Goal: Task Accomplishment & Management: Manage account settings

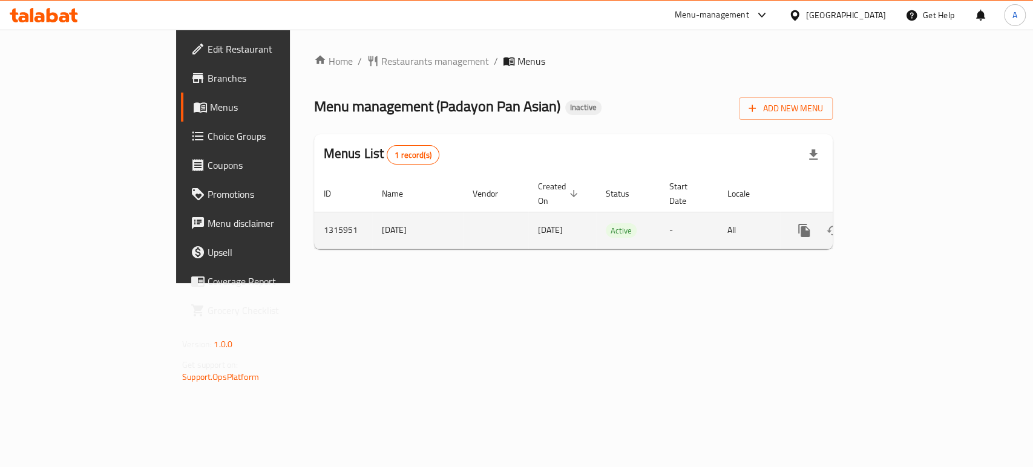
click at [899, 223] on icon "enhanced table" at bounding box center [892, 230] width 15 height 15
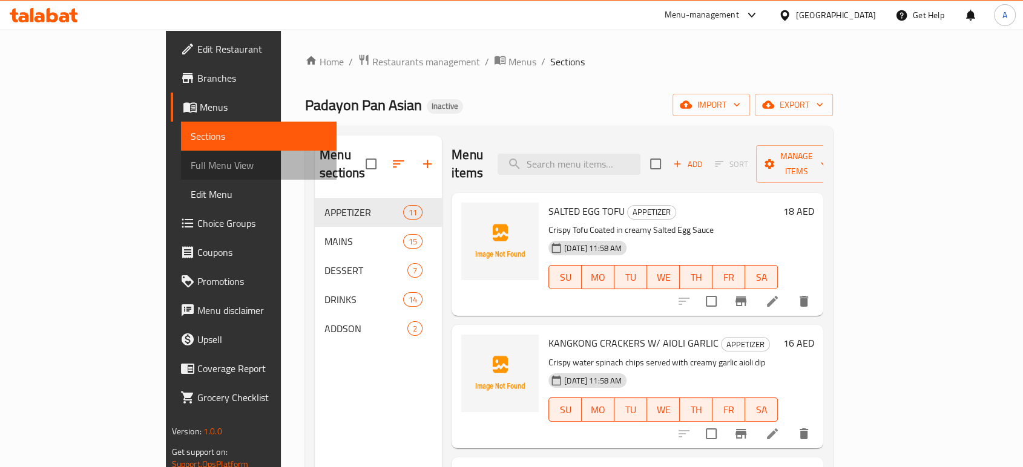
click at [191, 162] on span "Full Menu View" at bounding box center [259, 165] width 136 height 15
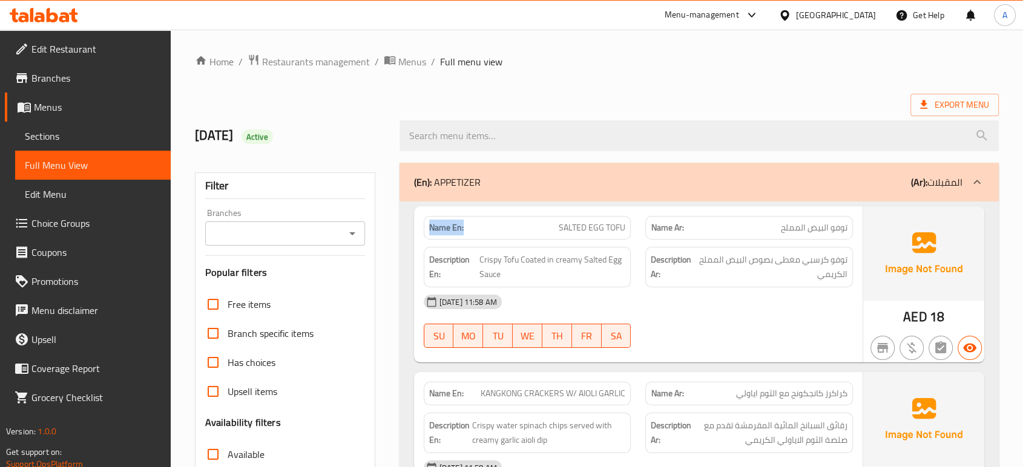
drag, startPoint x: 470, startPoint y: 222, endPoint x: 404, endPoint y: 221, distance: 66.0
copy strong "Name En:"
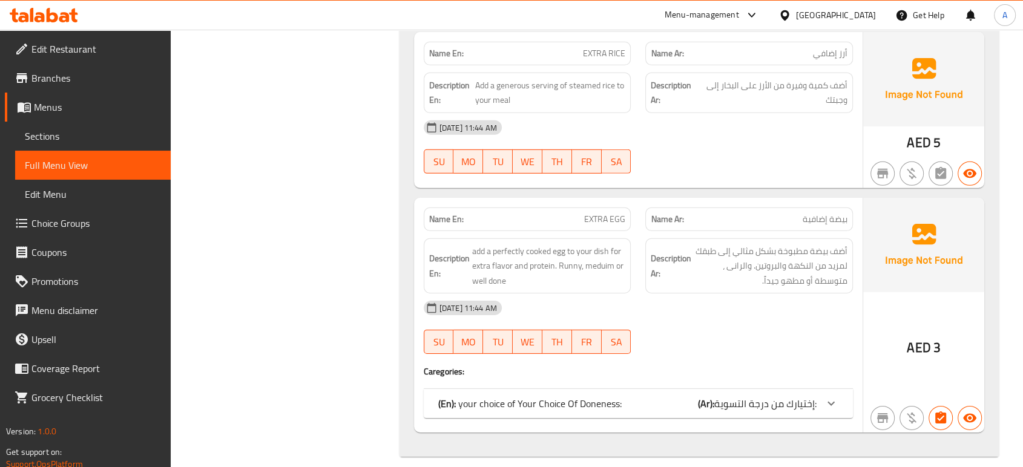
click at [596, 397] on p "(En): your choice of Your Choice Of Doneness:" at bounding box center [529, 404] width 183 height 15
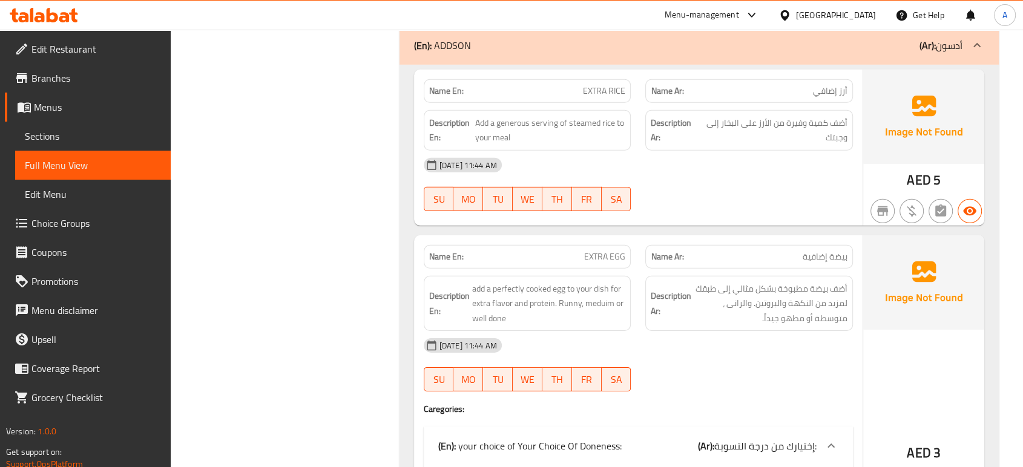
scroll to position [8228, 0]
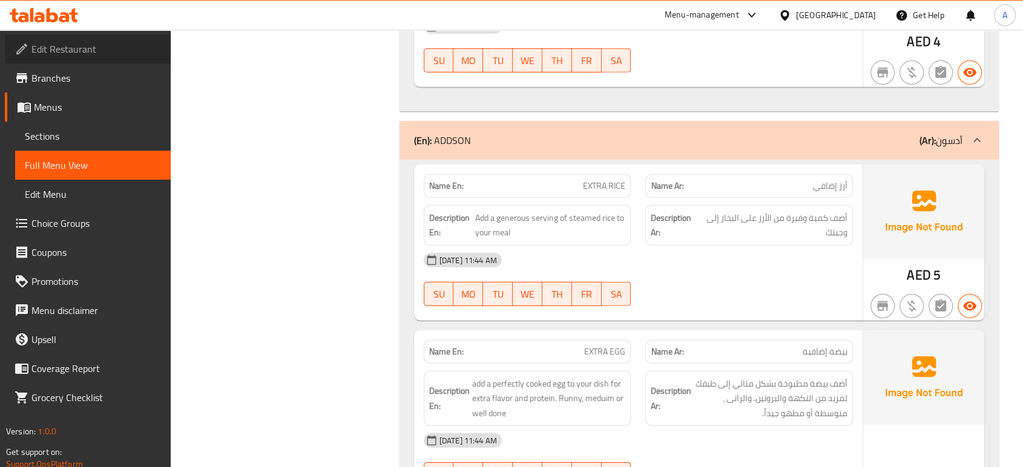
click at [51, 47] on span "Edit Restaurant" at bounding box center [96, 49] width 130 height 15
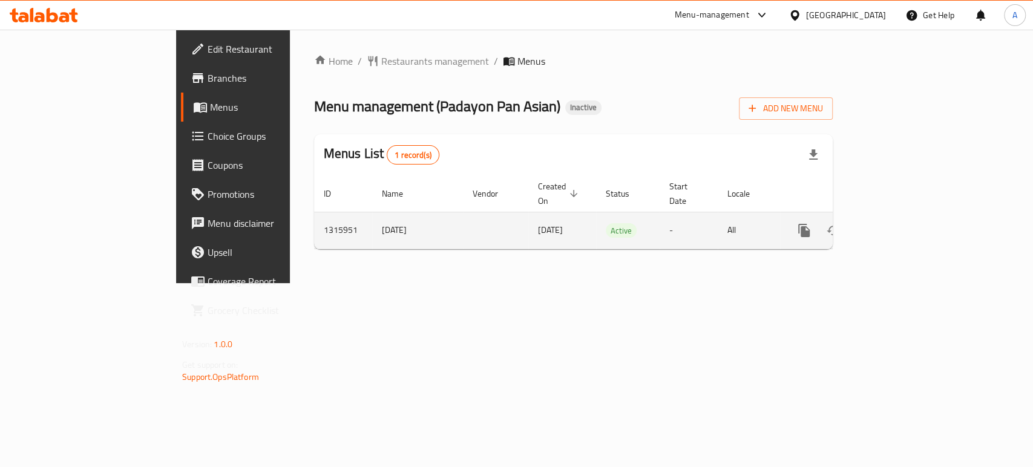
click at [906, 222] on link "enhanced table" at bounding box center [891, 230] width 29 height 29
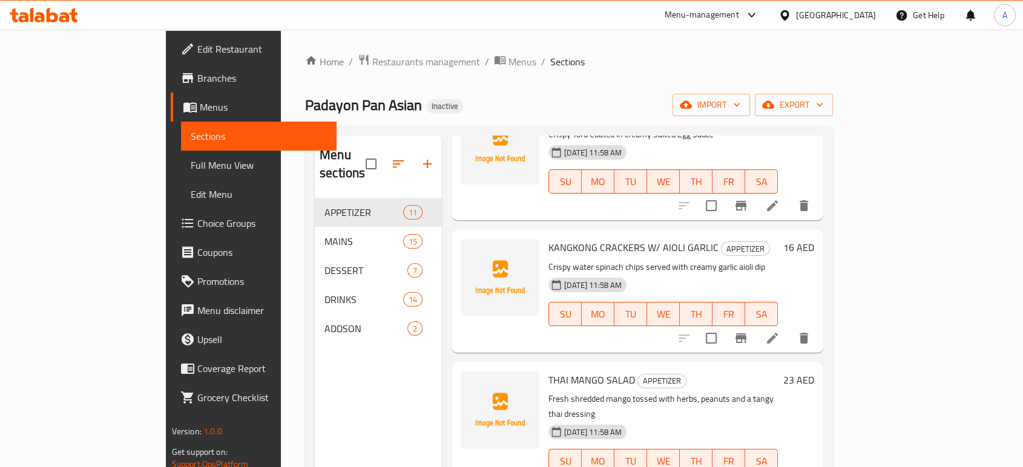
scroll to position [202, 0]
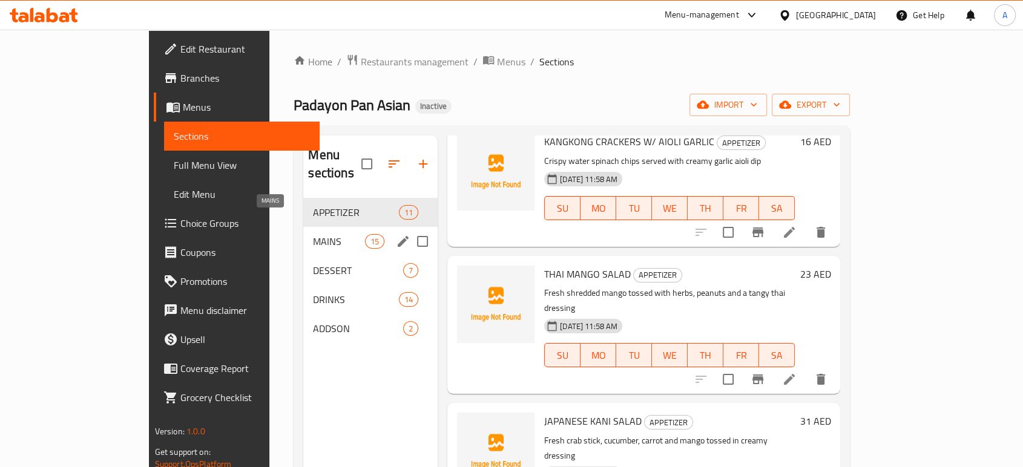
click at [313, 234] on span "MAINS" at bounding box center [338, 241] width 51 height 15
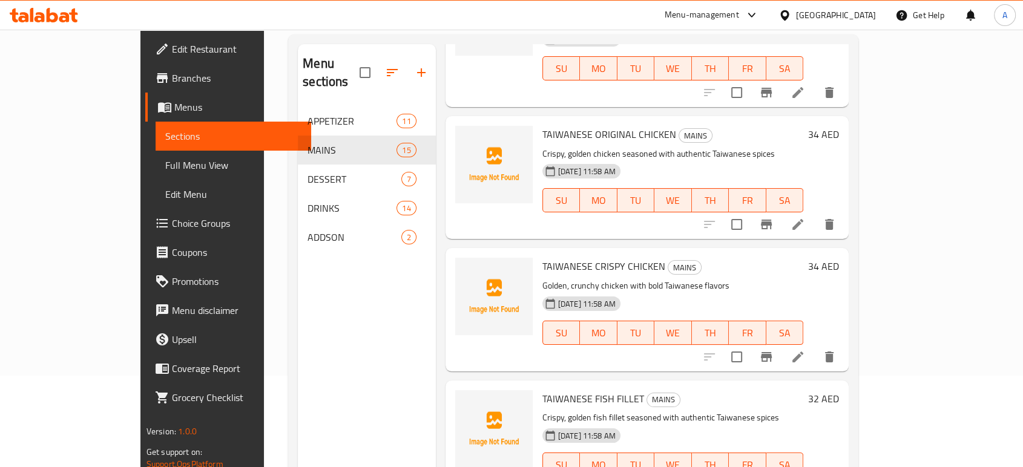
scroll to position [170, 0]
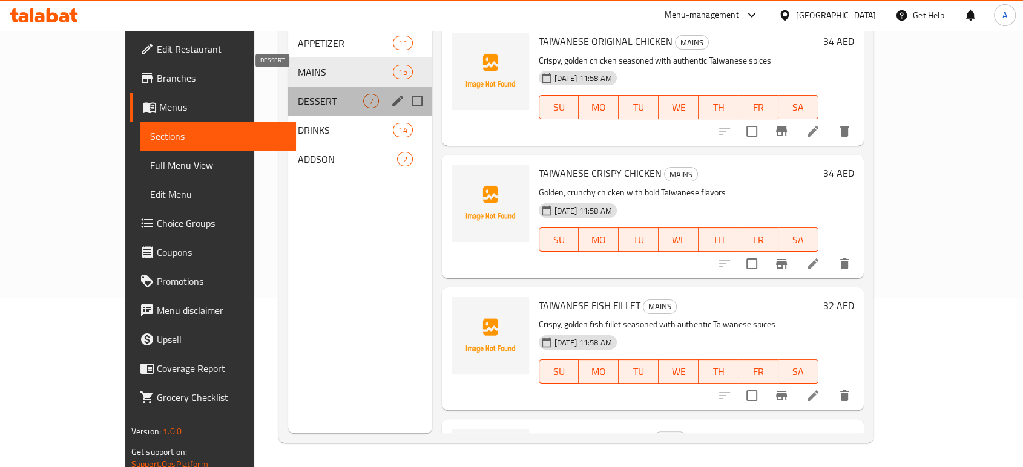
drag, startPoint x: 268, startPoint y: 88, endPoint x: 316, endPoint y: 132, distance: 65.6
click at [298, 94] on span "DESSERT" at bounding box center [331, 101] width 66 height 15
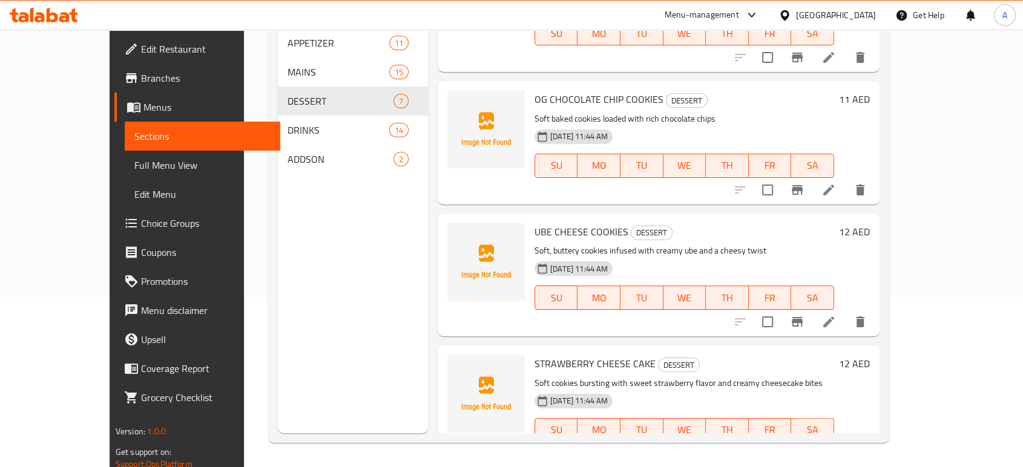
scroll to position [286, 0]
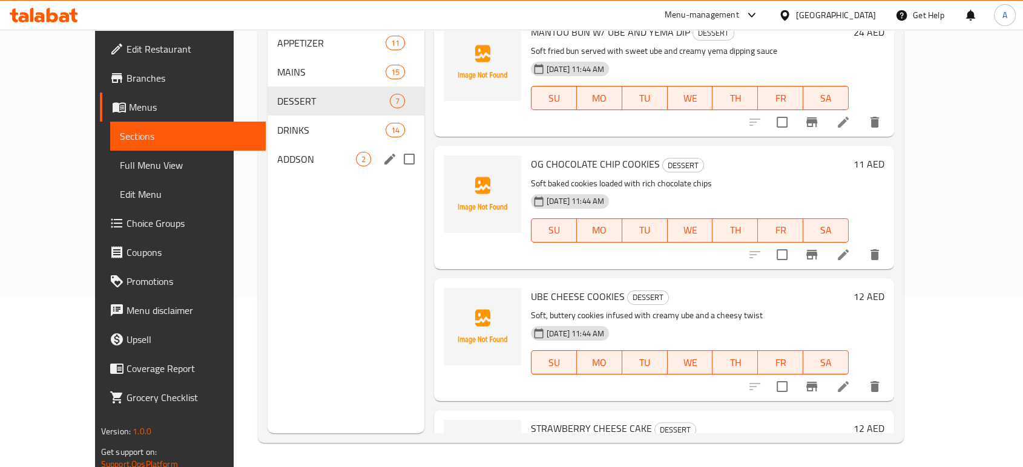
click at [294, 122] on div "DRINKS 14" at bounding box center [346, 130] width 157 height 29
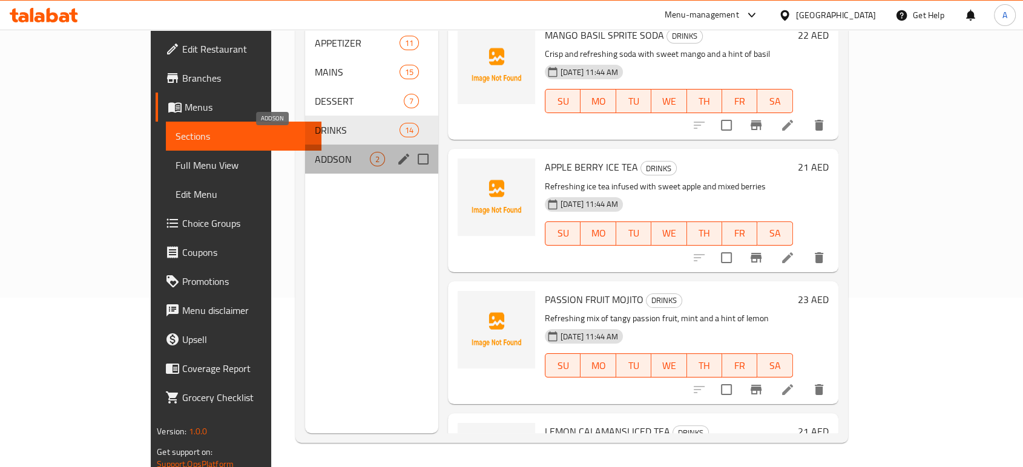
click at [315, 152] on span "ADDSON" at bounding box center [342, 159] width 55 height 15
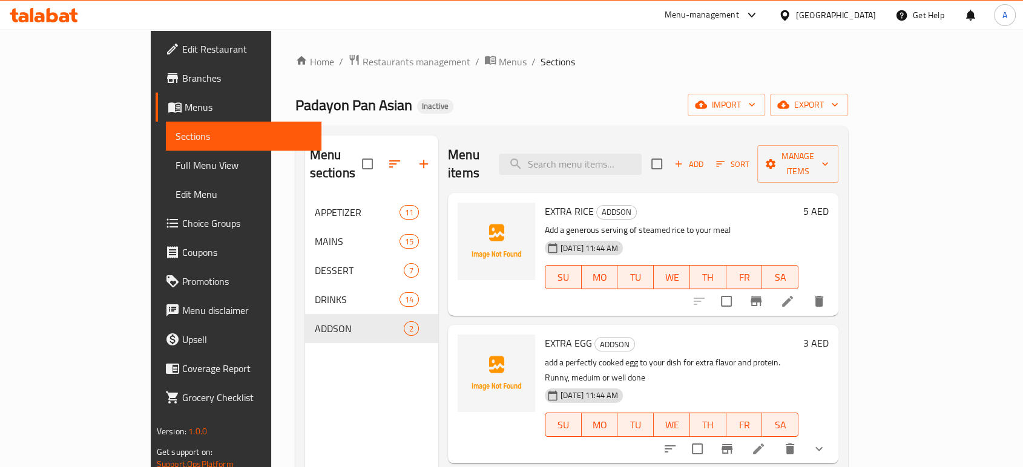
click at [668, 74] on div "Home / Restaurants management / Menus / Sections Padayon Pan Asian Inactive imp…" at bounding box center [571, 333] width 553 height 559
click at [176, 167] on span "Full Menu View" at bounding box center [244, 165] width 136 height 15
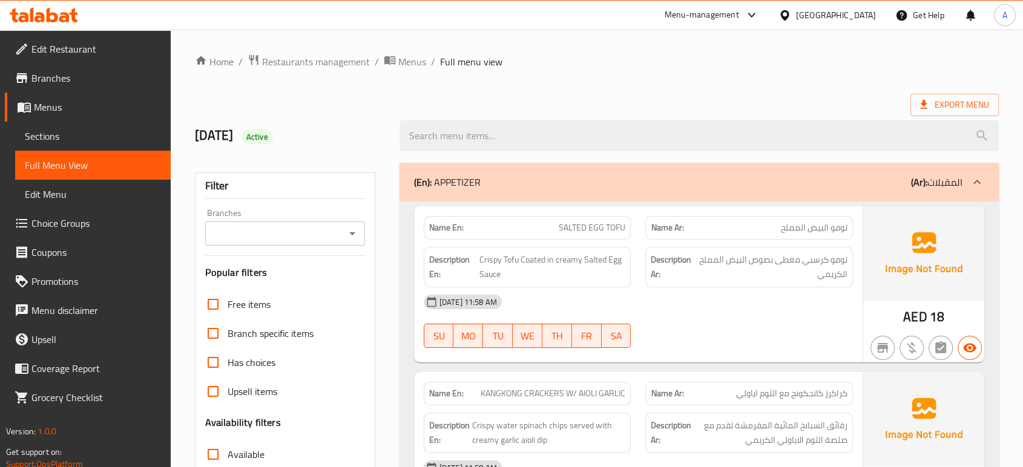
click at [687, 286] on div "Description Ar: توفو كرسبي مغطى بصوص البيض المملح الكريمي" at bounding box center [749, 267] width 208 height 41
click at [676, 291] on div "[DATE] 11:58 AM" at bounding box center [639, 302] width 444 height 29
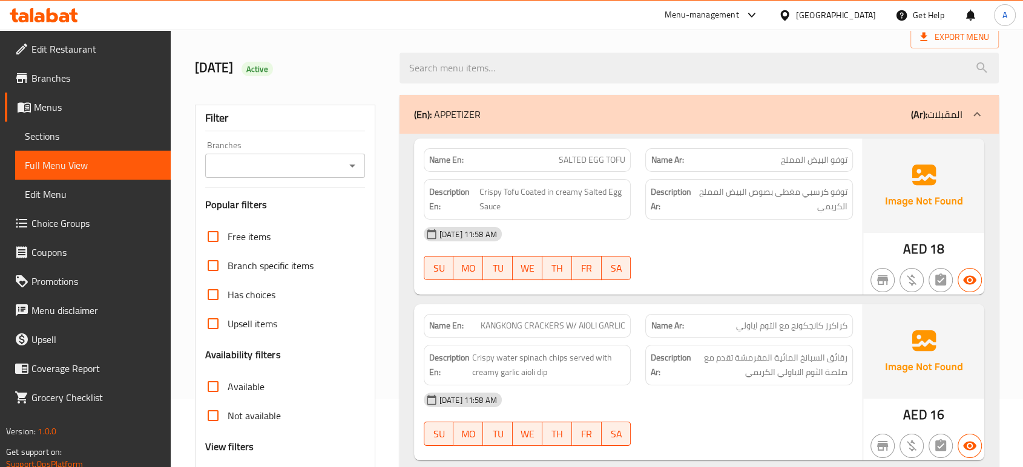
scroll to position [202, 0]
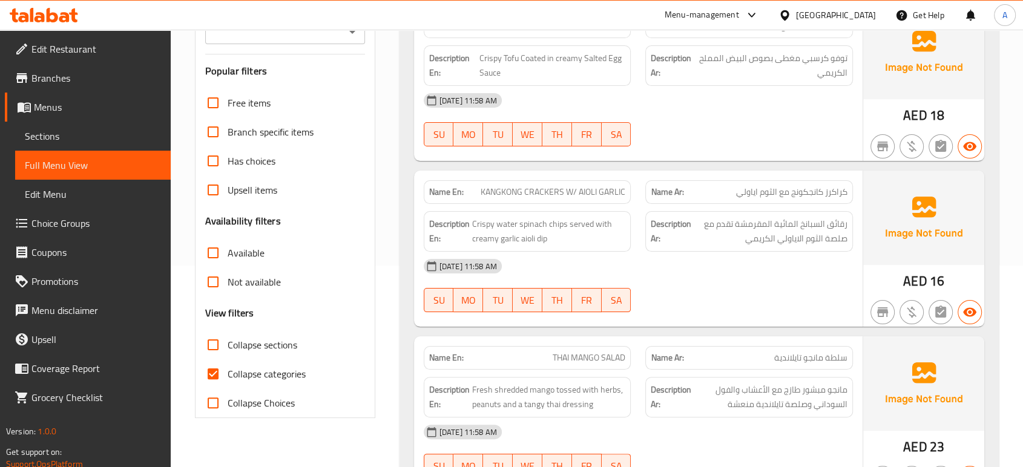
click at [538, 193] on span "KANGKONG CRACKERS W/ AIOLI GARLIC" at bounding box center [553, 192] width 145 height 13
copy span "CRACKERS"
click at [590, 188] on span "KANGKONG CRACKERS W/ AIOLI GARLIC" at bounding box center [553, 192] width 145 height 13
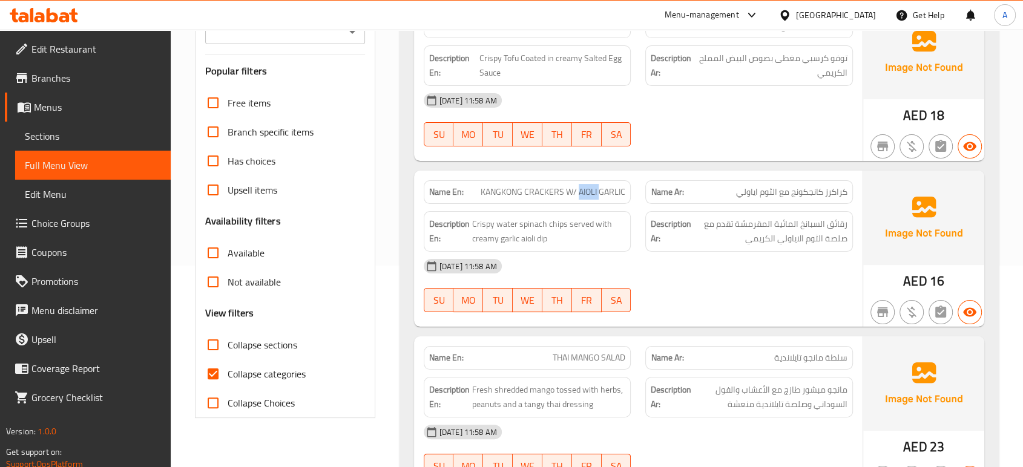
copy span "AIOLI"
click at [605, 197] on span "KANGKONG CRACKERS W/ AIOLI GARLIC" at bounding box center [553, 192] width 145 height 13
copy span "KANGKONG CRACKERS W/ AIOLI GARLIC"
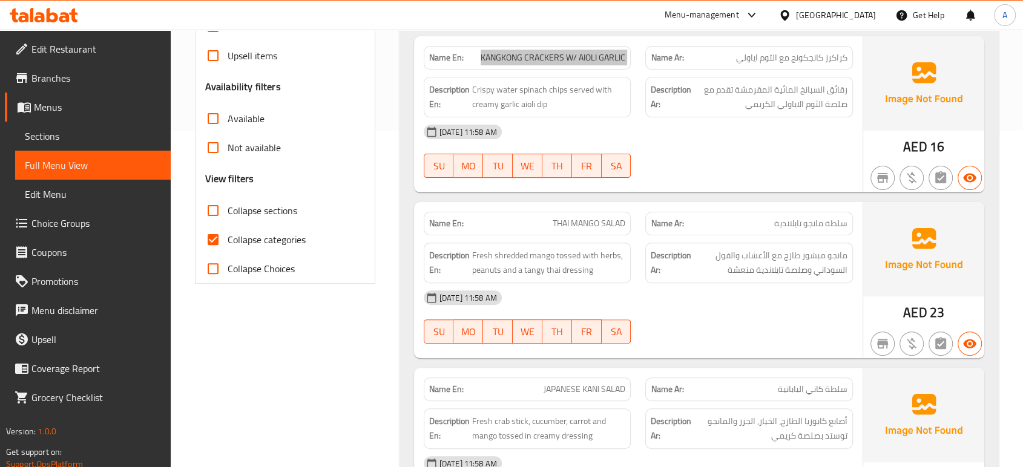
scroll to position [269, 0]
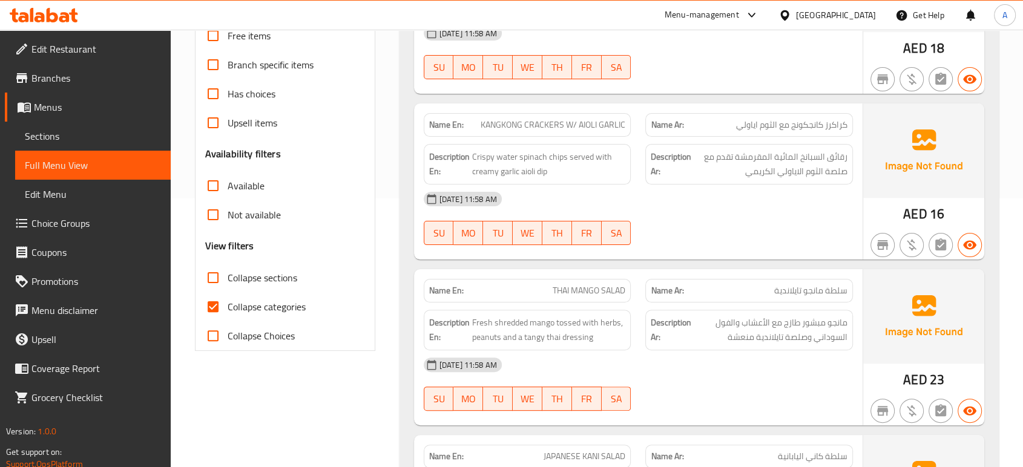
click at [691, 196] on div "[DATE] 11:58 AM" at bounding box center [639, 199] width 444 height 29
click at [840, 188] on div "[DATE] 11:58 AM" at bounding box center [639, 199] width 444 height 29
click at [671, 214] on div "06-10-2025 11:58 AM SU MO TU WE TH FR SA" at bounding box center [639, 219] width 444 height 68
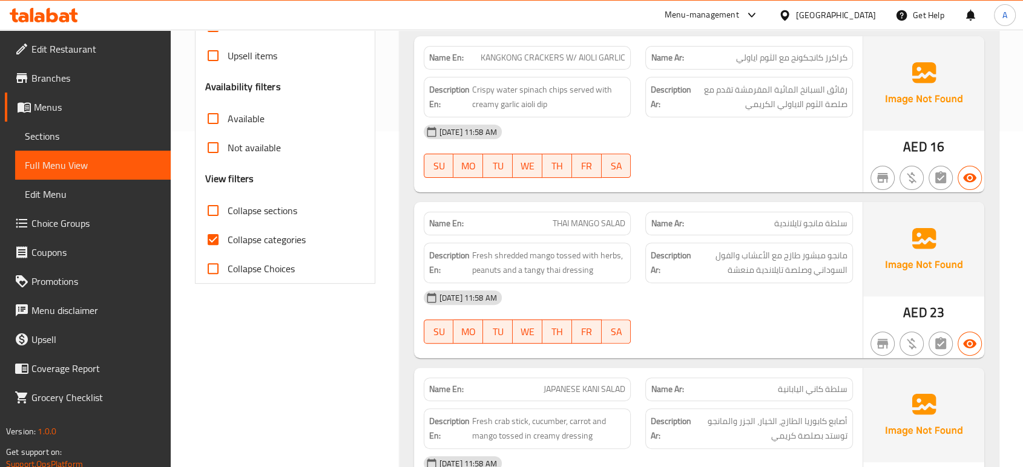
click at [583, 223] on span "THAI MANGO SALAD" at bounding box center [589, 223] width 73 height 13
copy span "THAI MANGO SALAD"
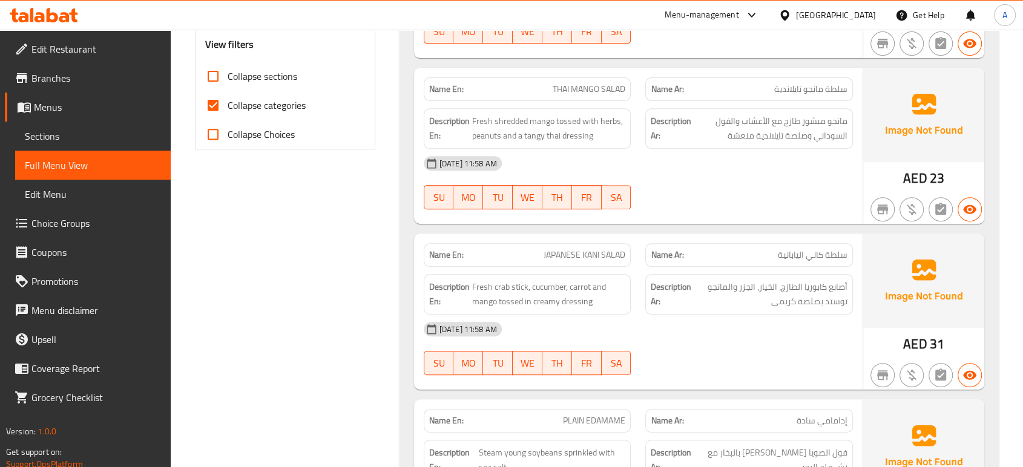
click at [716, 381] on div at bounding box center [749, 375] width 222 height 15
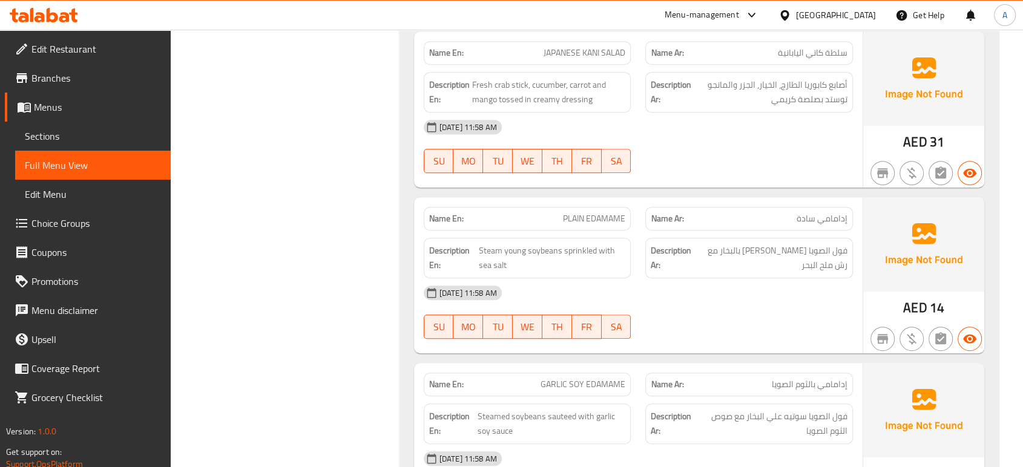
click at [782, 326] on div "06-10-2025 11:58 AM SU MO TU WE TH FR SA" at bounding box center [639, 312] width 444 height 68
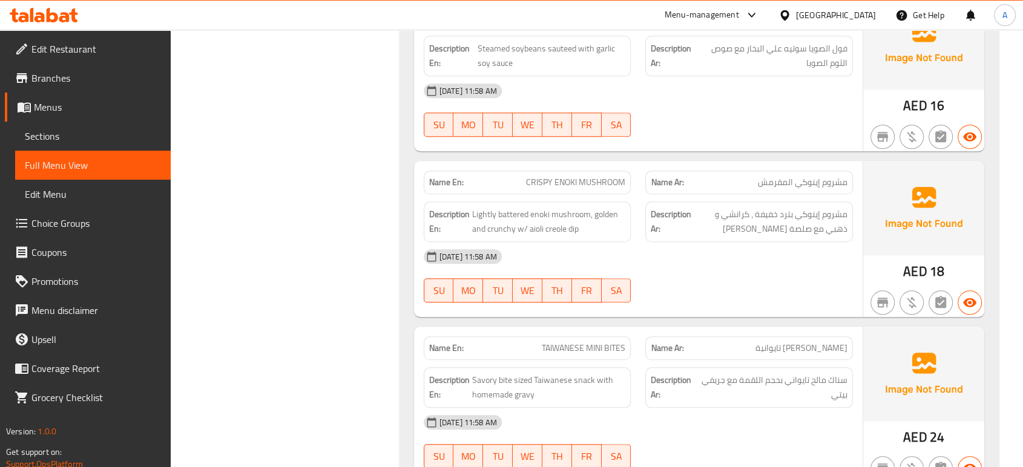
scroll to position [1009, 0]
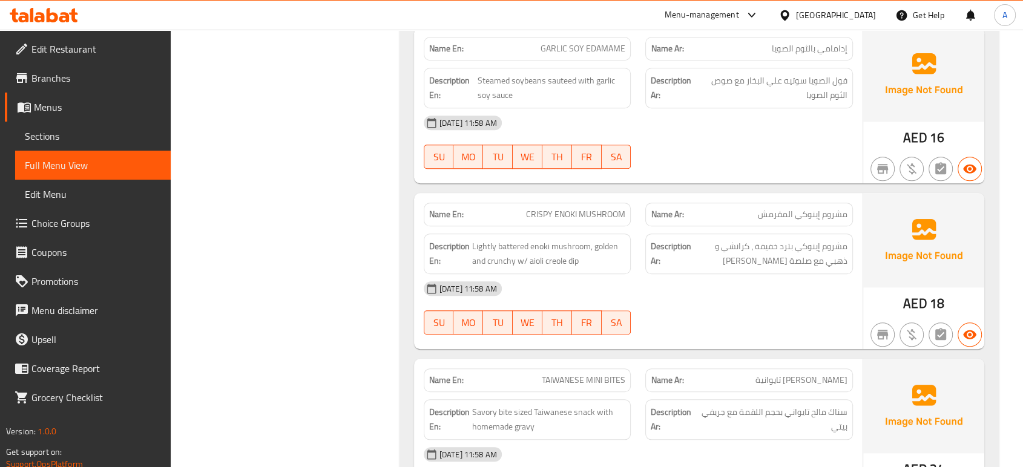
click at [678, 283] on div "[DATE] 11:58 AM" at bounding box center [639, 288] width 444 height 29
click at [768, 293] on div "[DATE] 11:58 AM" at bounding box center [639, 288] width 444 height 29
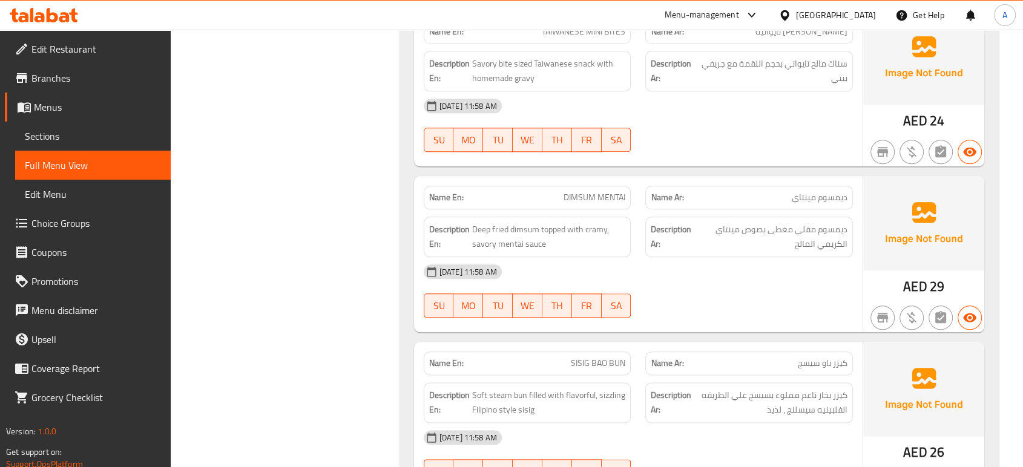
scroll to position [1412, 0]
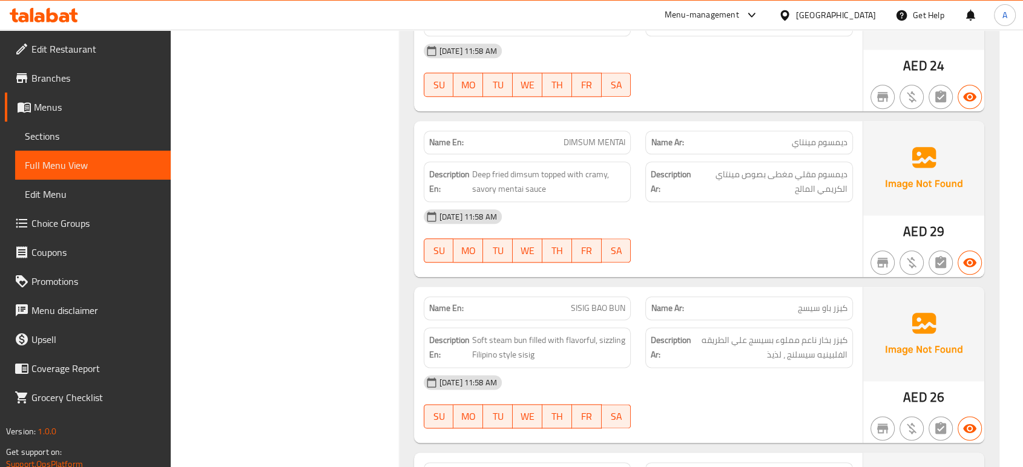
type button "5"
click at [573, 256] on button "FR" at bounding box center [587, 251] width 30 height 24
click at [727, 229] on div "06-10-2025 11:58 AM SU MO TU WE TH FR SA" at bounding box center [639, 236] width 444 height 68
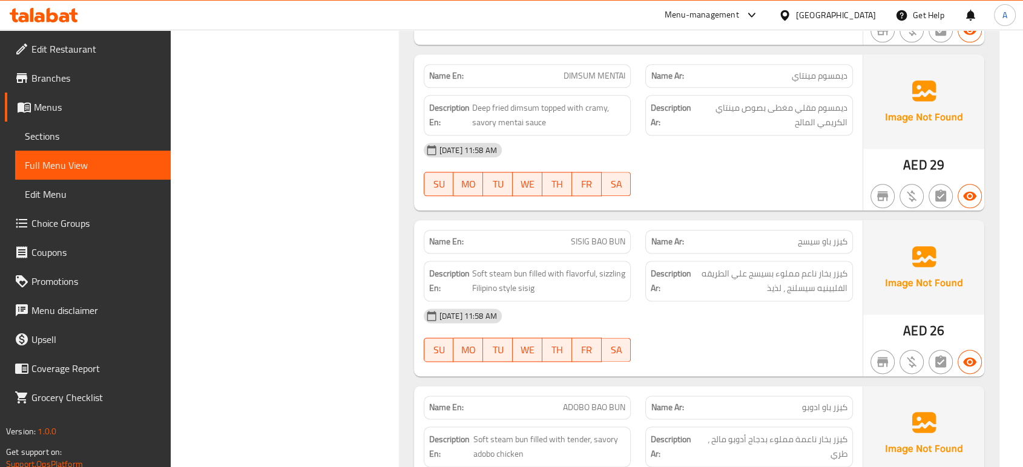
scroll to position [1480, 0]
click at [733, 266] on span "كيزر بخار ناعم مملوء بسيسج علي الطريقه الفلبينيه سيسلنج ، لذيذ" at bounding box center [771, 281] width 154 height 30
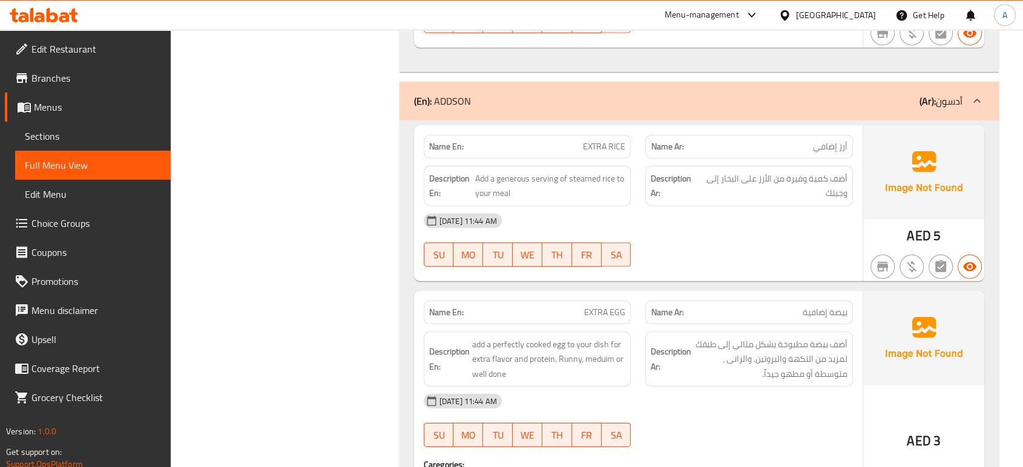
scroll to position [8274, 0]
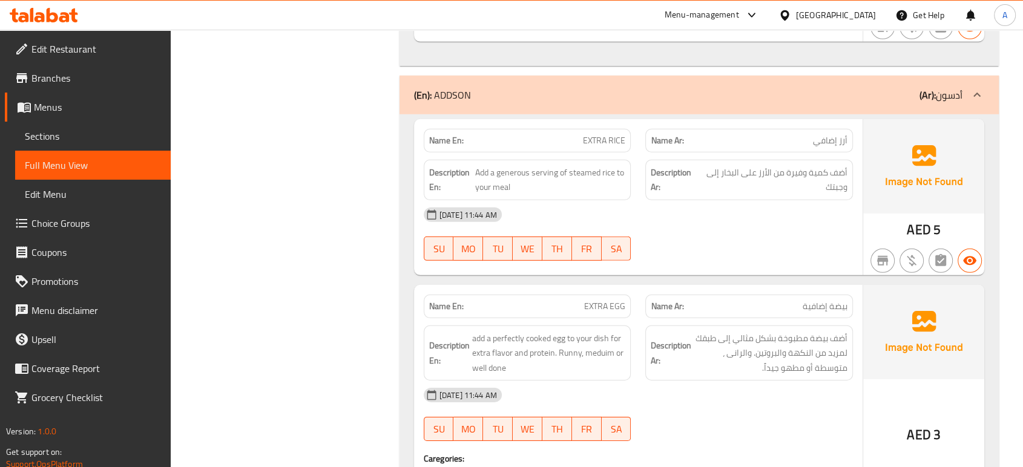
click at [852, 225] on div "06-10-2025 11:44 AM SU MO TU WE TH FR SA" at bounding box center [639, 234] width 444 height 68
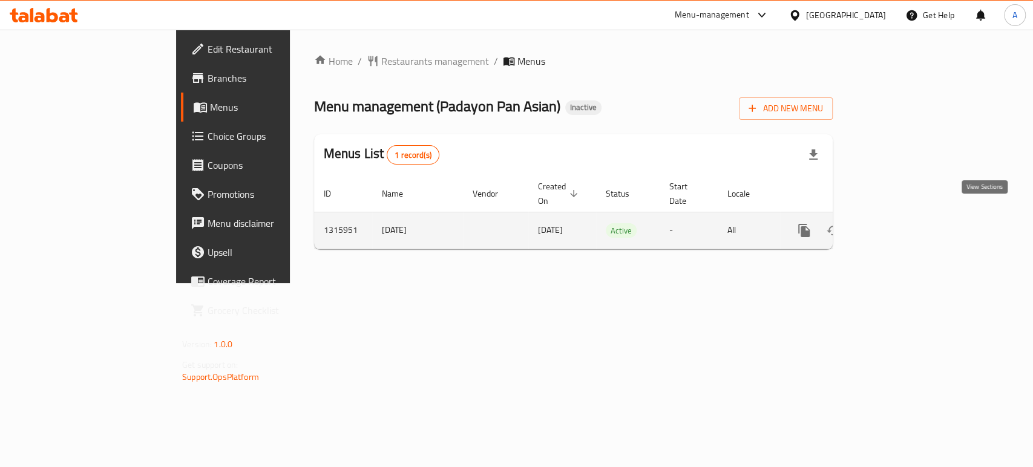
click at [899, 223] on icon "enhanced table" at bounding box center [892, 230] width 15 height 15
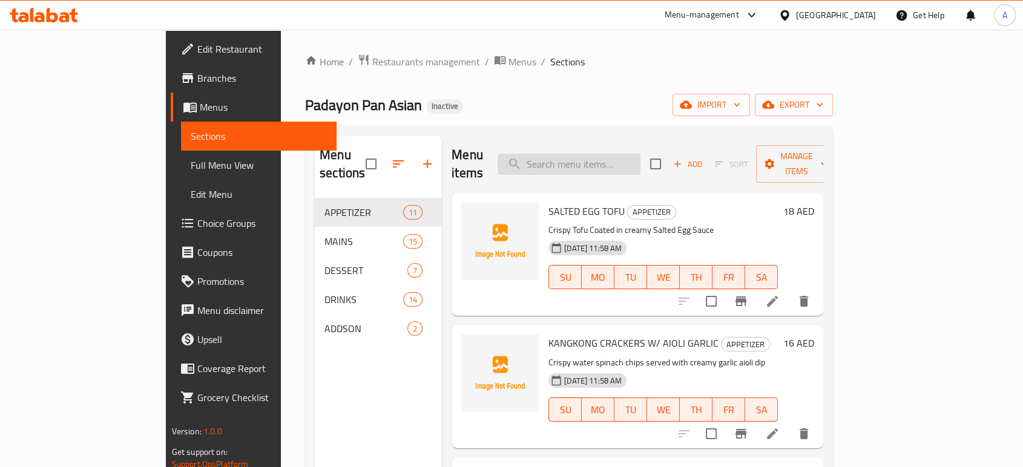
click at [618, 158] on input "search" at bounding box center [569, 164] width 143 height 21
click at [780, 427] on icon at bounding box center [772, 434] width 15 height 15
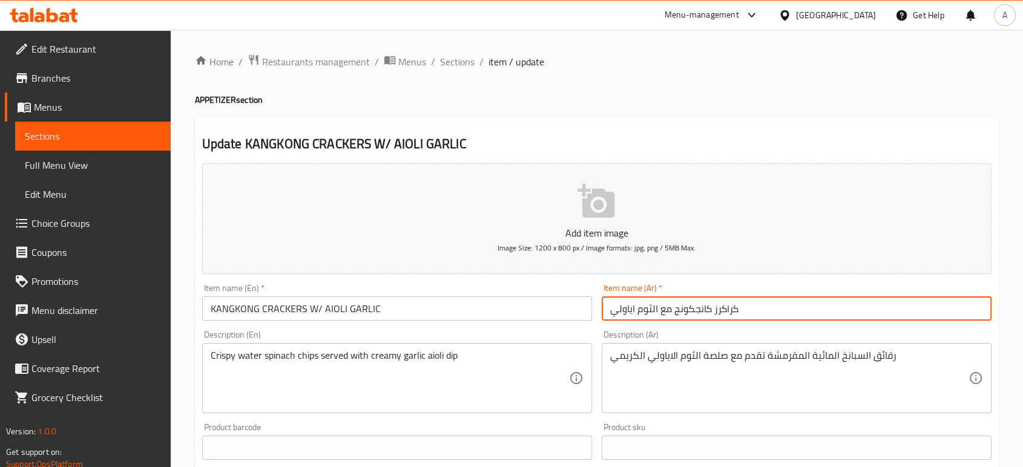
drag, startPoint x: 627, startPoint y: 312, endPoint x: 638, endPoint y: 322, distance: 14.6
click at [627, 311] on input "كراكرز كانجكونج مع الثوم اياولي" at bounding box center [797, 309] width 390 height 24
type input "كراكرز كانجكونج مع الثوم ايولي"
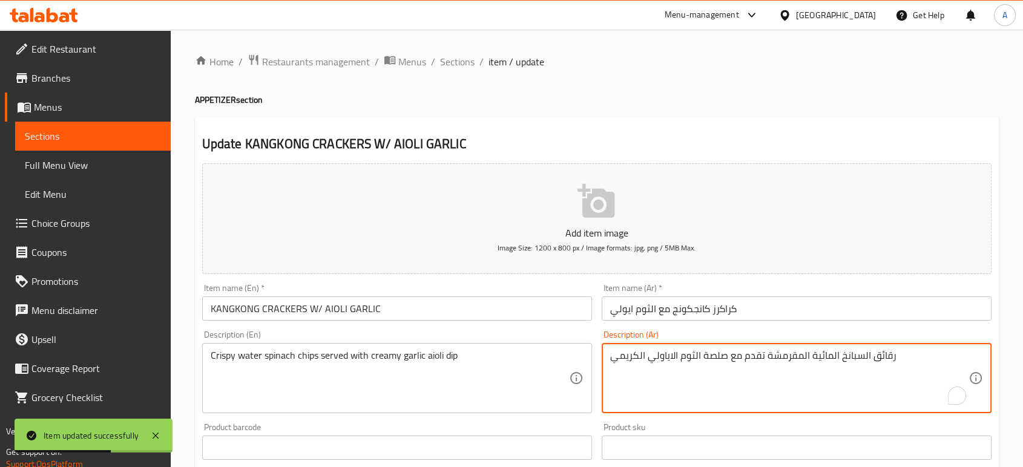
click at [662, 355] on textarea "رقائق السبانخ المائية المقرمشة تقدم مع صلصة الثوم الاياولي الكريمي" at bounding box center [789, 379] width 358 height 58
type textarea "رقائق السبانخ المائية المقرمشة تقدم مع صلصة الثوم الايولي الكريمي"
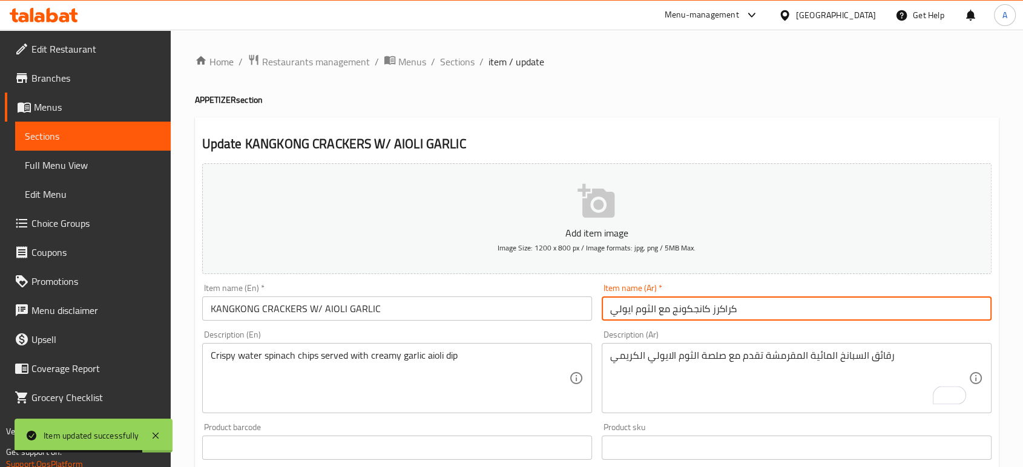
click at [799, 313] on input "كراكرز كانجكونج مع الثوم ايولي" at bounding box center [797, 309] width 390 height 24
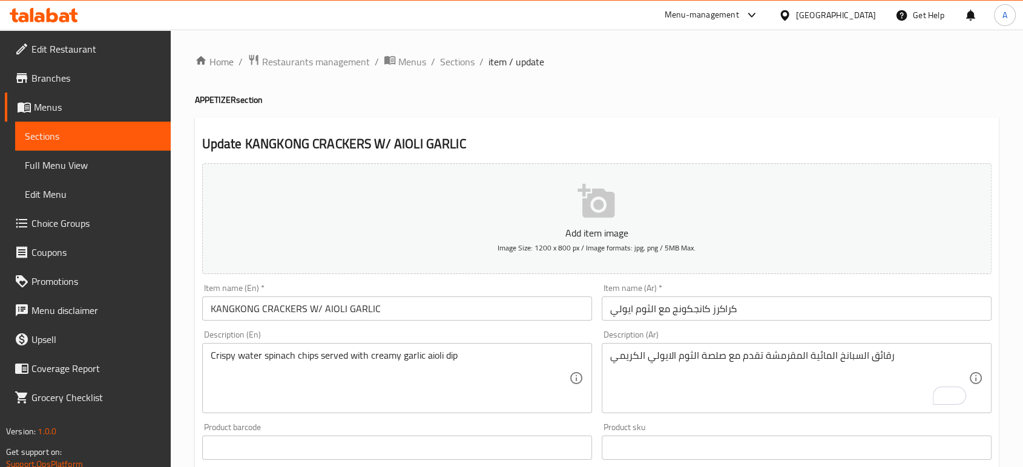
click at [276, 90] on div "Home / Restaurants management / Menus / Sections / item / update APPETIZER sect…" at bounding box center [597, 442] width 804 height 777
click at [455, 64] on span "Sections" at bounding box center [457, 61] width 35 height 15
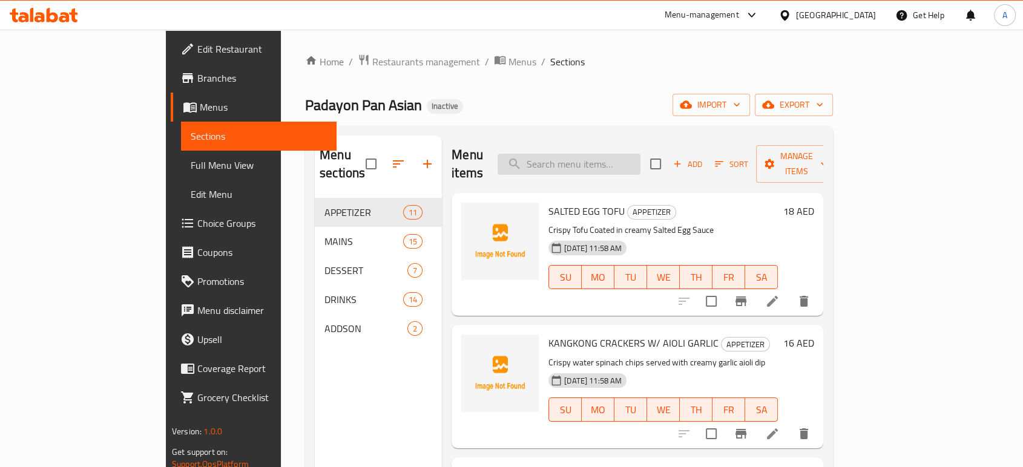
click at [641, 154] on input "search" at bounding box center [569, 164] width 143 height 21
paste input "THAI MANGO SALAD"
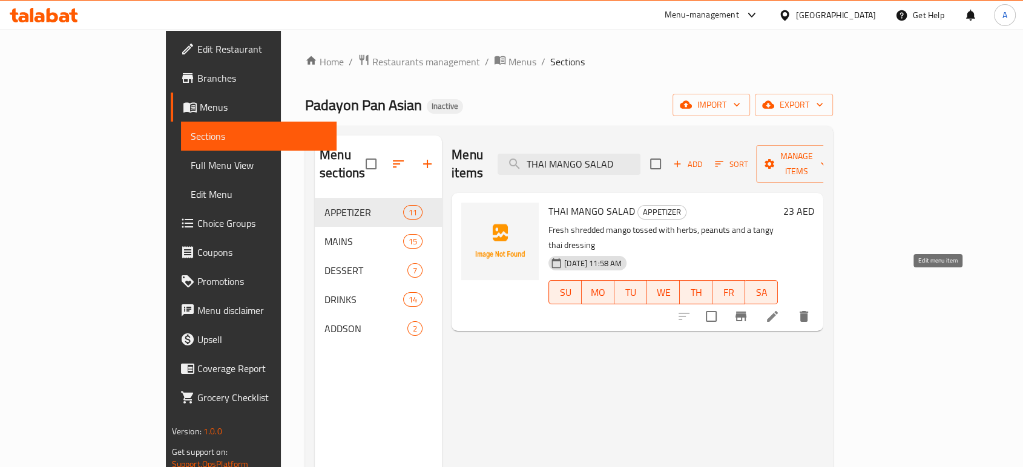
type input "THAI MANGO SALAD"
click at [780, 309] on icon at bounding box center [772, 316] width 15 height 15
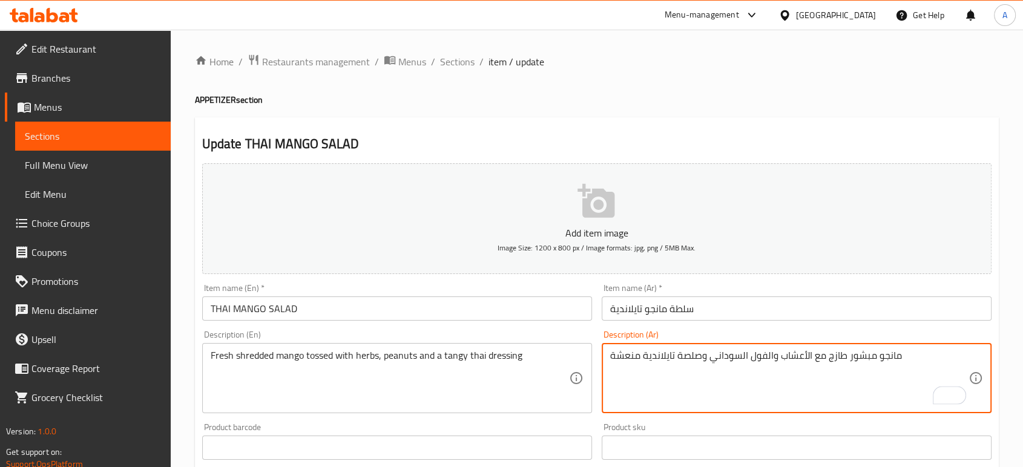
click at [810, 358] on textarea "مانجو مبشور طازج مع الأعشاب والفول السوداني وصلصة تايلاندية منعشة" at bounding box center [789, 379] width 358 height 58
type textarea "مانجو مبشور طازج مع مغموسه الأعشاب والفول السوداني وصلصة تايلاندية منعشة"
click at [731, 315] on input "سلطة مانجو تايلاندية" at bounding box center [797, 309] width 390 height 24
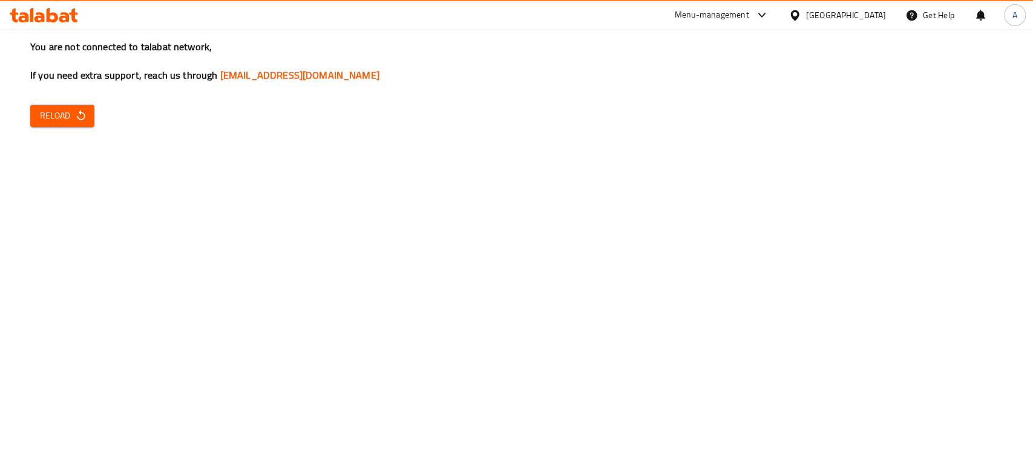
click at [870, 4] on div "[GEOGRAPHIC_DATA]" at bounding box center [837, 15] width 117 height 29
click at [864, 17] on div "[GEOGRAPHIC_DATA]" at bounding box center [846, 14] width 80 height 13
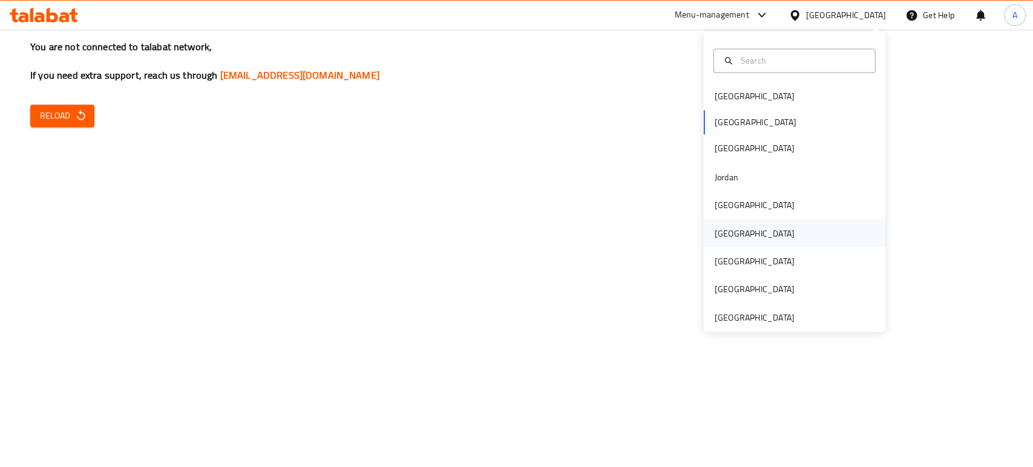
click at [747, 231] on div "[GEOGRAPHIC_DATA]" at bounding box center [795, 233] width 182 height 28
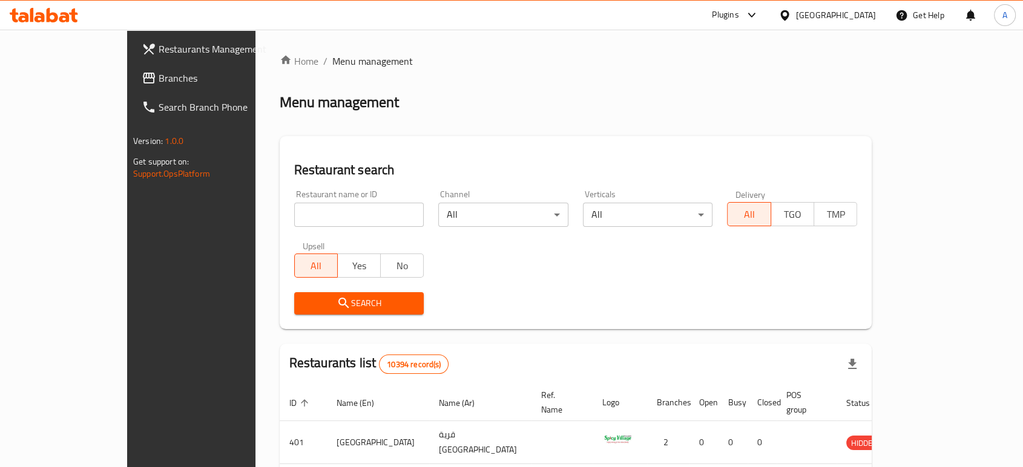
click at [132, 88] on link "Branches" at bounding box center [215, 78] width 166 height 29
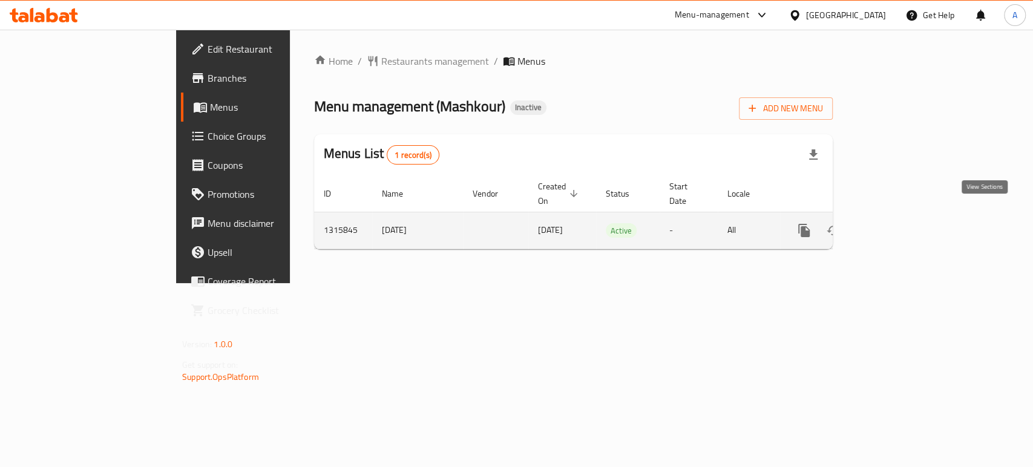
click at [899, 223] on icon "enhanced table" at bounding box center [892, 230] width 15 height 15
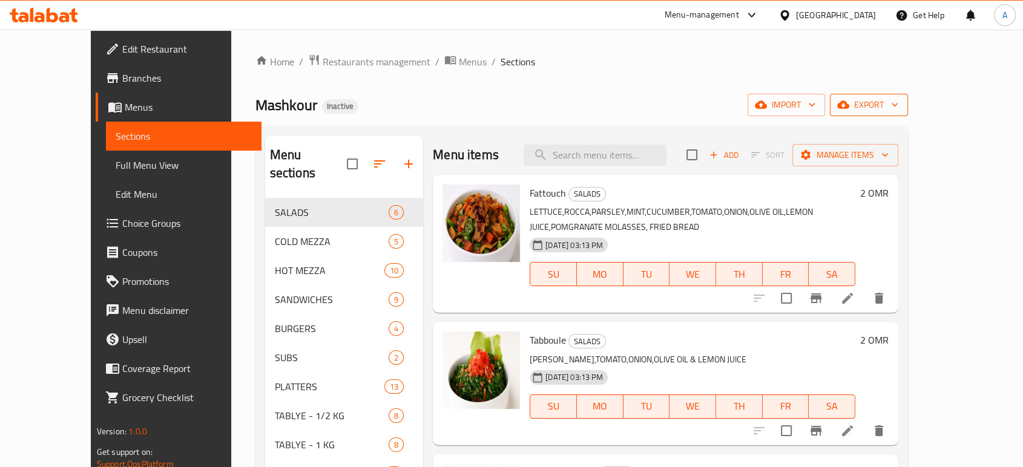
click at [898, 102] on span "export" at bounding box center [869, 104] width 59 height 15
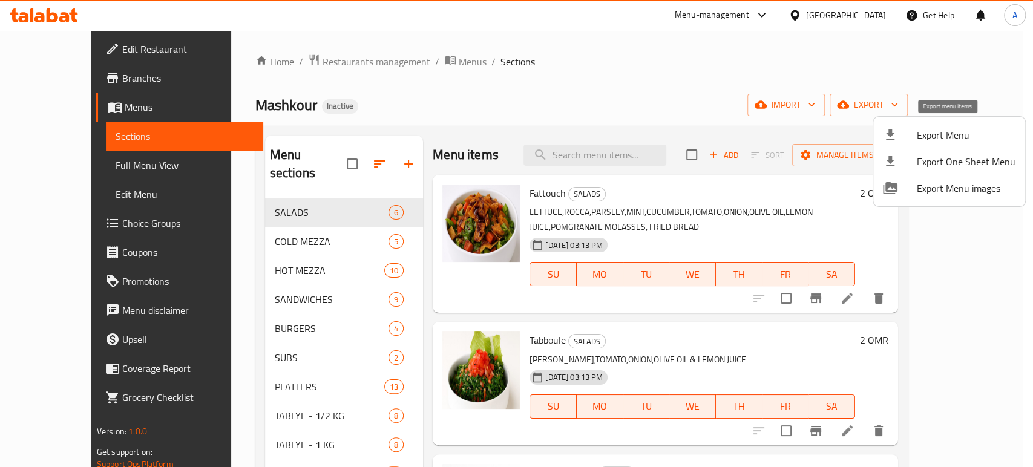
click at [916, 134] on div at bounding box center [900, 135] width 34 height 15
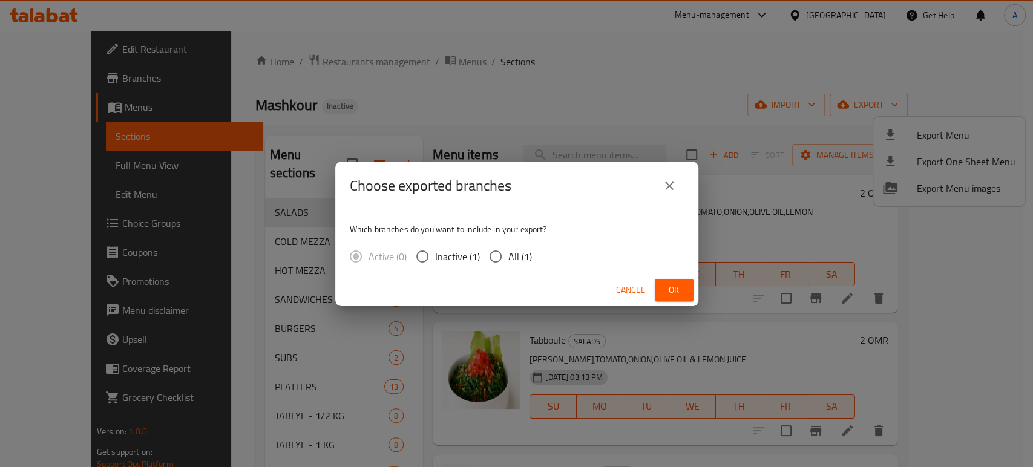
click at [515, 259] on span "All (1)" at bounding box center [521, 256] width 24 height 15
click at [509, 259] on input "All (1)" at bounding box center [495, 256] width 25 height 25
radio input "true"
click at [687, 292] on button "Ok" at bounding box center [674, 290] width 39 height 22
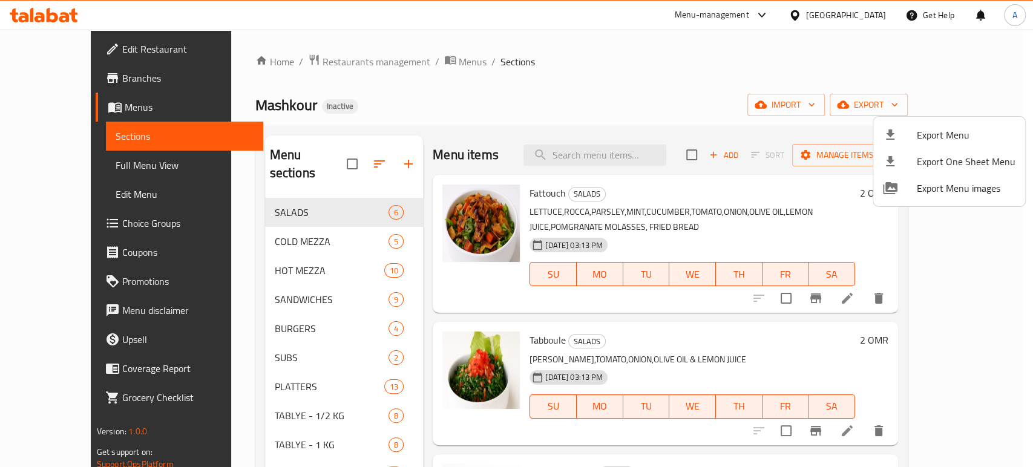
click at [274, 371] on div at bounding box center [516, 233] width 1033 height 467
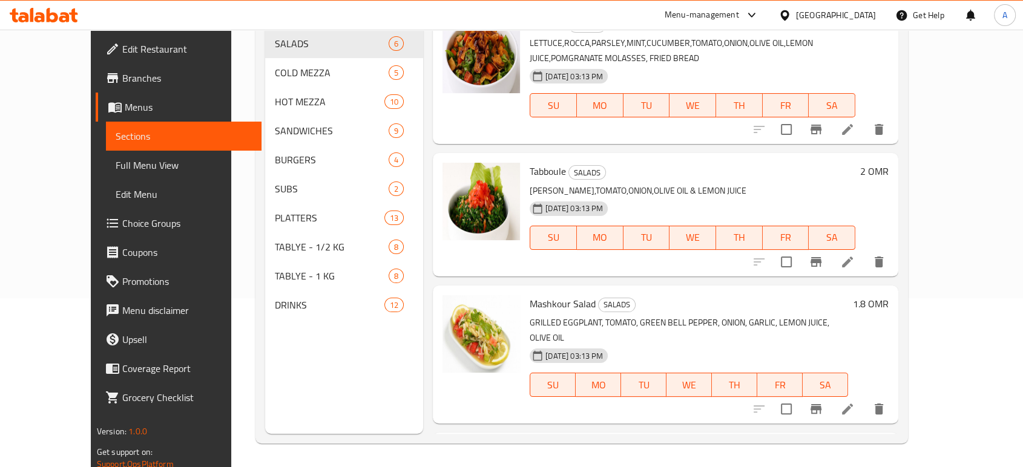
scroll to position [170, 0]
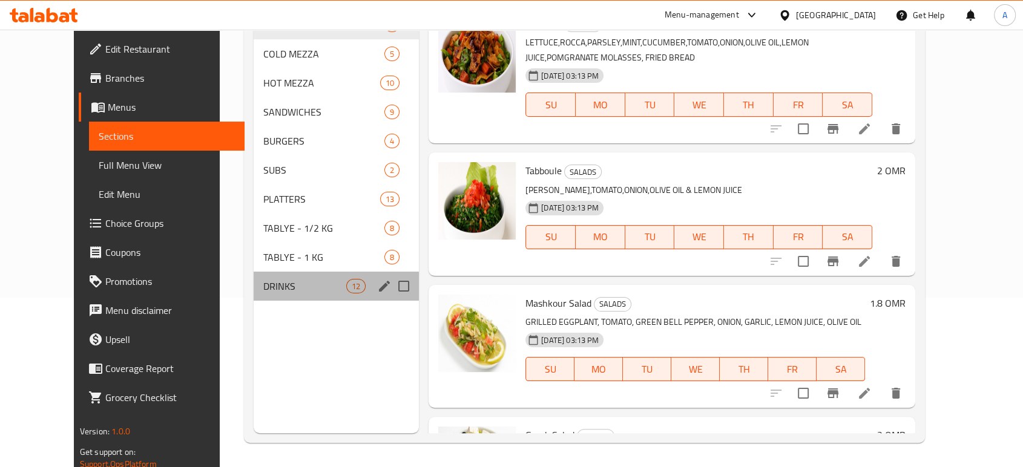
click at [257, 272] on div "DRINKS 12" at bounding box center [336, 286] width 165 height 29
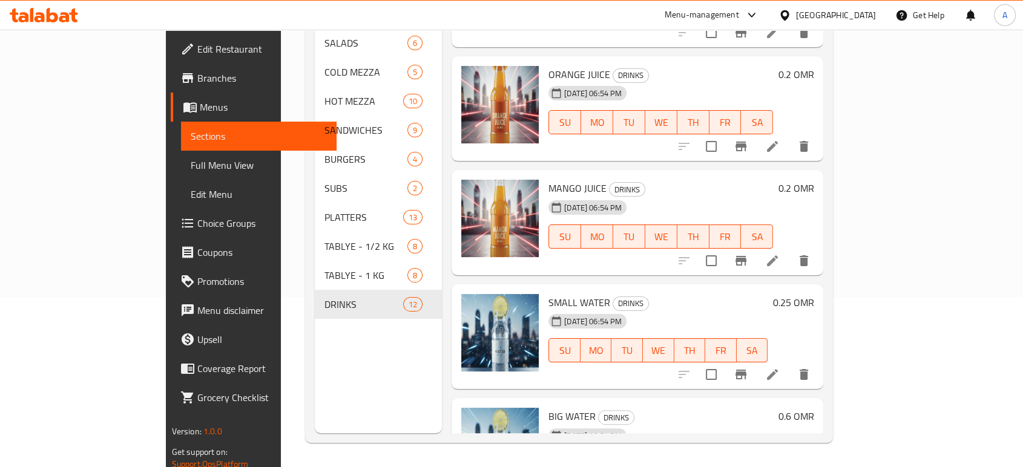
scroll to position [932, 0]
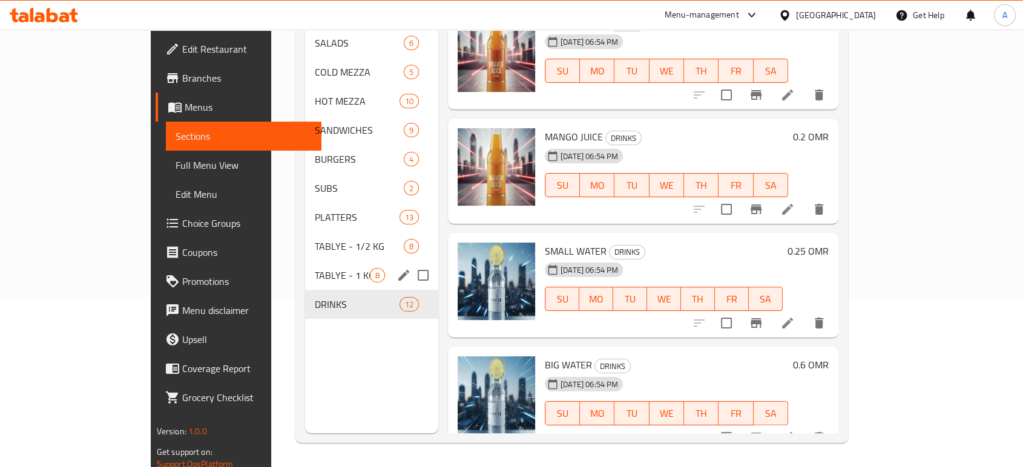
click at [305, 269] on div "TABLYE - 1 KG 8" at bounding box center [371, 275] width 133 height 29
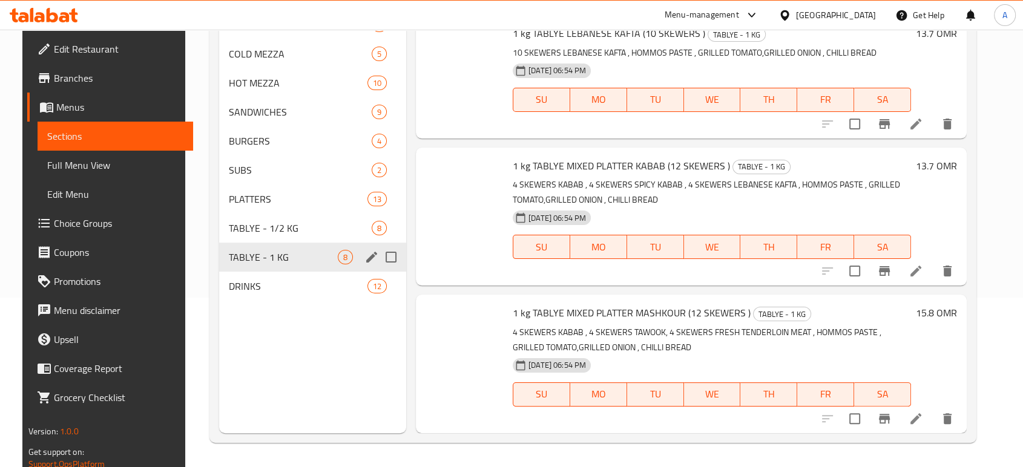
scroll to position [666, 0]
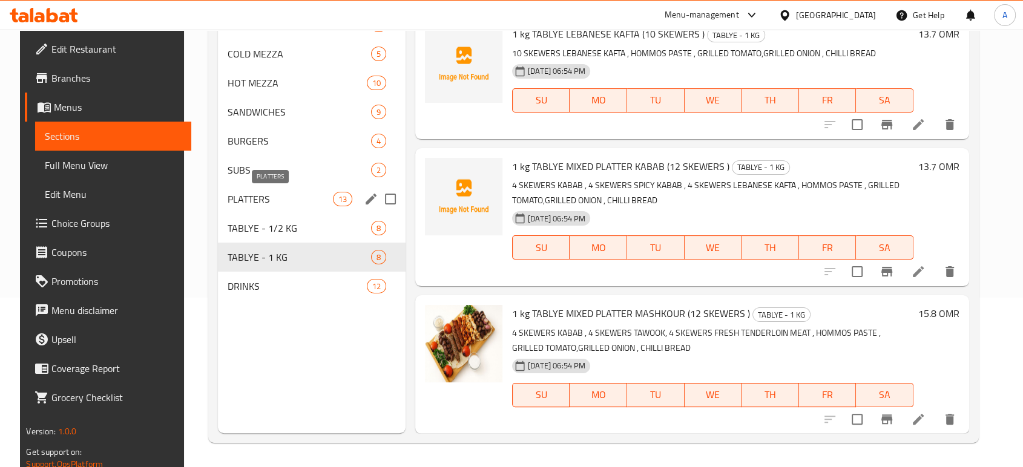
click at [260, 197] on span "PLATTERS" at bounding box center [280, 199] width 105 height 15
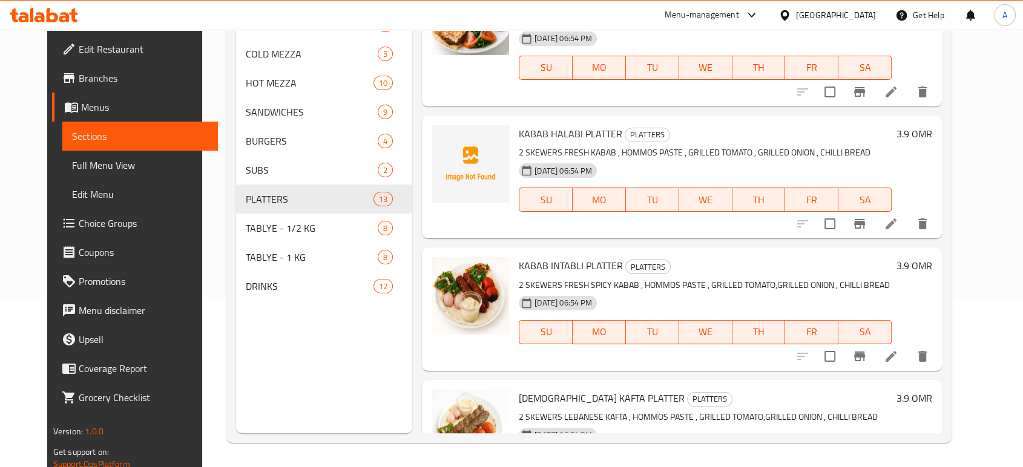
scroll to position [397, 0]
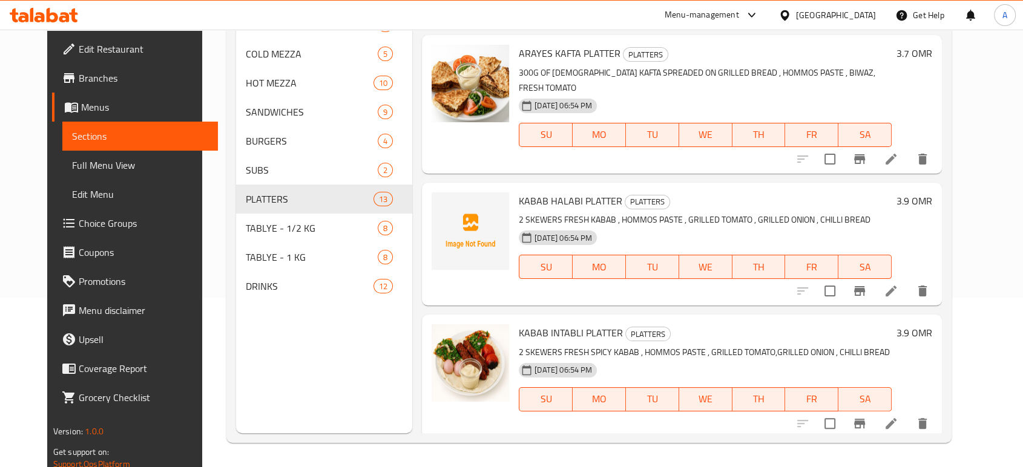
click at [588, 192] on span "KABAB HALABI PLATTER" at bounding box center [571, 201] width 104 height 18
copy h6 "KABAB HALABI PLATTER"
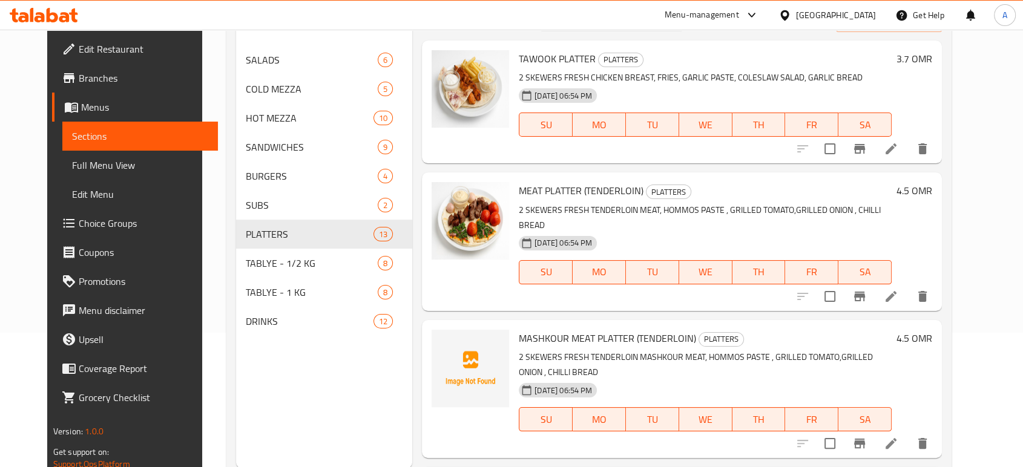
scroll to position [102, 0]
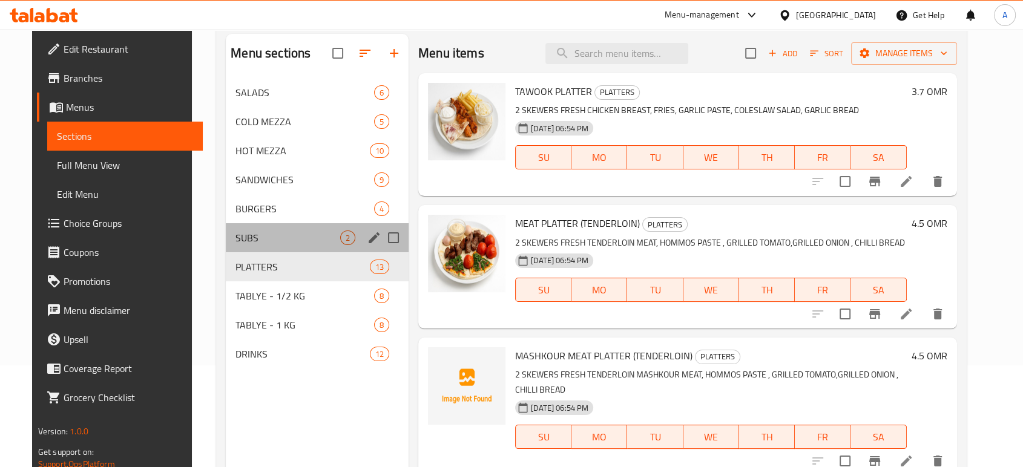
click at [282, 251] on div "SUBS 2" at bounding box center [317, 237] width 183 height 29
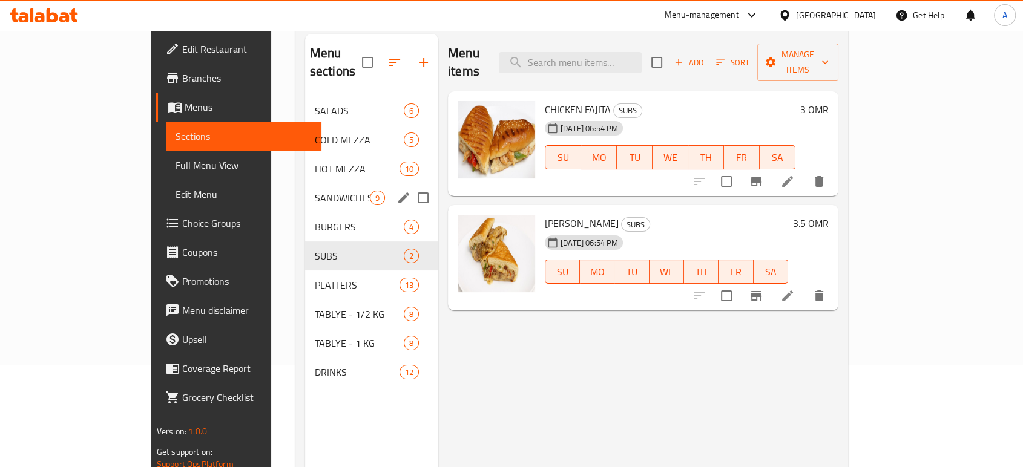
click at [305, 188] on div "SANDWICHES 9" at bounding box center [371, 197] width 133 height 29
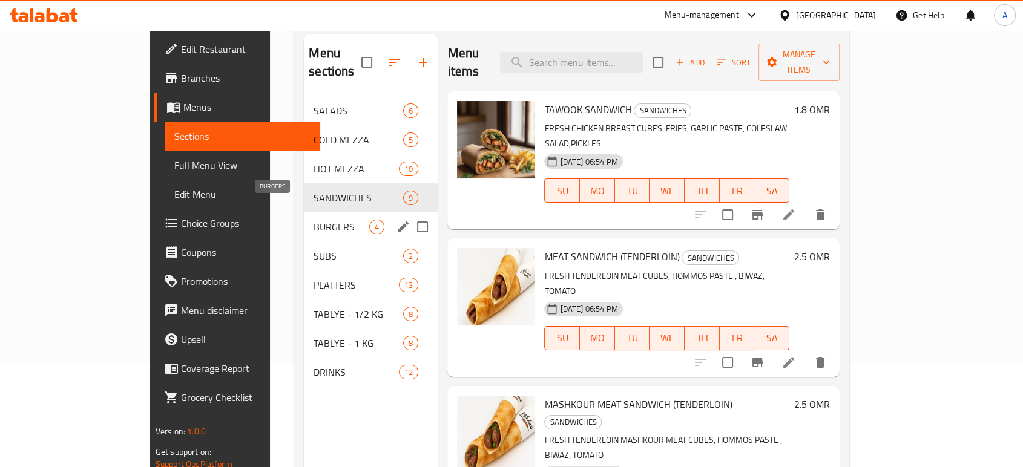
click at [314, 220] on span "BURGERS" at bounding box center [342, 227] width 56 height 15
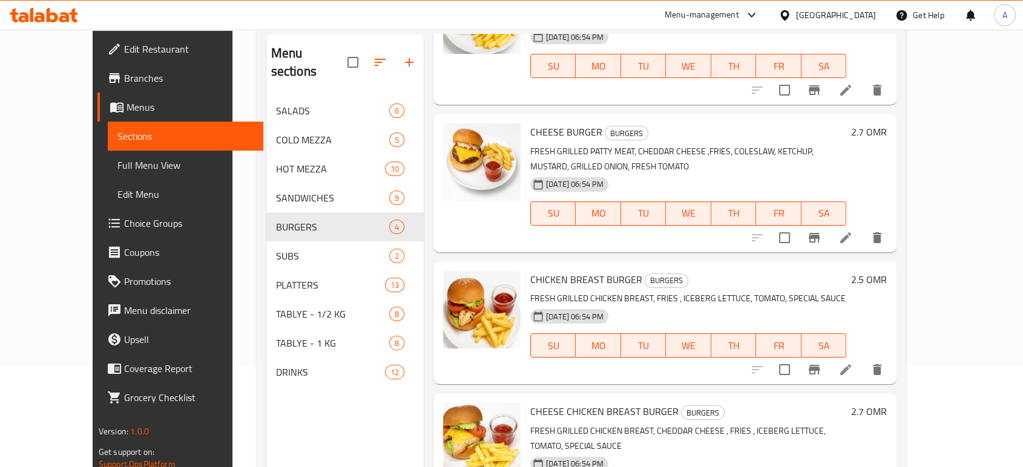
scroll to position [170, 0]
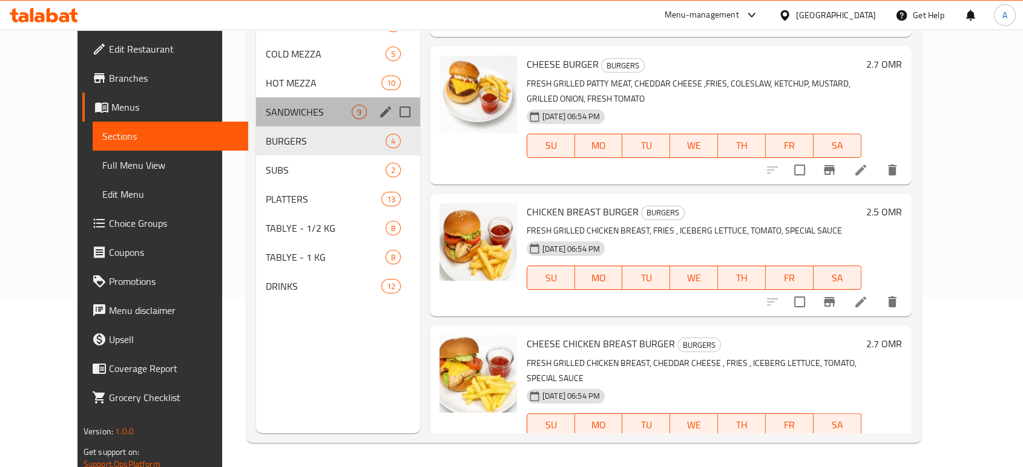
click at [266, 101] on div "SANDWICHES 9" at bounding box center [338, 111] width 164 height 29
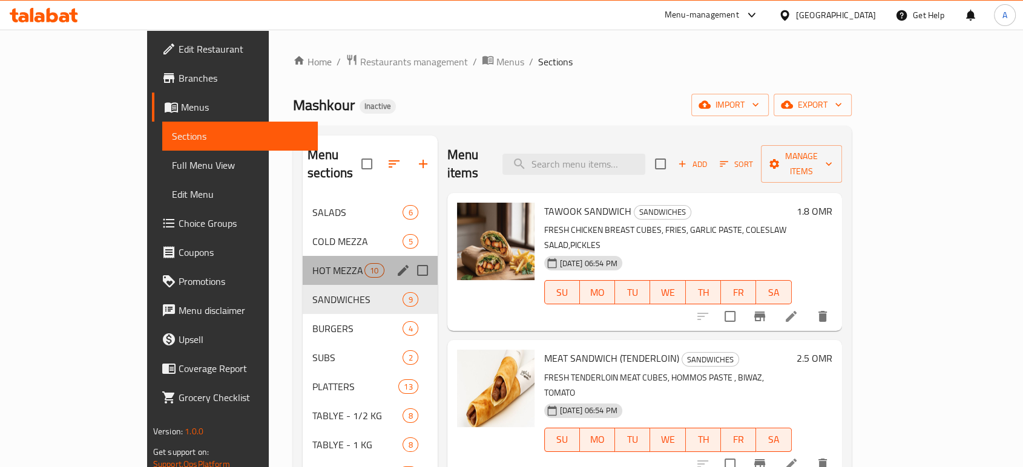
click at [303, 263] on div "HOT MEZZA 10" at bounding box center [370, 270] width 135 height 29
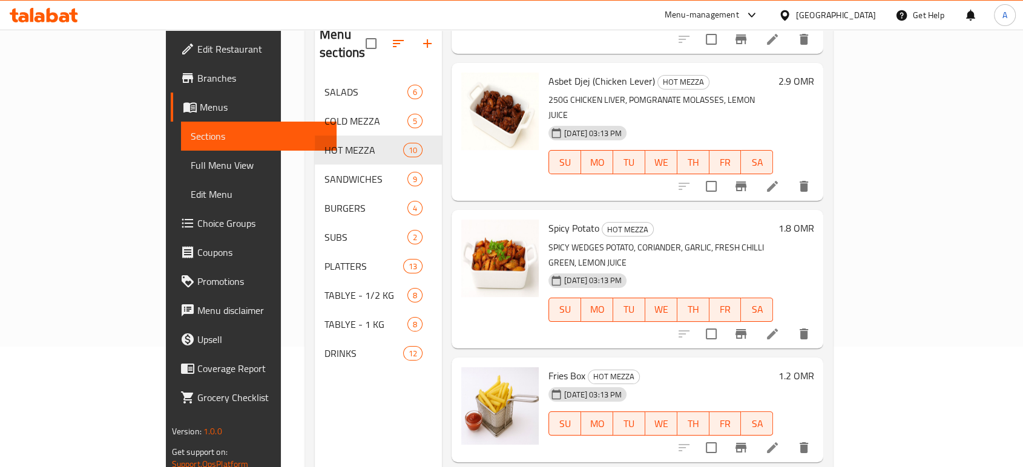
scroll to position [170, 0]
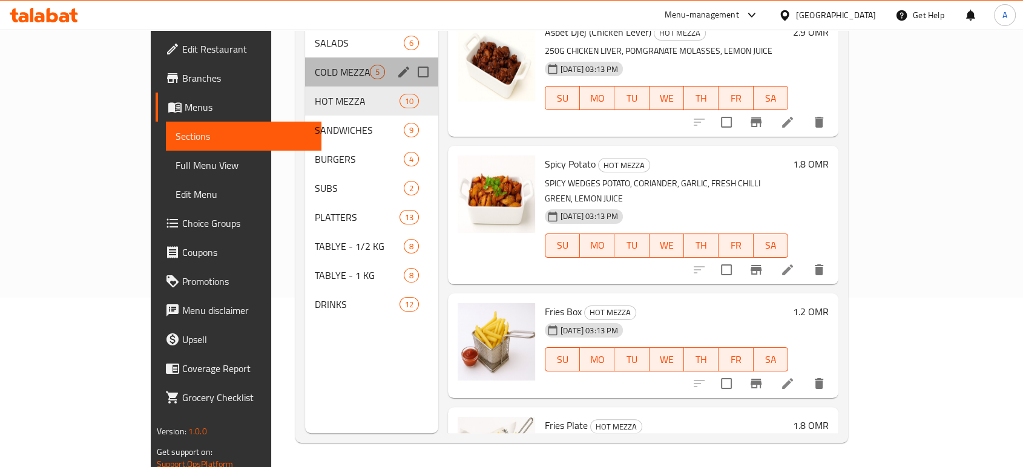
click at [305, 64] on div "COLD MEZZA 5" at bounding box center [371, 72] width 133 height 29
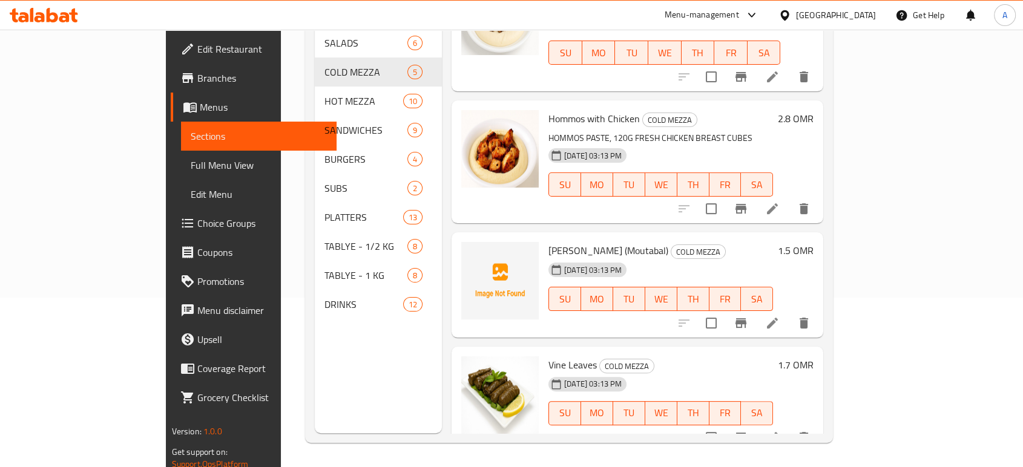
scroll to position [35, 0]
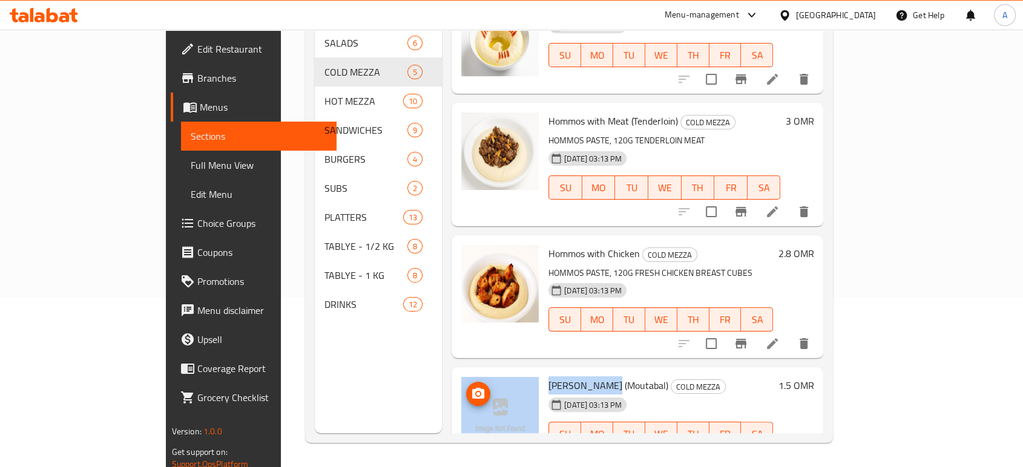
drag, startPoint x: 569, startPoint y: 371, endPoint x: 526, endPoint y: 329, distance: 60.4
click at [470, 372] on div "Baba Ghannouj (Moutabal) COLD MEZZA 05-10-2025 03:13 PM SU MO TU WE TH FR SA 1.…" at bounding box center [637, 420] width 362 height 96
copy div "Baba Ghannouj"
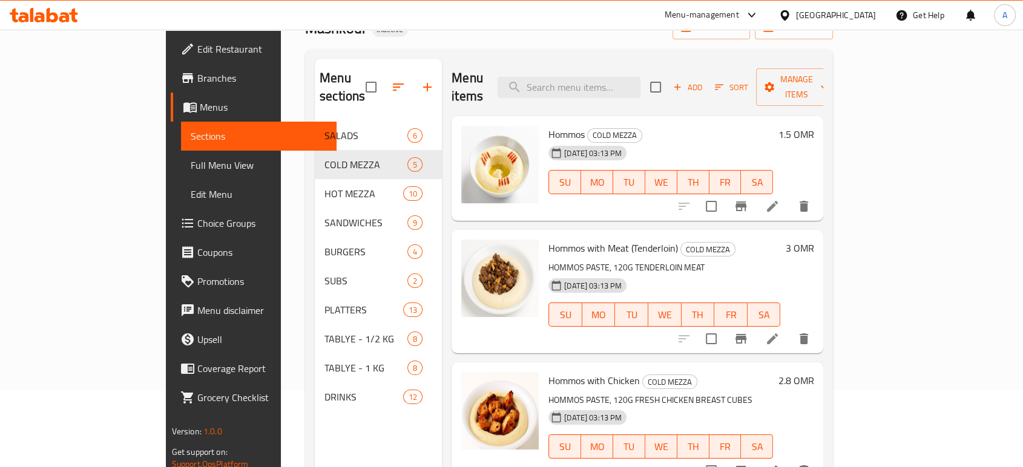
scroll to position [0, 0]
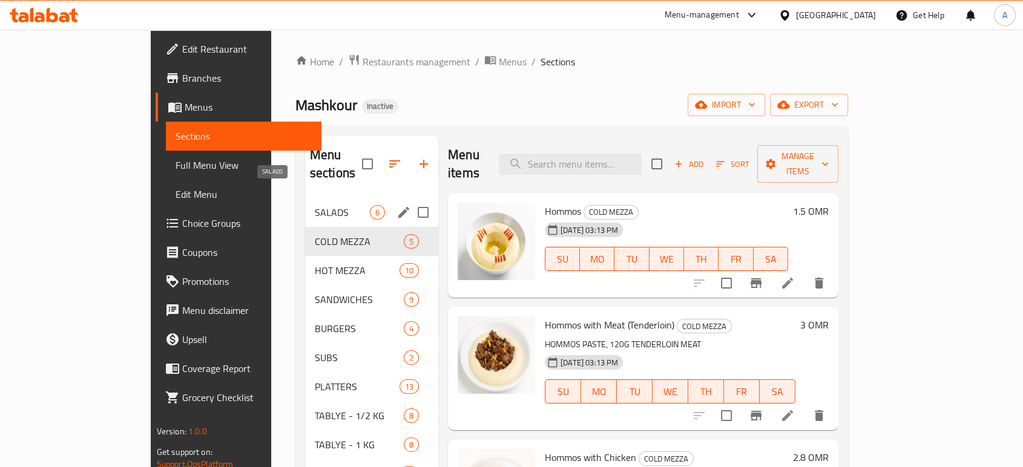
click at [315, 205] on span "SALADS" at bounding box center [342, 212] width 55 height 15
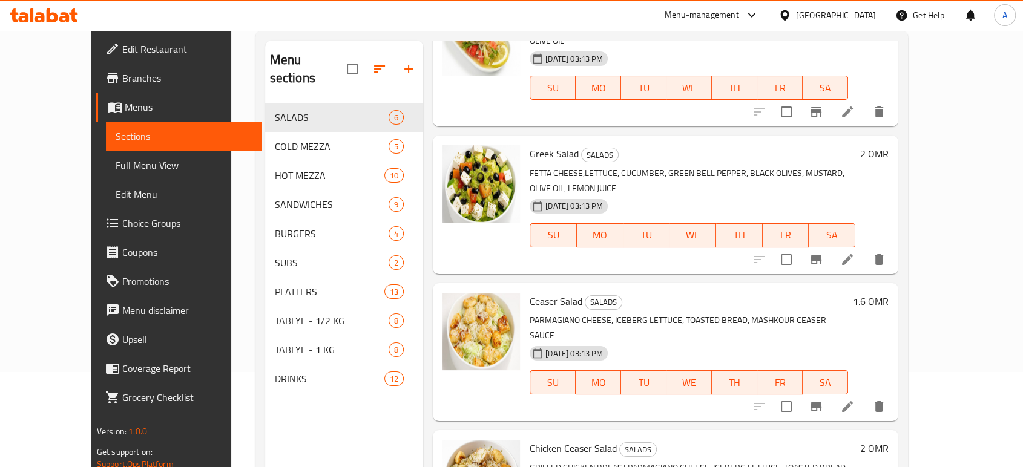
scroll to position [170, 0]
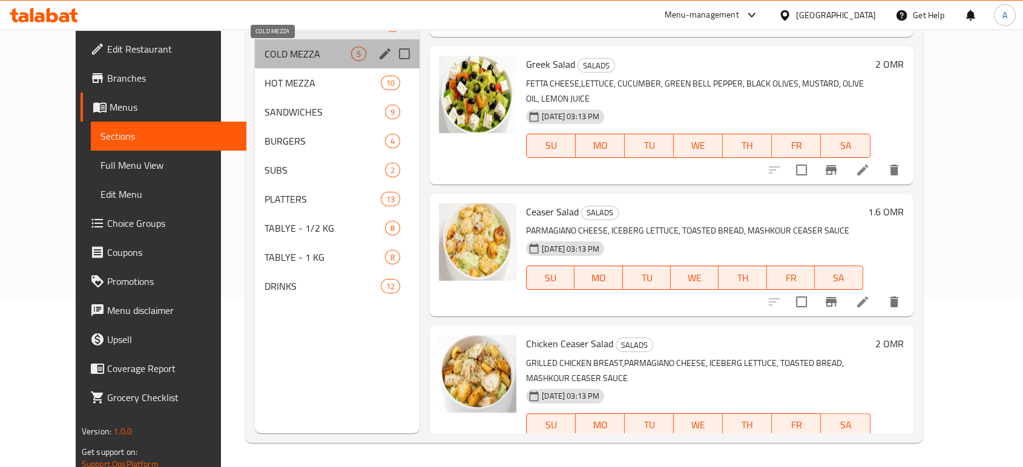
drag, startPoint x: 247, startPoint y: 50, endPoint x: 262, endPoint y: 54, distance: 15.0
click at [265, 50] on span "COLD MEZZA" at bounding box center [308, 54] width 87 height 15
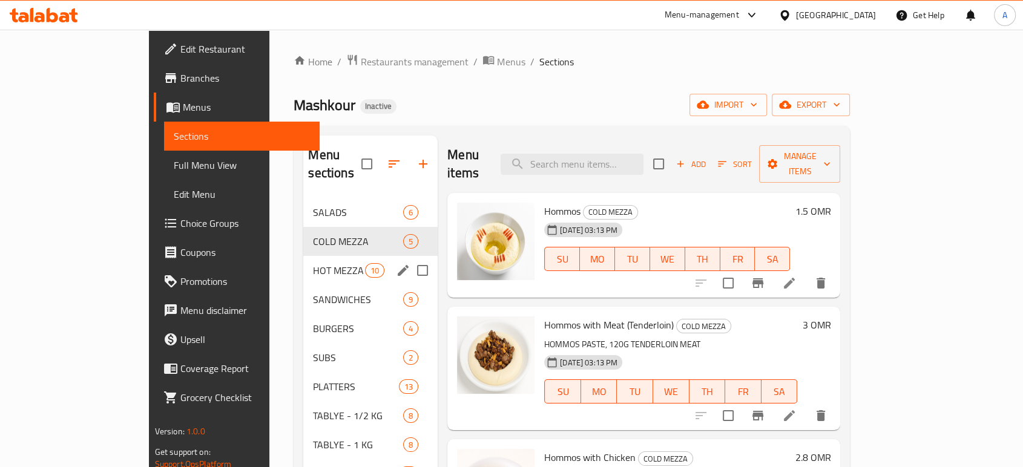
click at [303, 256] on div "HOT MEZZA 10" at bounding box center [370, 270] width 134 height 29
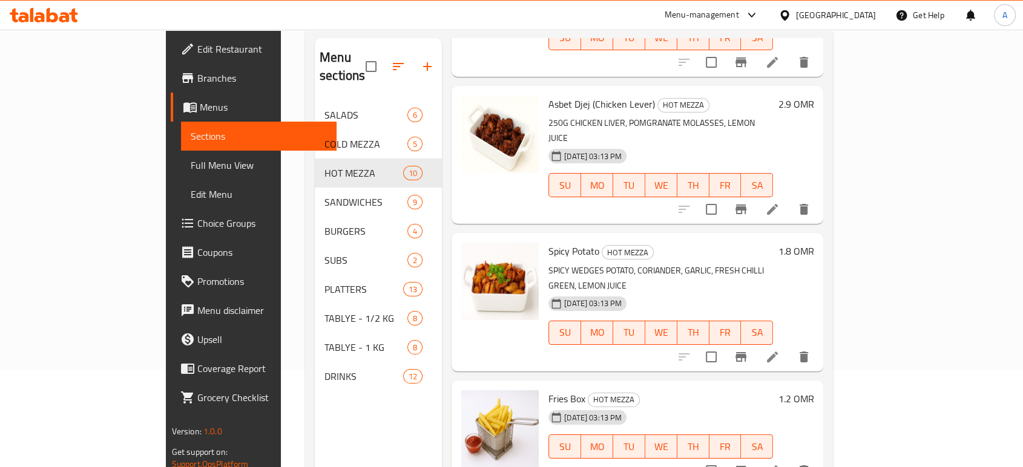
scroll to position [170, 0]
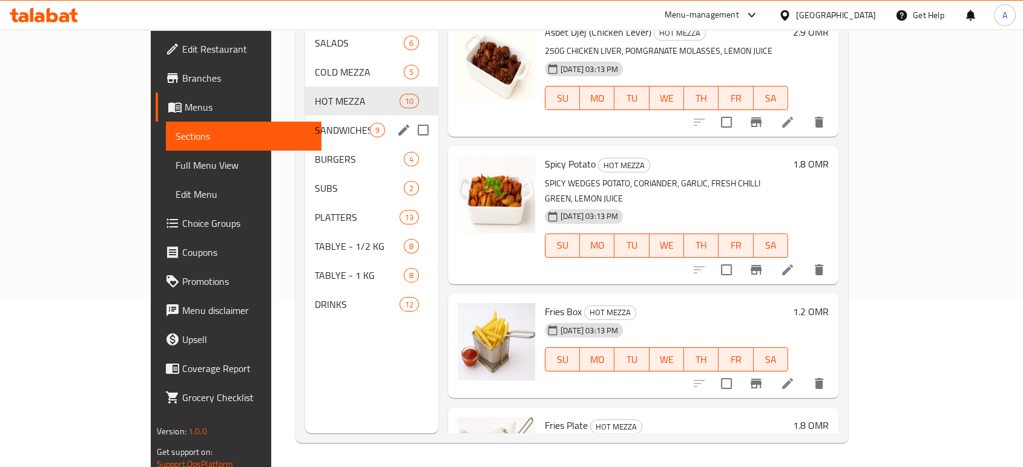
drag, startPoint x: 274, startPoint y: 120, endPoint x: 286, endPoint y: 123, distance: 12.5
click at [305, 119] on div "SANDWICHES 9" at bounding box center [371, 130] width 133 height 29
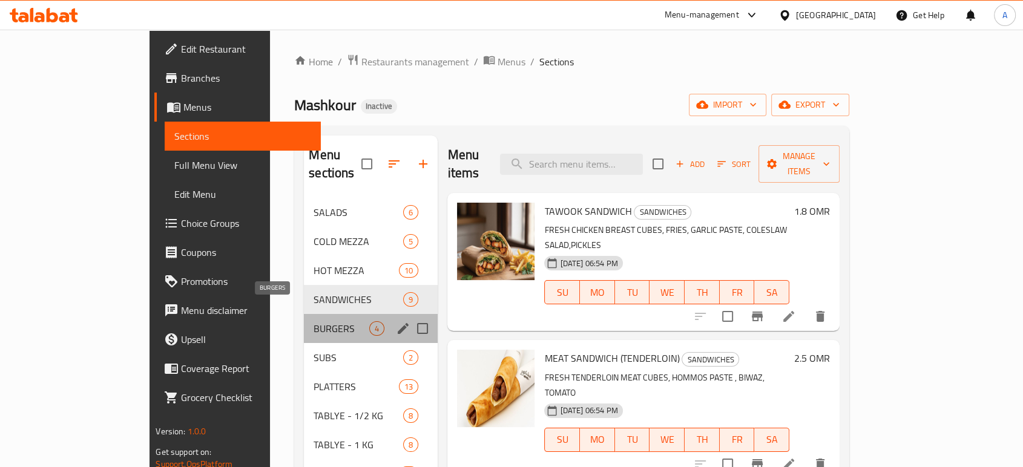
drag, startPoint x: 237, startPoint y: 309, endPoint x: 263, endPoint y: 305, distance: 25.8
click at [314, 321] on span "BURGERS" at bounding box center [342, 328] width 56 height 15
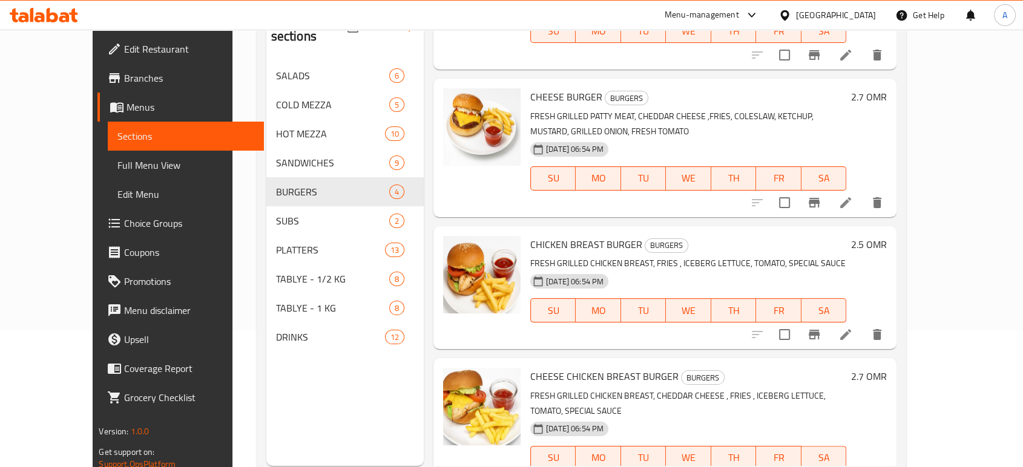
scroll to position [170, 0]
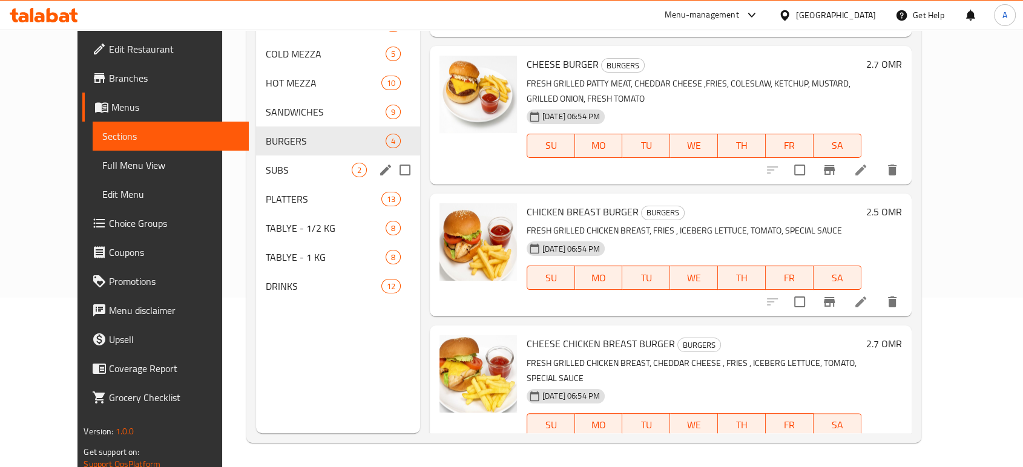
click at [266, 180] on div "SUBS 2" at bounding box center [338, 170] width 164 height 29
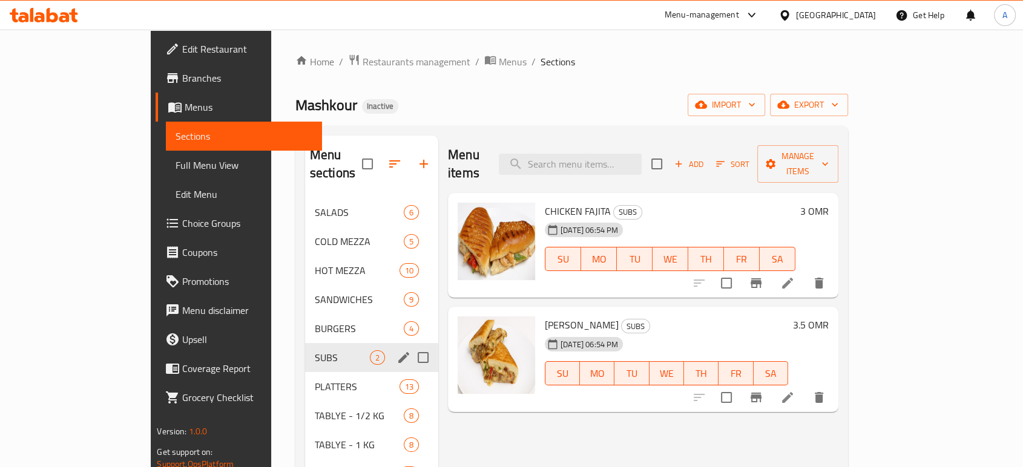
click at [305, 349] on div "SUBS 2" at bounding box center [371, 357] width 133 height 29
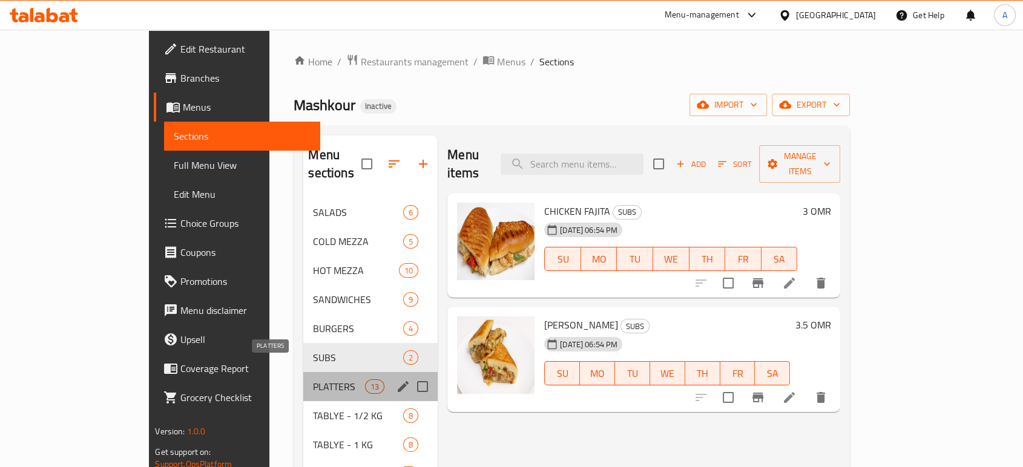
click at [313, 380] on span "PLATTERS" at bounding box center [338, 387] width 51 height 15
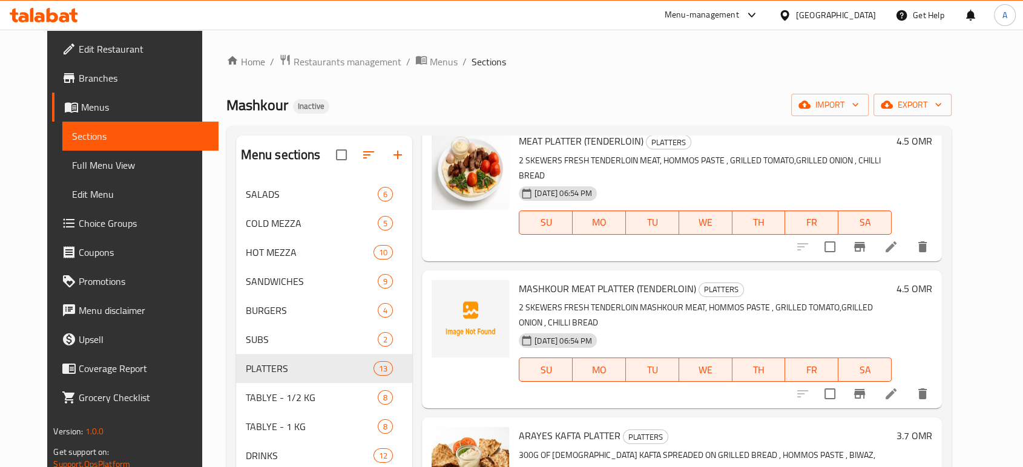
scroll to position [202, 0]
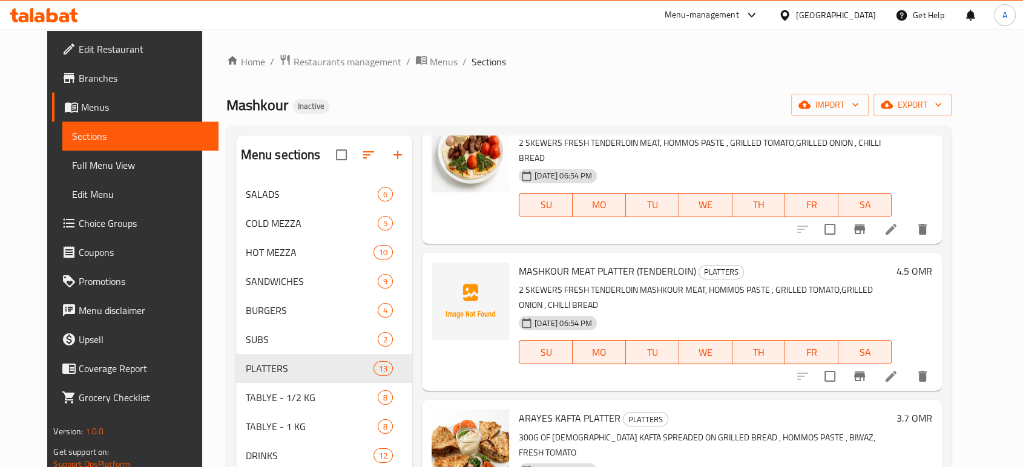
click at [541, 262] on span "MASHKOUR MEAT PLATTER (TENDERLOIN)" at bounding box center [607, 271] width 177 height 18
copy span "MASHKOUR"
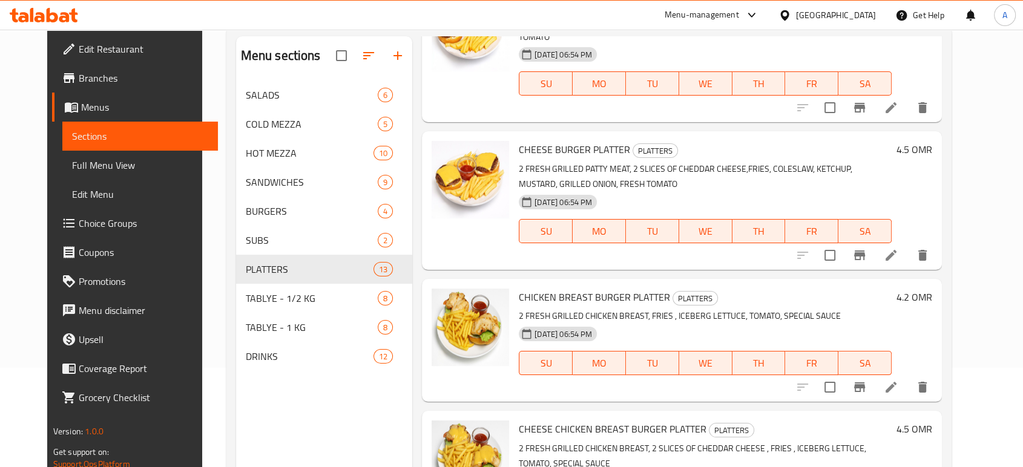
scroll to position [170, 0]
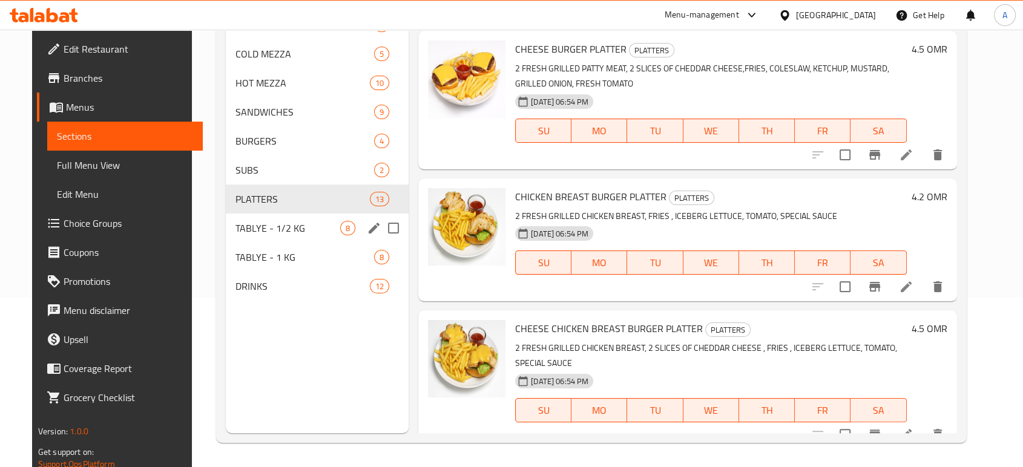
click at [255, 237] on div "TABLYE - 1/2 KG 8" at bounding box center [317, 228] width 183 height 29
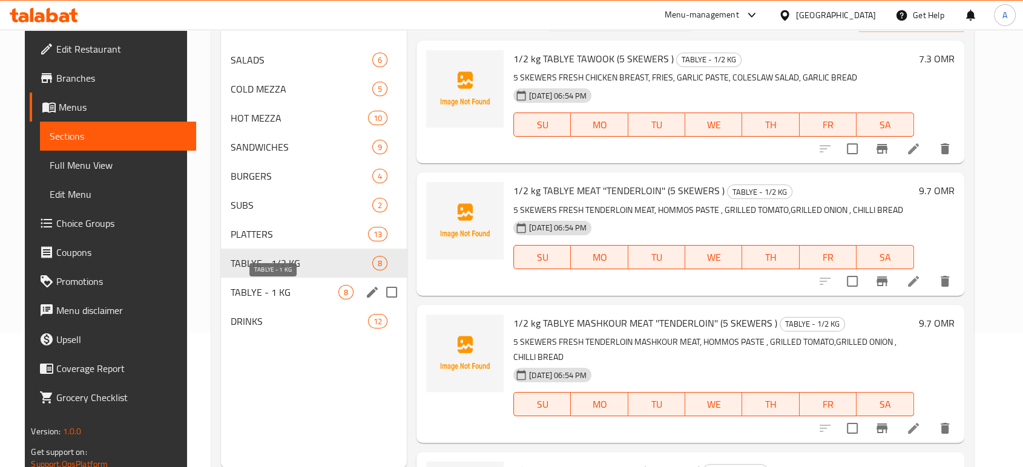
click at [261, 292] on span "TABLYE - 1 KG" at bounding box center [285, 292] width 108 height 15
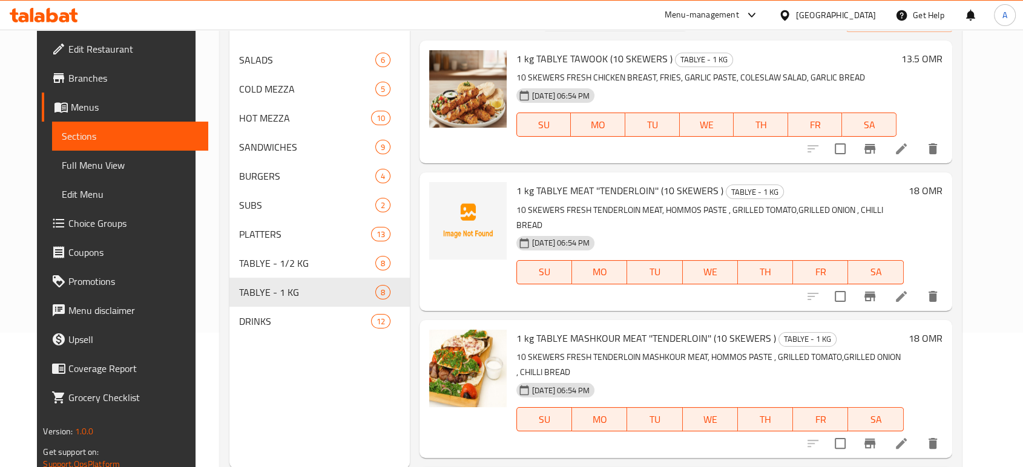
click at [542, 212] on p "10 SKEWERS FRESH TENDERLOIN MEAT, HOMMOS PASTE , GRILLED TOMATO,GRILLED ONION ,…" at bounding box center [709, 218] width 387 height 30
copy p "SKEWERS"
click at [625, 231] on div "05-10-2025 06:54 PM SU MO TU WE TH FR SA" at bounding box center [710, 263] width 397 height 65
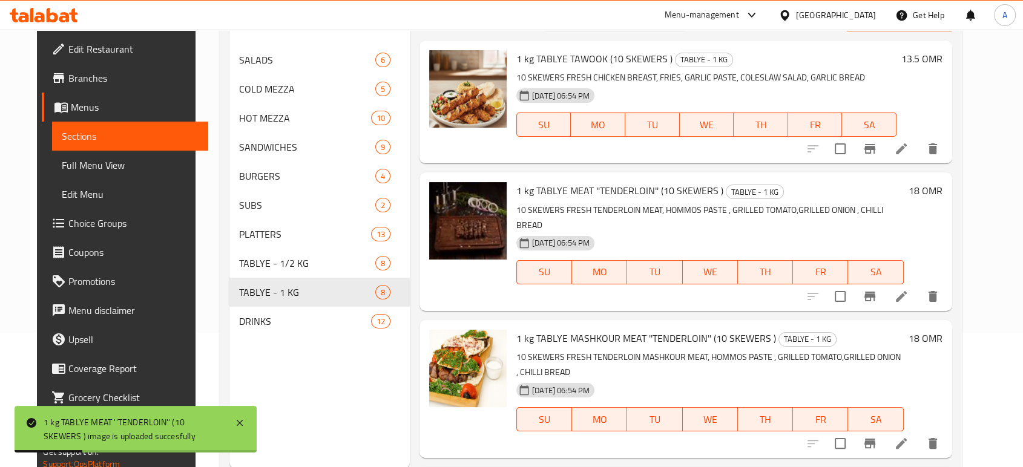
click at [731, 260] on button "WE" at bounding box center [710, 272] width 55 height 24
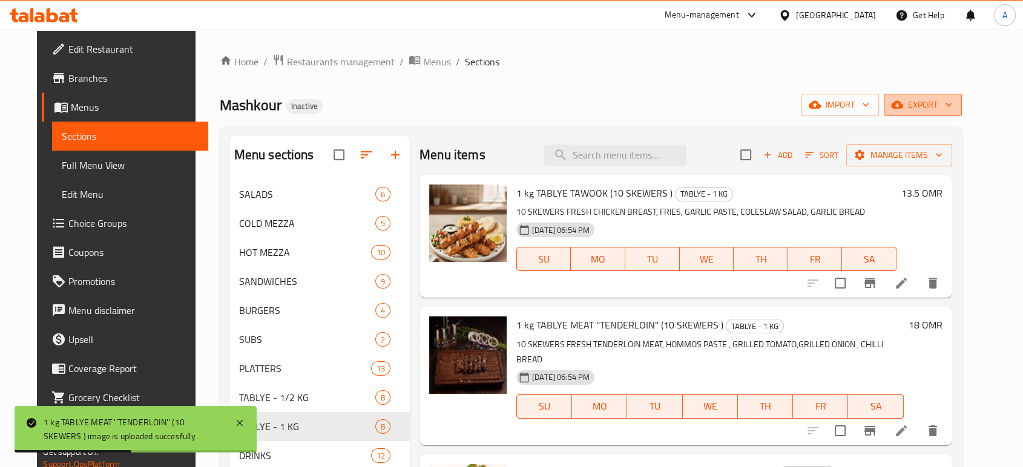
click at [952, 112] on span "export" at bounding box center [923, 104] width 59 height 15
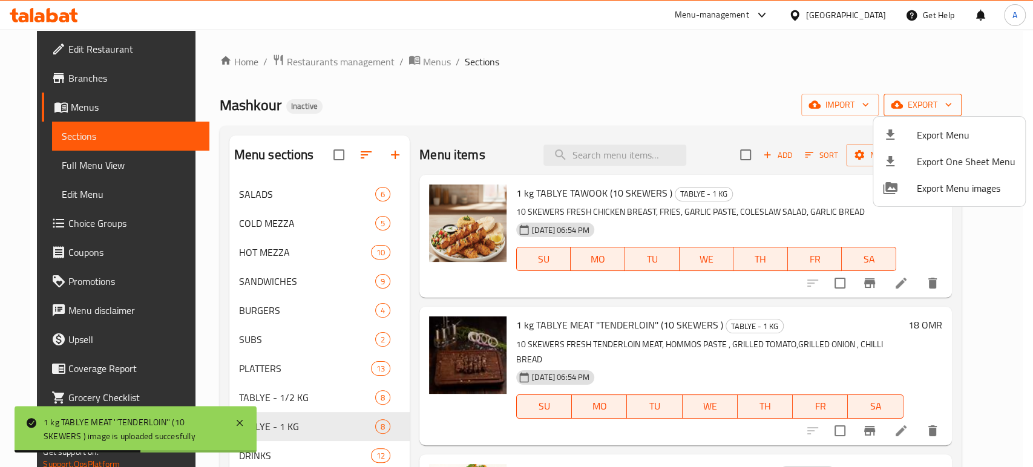
click at [964, 128] on span "Export Menu" at bounding box center [966, 135] width 99 height 15
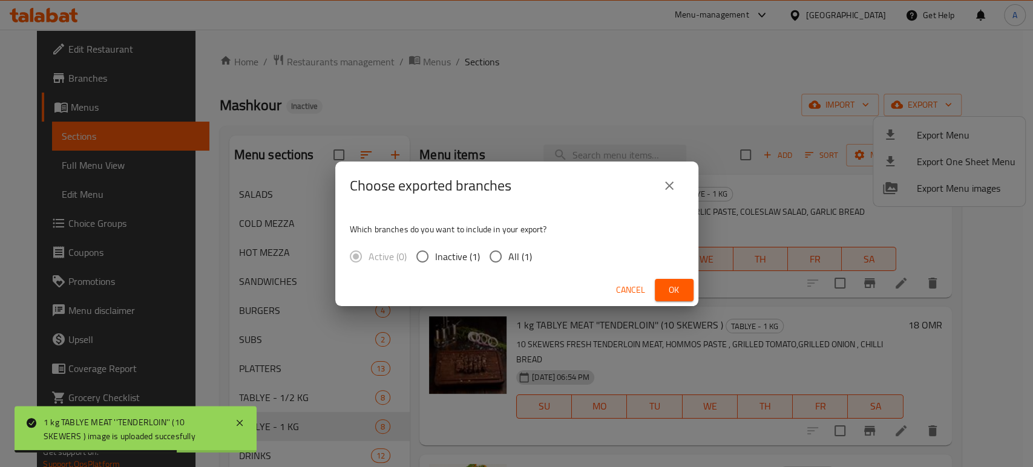
click at [520, 250] on span "All (1)" at bounding box center [521, 256] width 24 height 15
click at [509, 250] on input "All (1)" at bounding box center [495, 256] width 25 height 25
radio input "true"
click at [651, 277] on div "Cancel Ok" at bounding box center [516, 290] width 363 height 32
click at [667, 280] on button "Ok" at bounding box center [674, 290] width 39 height 22
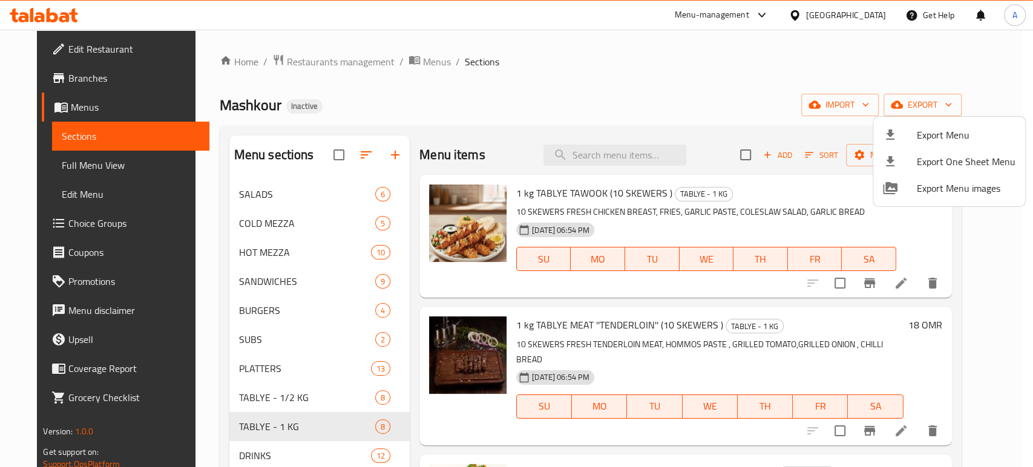
click at [578, 323] on div at bounding box center [516, 233] width 1033 height 467
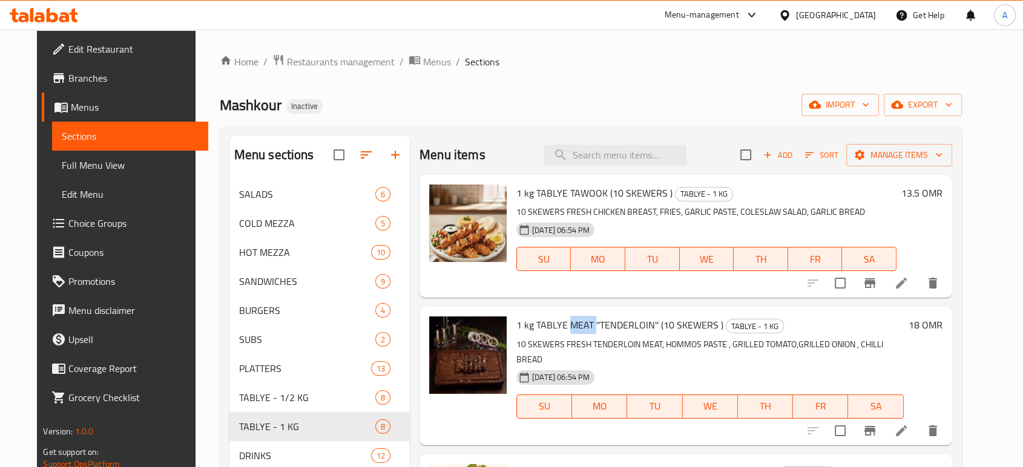
click at [578, 323] on span "1 kg TABLYE MEAT ''TENDERLOIN'' (10 SKEWERS )" at bounding box center [619, 325] width 207 height 18
copy h6 "1 kg TABLYE MEAT ''TENDERLOIN'' (10 SKEWERS )"
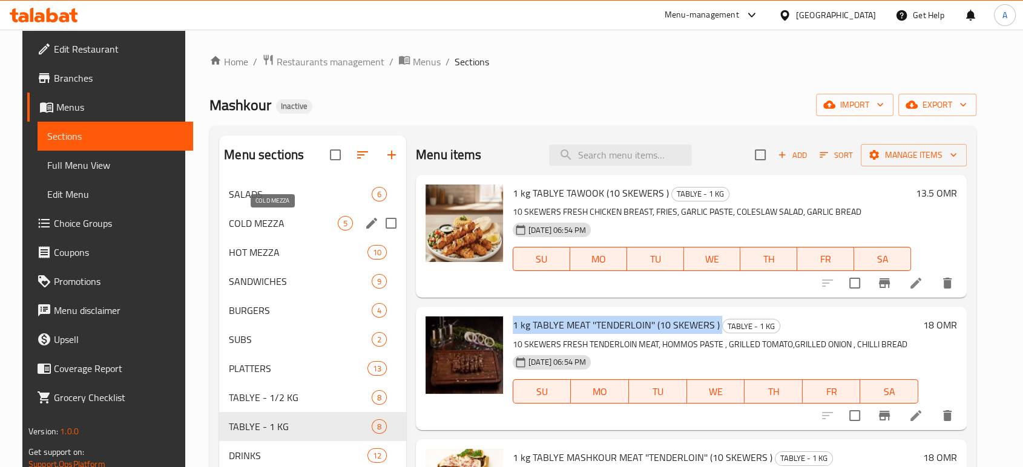
click at [248, 221] on span "COLD MEZZA" at bounding box center [283, 223] width 109 height 15
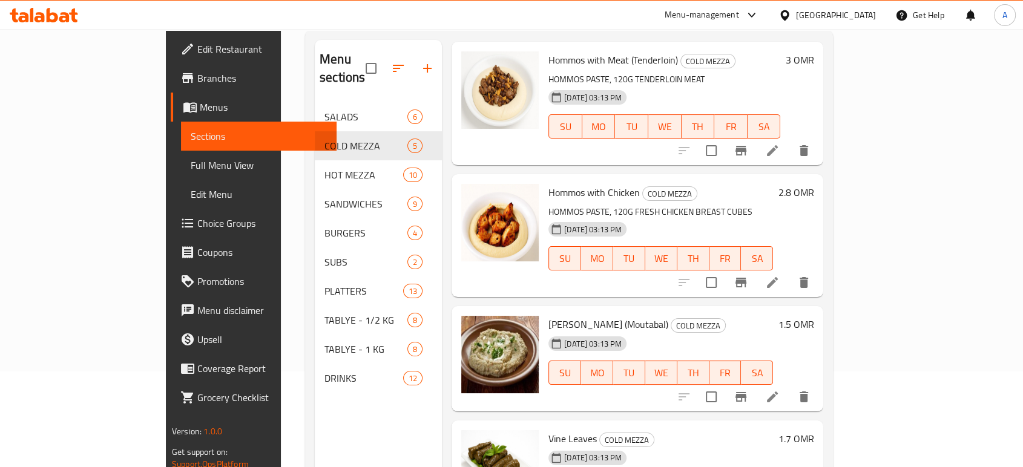
scroll to position [170, 0]
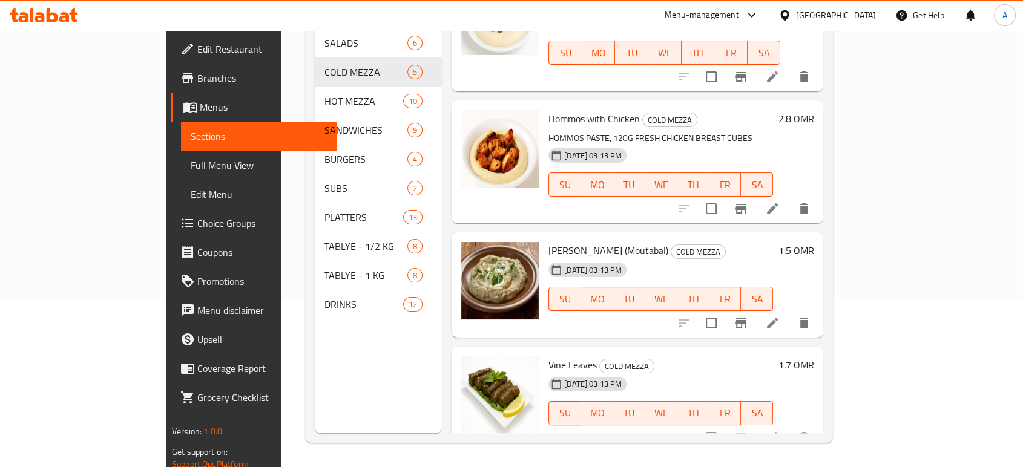
click at [549, 242] on span "Baba Ghannouj (Moutabal)" at bounding box center [609, 251] width 120 height 18
copy h6 "Baba Ghannouj (Moutabal)"
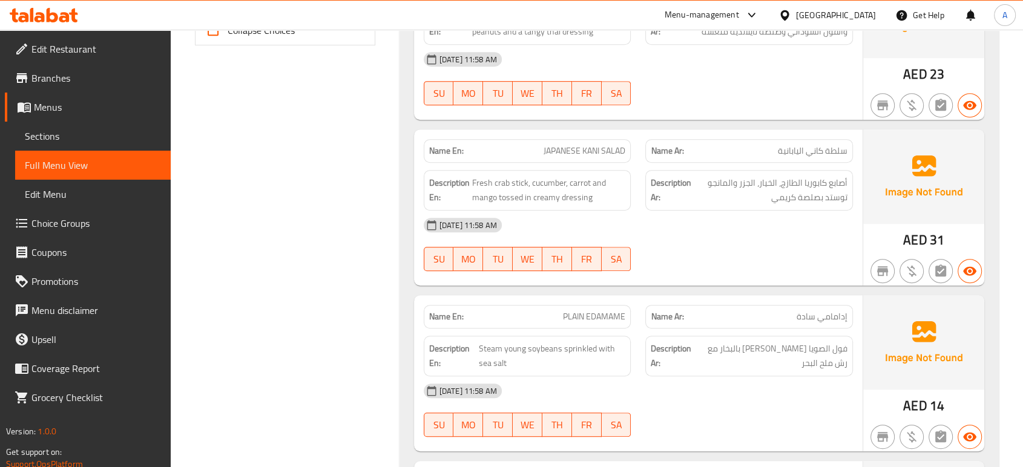
scroll to position [605, 0]
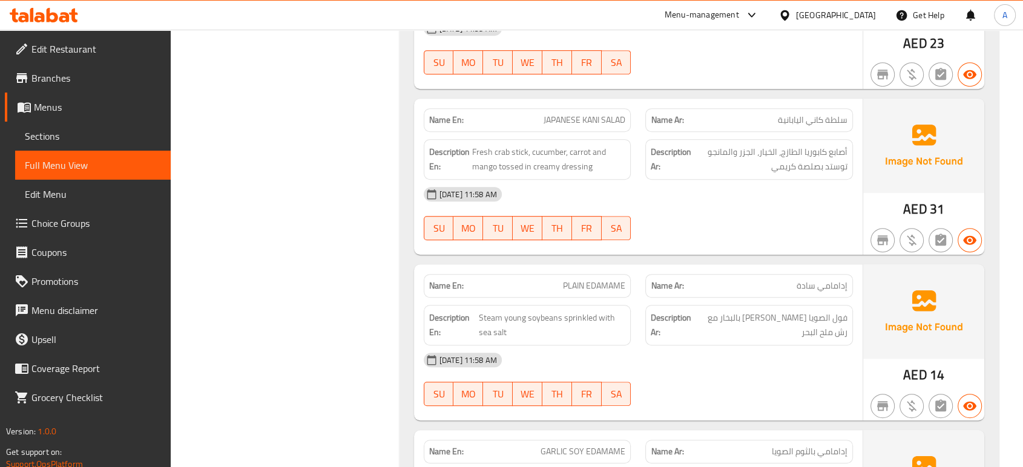
click at [729, 237] on div at bounding box center [749, 240] width 222 height 15
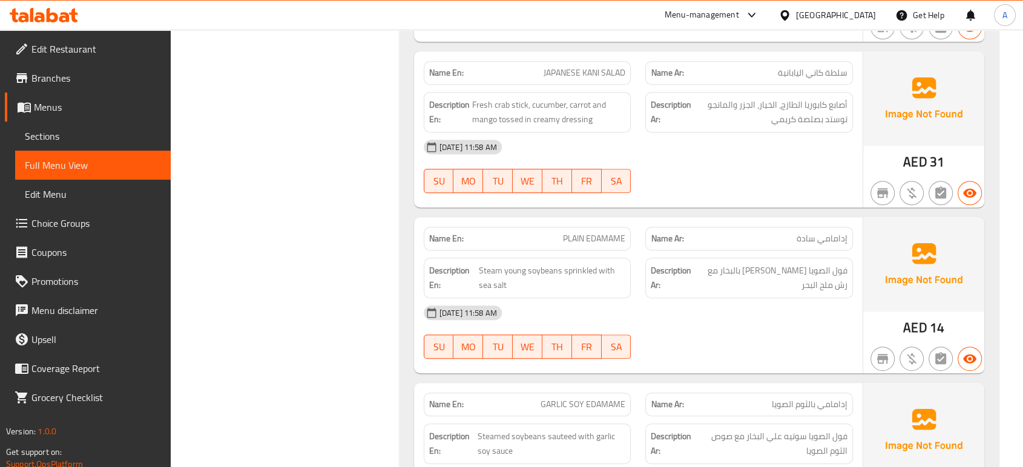
scroll to position [673, 0]
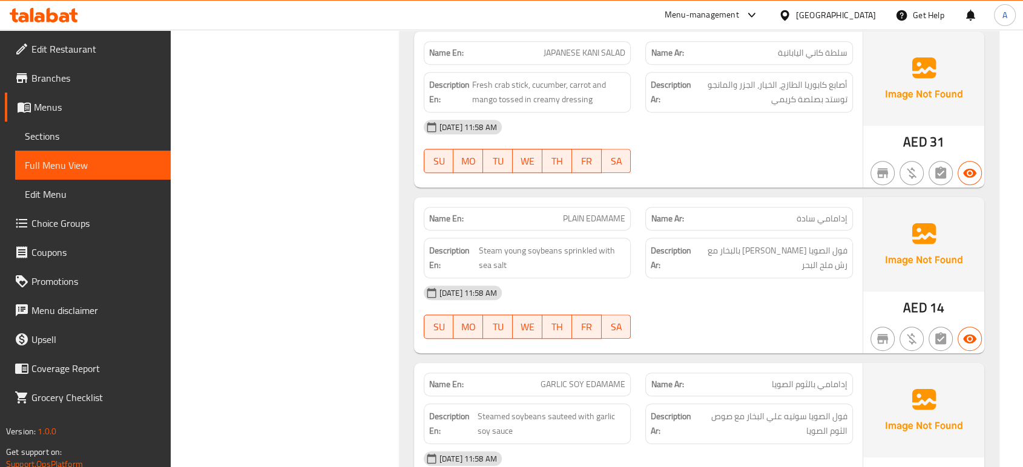
drag, startPoint x: 650, startPoint y: 85, endPoint x: 567, endPoint y: 8, distance: 113.5
click at [651, 85] on strong "Description Ar:" at bounding box center [671, 92] width 41 height 30
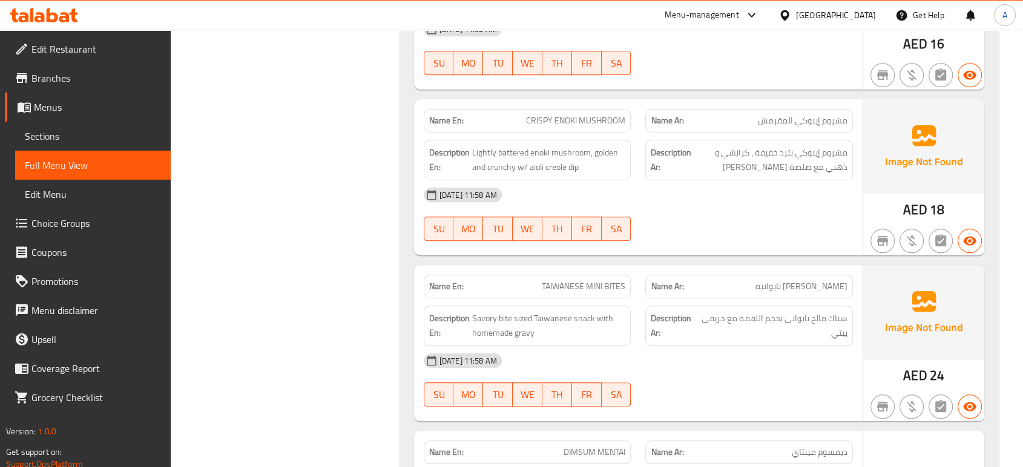
scroll to position [1143, 0]
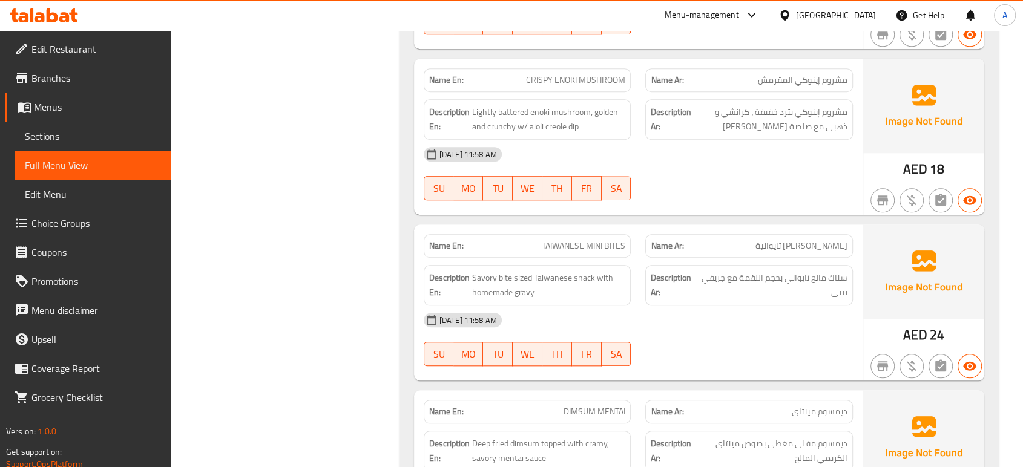
click at [787, 319] on div "[DATE] 11:58 AM" at bounding box center [639, 320] width 444 height 29
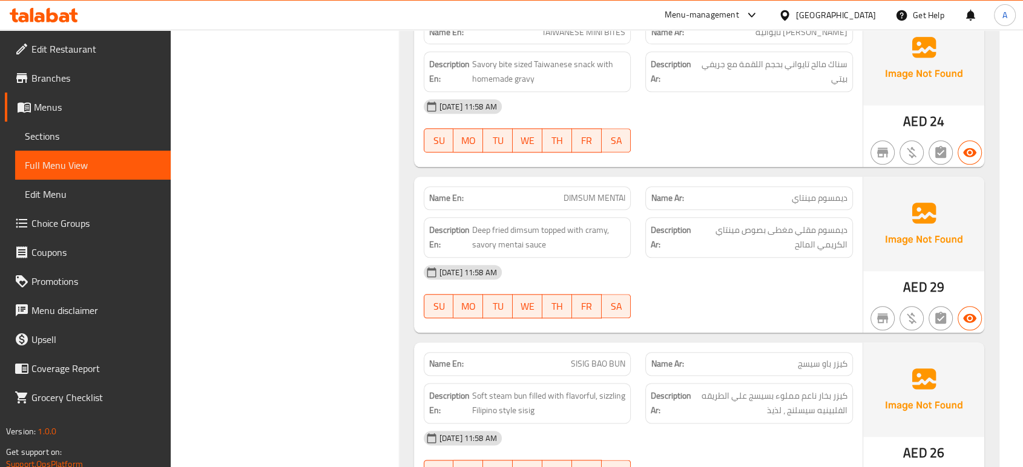
scroll to position [1412, 0]
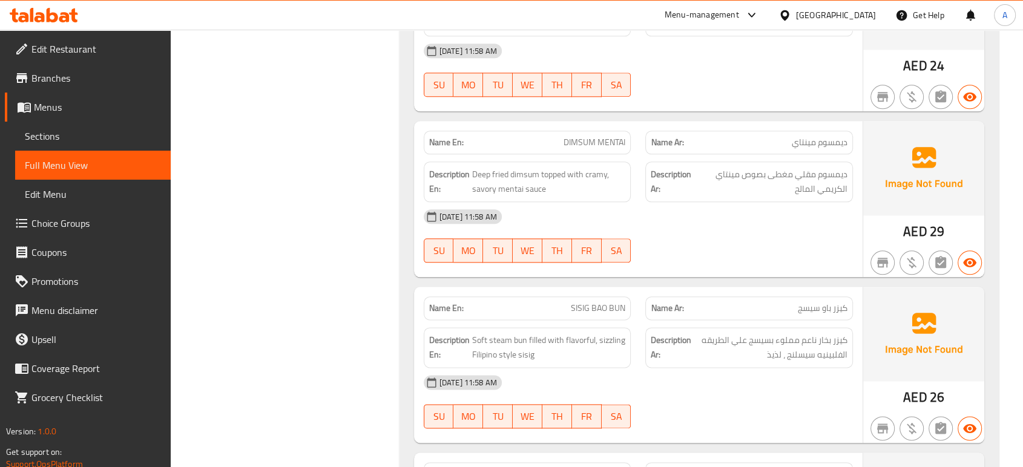
click at [662, 360] on div "Description Ar: كيزر بخار ناعم مملوء بسيسج علي الطريقه الفلبينيه سيسلنج ، لذيذ" at bounding box center [749, 348] width 208 height 41
click at [595, 305] on span "SISIG BAO BUN" at bounding box center [598, 308] width 54 height 13
copy span "SISIG BAO BUN"
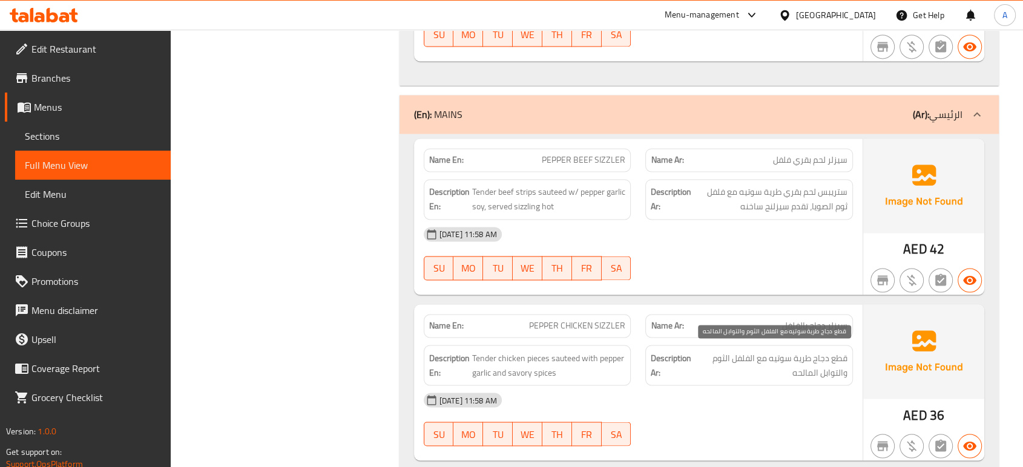
scroll to position [2018, 0]
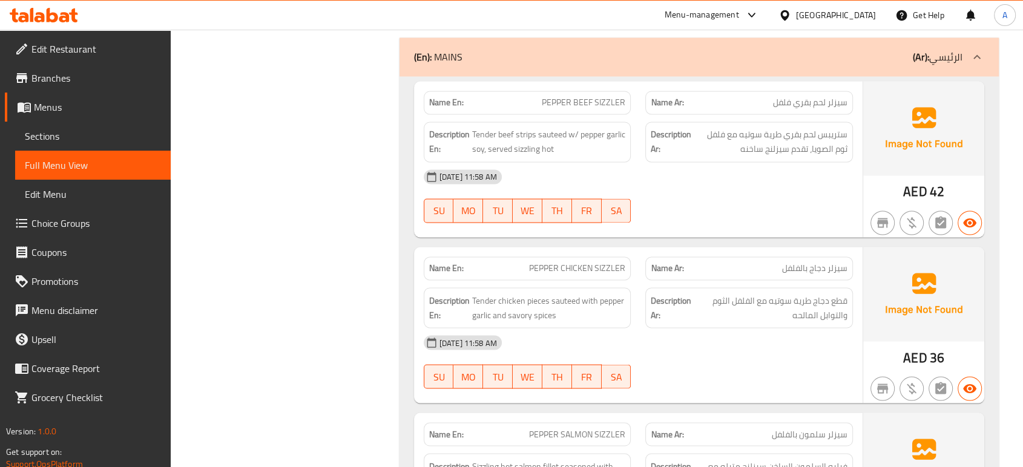
click at [858, 348] on div "[DATE] 11:58 AM" at bounding box center [639, 342] width 444 height 29
click at [688, 183] on div "[DATE] 11:58 AM" at bounding box center [639, 176] width 444 height 29
click at [611, 96] on span "PEPPER BEEF SIZZLER" at bounding box center [584, 102] width 84 height 13
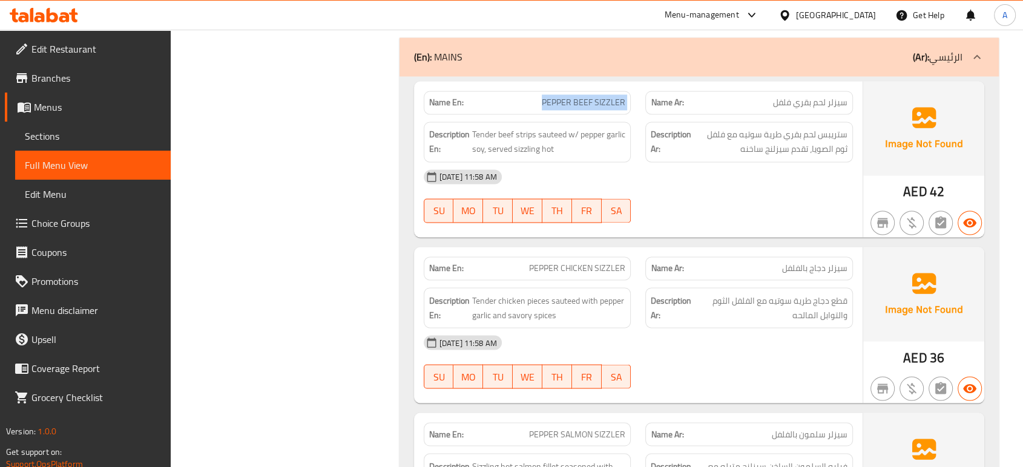
click at [611, 96] on span "PEPPER BEEF SIZZLER" at bounding box center [584, 102] width 84 height 13
copy span "PEPPER BEEF SIZZLER"
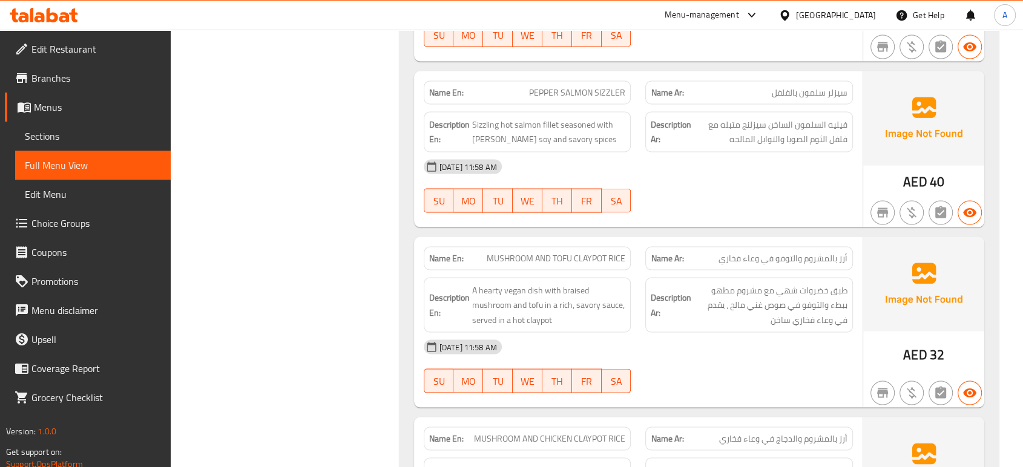
scroll to position [2360, 0]
click at [523, 152] on div "[DATE] 11:58 AM" at bounding box center [639, 166] width 444 height 29
click at [838, 364] on div "06-10-2025 11:58 AM SU MO TU WE TH FR SA" at bounding box center [639, 366] width 444 height 68
click at [833, 177] on div "06-10-2025 11:58 AM SU MO TU WE TH FR SA" at bounding box center [639, 186] width 444 height 68
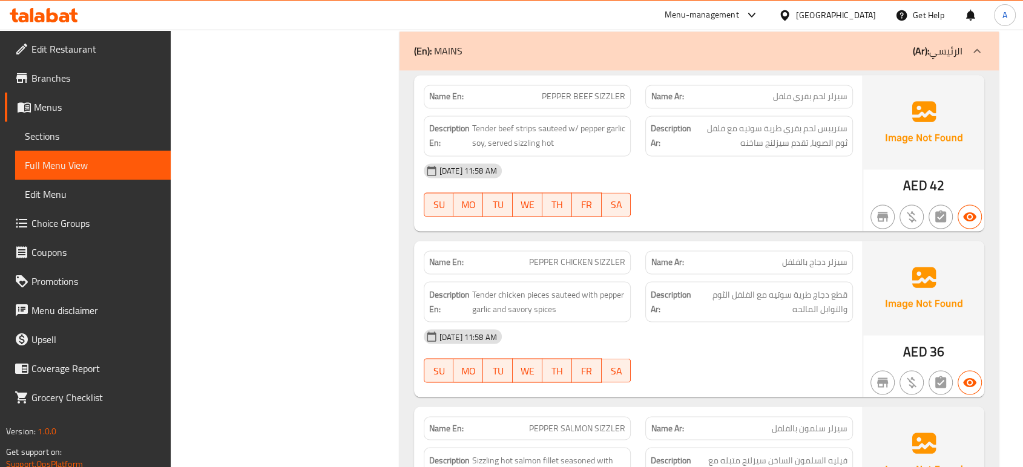
scroll to position [2091, 0]
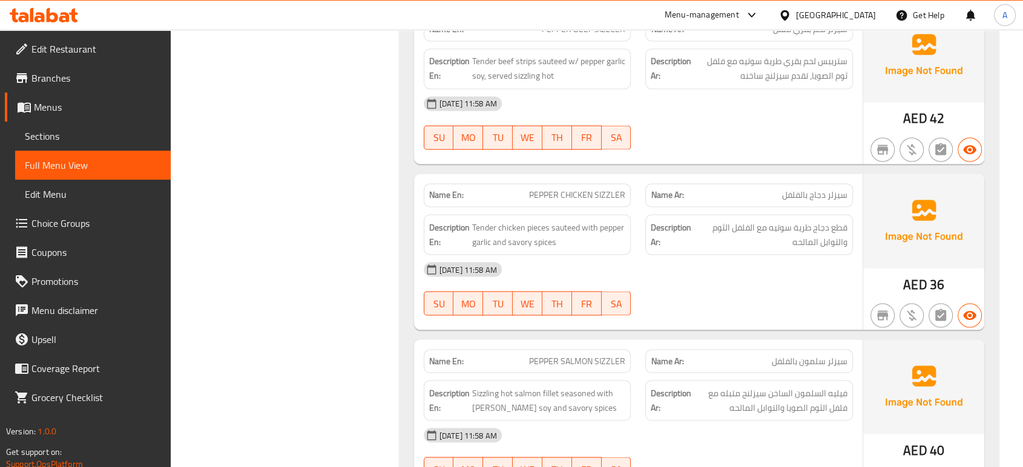
click at [678, 244] on strong "Description Ar:" at bounding box center [671, 235] width 41 height 30
click at [670, 276] on div "[DATE] 11:58 AM" at bounding box center [639, 269] width 444 height 29
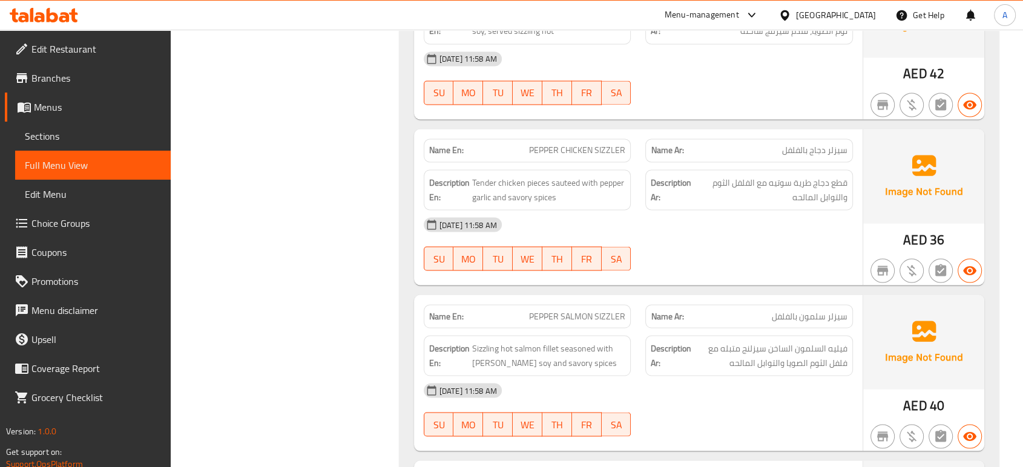
scroll to position [2158, 0]
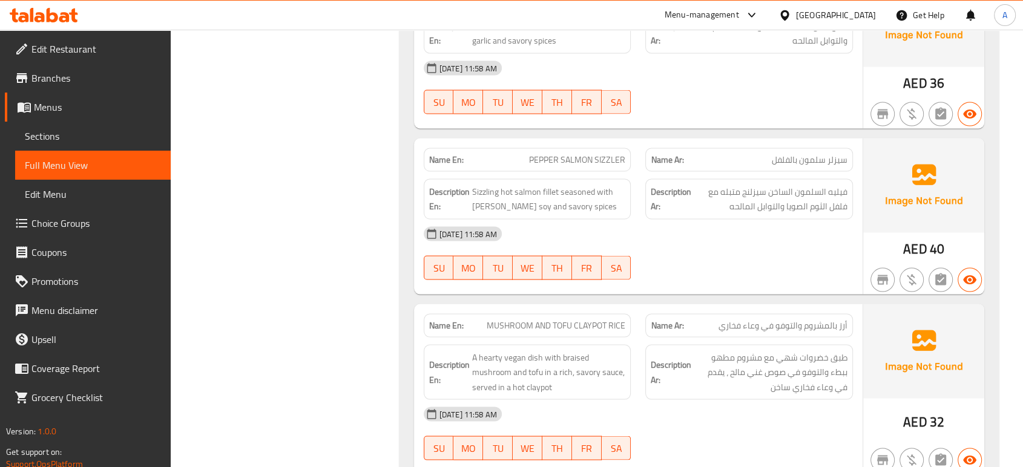
click at [814, 223] on div "[DATE] 11:58 AM" at bounding box center [639, 233] width 444 height 29
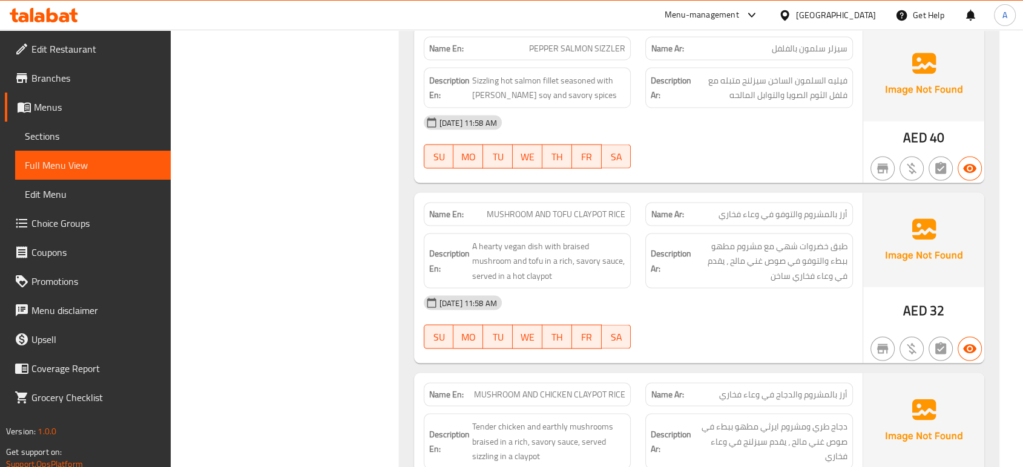
scroll to position [2427, 0]
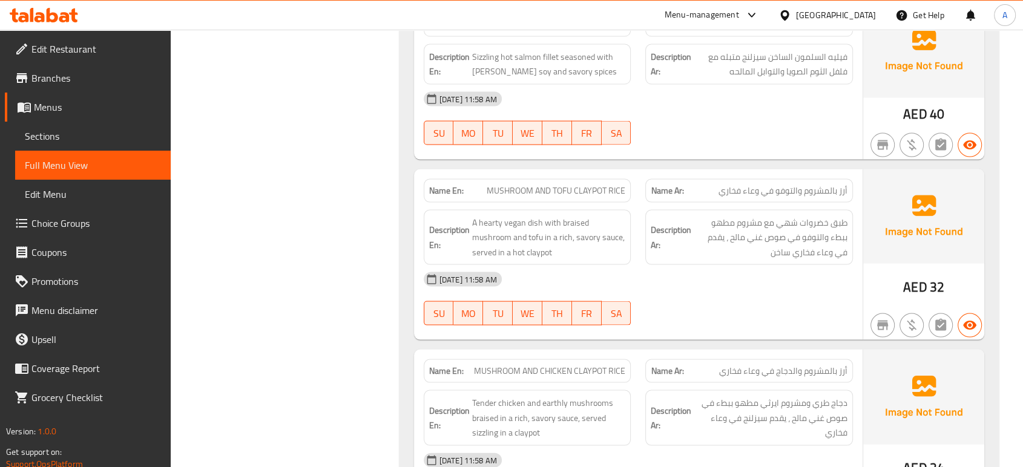
click at [765, 278] on div "[DATE] 11:58 AM" at bounding box center [639, 279] width 444 height 29
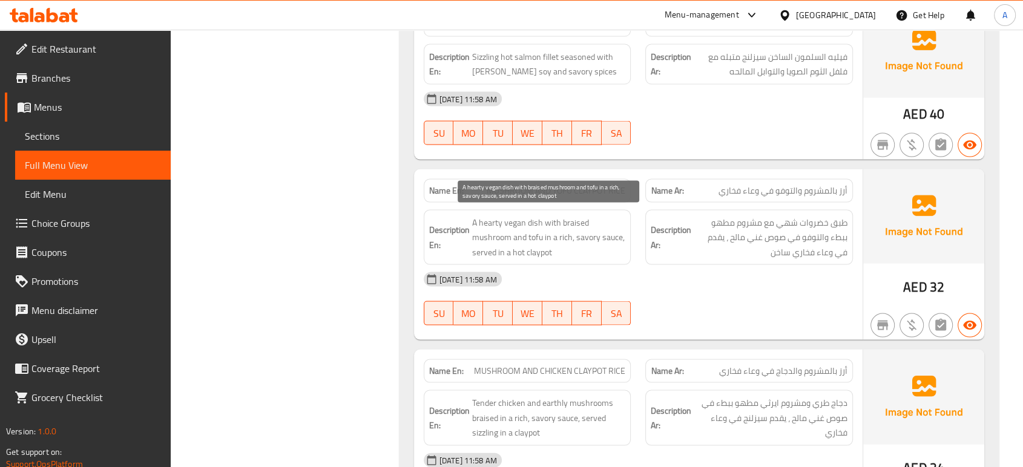
click at [562, 222] on span "A hearty vegan dish with braised mushroom and tofu in a rich, savory sauce, ser…" at bounding box center [549, 238] width 154 height 45
copy span "braised"
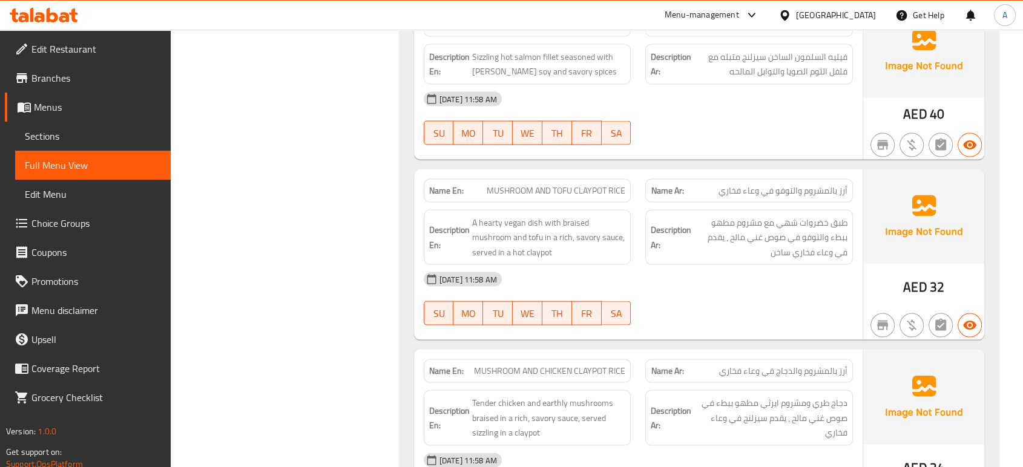
click at [725, 260] on div "Description Ar: طبق خضروات شهي مع مشروم مطهو ببطء والتوفو في صوص غني مالح ، يقد…" at bounding box center [749, 238] width 208 height 56
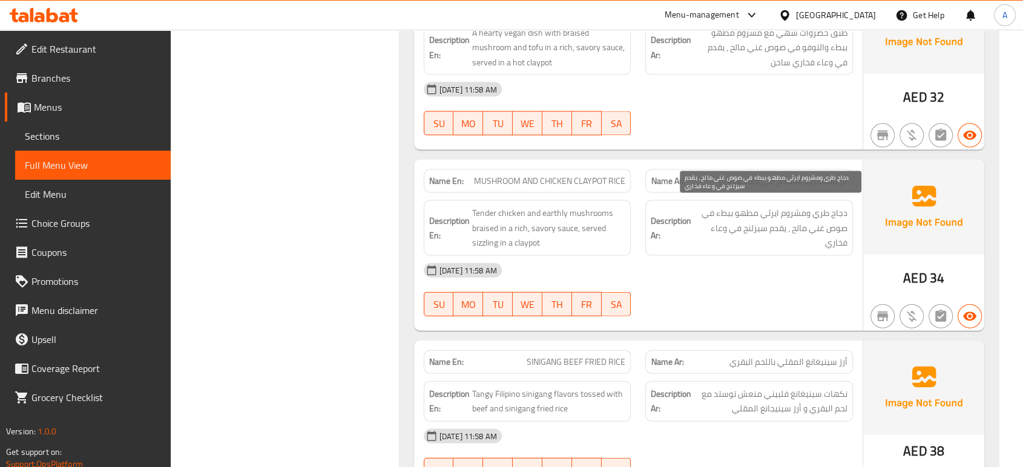
scroll to position [2697, 0]
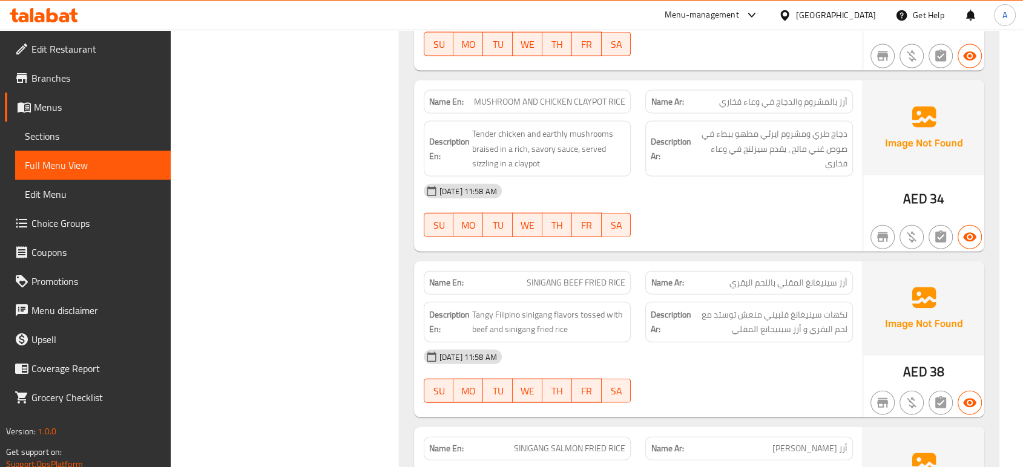
click at [855, 208] on div "06-10-2025 11:58 AM SU MO TU WE TH FR SA" at bounding box center [639, 211] width 444 height 68
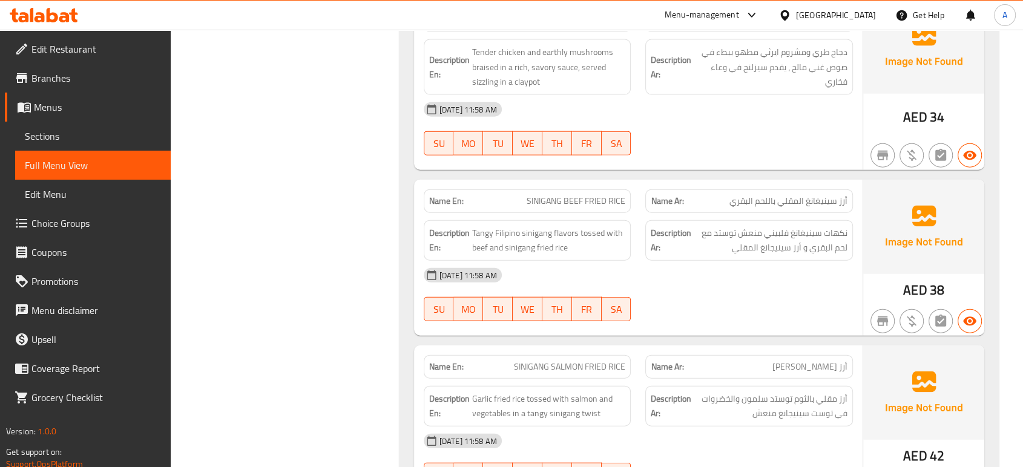
scroll to position [2831, 0]
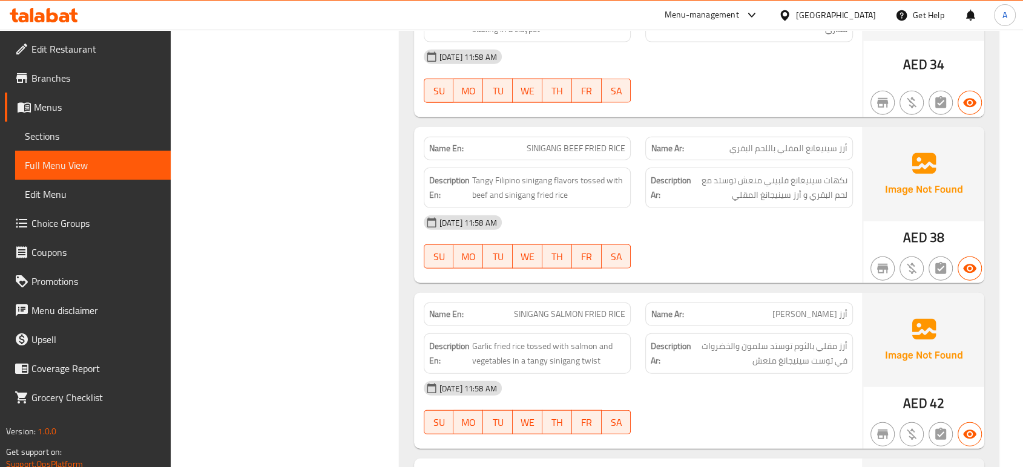
click at [651, 222] on div "[DATE] 11:58 AM" at bounding box center [639, 222] width 444 height 29
click at [729, 247] on div "06-10-2025 11:58 AM SU MO TU WE TH FR SA" at bounding box center [639, 242] width 444 height 68
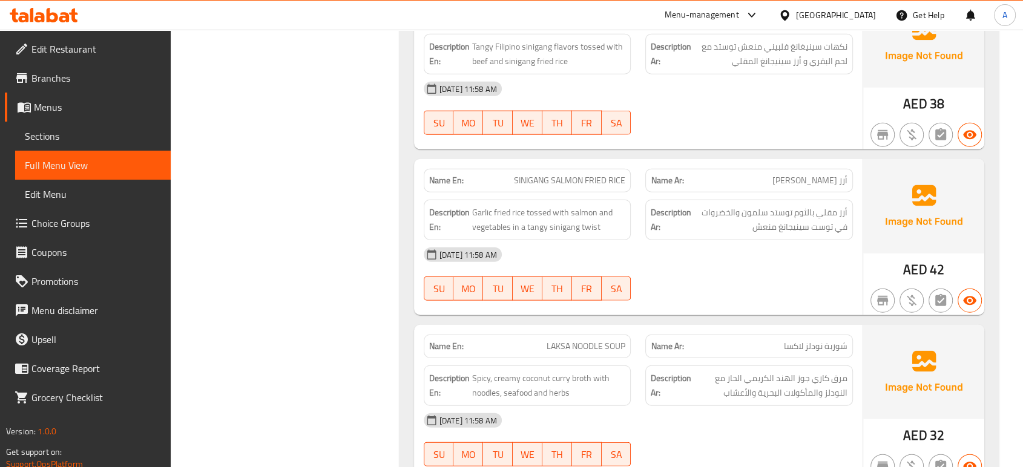
scroll to position [2965, 0]
click at [592, 174] on span "SINIGANG SALMON FRIED RICE" at bounding box center [569, 180] width 111 height 13
copy span "SINIGANG SALMON FRIED RICE"
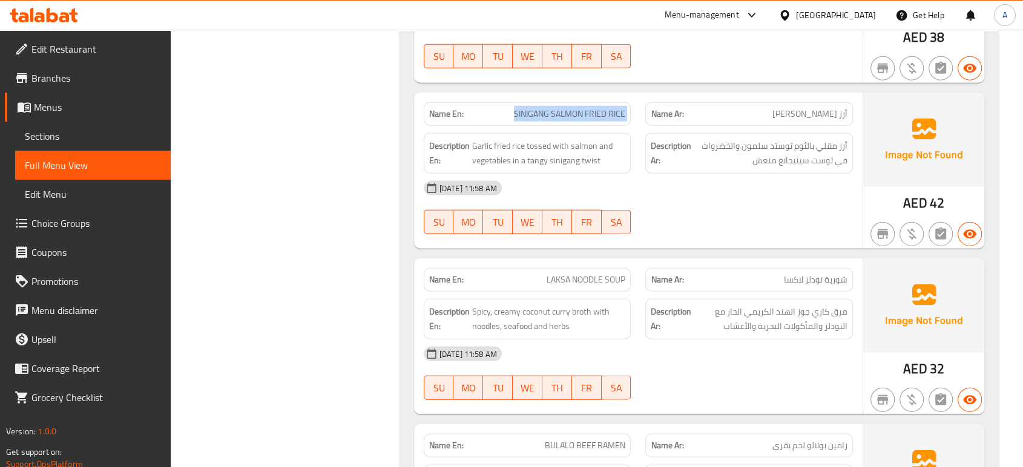
scroll to position [3033, 0]
click at [596, 303] on span "Spicy, creamy coconut curry broth with noodles, seafood and herbs" at bounding box center [549, 318] width 154 height 30
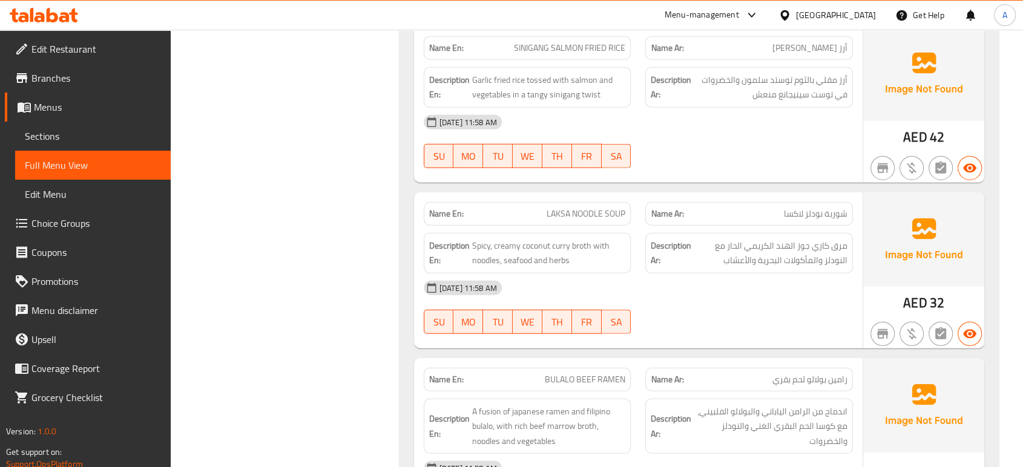
scroll to position [3100, 0]
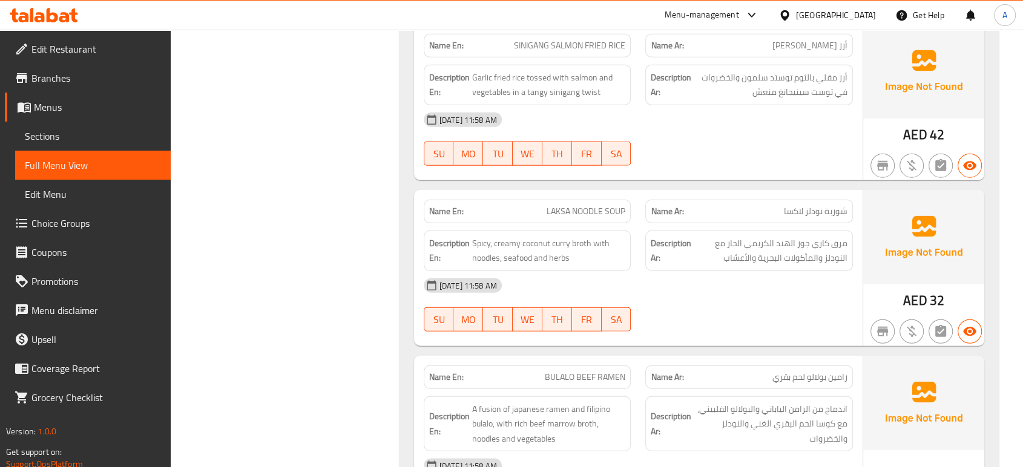
click at [734, 285] on div "[DATE] 11:58 AM" at bounding box center [639, 285] width 444 height 29
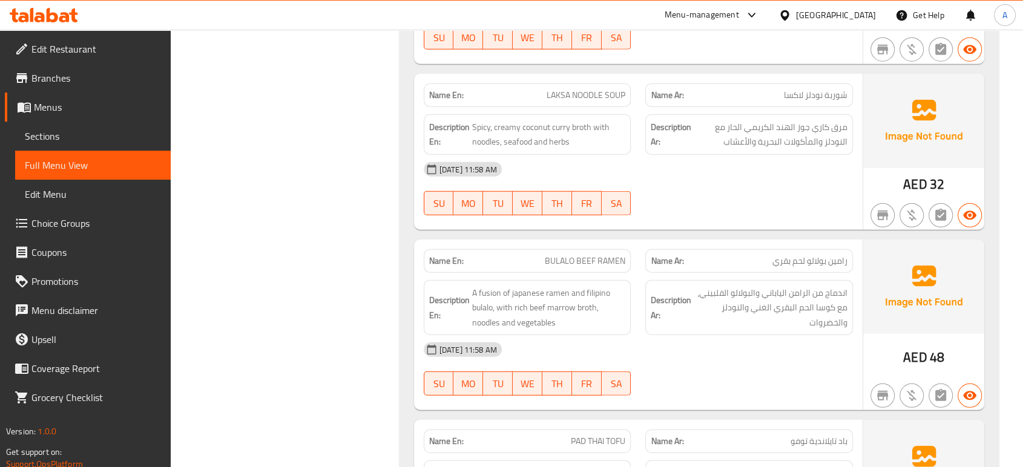
scroll to position [3235, 0]
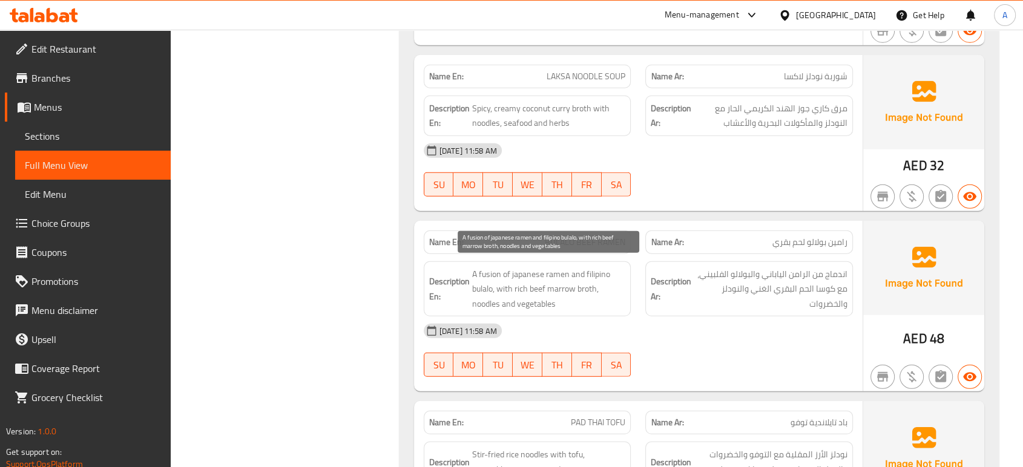
click at [560, 285] on span "A fusion of japanese ramen and filipino bulalo, with rich beef marrow broth, no…" at bounding box center [549, 289] width 154 height 45
copy span "marrow"
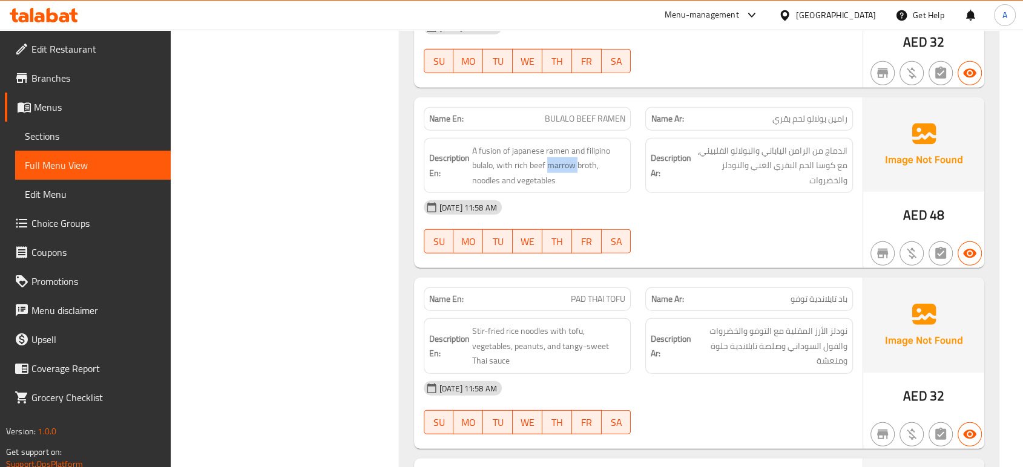
scroll to position [3369, 0]
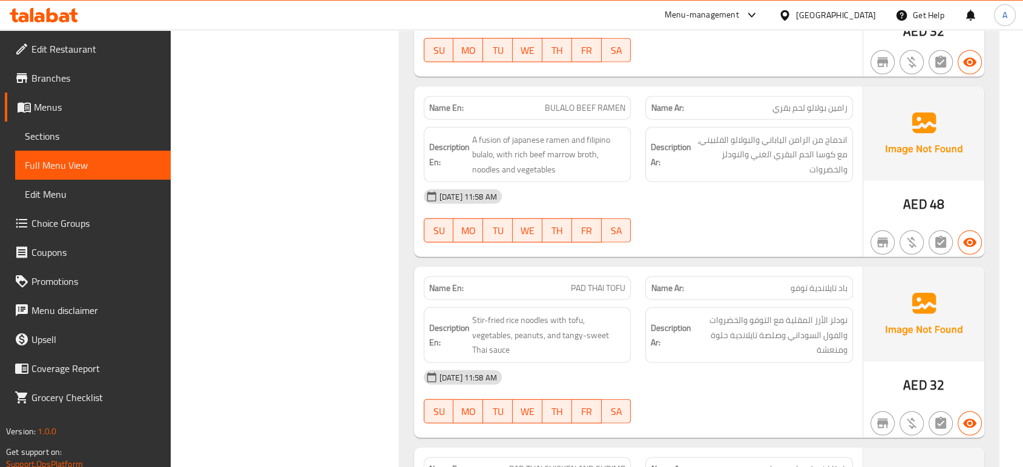
click at [681, 260] on div "Name En: PEPPER BEEF SIZZLER Name Ar: سيزلر لحم بقري فلفل Description En: Tende…" at bounding box center [699, 16] width 599 height 2582
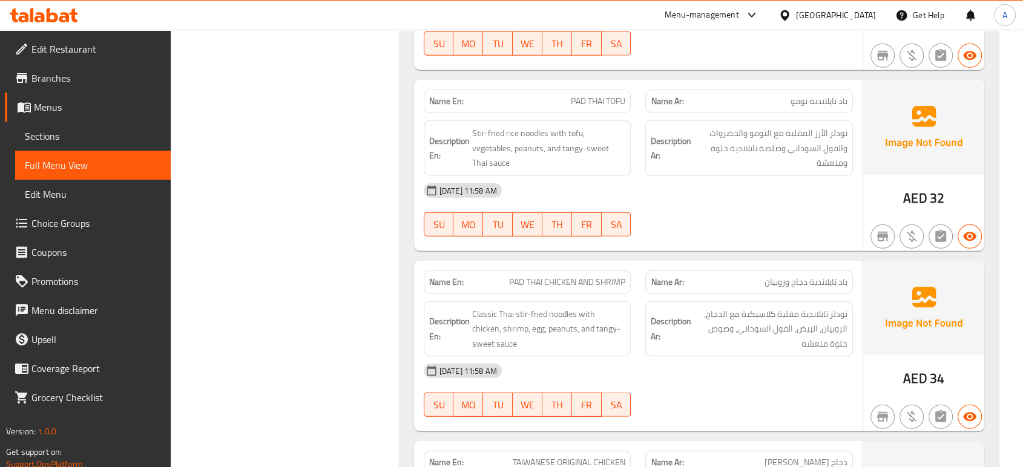
scroll to position [3638, 0]
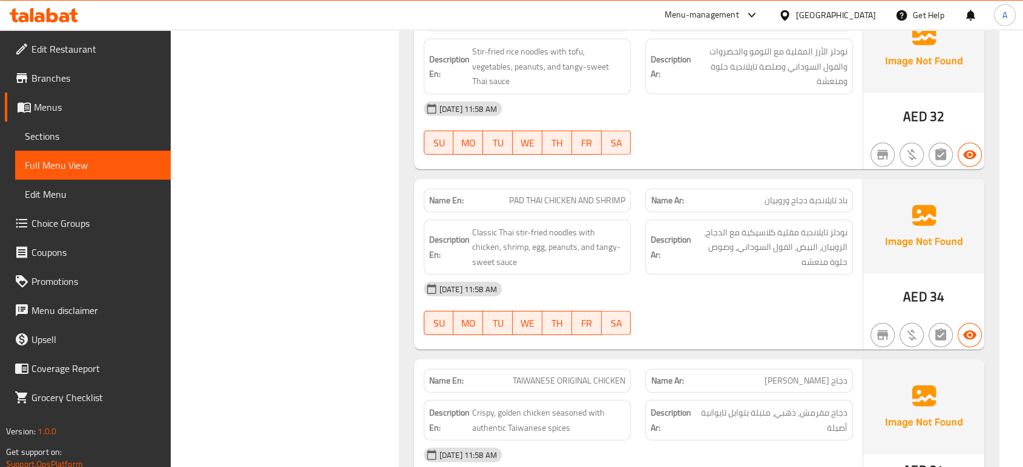
click at [567, 259] on span "Classic Thai stir-fried noodles with chicken, shrimp, egg, peanuts, and tangy-s…" at bounding box center [549, 247] width 154 height 45
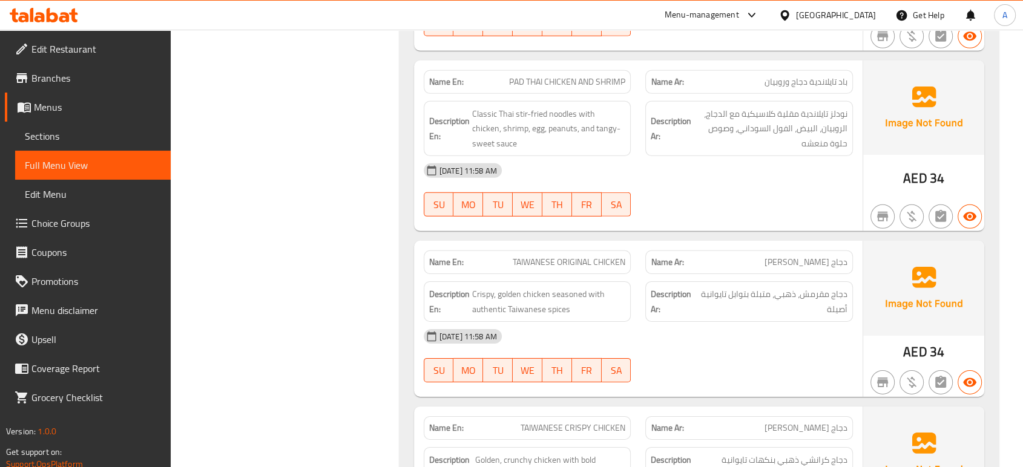
scroll to position [3773, 0]
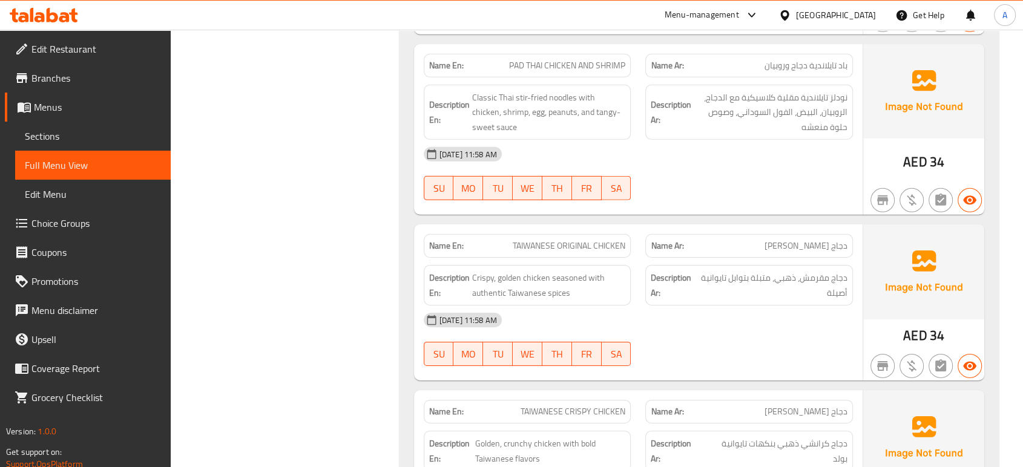
click at [872, 246] on img at bounding box center [923, 272] width 121 height 94
click at [851, 245] on div "Name Ar: دجاج تايواني أوريجنال" at bounding box center [749, 246] width 208 height 24
click at [654, 274] on strong "Description Ar:" at bounding box center [674, 286] width 46 height 30
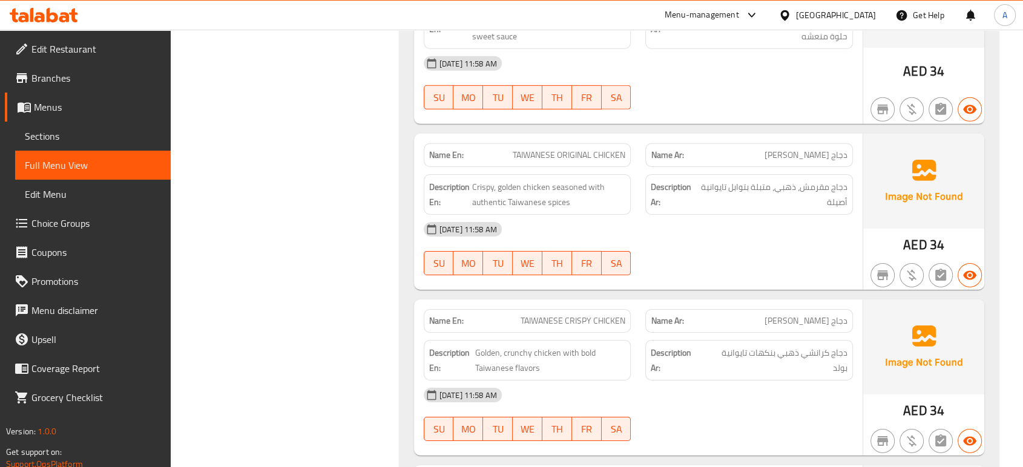
scroll to position [3907, 0]
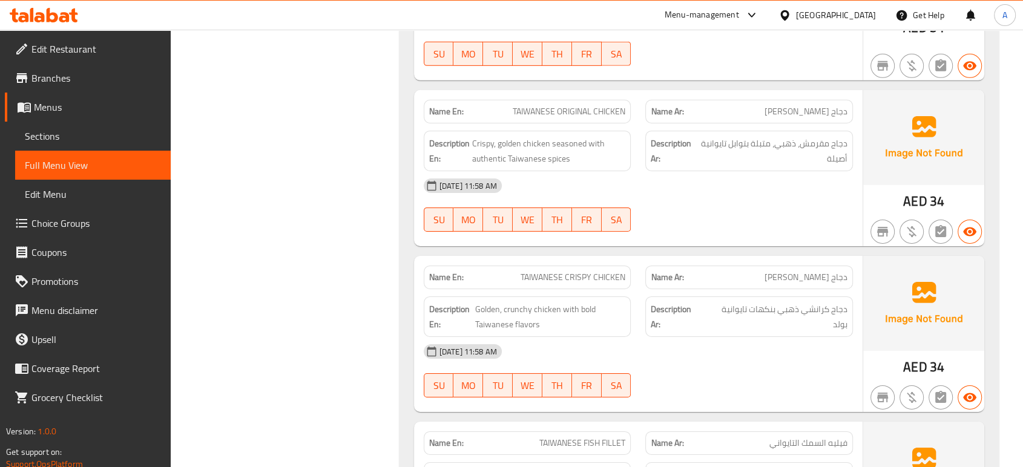
click at [770, 337] on div "[DATE] 11:58 AM" at bounding box center [639, 351] width 444 height 29
drag, startPoint x: 793, startPoint y: 276, endPoint x: 773, endPoint y: 248, distance: 33.9
click at [790, 271] on span "دجاج [PERSON_NAME]" at bounding box center [806, 277] width 83 height 13
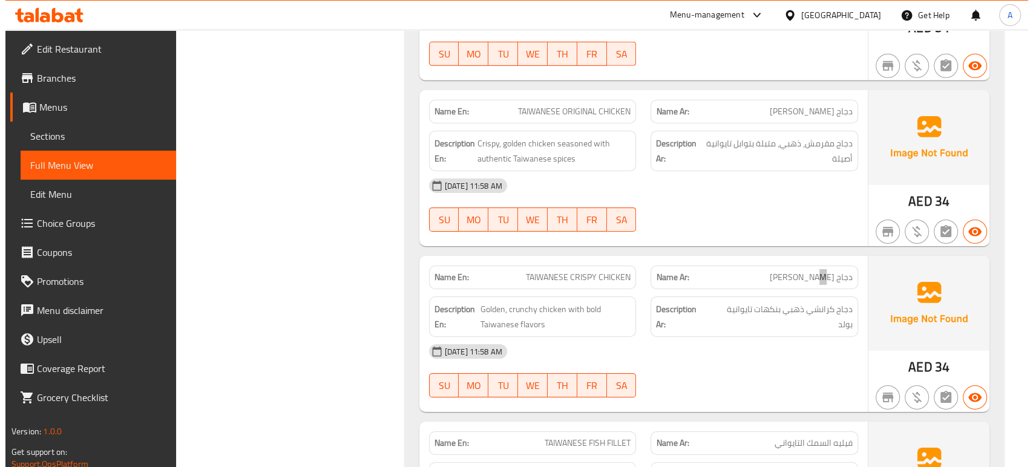
scroll to position [0, 0]
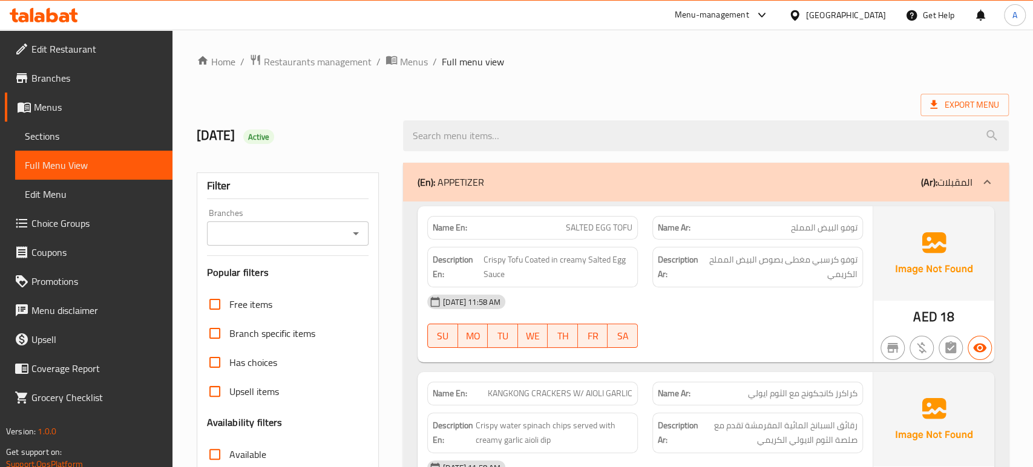
drag, startPoint x: 673, startPoint y: 194, endPoint x: 329, endPoint y: 210, distance: 344.2
click at [673, 195] on div "(En): APPETIZER (Ar): المقبلات" at bounding box center [706, 182] width 606 height 39
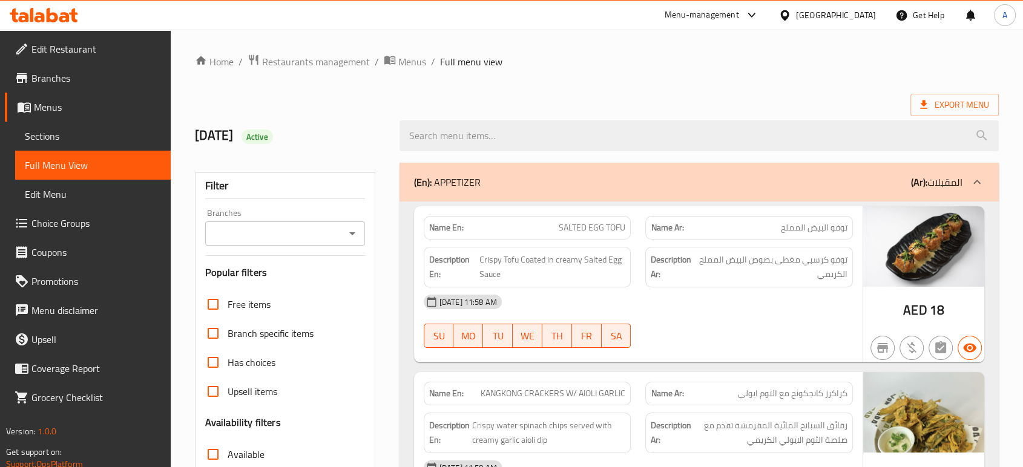
click at [67, 129] on span "Sections" at bounding box center [93, 136] width 136 height 15
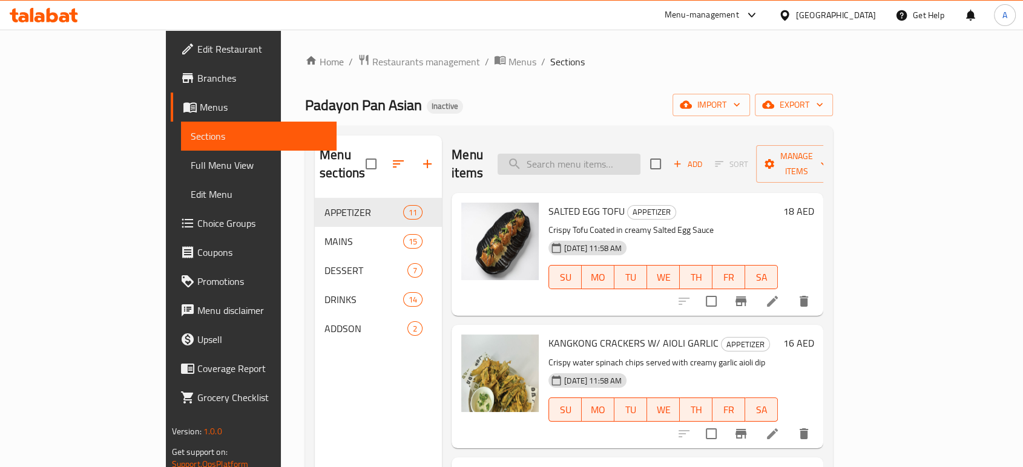
click at [617, 154] on input "search" at bounding box center [569, 164] width 143 height 21
paste input "SISIG BAO BUN"
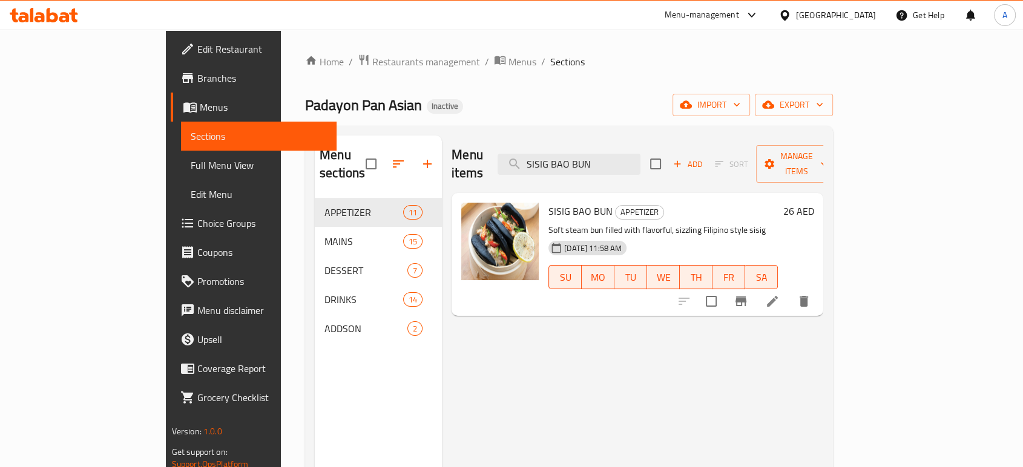
type input "SISIG BAO BUN"
click at [789, 291] on li at bounding box center [773, 302] width 34 height 22
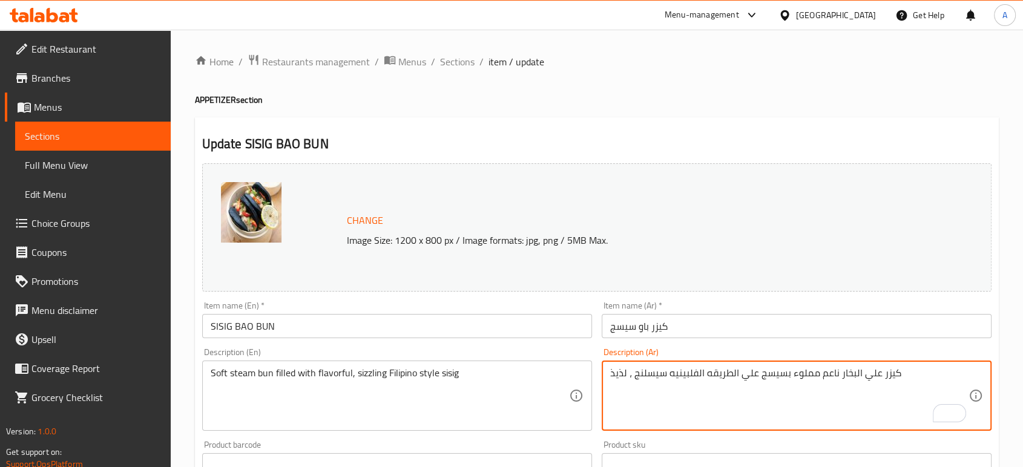
type textarea "كيزر علي البخار ناعم مملوء بسيسج علي الطريقه الفلبينيه سيسلنج ، لذيذ"
click at [707, 329] on input "كيزر باو سيسج" at bounding box center [797, 326] width 390 height 24
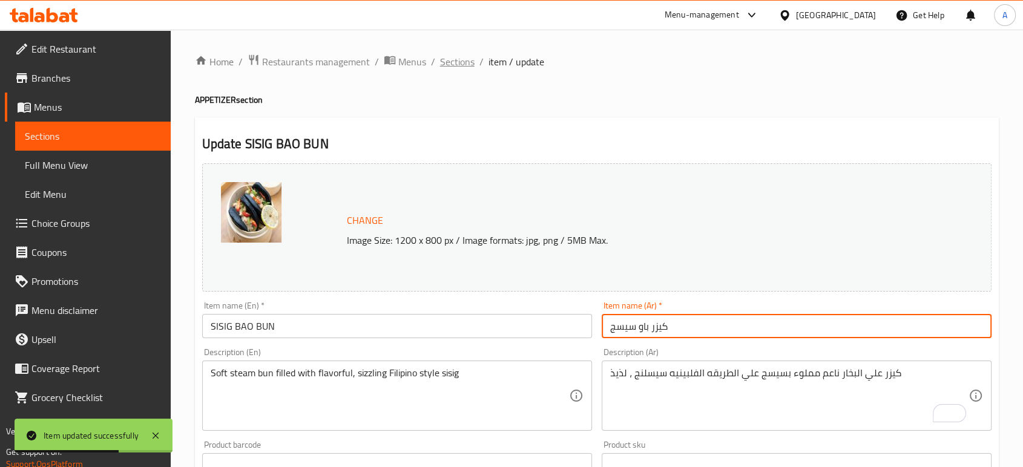
click at [458, 62] on span "Sections" at bounding box center [457, 61] width 35 height 15
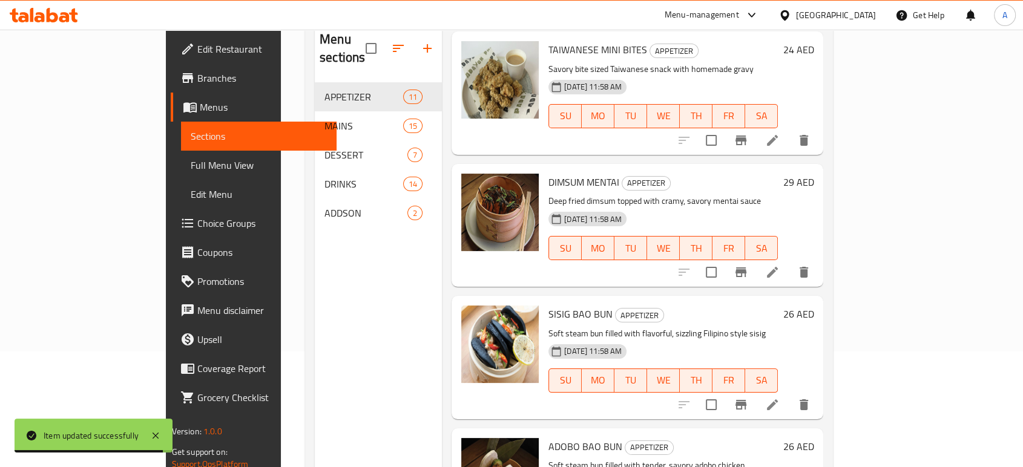
scroll to position [170, 0]
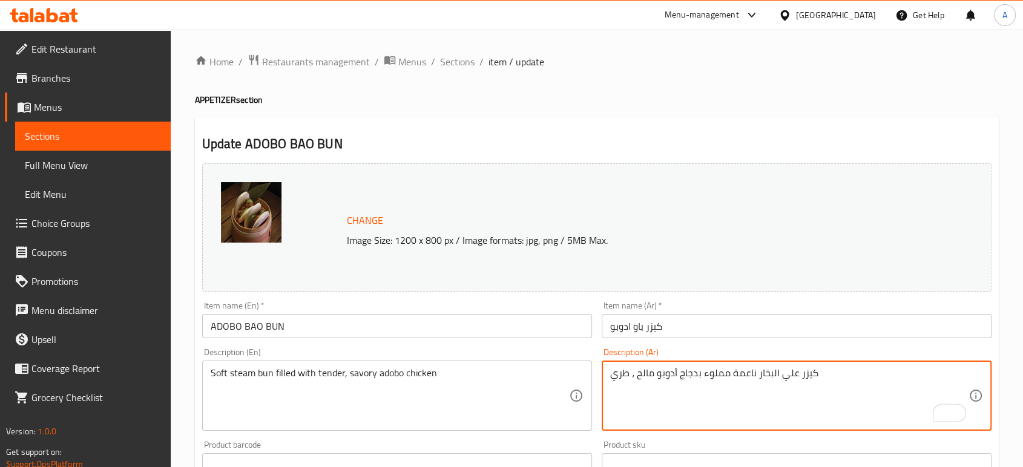
type textarea "كيزر علي البخار ناعمة مملوء بدجاج أدوبو مالح ، طري"
click at [759, 334] on input "كيزر باو ادوبو" at bounding box center [797, 326] width 390 height 24
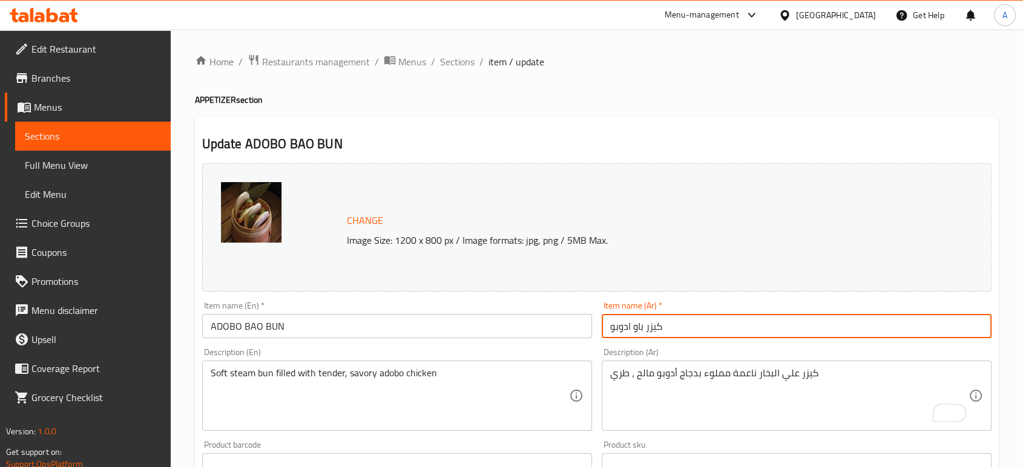
click at [460, 62] on span "Sections" at bounding box center [457, 61] width 35 height 15
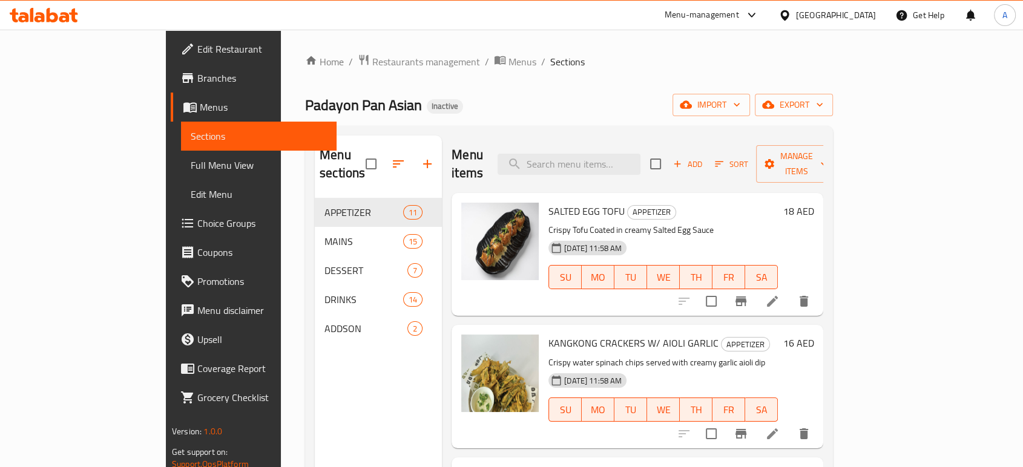
click at [653, 170] on div "Menu items Add Sort Manage items" at bounding box center [638, 165] width 372 height 58
click at [636, 157] on input "search" at bounding box center [569, 164] width 143 height 21
paste input "PEPPER BEEF SIZZLER"
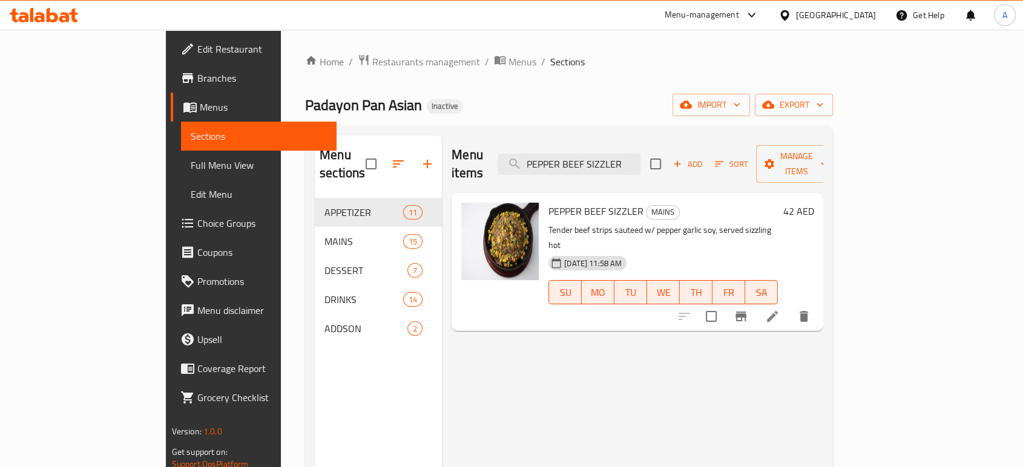
type input "PEPPER BEEF SIZZLER"
click at [780, 309] on icon at bounding box center [772, 316] width 15 height 15
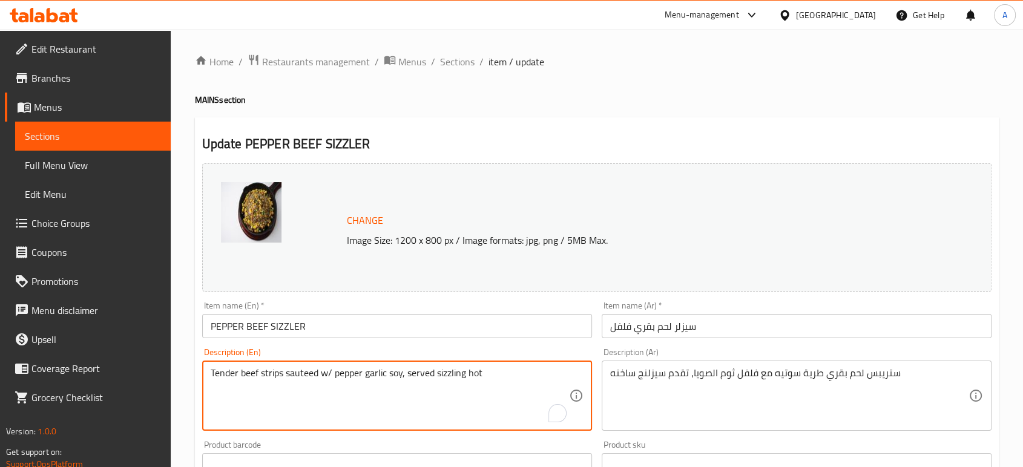
click at [273, 371] on textarea "Tender beef strips sauteed w/ pepper garlic soy, served sizzling hot" at bounding box center [390, 396] width 358 height 58
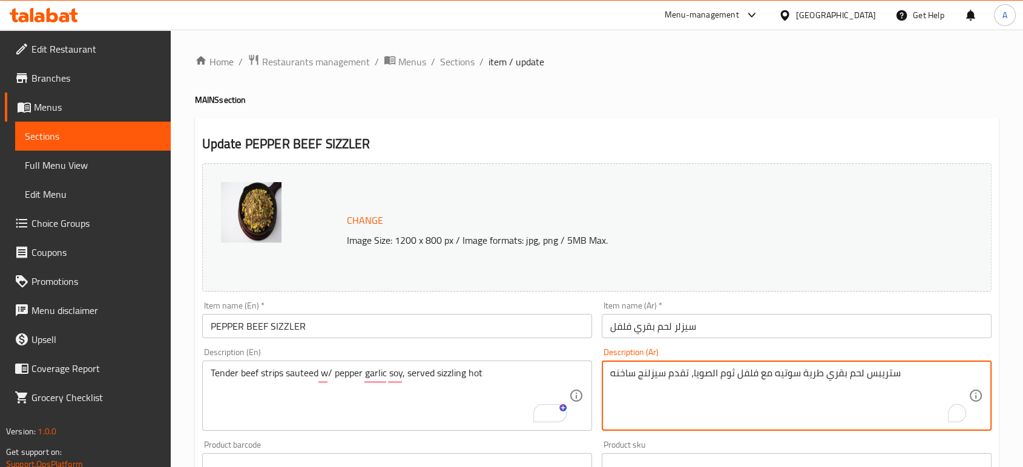
click at [885, 374] on textarea "ستريبس لحم بقري طرية سوتيه مع فلفل ثوم الصويا، تقدم سيزلنج ساخنه" at bounding box center [789, 396] width 358 height 58
paste textarea "ستربس"
type textarea "إستربس لحم بقري طرية سوتيه مع فلفل ثوم الصويا، تقدم سيزلنج ساخنه"
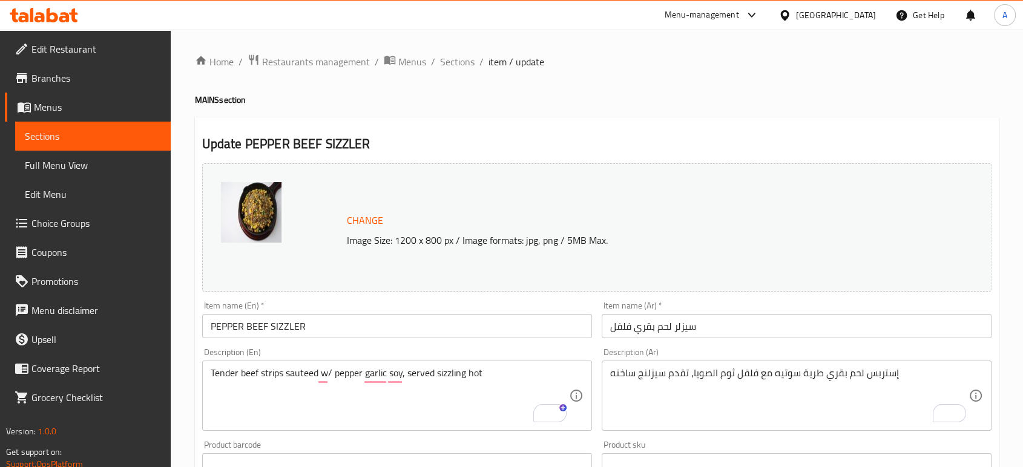
click at [717, 339] on div "Item name (Ar)   * سيزلر لحم بقري فلفل Item name (Ar) *" at bounding box center [797, 320] width 400 height 47
click at [717, 331] on input "سيزلر لحم بقري فلفل" at bounding box center [797, 326] width 390 height 24
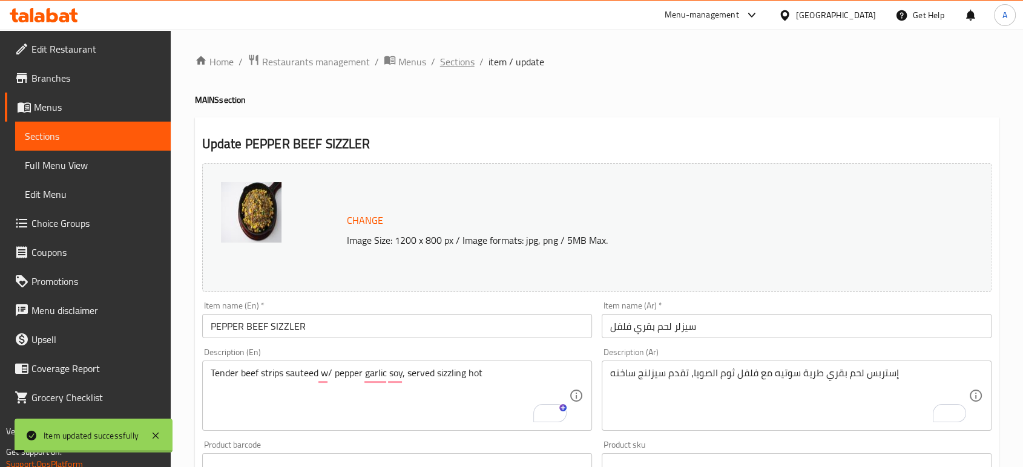
click at [464, 54] on span "Sections" at bounding box center [457, 61] width 35 height 15
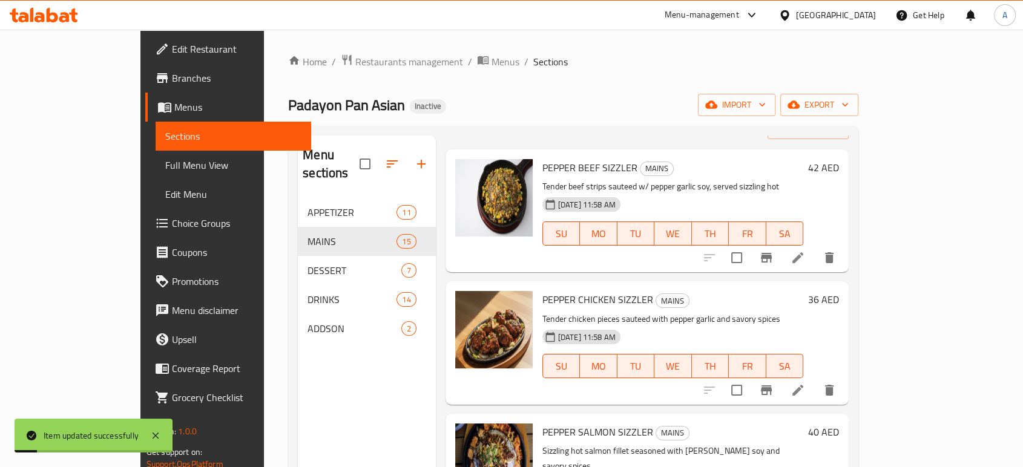
scroll to position [134, 0]
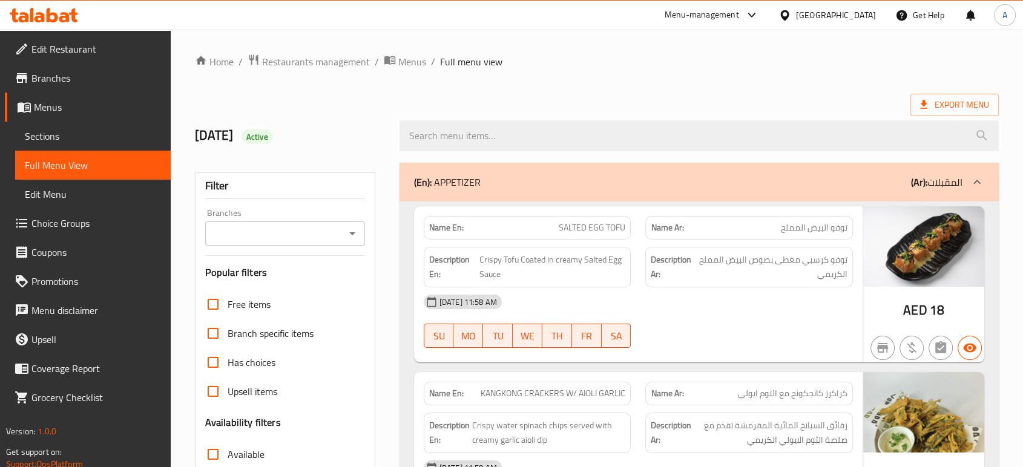
click at [59, 130] on span "Sections" at bounding box center [93, 136] width 136 height 15
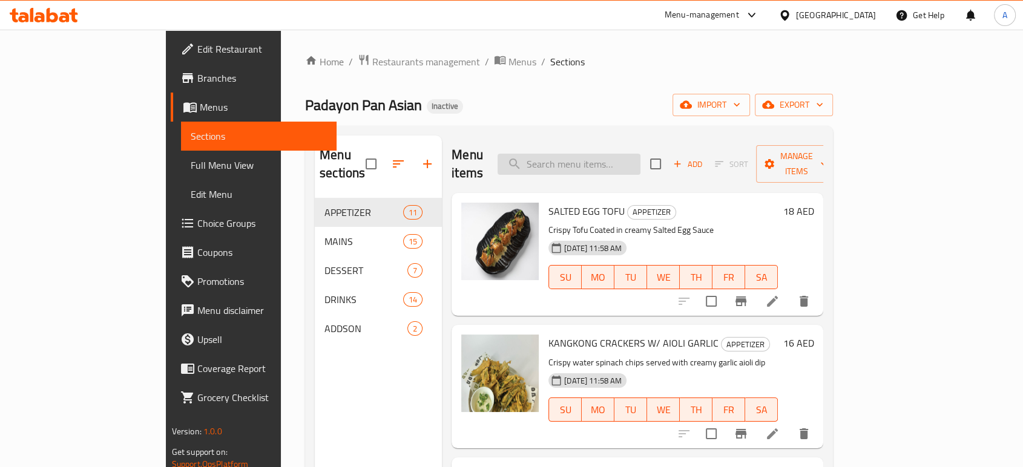
click at [641, 155] on input "search" at bounding box center [569, 164] width 143 height 21
paste input "SINIGANG SALMON FRIED RICE"
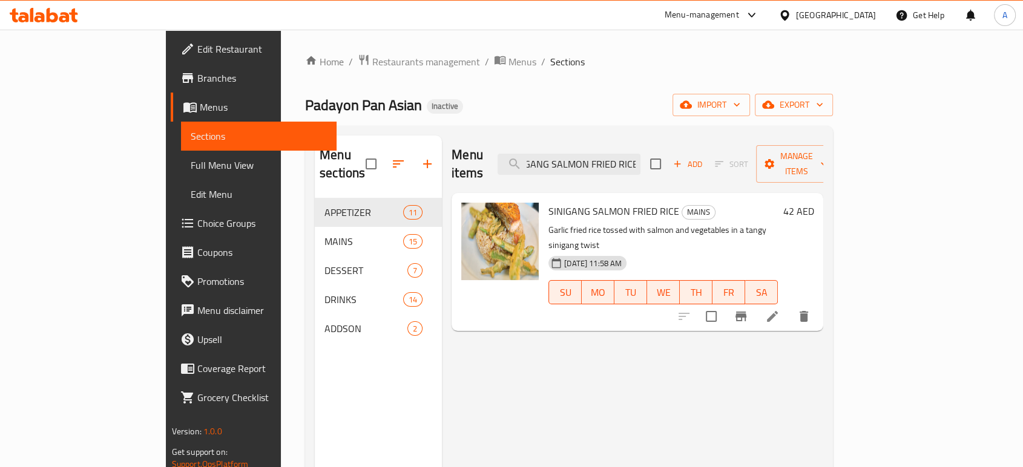
type input "SINIGANG SALMON FRIED RICE"
click at [789, 306] on li at bounding box center [773, 317] width 34 height 22
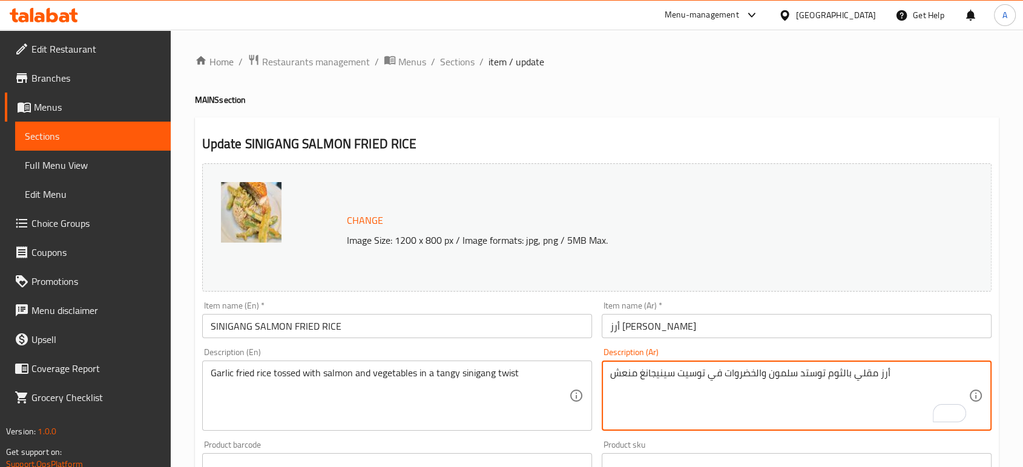
type textarea "أرز مقلي بالثوم توستد سلمون والخضروات في توسيت سينيجانغ منعش"
click at [807, 324] on input "أرز [PERSON_NAME]" at bounding box center [797, 326] width 390 height 24
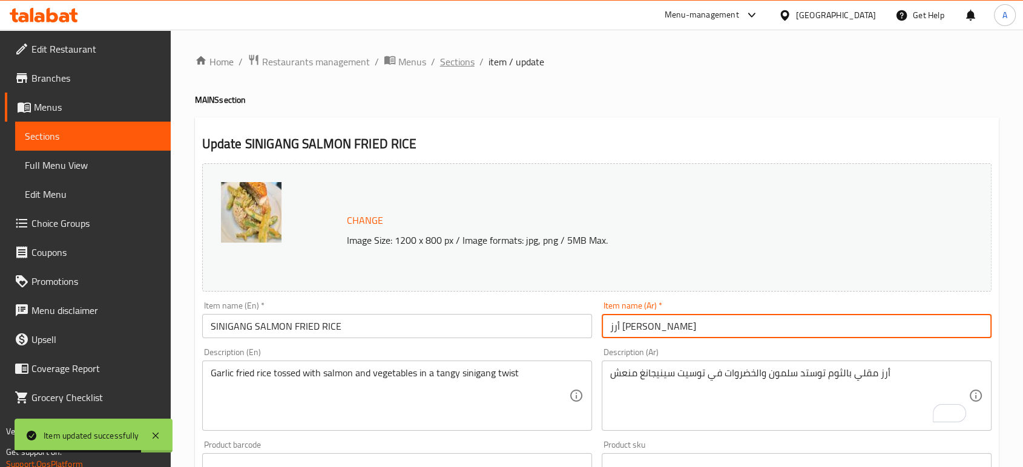
click at [451, 54] on span "Sections" at bounding box center [457, 61] width 35 height 15
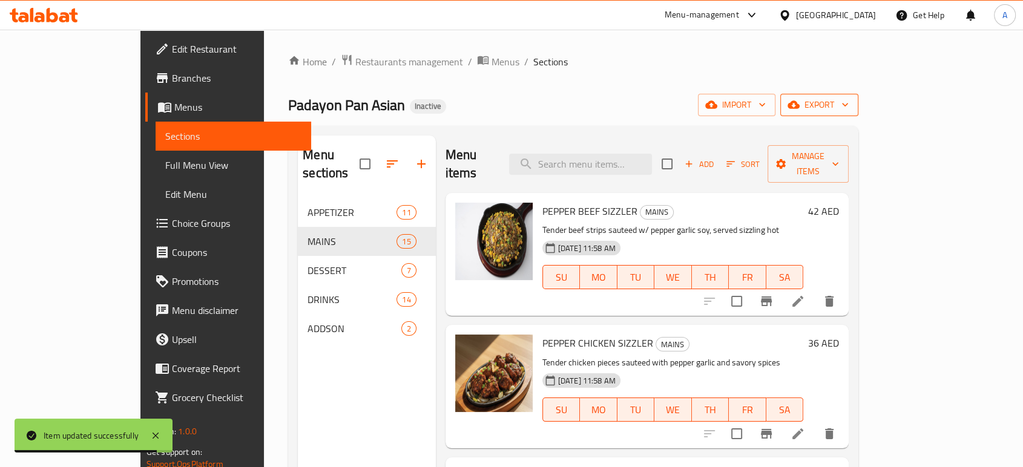
click at [849, 100] on span "export" at bounding box center [819, 104] width 59 height 15
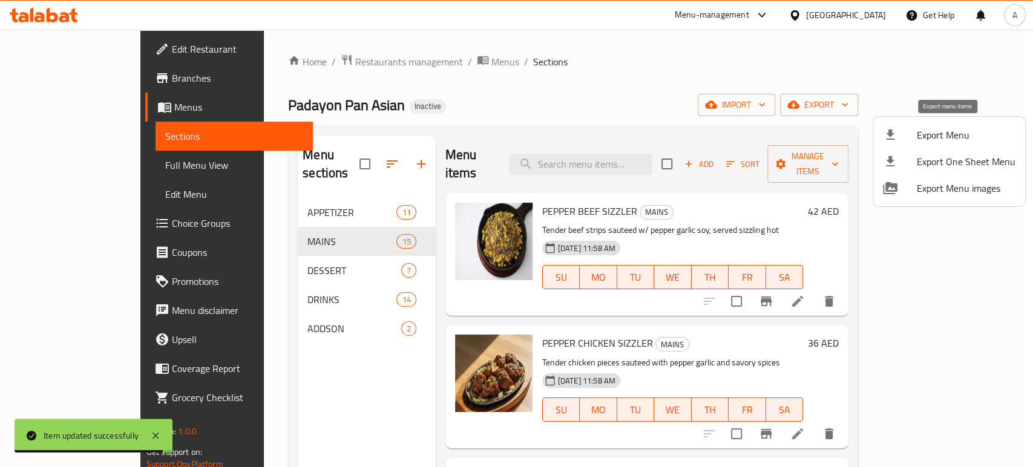
click at [917, 136] on span "Export Menu" at bounding box center [966, 135] width 99 height 15
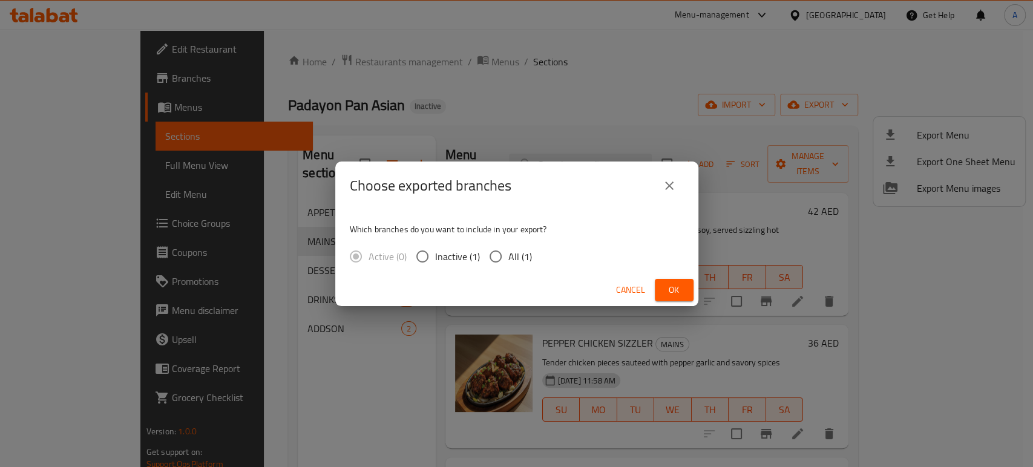
click at [515, 254] on span "All (1)" at bounding box center [521, 256] width 24 height 15
click at [509, 254] on input "All (1)" at bounding box center [495, 256] width 25 height 25
radio input "true"
click at [662, 289] on button "Ok" at bounding box center [674, 290] width 39 height 22
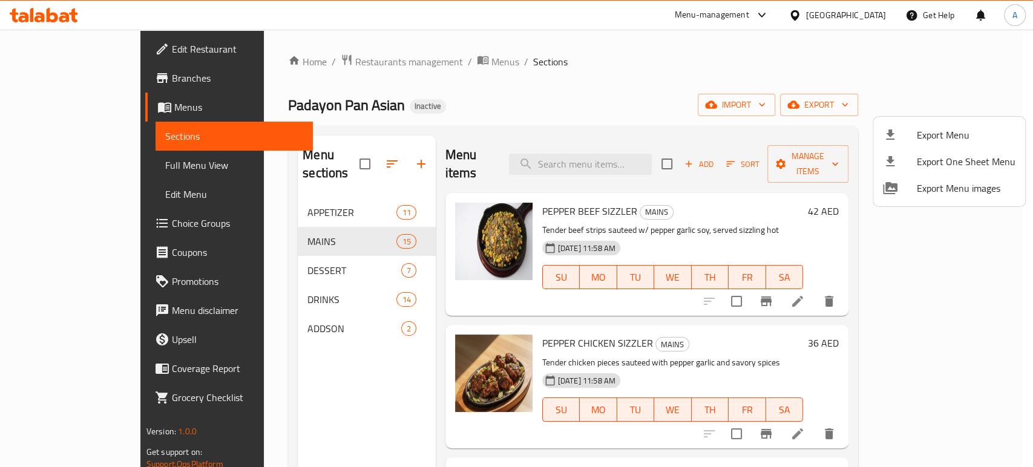
click at [712, 229] on div at bounding box center [516, 233] width 1033 height 467
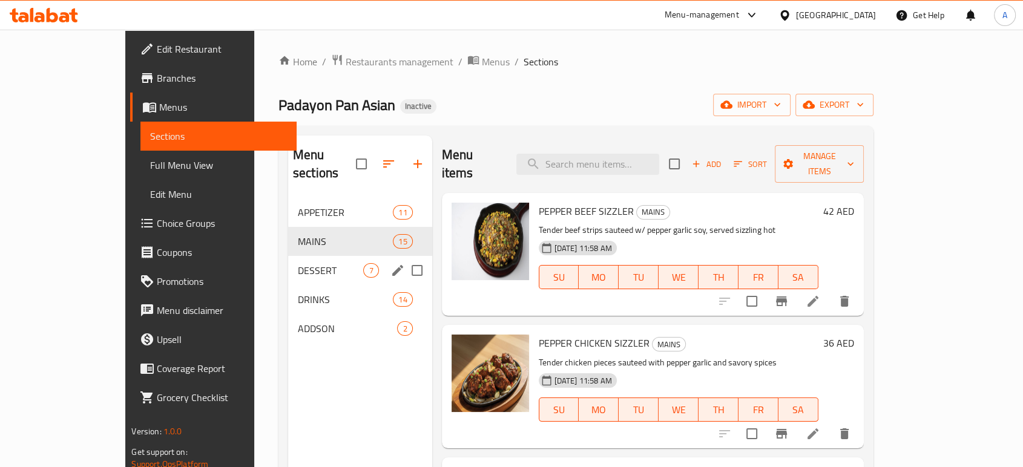
click at [298, 263] on span "DESSERT" at bounding box center [331, 270] width 66 height 15
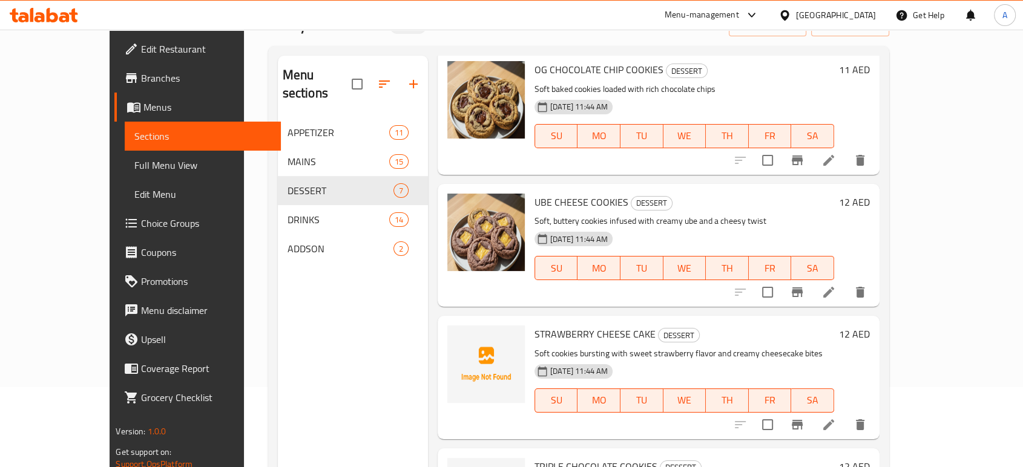
scroll to position [134, 0]
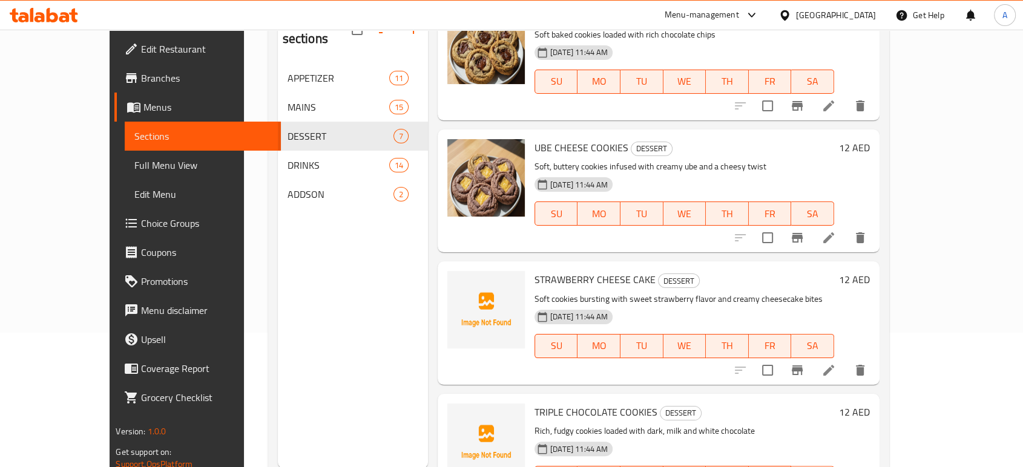
click at [605, 271] on span "STRAWBERRY CHEESE CAKE" at bounding box center [595, 280] width 121 height 18
copy h6 "STRAWBERRY CHEESE CAKE"
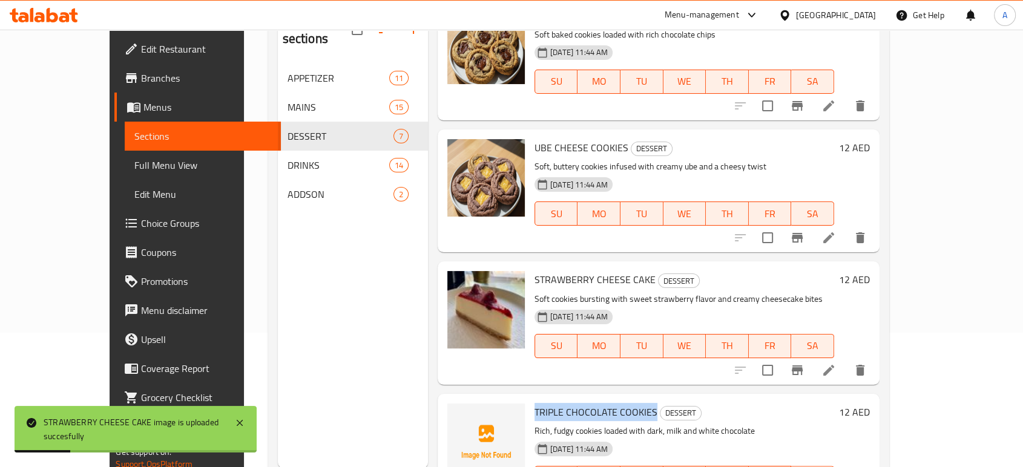
drag, startPoint x: 626, startPoint y: 365, endPoint x: 509, endPoint y: 369, distance: 117.5
click at [535, 403] on span "TRIPLE CHOCOLATE COOKIES" at bounding box center [596, 412] width 123 height 18
copy span "TRIPLE CHOCOLATE COOKIES"
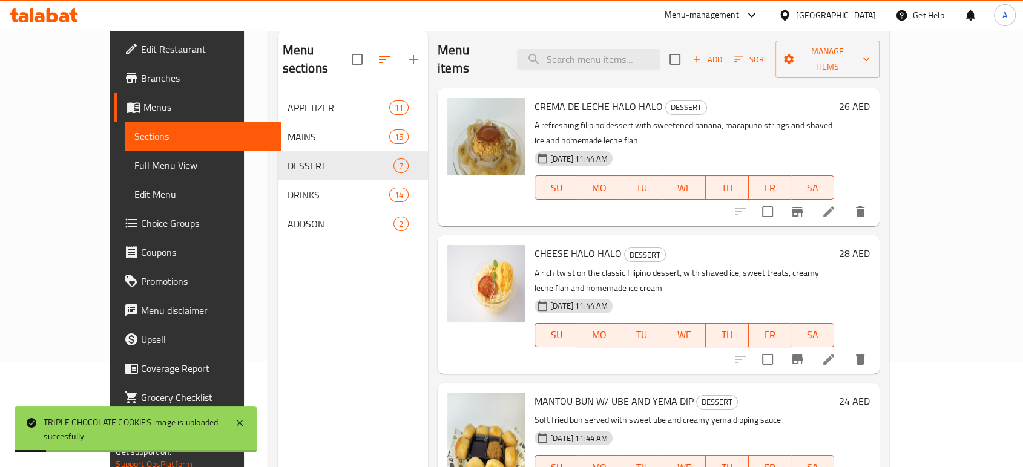
scroll to position [0, 0]
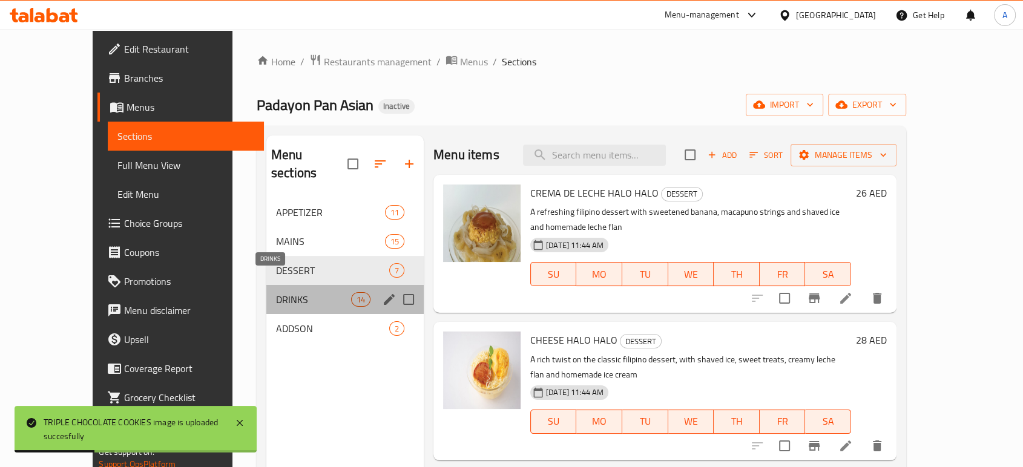
click at [280, 292] on span "DRINKS" at bounding box center [313, 299] width 75 height 15
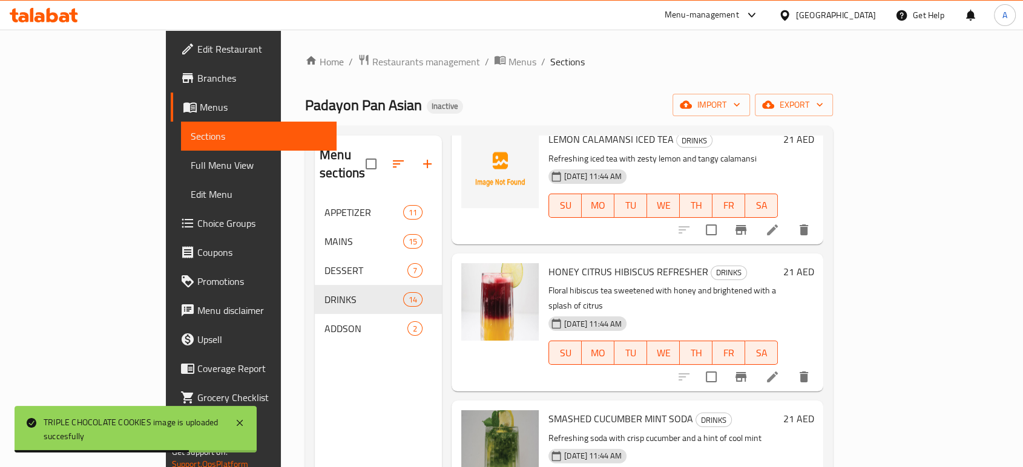
scroll to position [605, 0]
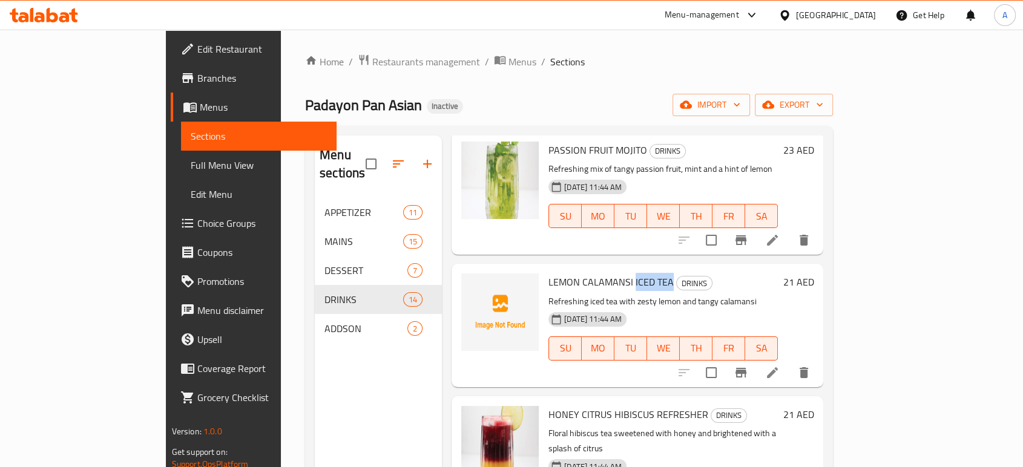
drag, startPoint x: 628, startPoint y: 248, endPoint x: 593, endPoint y: 252, distance: 35.3
click at [593, 273] on span "LEMON CALAMANSI ICED TEA" at bounding box center [611, 282] width 125 height 18
copy span "ICED TEA"
click at [583, 273] on span "LEMON CALAMANSI ICED TEA" at bounding box center [611, 282] width 125 height 18
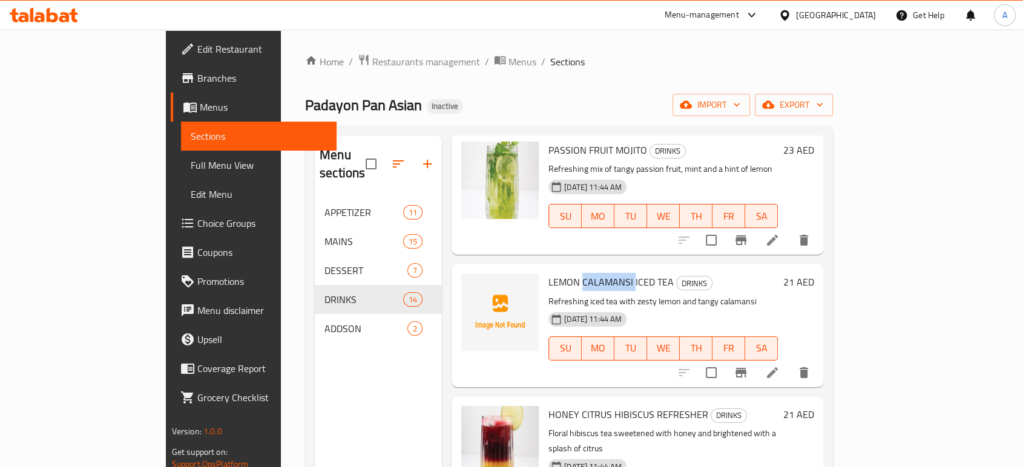
copy span "CALAMANSI"
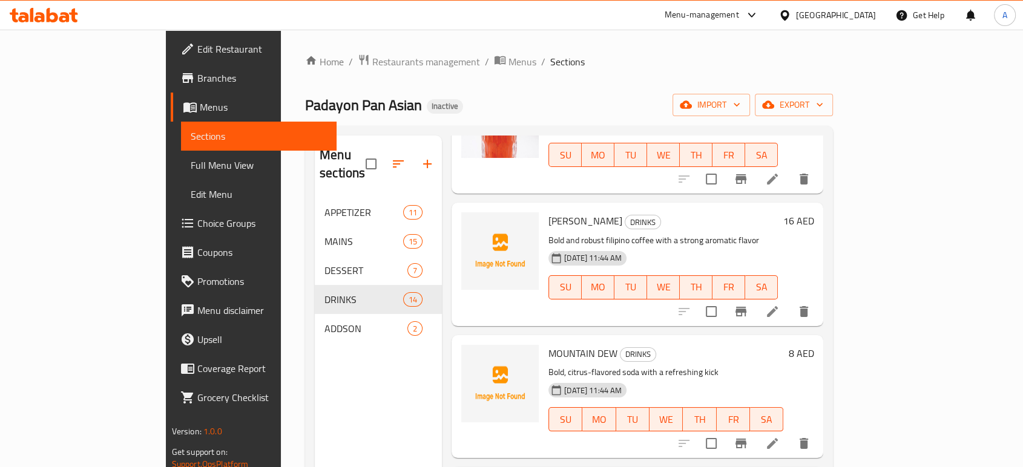
scroll to position [1278, 0]
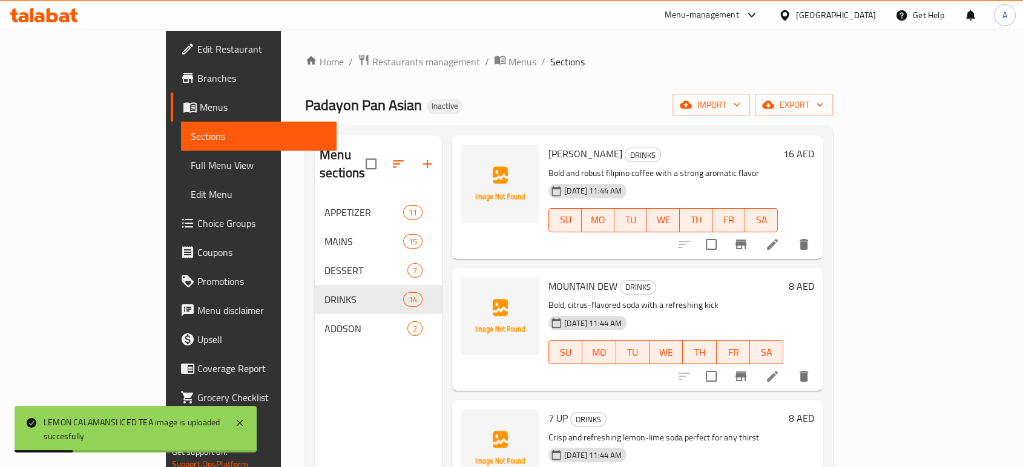
click at [560, 277] on span "MOUNTAIN DEW" at bounding box center [583, 286] width 69 height 18
copy h6 "MOUNTAIN DEW"
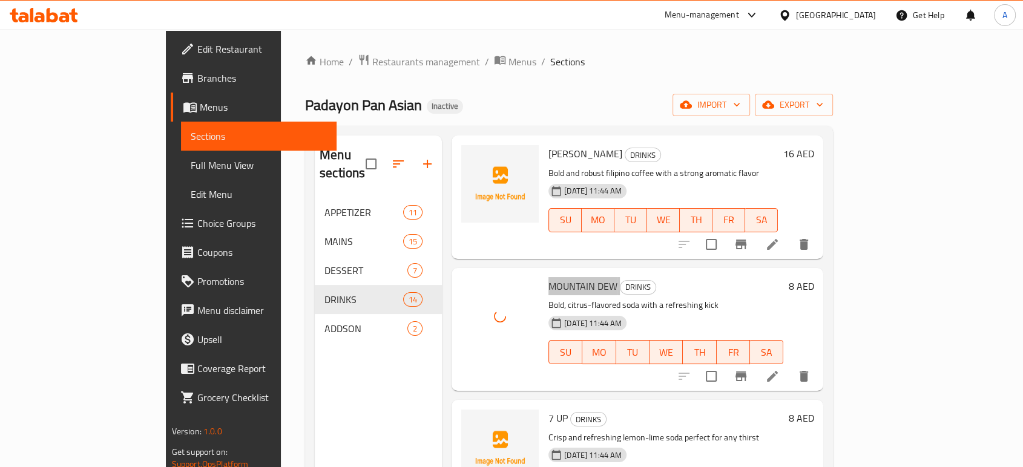
scroll to position [1414, 0]
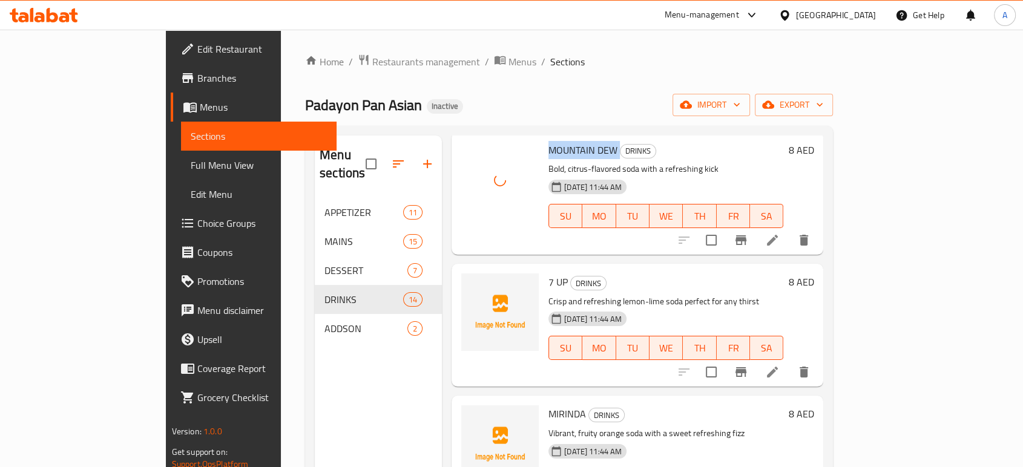
click at [549, 273] on span "7 UP" at bounding box center [558, 282] width 19 height 18
copy h6 "7 UP"
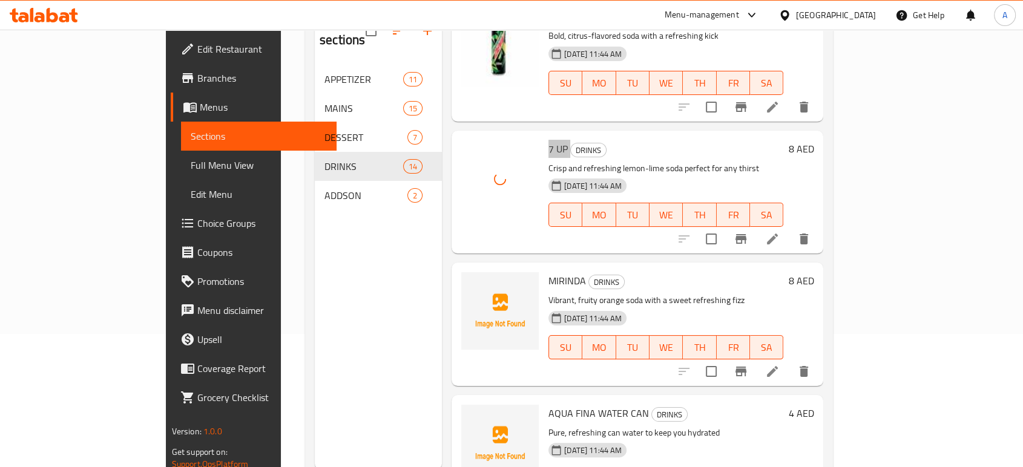
scroll to position [134, 0]
click at [549, 271] on span "MIRINDA" at bounding box center [568, 280] width 38 height 18
copy span "MIRINDA"
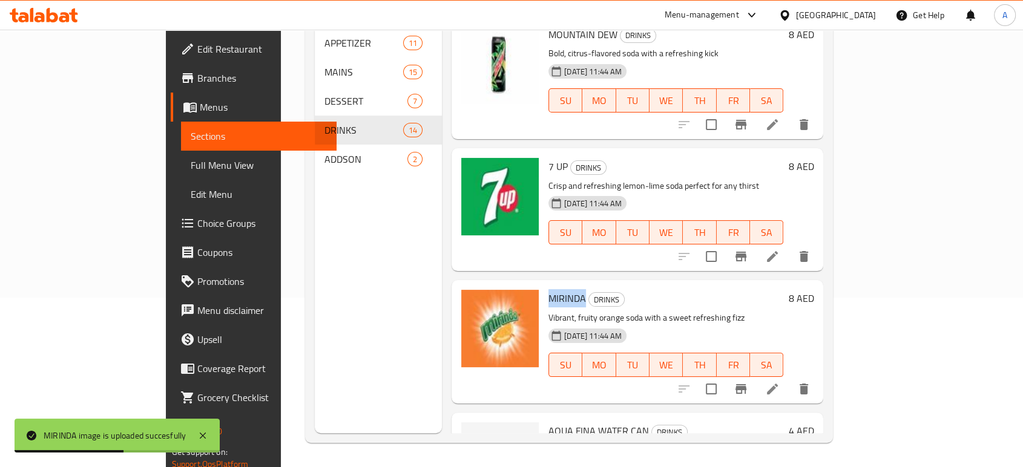
scroll to position [1414, 0]
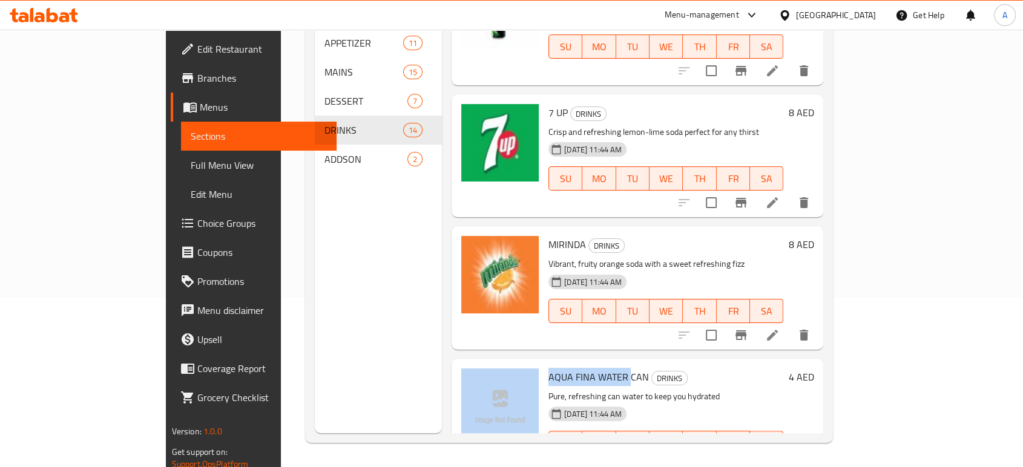
drag, startPoint x: 588, startPoint y: 333, endPoint x: 501, endPoint y: 333, distance: 87.2
click at [501, 364] on div "AQUA FINA WATER CAN DRINKS Pure, refreshing can water to keep you hydrated [DAT…" at bounding box center [637, 420] width 362 height 113
copy div "AQUA FINA WATER"
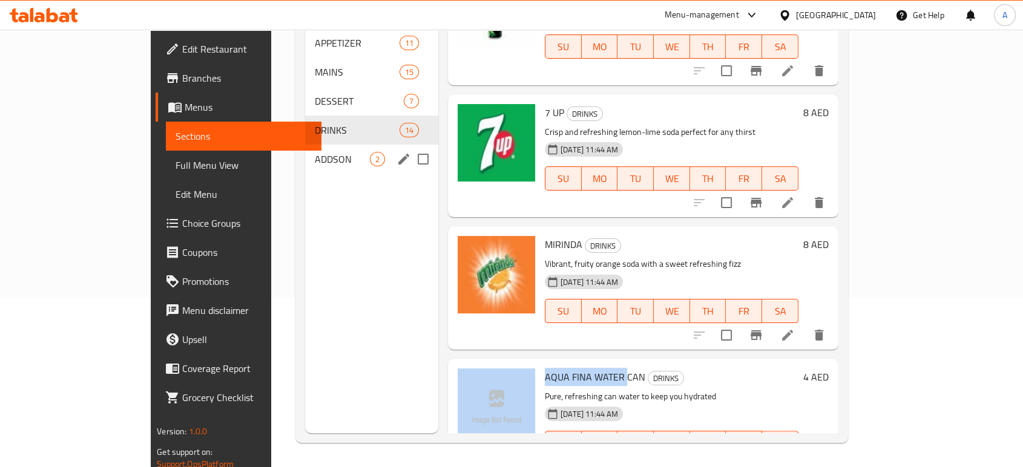
click at [315, 152] on span "ADDSON" at bounding box center [342, 159] width 55 height 15
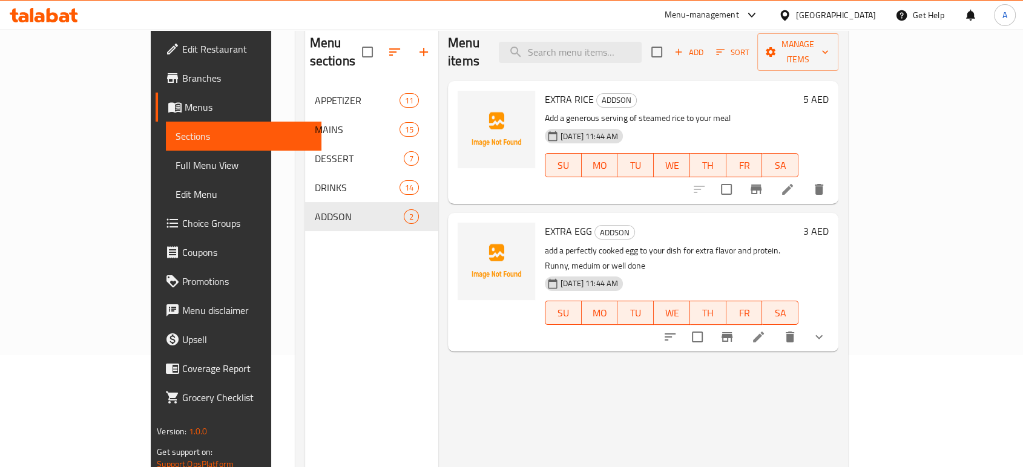
scroll to position [35, 0]
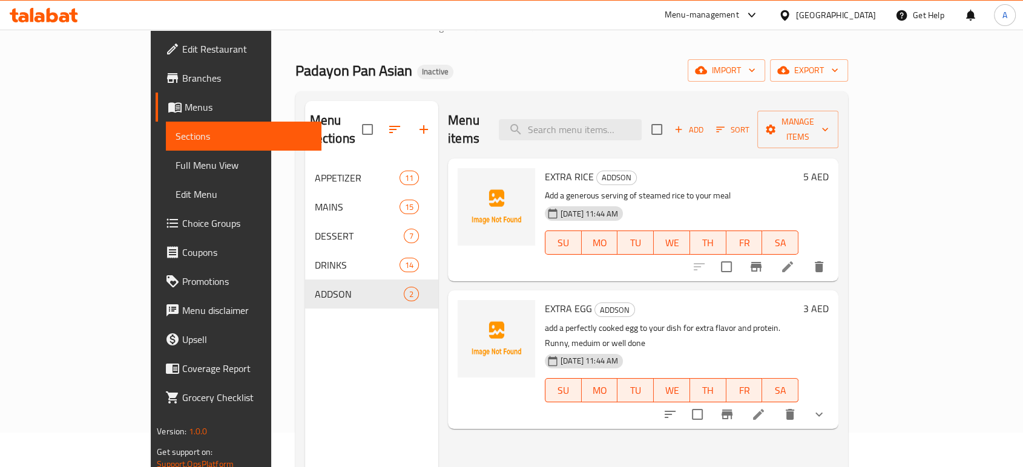
click at [545, 300] on span "EXTRA EGG" at bounding box center [568, 309] width 47 height 18
copy h6 "EXTRA EGG"
click at [829, 120] on span "Manage items" at bounding box center [798, 129] width 62 height 30
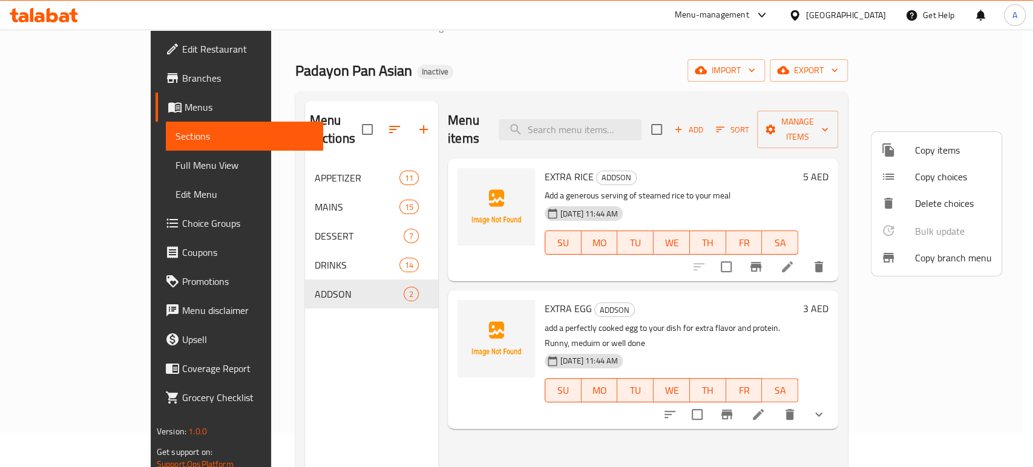
click at [676, 81] on div at bounding box center [516, 233] width 1033 height 467
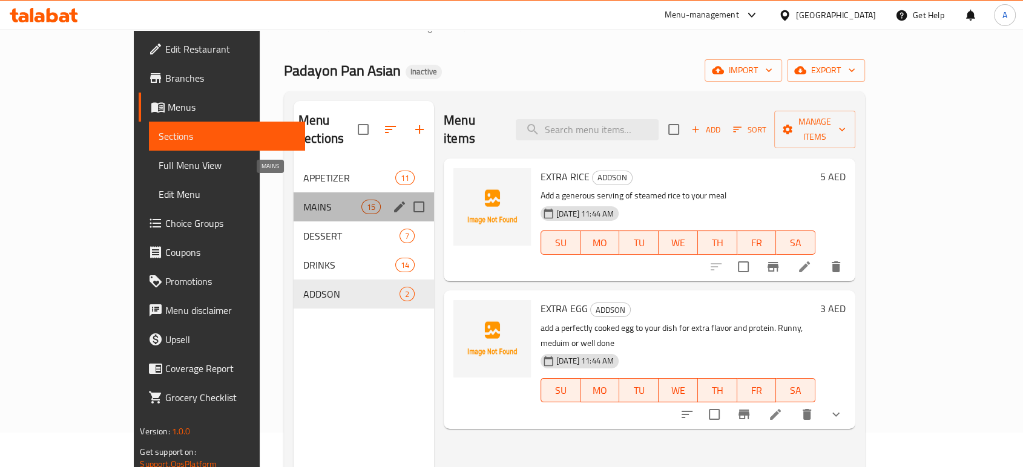
click at [303, 200] on span "MAINS" at bounding box center [332, 207] width 58 height 15
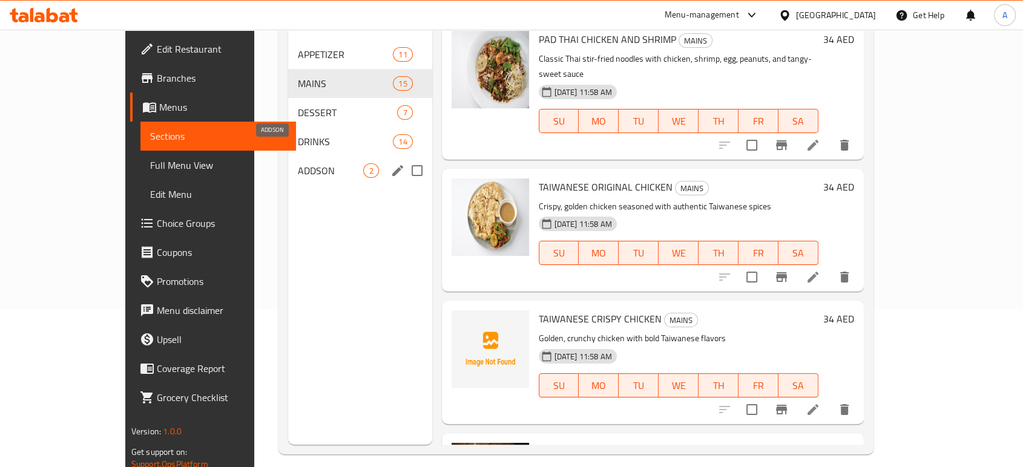
scroll to position [35, 0]
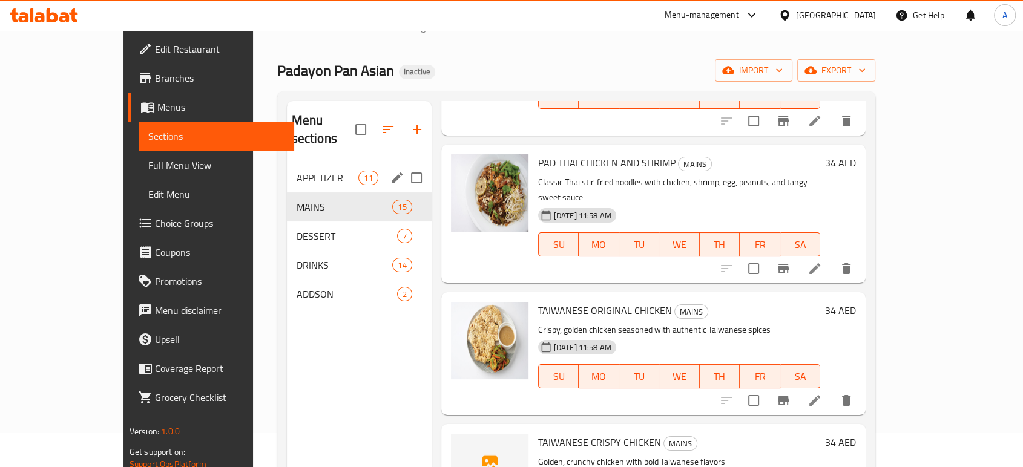
click at [297, 171] on span "APPETIZER" at bounding box center [328, 178] width 62 height 15
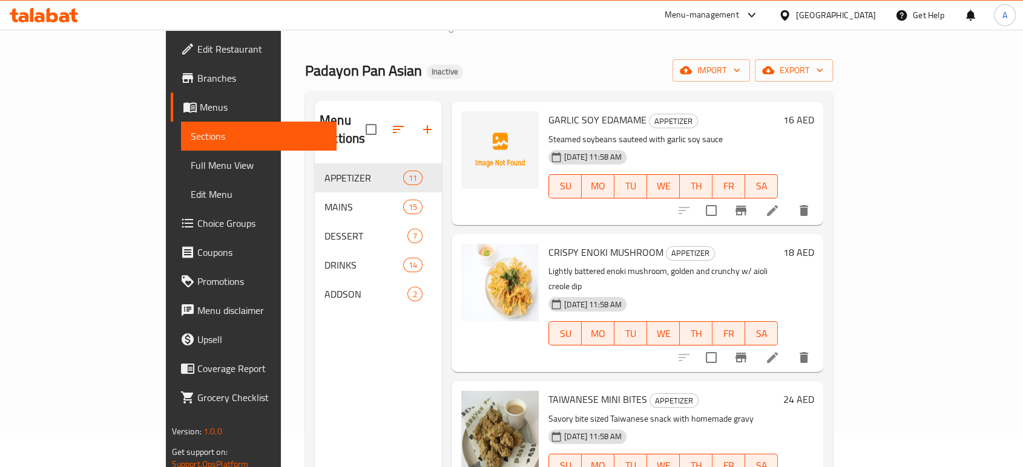
scroll to position [547, 0]
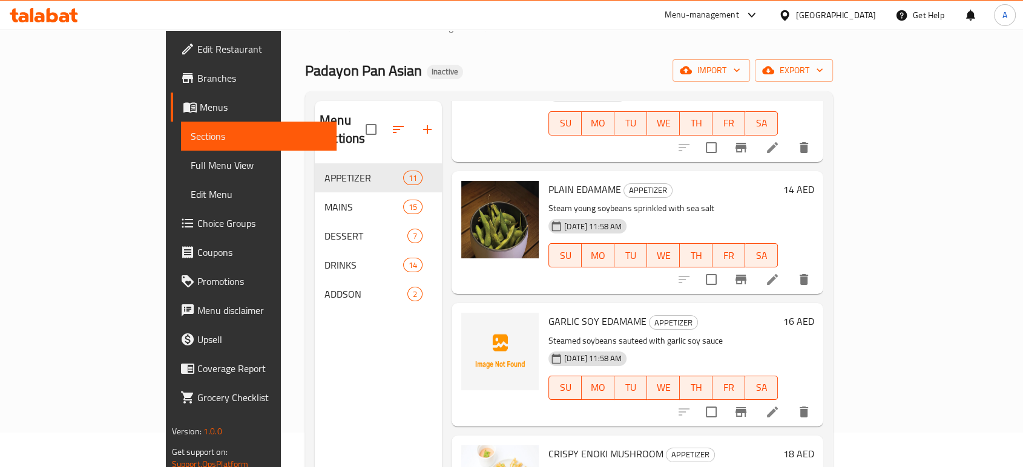
click at [575, 312] on span "GARLIC SOY EDAMAME" at bounding box center [598, 321] width 98 height 18
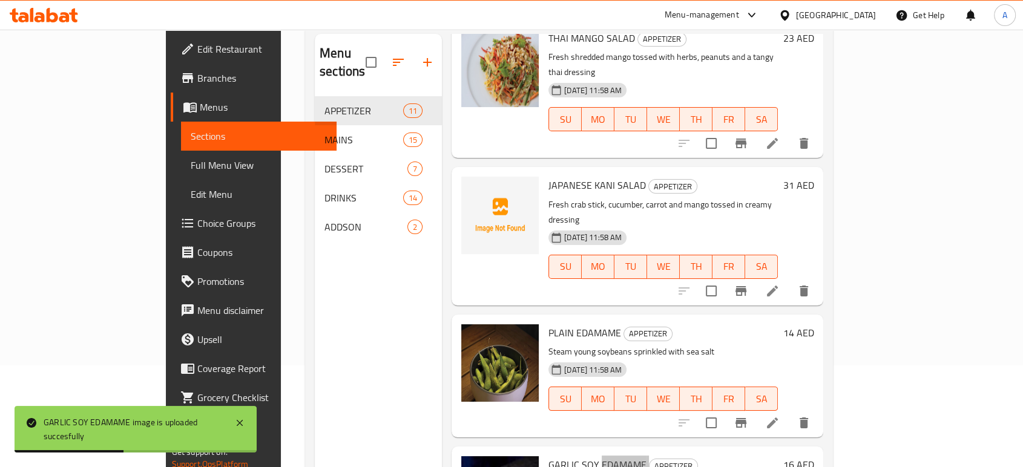
scroll to position [605, 0]
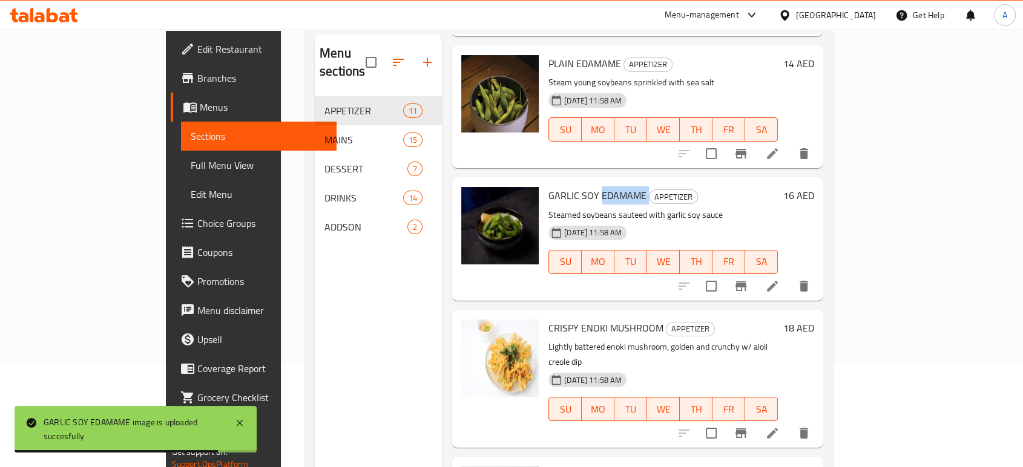
click at [197, 42] on span "Edit Restaurant" at bounding box center [262, 49] width 130 height 15
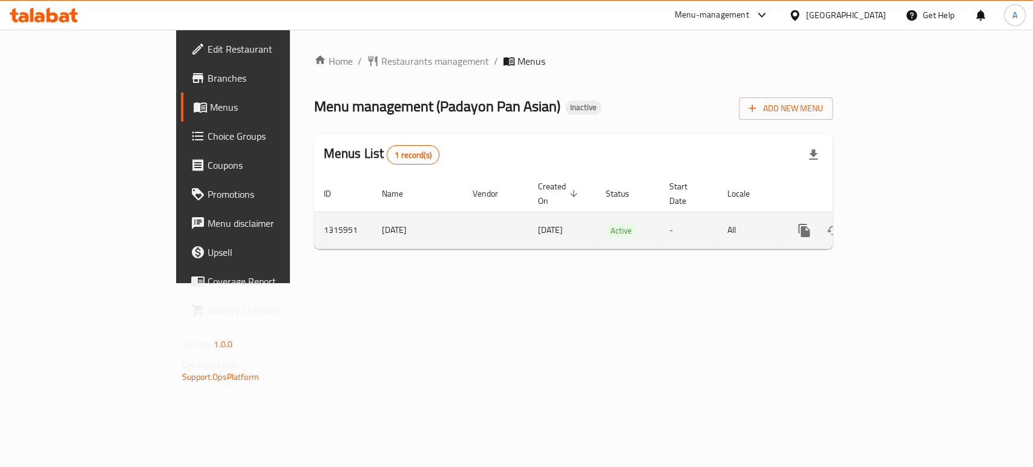
click at [906, 225] on link "enhanced table" at bounding box center [891, 230] width 29 height 29
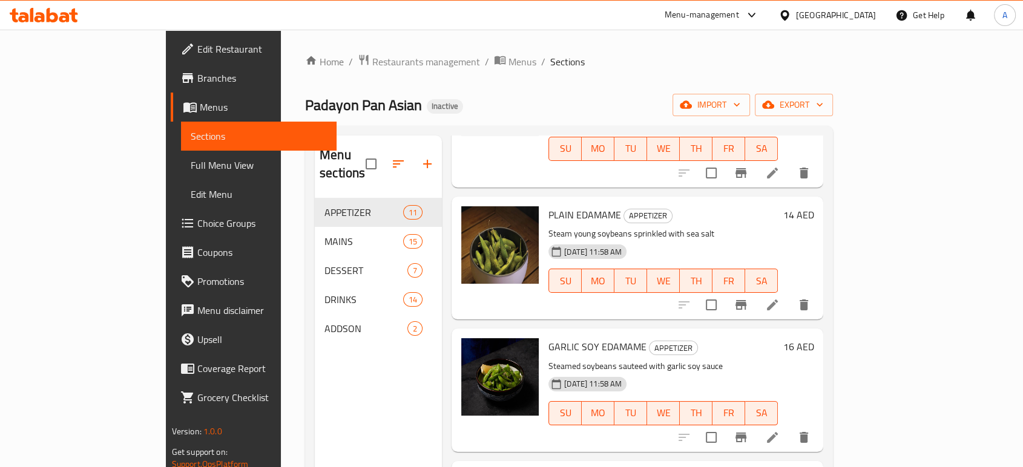
scroll to position [547, 0]
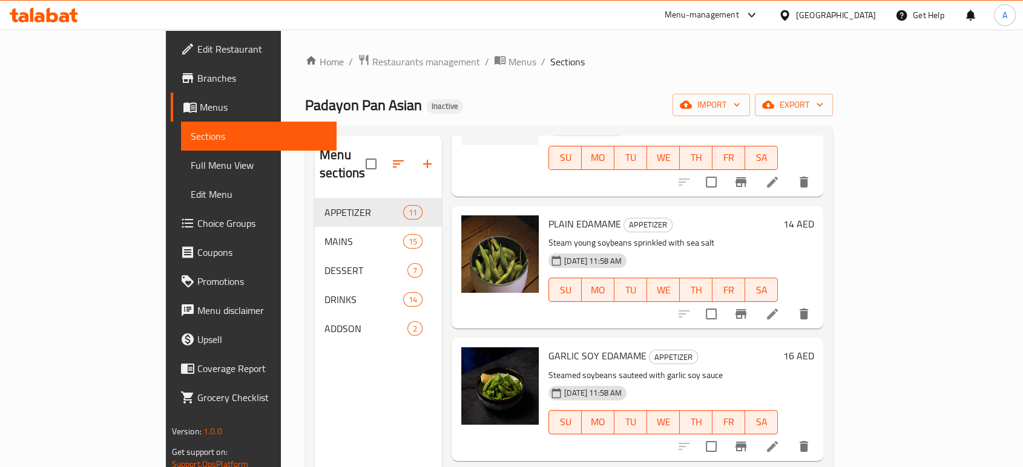
click at [552, 347] on span "GARLIC SOY EDAMAME" at bounding box center [598, 356] width 98 height 18
copy h6 "GARLIC SOY EDAMAME"
click at [630, 79] on div "Home / Restaurants management / Menus / Sections Padayon Pan Asian Inactive imp…" at bounding box center [569, 333] width 528 height 559
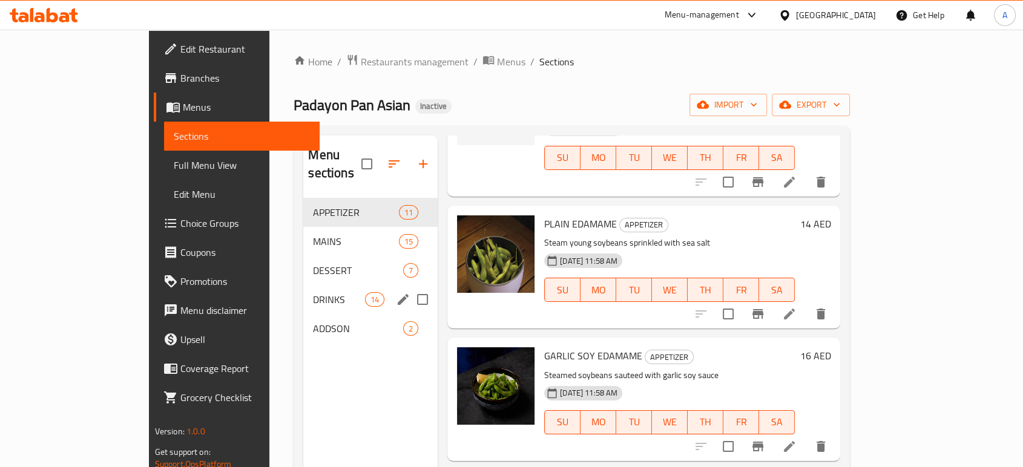
click at [313, 292] on span "DRINKS" at bounding box center [338, 299] width 51 height 15
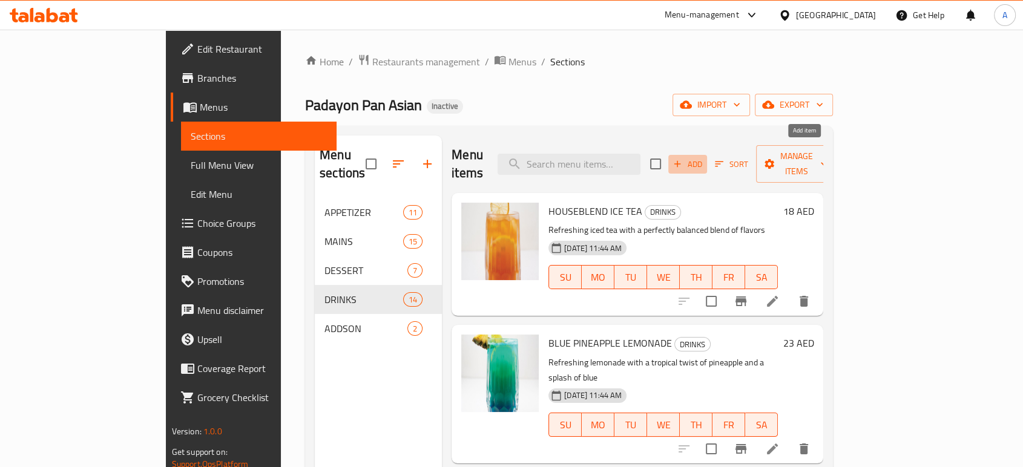
click at [704, 157] on span "Add" at bounding box center [687, 164] width 33 height 14
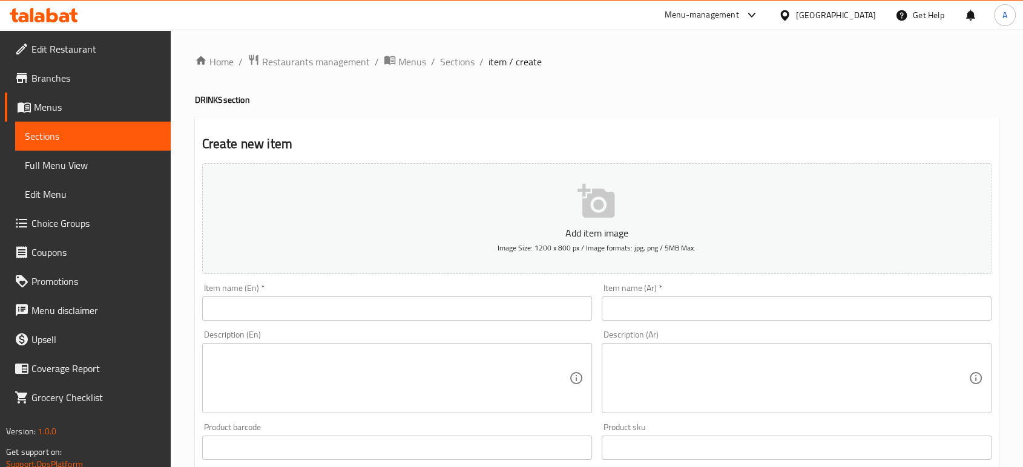
click at [843, 107] on div "Home / Restaurants management / Menus / Sections / item / create DRINKS section…" at bounding box center [597, 442] width 804 height 777
click at [862, 51] on div "Home / Restaurants management / Menus / Sections / item / create DRINKS section…" at bounding box center [597, 443] width 852 height 826
click at [516, 313] on input "text" at bounding box center [397, 309] width 390 height 24
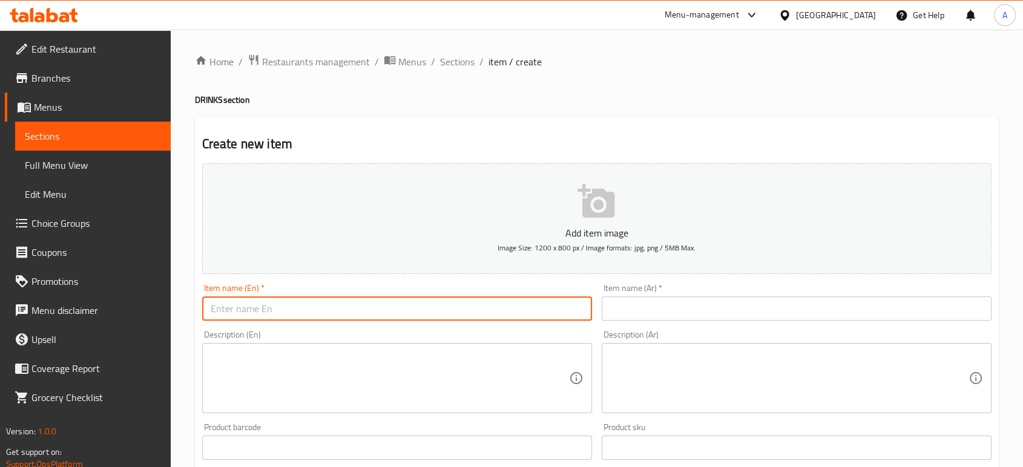
paste input "PEPSI"
type input "PEPSI"
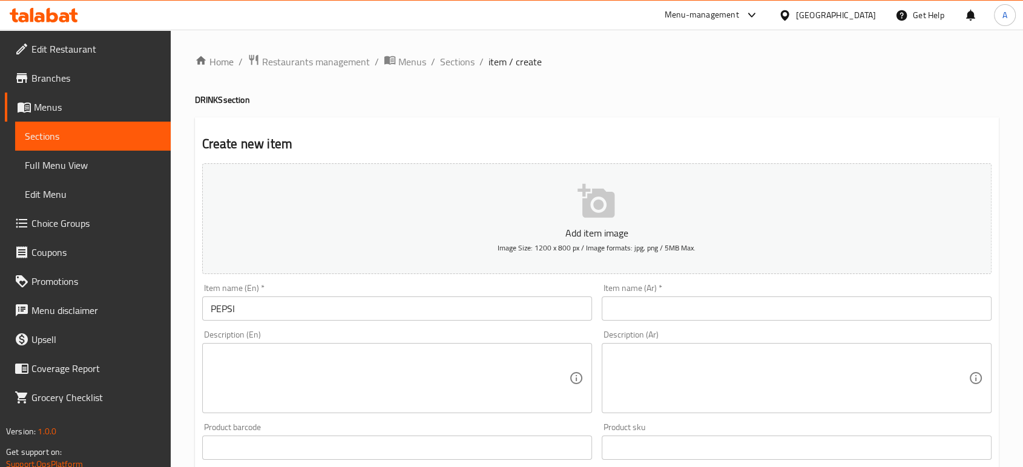
click at [486, 346] on div "Description (En)" at bounding box center [397, 378] width 390 height 70
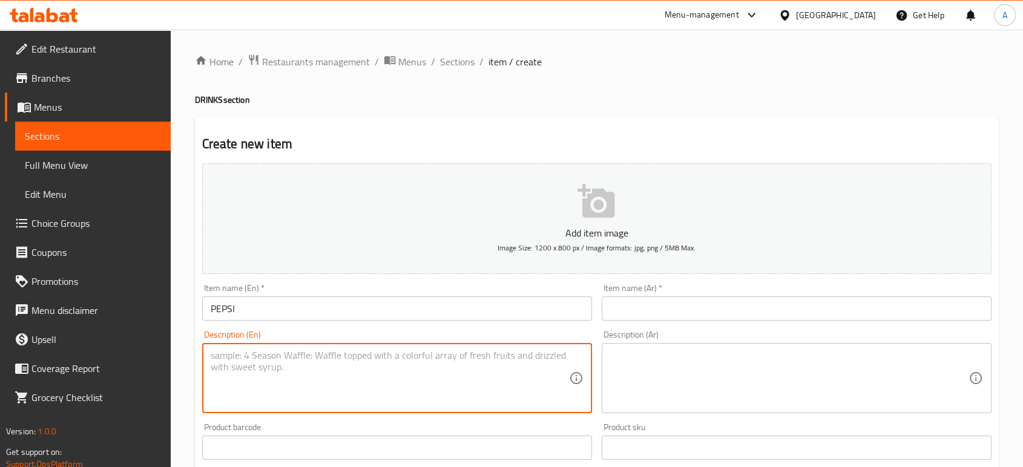
paste textarea "Ice-cold, fizzy cola to refresh and energize your day"
type textarea "Ice-cold, fizzy cola to refresh and energize your day"
click at [378, 318] on input "PEPSI" at bounding box center [397, 309] width 390 height 24
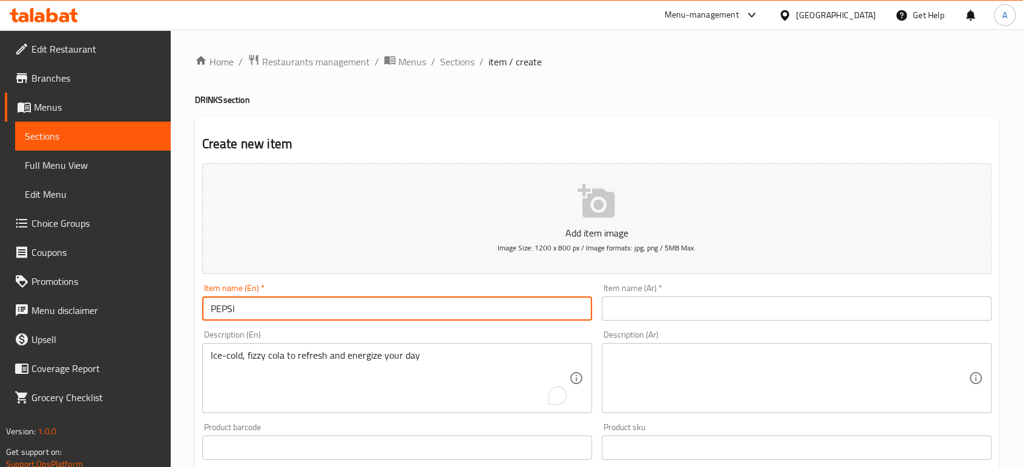
click at [378, 318] on input "PEPSI" at bounding box center [397, 309] width 390 height 24
click at [651, 312] on input "text" at bounding box center [797, 309] width 390 height 24
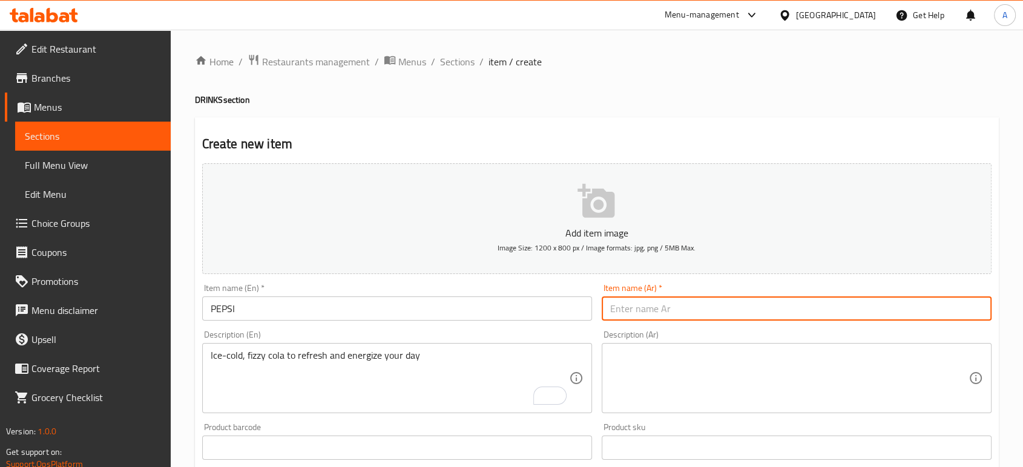
paste input "بيبسي"
type input "بيبسي"
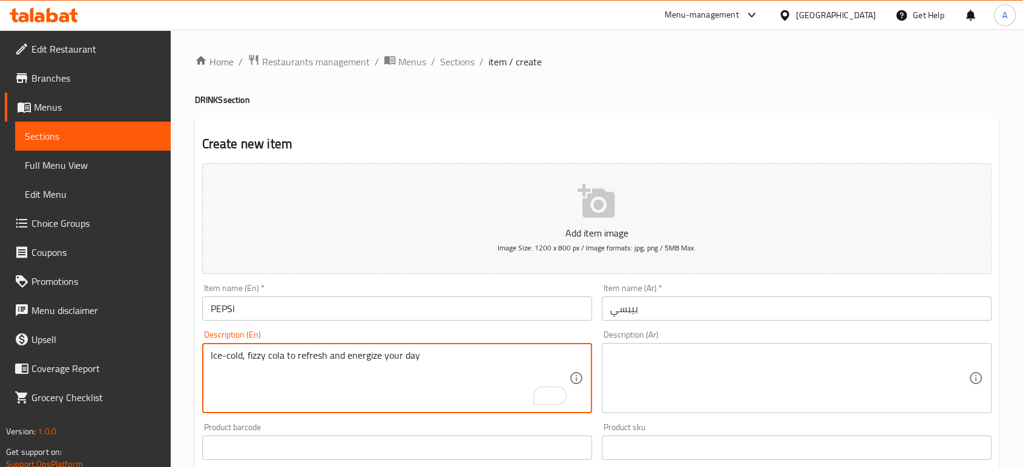
click at [467, 362] on textarea "Ice-cold, fizzy cola to refresh and energize your day" at bounding box center [390, 379] width 358 height 58
drag, startPoint x: 677, startPoint y: 328, endPoint x: 664, endPoint y: 355, distance: 30.3
click at [676, 329] on div "Description (Ar) Description (Ar)" at bounding box center [797, 372] width 400 height 93
click at [664, 355] on textarea at bounding box center [789, 379] width 358 height 58
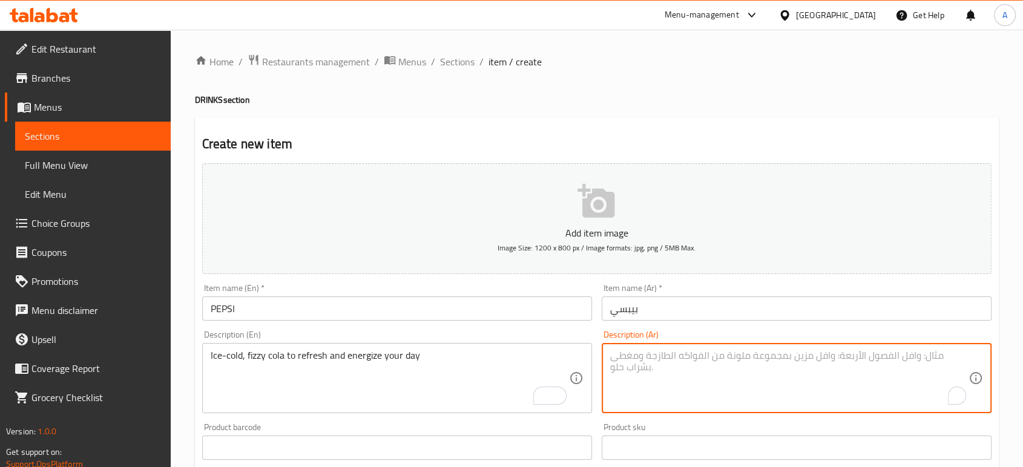
paste textarea "كولا مثلجة وغازية لتجديد نشاطك وتنشيط يومك"
type textarea "كولا مثلجة وغازية لتجديد نشاطك وتنشيط يومك"
click at [707, 311] on input "بيبسي" at bounding box center [797, 309] width 390 height 24
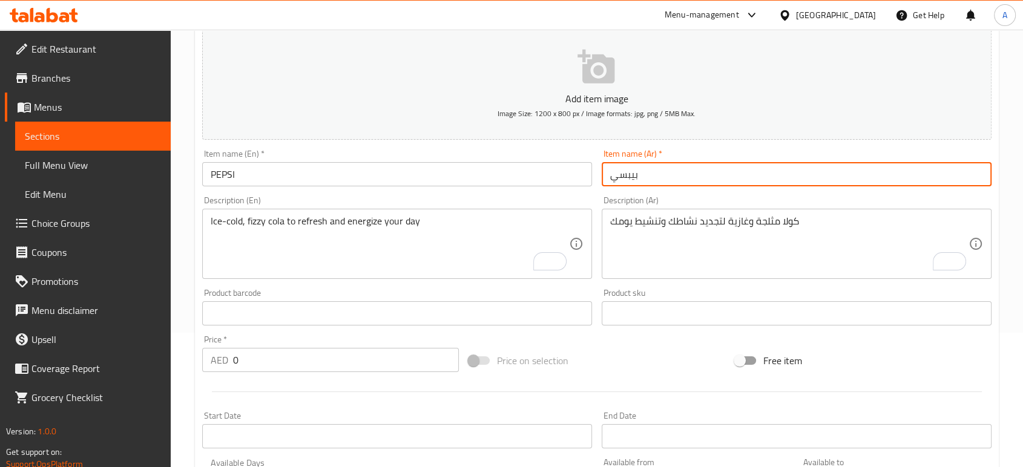
scroll to position [202, 0]
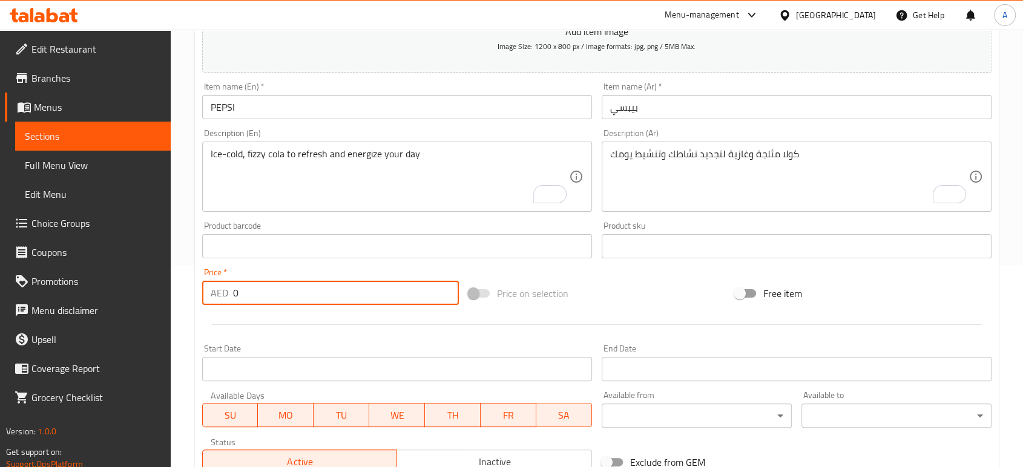
drag, startPoint x: 275, startPoint y: 304, endPoint x: 233, endPoint y: 299, distance: 42.7
click at [233, 299] on input "0" at bounding box center [346, 293] width 226 height 24
type input "8"
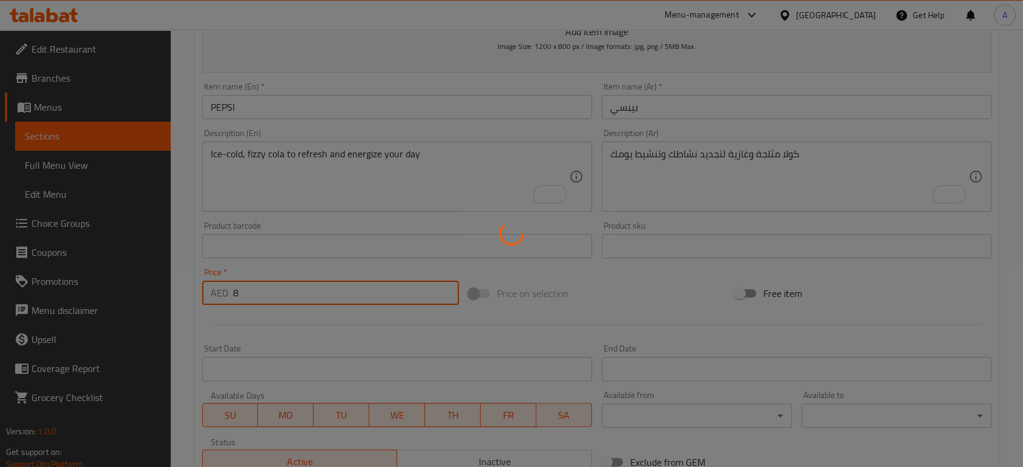
type input "0"
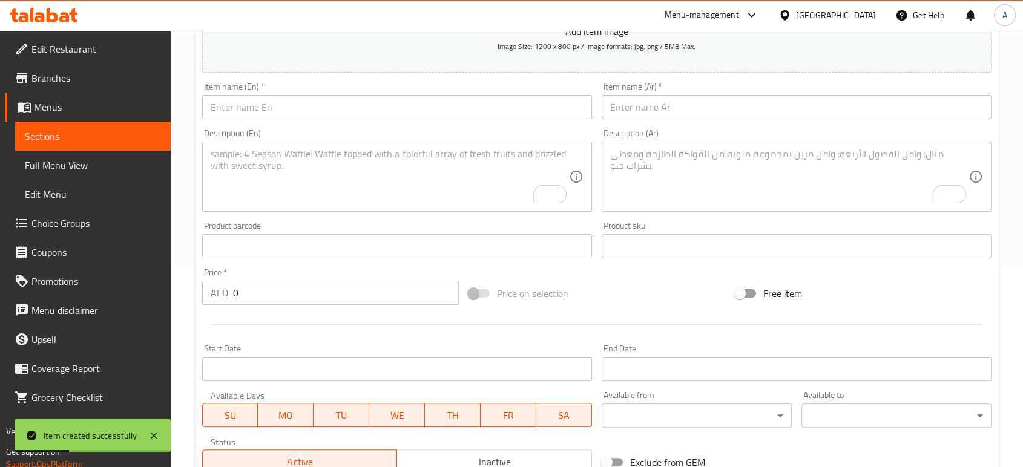
click at [503, 193] on textarea "To enrich screen reader interactions, please activate Accessibility in Grammarl…" at bounding box center [390, 177] width 358 height 58
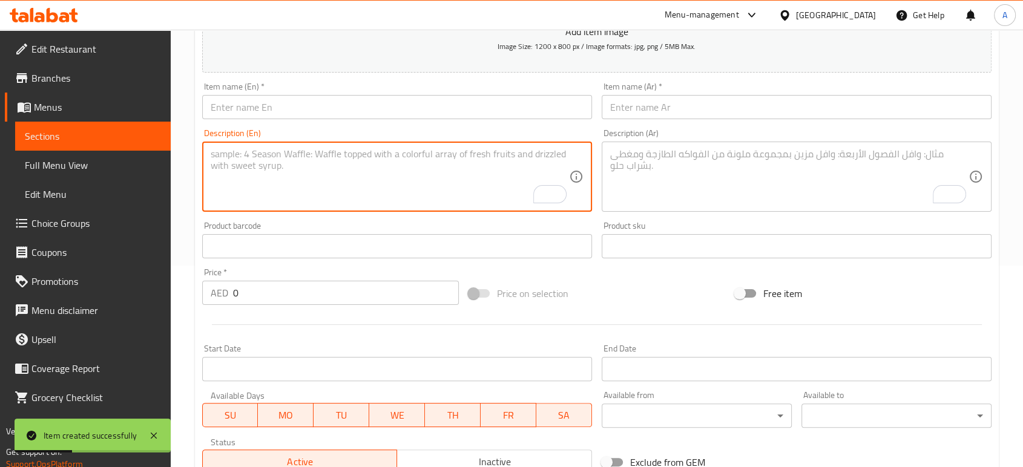
paste textarea "Crisp, refreshing cola with zero sugar"
type textarea "Crisp, refreshing cola with zero sugar"
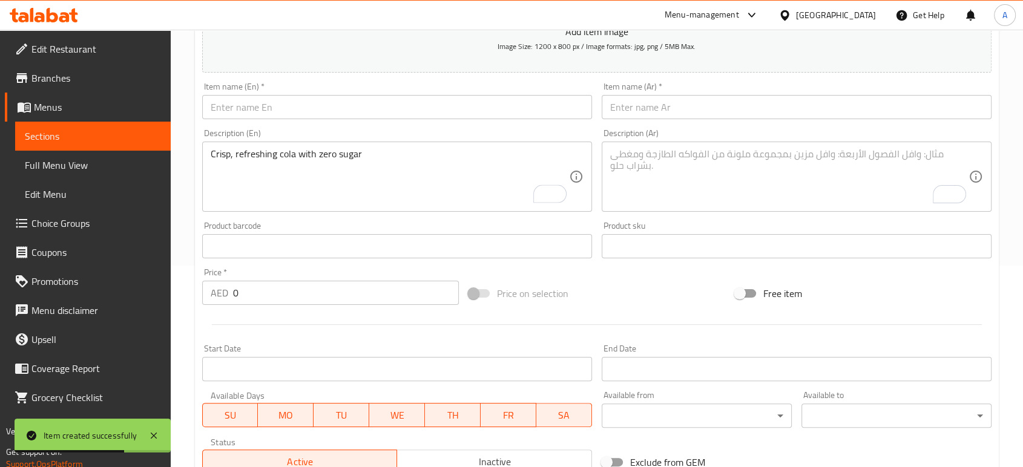
click at [497, 125] on div "Description (En) Crisp, refreshing cola with zero sugar Description (En)" at bounding box center [397, 170] width 400 height 93
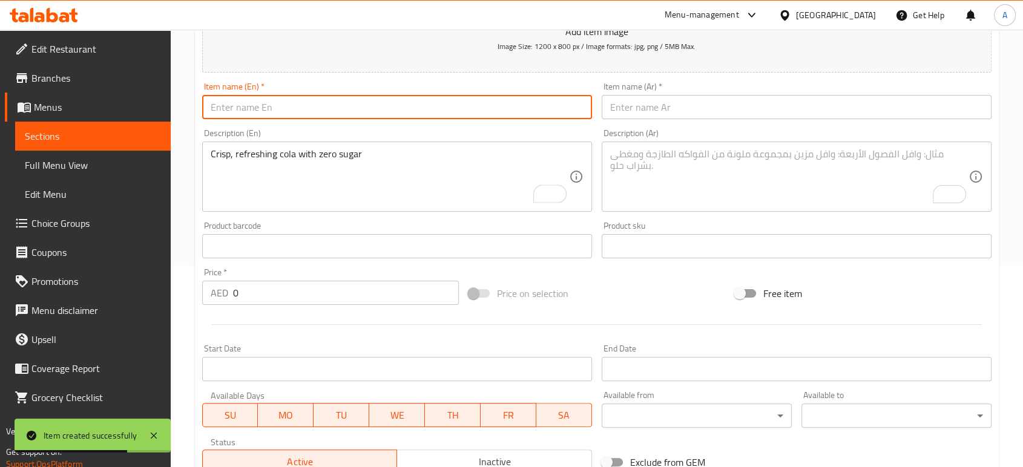
click at [498, 111] on input "text" at bounding box center [397, 107] width 390 height 24
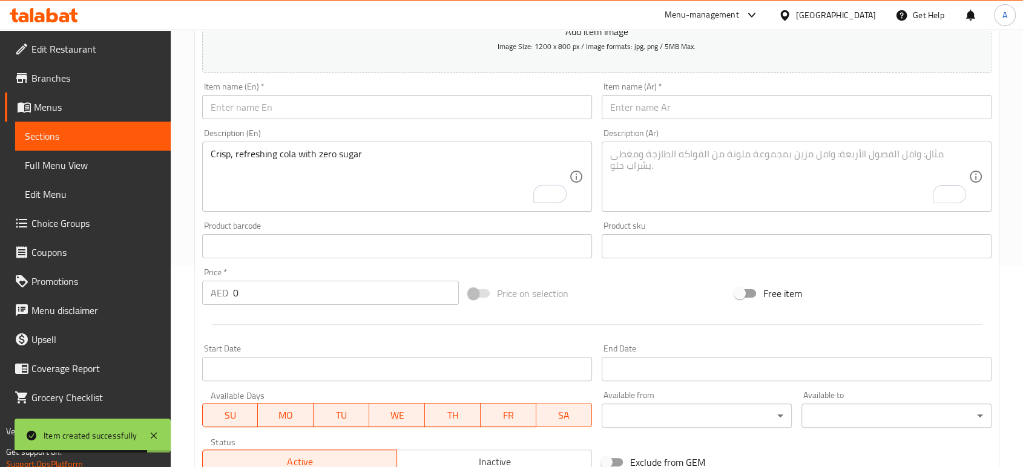
click at [460, 113] on input "text" at bounding box center [397, 107] width 390 height 24
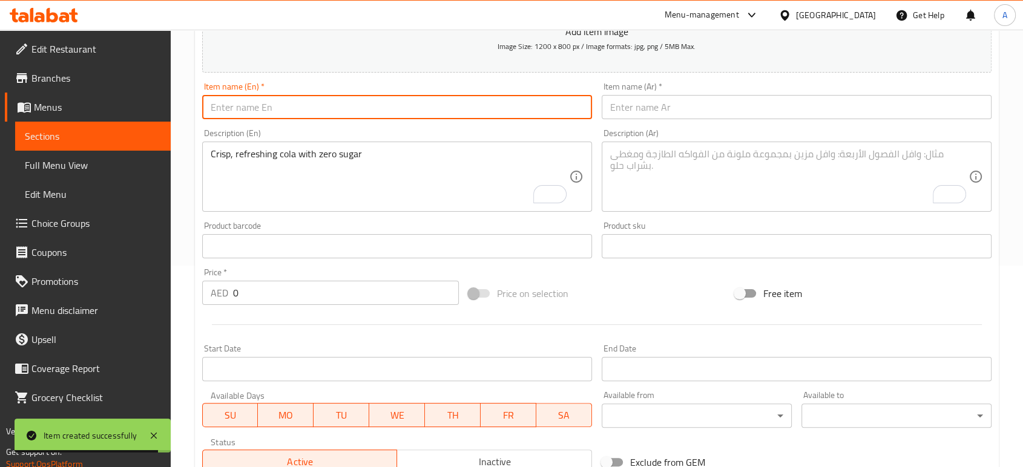
paste input "DIET PEPSI"
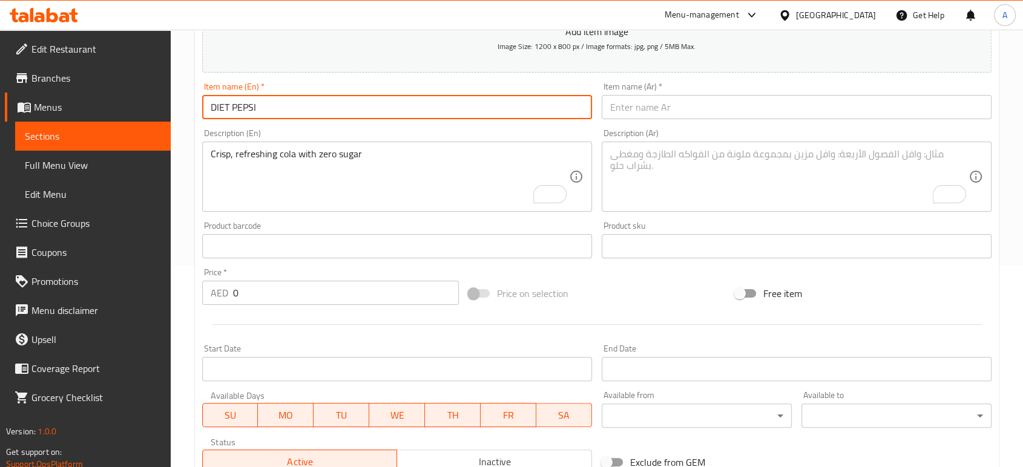
type input "DIET PEPSI"
click at [654, 106] on input "text" at bounding box center [797, 107] width 390 height 24
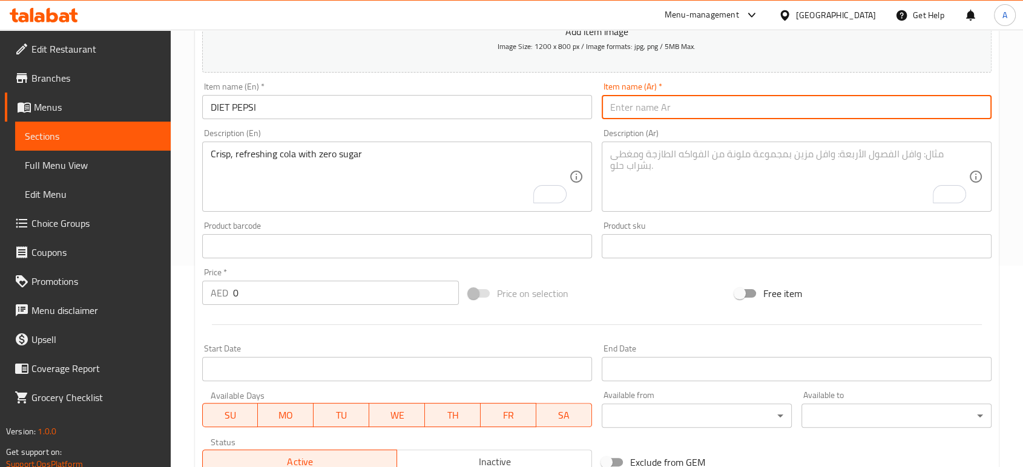
paste input "[PERSON_NAME]"
type input "[PERSON_NAME]"
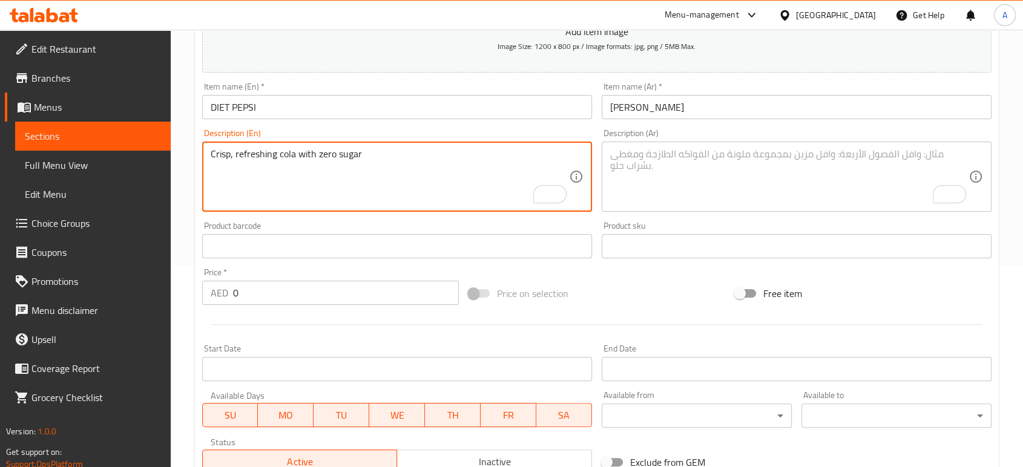
click at [361, 158] on textarea "Crisp, refreshing cola with zero sugar" at bounding box center [390, 177] width 358 height 58
click at [671, 180] on textarea "To enrich screen reader interactions, please activate Accessibility in Grammarl…" at bounding box center [789, 177] width 358 height 58
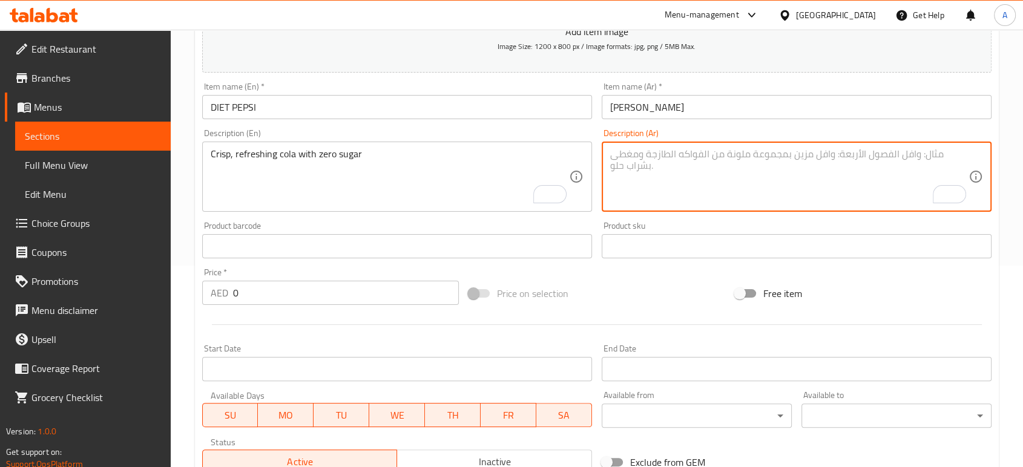
paste textarea "كولا منعشة ومنعشة بدون سكر"
type textarea "كولا منعشة ومنعشة بدون سكر"
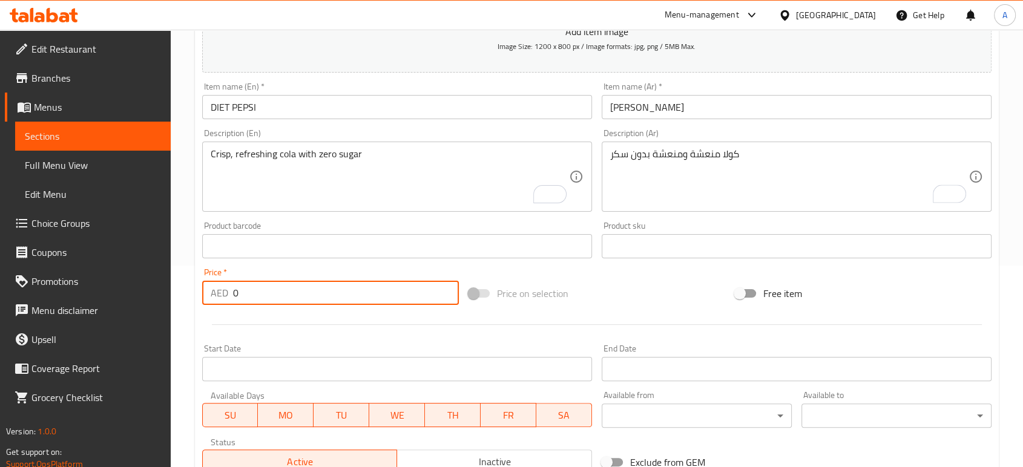
click at [208, 289] on div "AED 0 Price *" at bounding box center [330, 293] width 257 height 24
type input "8"
click at [546, 271] on div "Add item image Image Size: 1200 x 800 px / Image formats: jpg, png / 5MB Max. I…" at bounding box center [596, 218] width 799 height 522
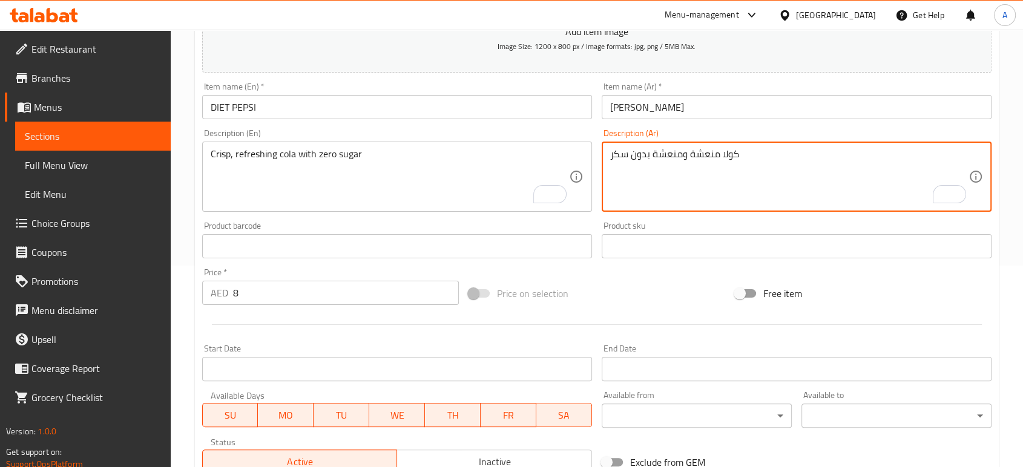
drag, startPoint x: 681, startPoint y: 156, endPoint x: 654, endPoint y: 156, distance: 27.2
type textarea "كولا منعشة و[PERSON_NAME] بدون سكر"
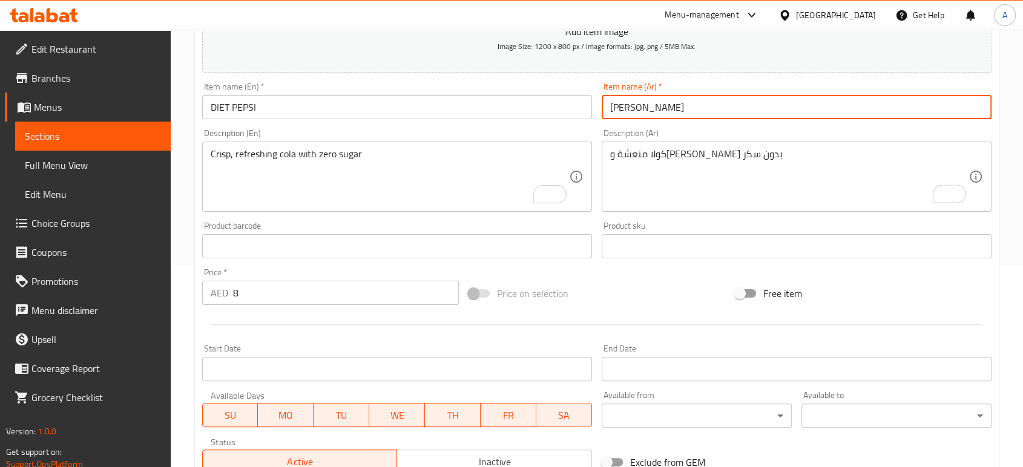
click at [707, 101] on input "[PERSON_NAME]" at bounding box center [797, 107] width 390 height 24
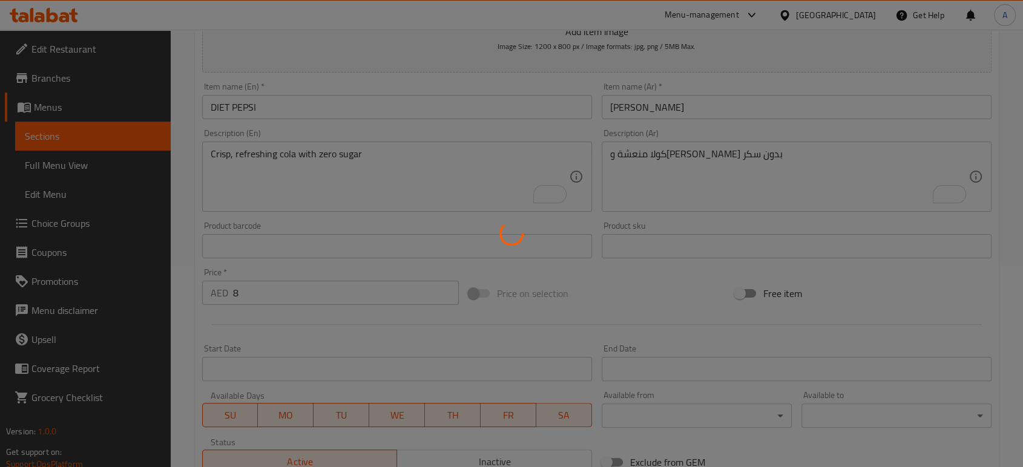
type input "0"
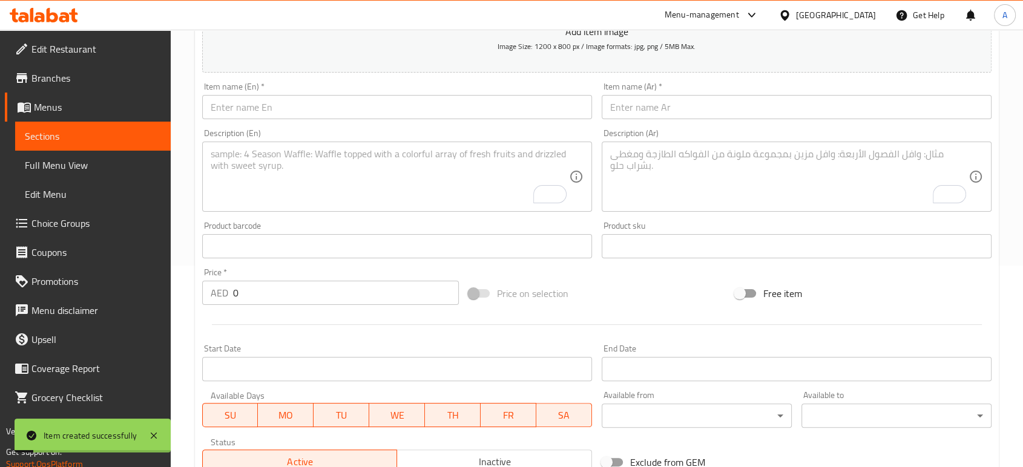
drag, startPoint x: 665, startPoint y: 168, endPoint x: 478, endPoint y: 135, distance: 190.0
click at [478, 135] on div "Description (En) Description (En)" at bounding box center [397, 170] width 390 height 83
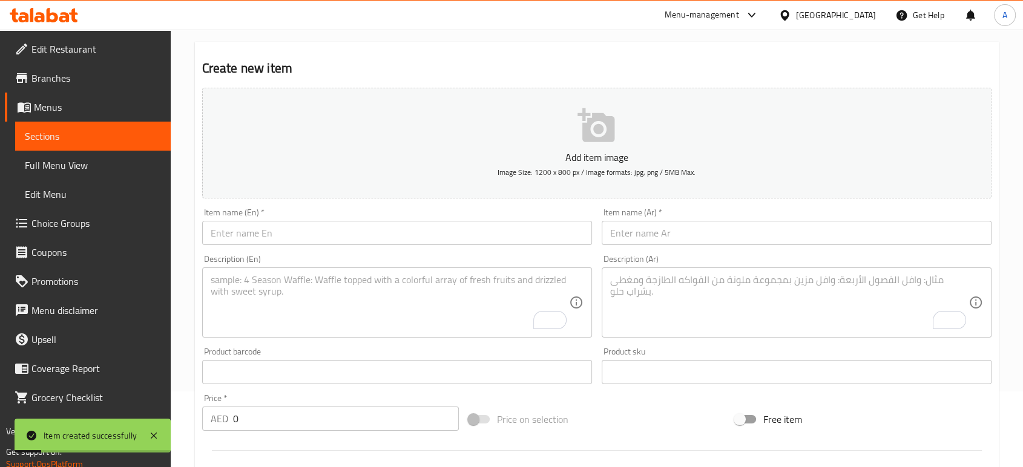
scroll to position [0, 0]
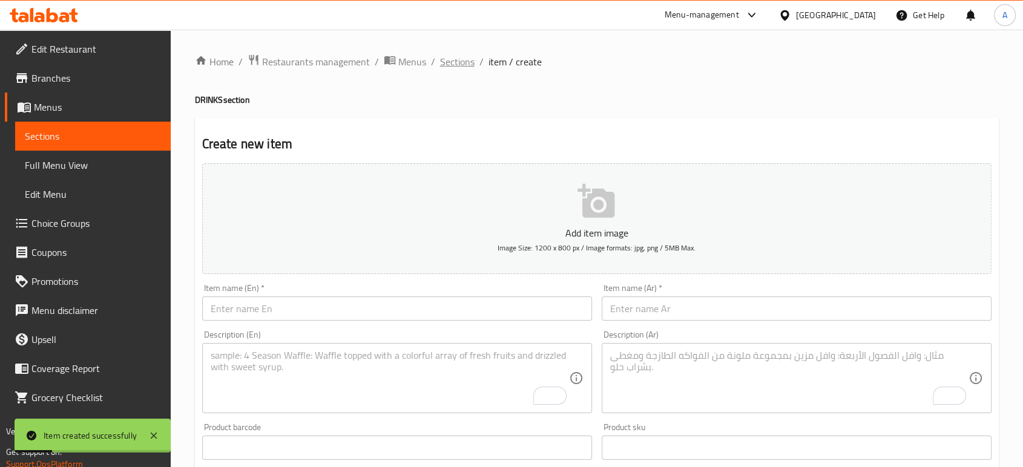
click at [463, 64] on span "Sections" at bounding box center [457, 61] width 35 height 15
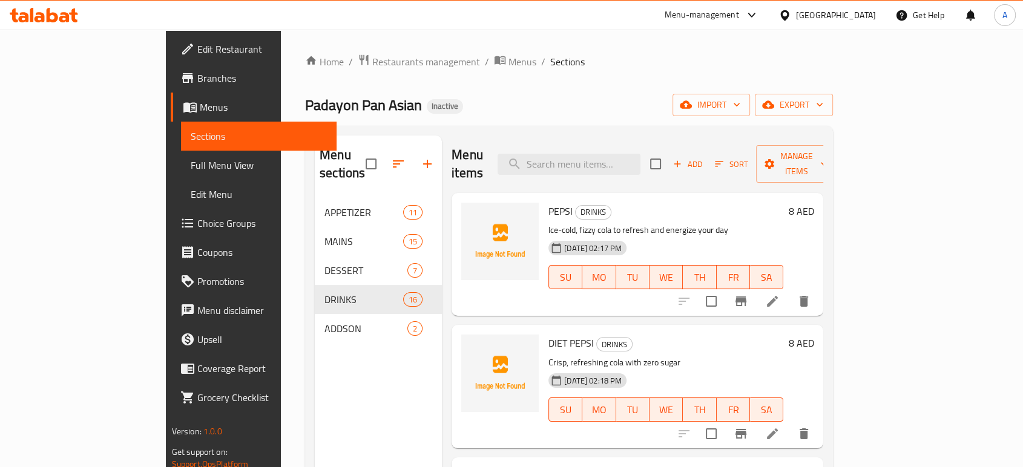
click at [549, 202] on span "PEPSI" at bounding box center [561, 211] width 24 height 18
copy h6 "PEPSI"
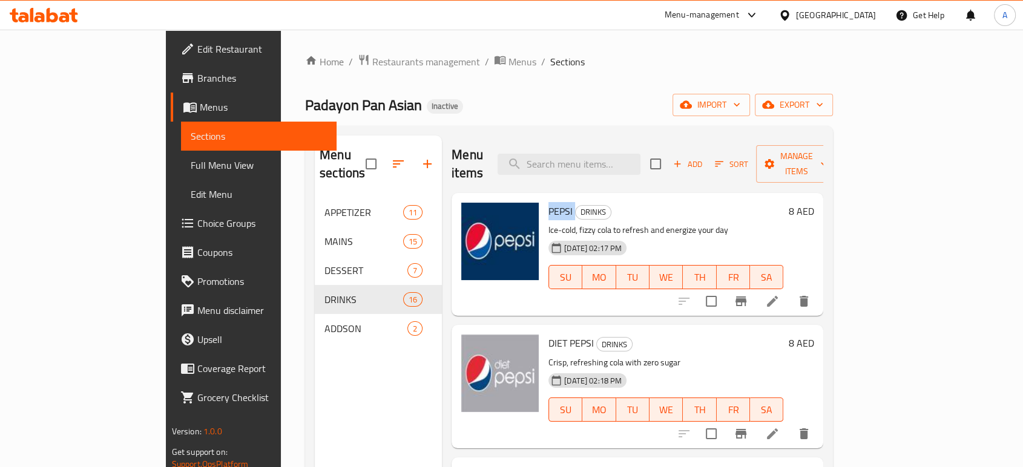
copy h6 "PEPSI"
click at [549, 334] on span "DIET PEPSI" at bounding box center [571, 343] width 45 height 18
copy h6 "DIET PEPSI"
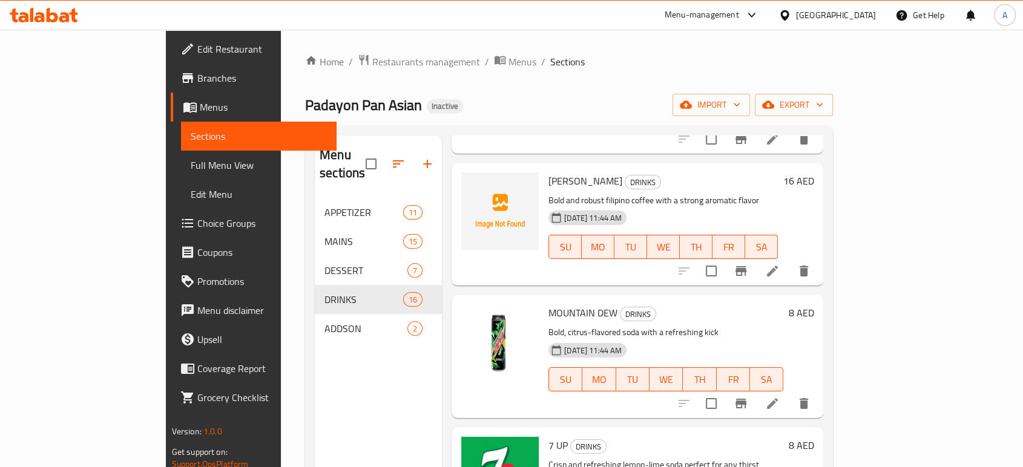
scroll to position [1614, 0]
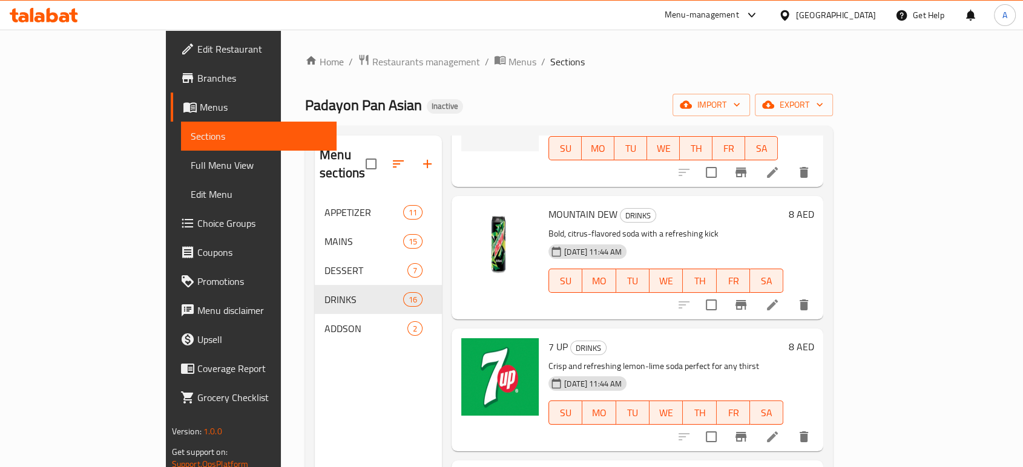
click at [558, 205] on span "MOUNTAIN DEW" at bounding box center [583, 214] width 69 height 18
copy h6 "MOUNTAIN DEW"
click at [549, 338] on span "7 UP" at bounding box center [558, 347] width 19 height 18
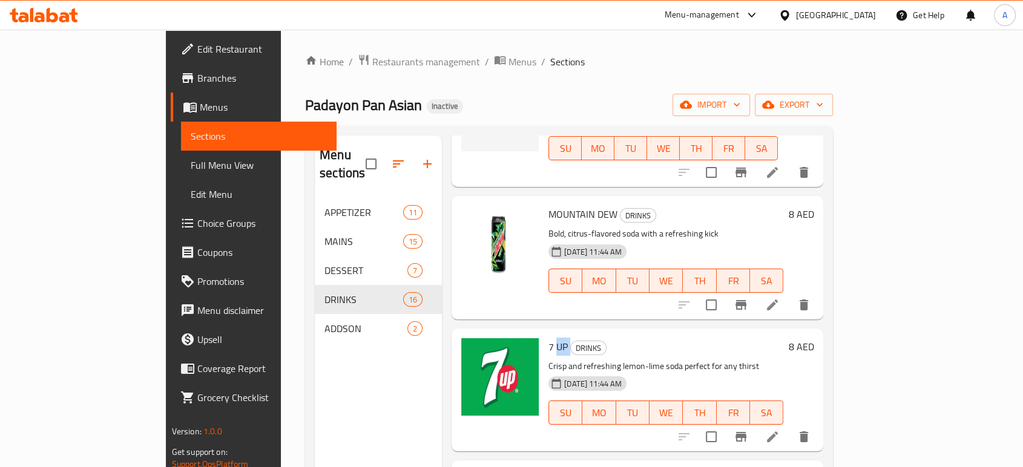
click at [549, 338] on span "7 UP" at bounding box center [558, 347] width 19 height 18
copy h6 "UP"
click at [549, 338] on span "7 UP" at bounding box center [558, 347] width 19 height 18
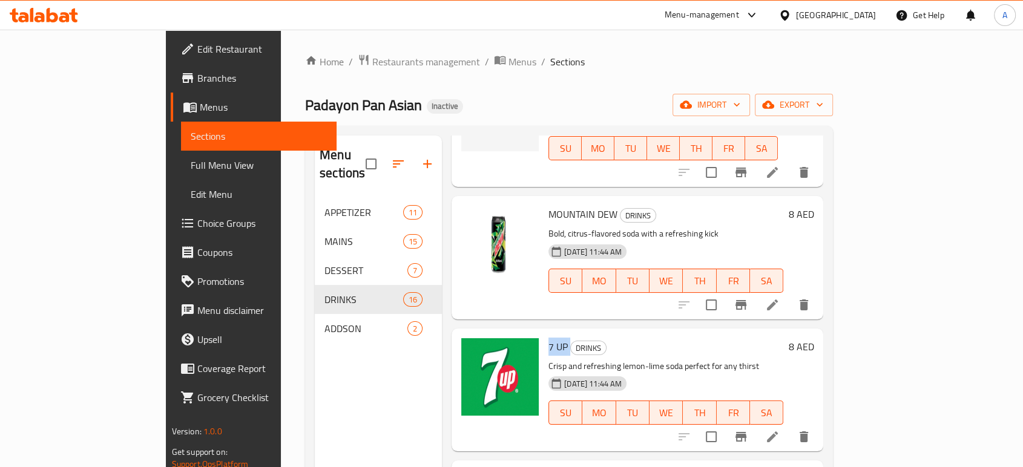
scroll to position [1679, 0]
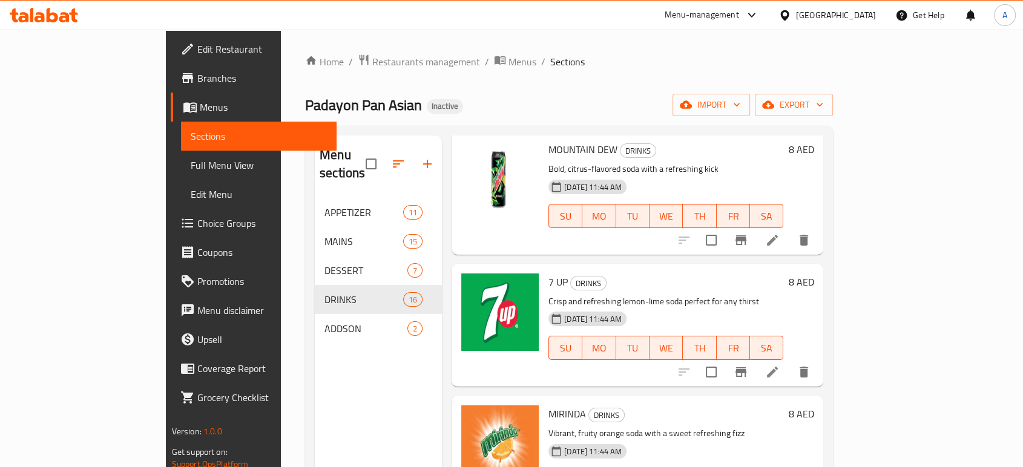
click at [549, 405] on span "MIRINDA" at bounding box center [568, 414] width 38 height 18
copy h6 "MIRINDA"
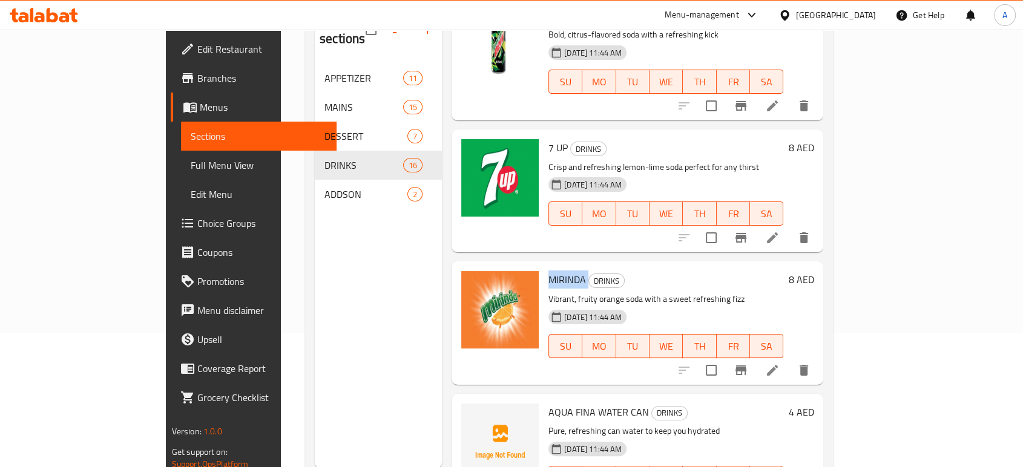
scroll to position [170, 0]
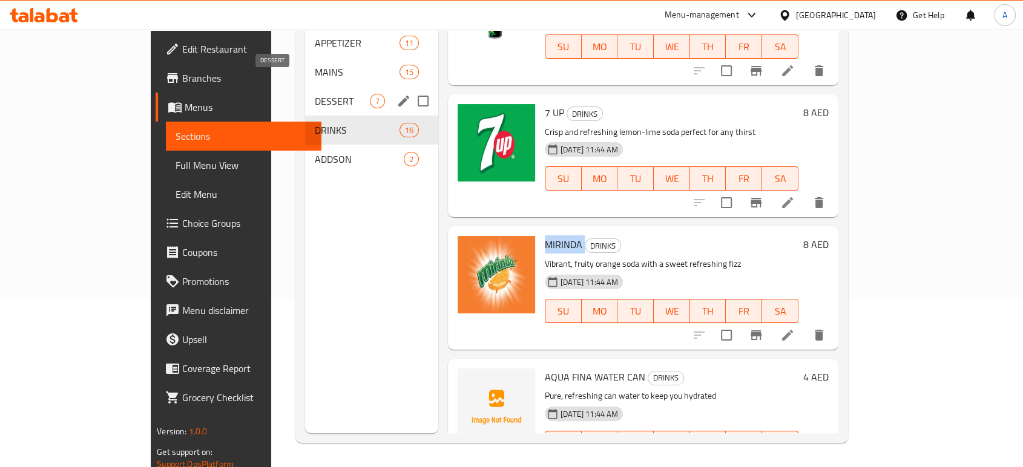
click at [305, 87] on div "DESSERT 7" at bounding box center [371, 101] width 133 height 29
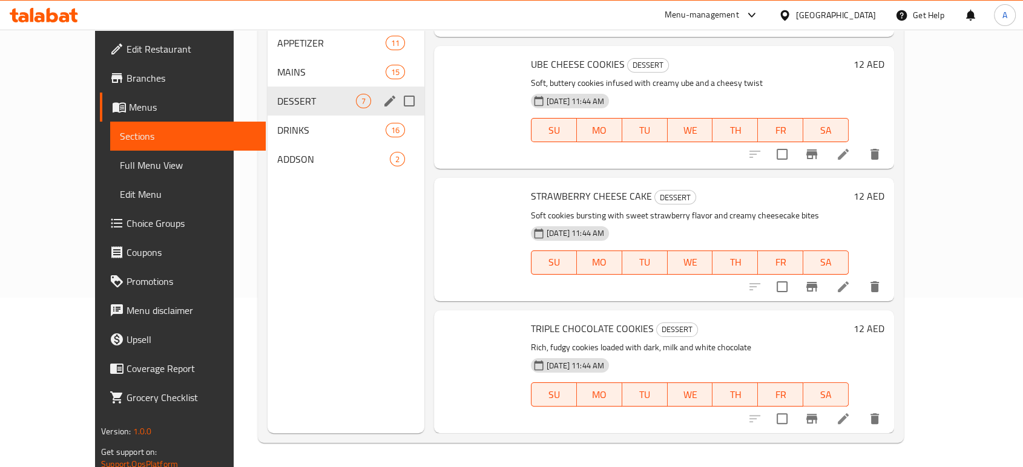
scroll to position [489, 0]
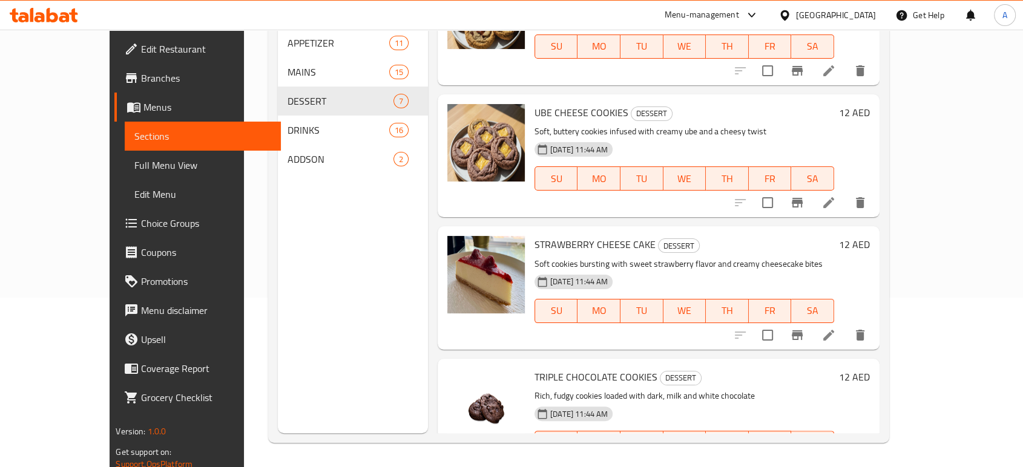
click at [565, 236] on span "STRAWBERRY CHEESE CAKE" at bounding box center [595, 245] width 121 height 18
copy h6 "STRAWBERRY CHEESE CAKE"
click at [501, 246] on icon "delete image" at bounding box center [508, 253] width 15 height 15
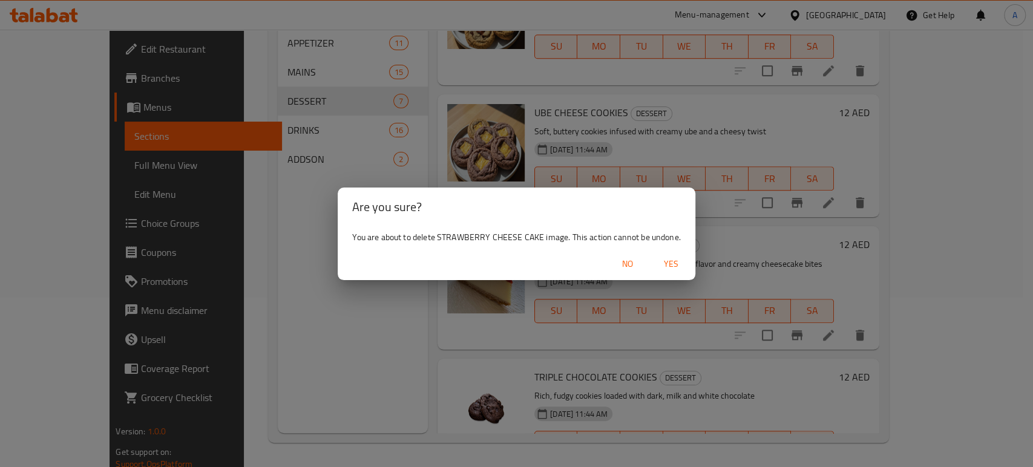
drag, startPoint x: 687, startPoint y: 255, endPoint x: 675, endPoint y: 263, distance: 13.9
click at [686, 258] on button "Yes" at bounding box center [671, 264] width 39 height 22
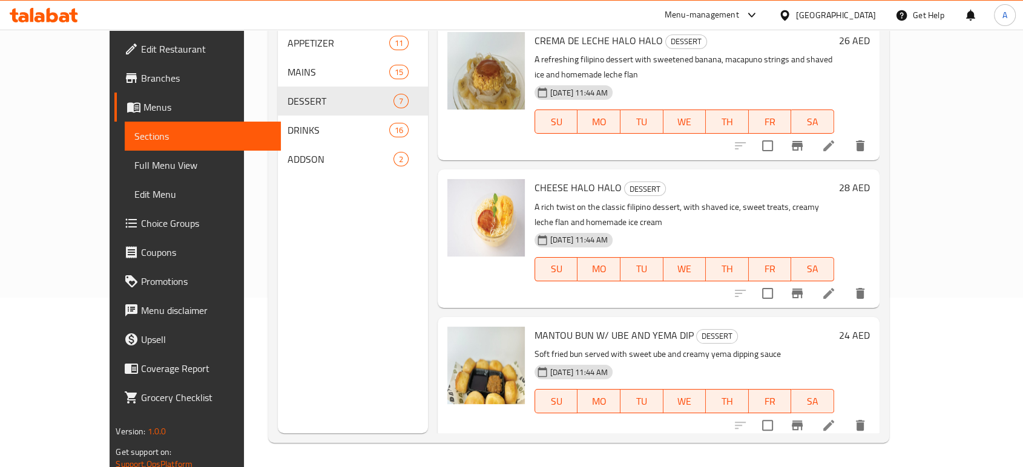
scroll to position [0, 0]
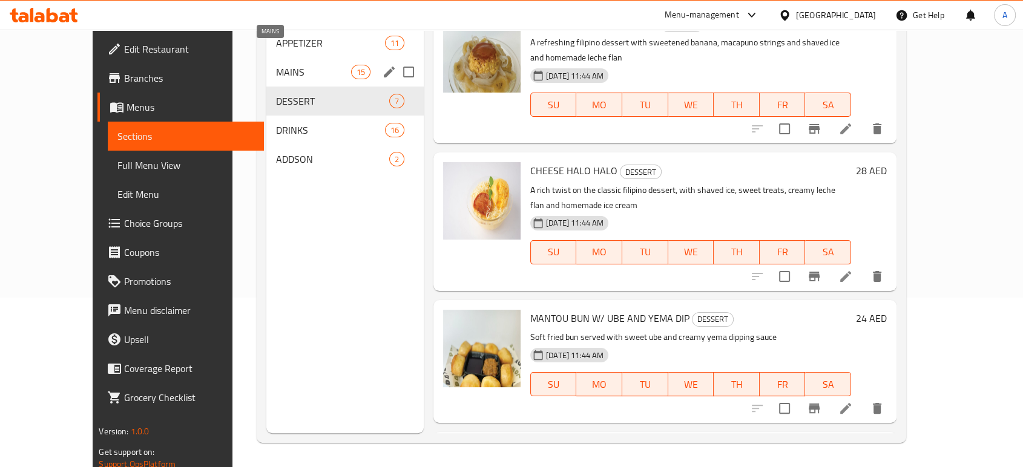
click at [286, 65] on span "MAINS" at bounding box center [313, 72] width 75 height 15
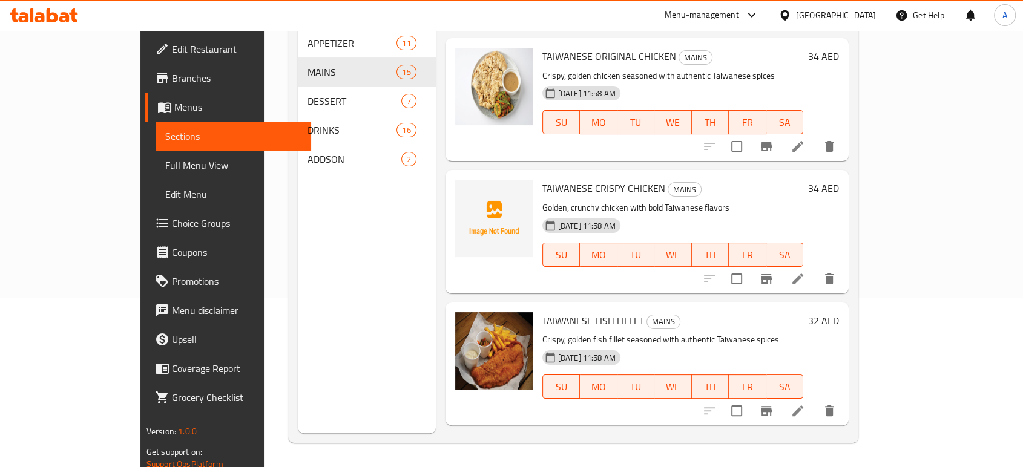
scroll to position [35, 0]
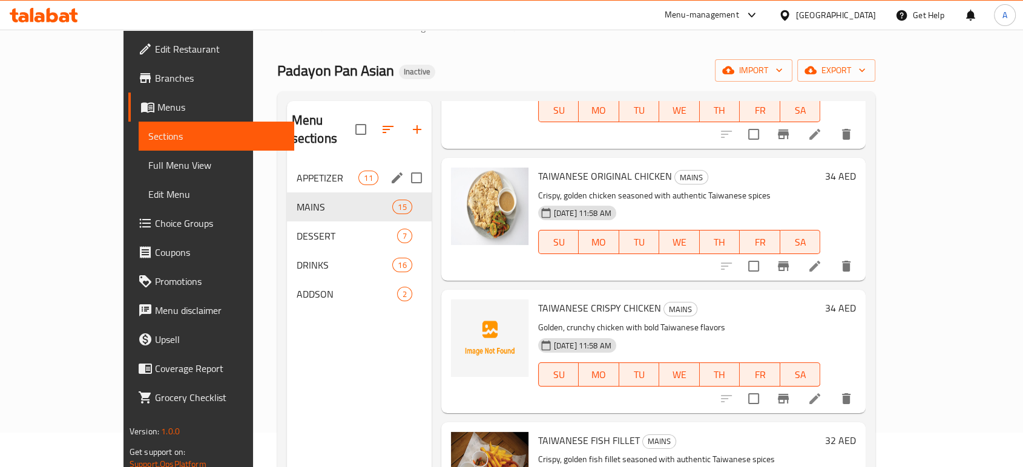
click at [297, 171] on span "APPETIZER" at bounding box center [328, 178] width 62 height 15
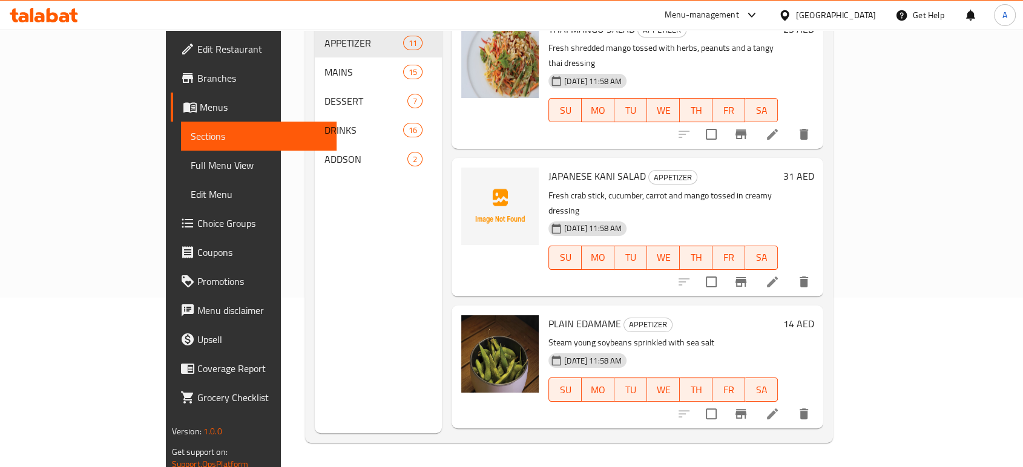
scroll to position [412, 0]
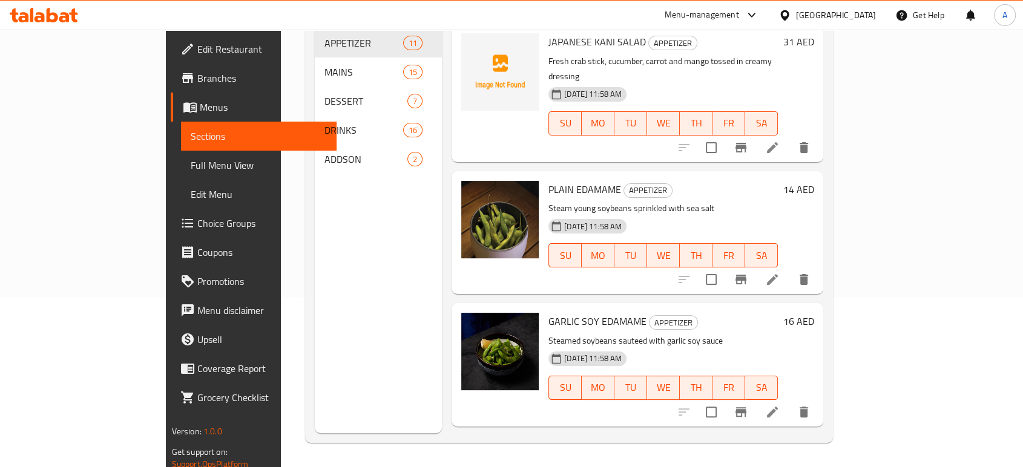
click at [549, 312] on span "GARLIC SOY EDAMAME" at bounding box center [598, 321] width 98 height 18
copy h6 "GARLIC SOY EDAMAME"
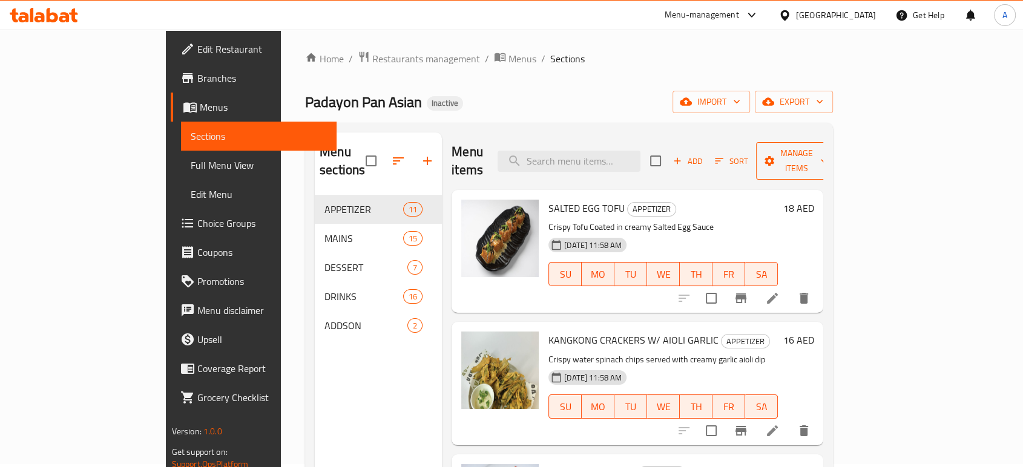
scroll to position [0, 0]
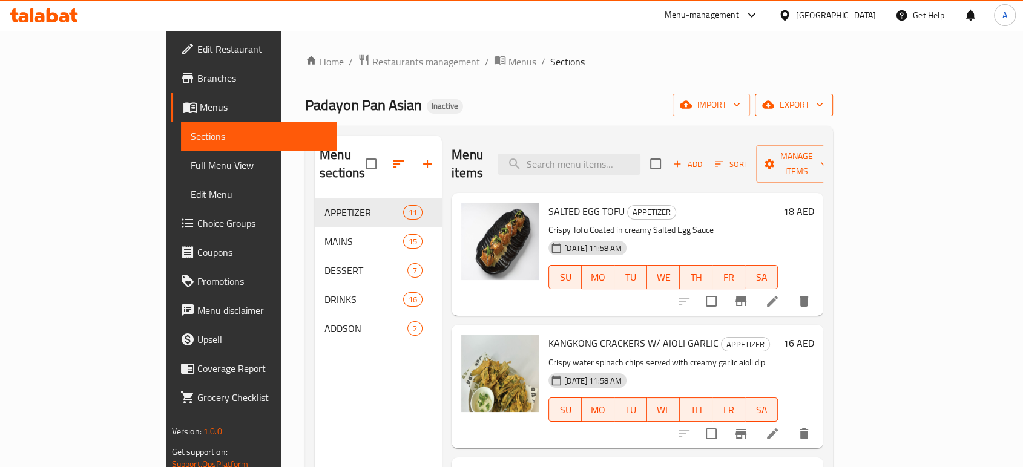
click at [823, 108] on span "export" at bounding box center [794, 104] width 59 height 15
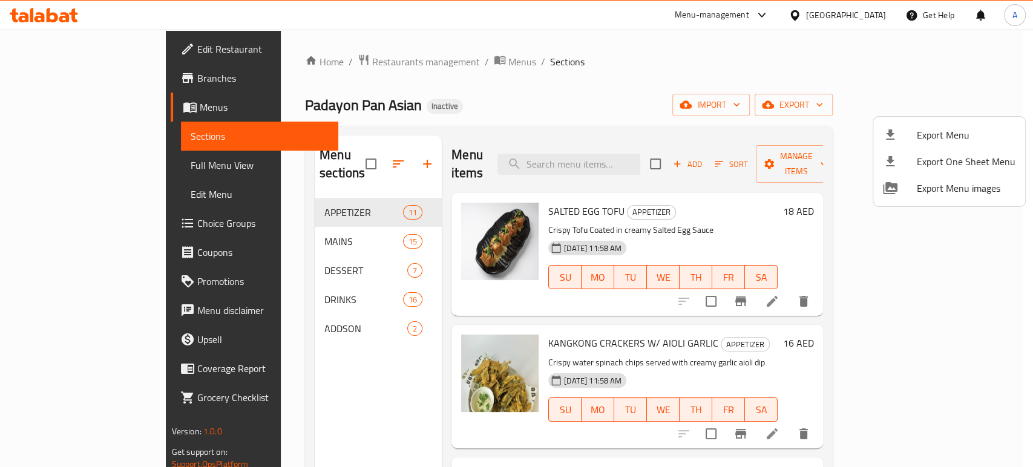
click at [946, 130] on span "Export Menu" at bounding box center [966, 135] width 99 height 15
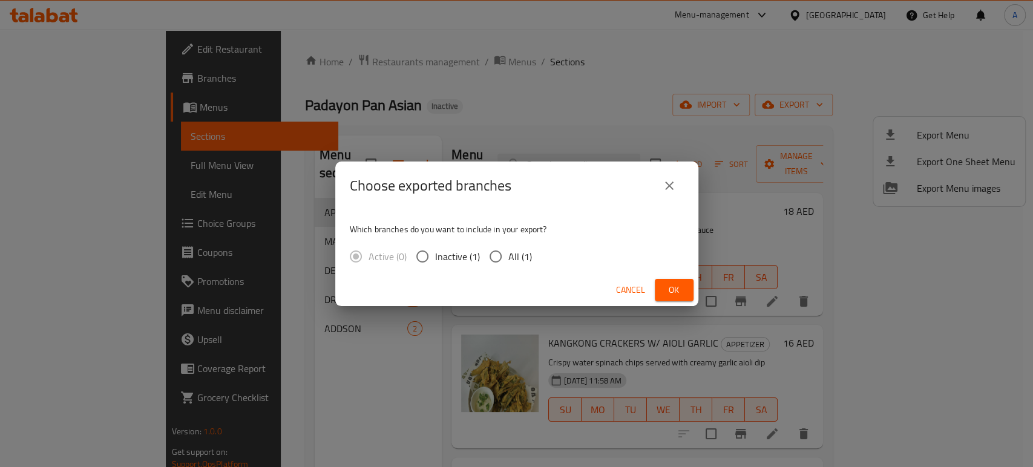
click at [525, 249] on span "All (1)" at bounding box center [521, 256] width 24 height 15
click at [509, 249] on input "All (1)" at bounding box center [495, 256] width 25 height 25
radio input "true"
click at [671, 288] on span "Ok" at bounding box center [674, 290] width 19 height 15
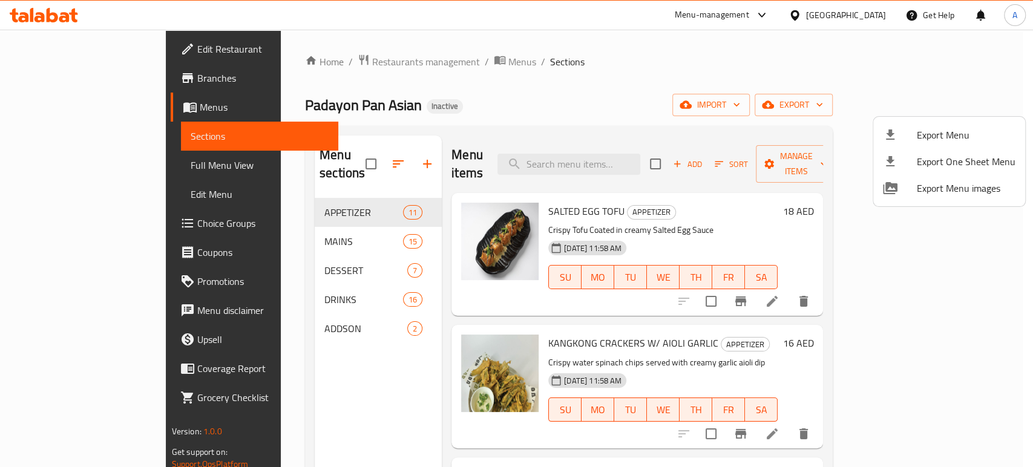
click at [295, 253] on div at bounding box center [516, 233] width 1033 height 467
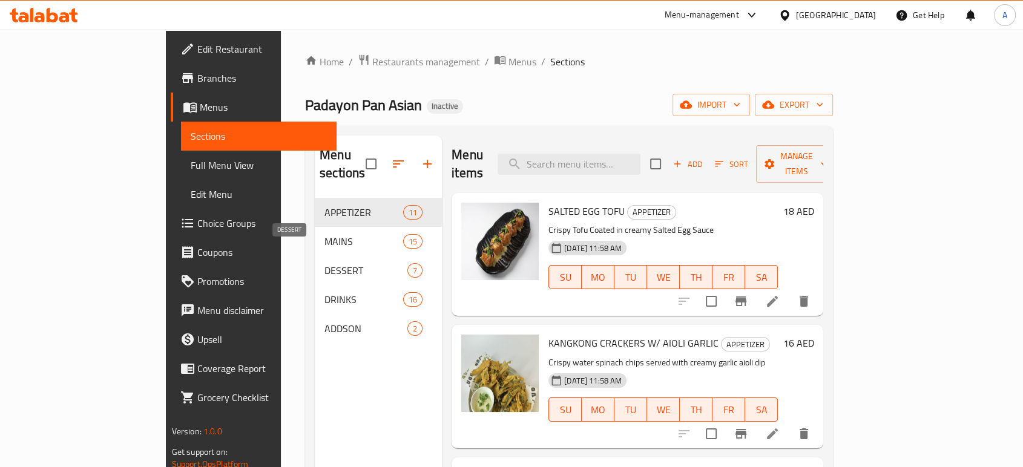
click at [325, 263] on span "DESSERT" at bounding box center [366, 270] width 83 height 15
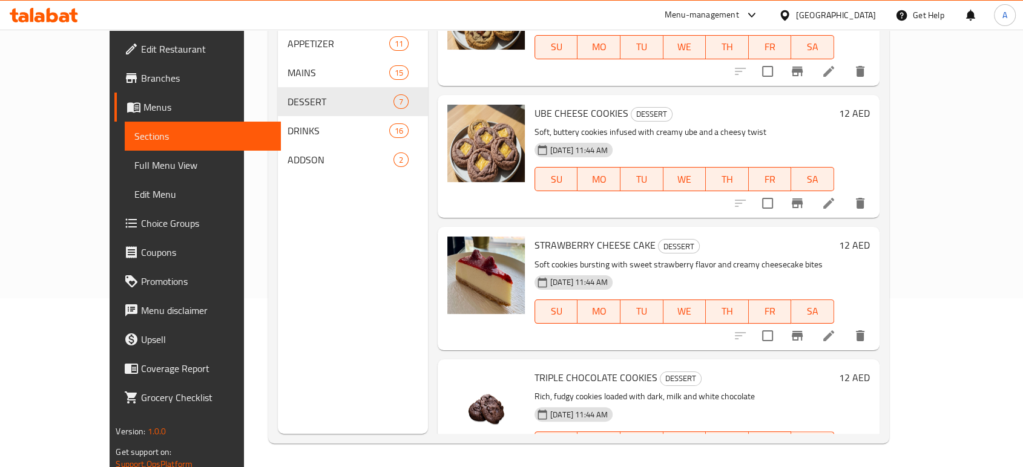
scroll to position [170, 0]
drag, startPoint x: 624, startPoint y: 194, endPoint x: 567, endPoint y: 203, distance: 56.9
click at [567, 236] on span "STRAWBERRY CHEESE CAKE" at bounding box center [595, 245] width 121 height 18
copy span "CHEESE CAKE"
click at [607, 236] on span "STRAWBERRY CHEESE CAKE" at bounding box center [595, 245] width 121 height 18
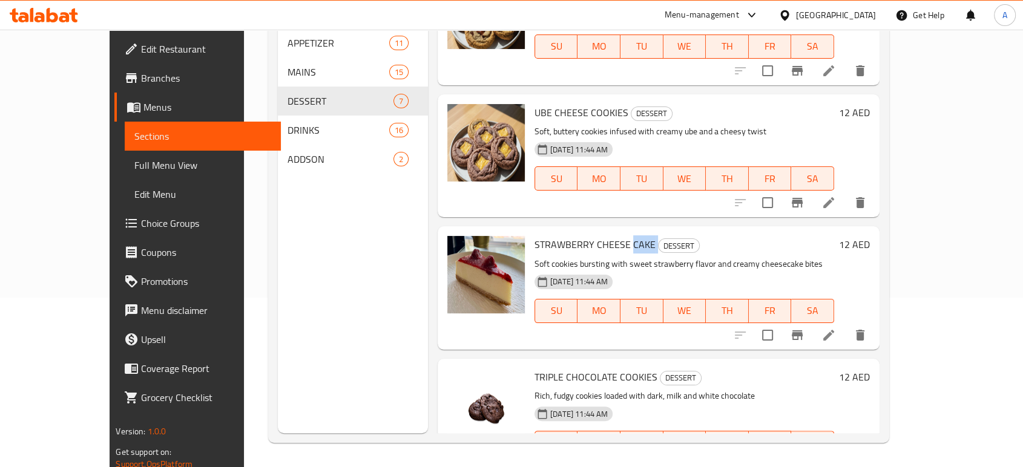
click at [607, 236] on span "STRAWBERRY CHEESE CAKE" at bounding box center [595, 245] width 121 height 18
click at [585, 236] on span "STRAWBERRY CHEESE CAKE" at bounding box center [595, 245] width 121 height 18
click at [535, 257] on p "Soft cookies bursting with sweet strawberry flavor and creamy cheesecake bites" at bounding box center [685, 264] width 300 height 15
click at [590, 236] on span "STRAWBERRY CHEESE CAKE" at bounding box center [595, 245] width 121 height 18
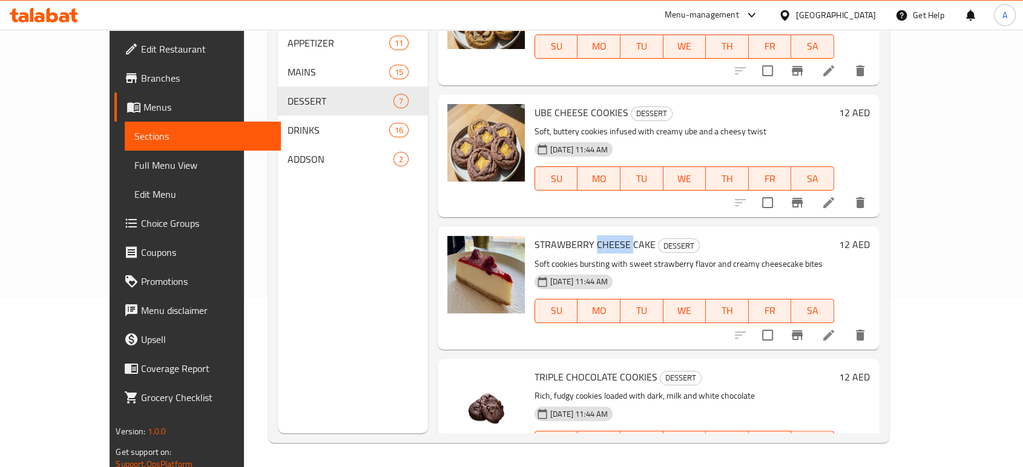
click at [590, 236] on span "STRAWBERRY CHEESE CAKE" at bounding box center [595, 245] width 121 height 18
click at [539, 257] on p "Soft cookies bursting with sweet strawberry flavor and creamy cheesecake bites" at bounding box center [685, 264] width 300 height 15
click at [552, 236] on span "STRAWBERRY CHEESE CAKE" at bounding box center [595, 245] width 121 height 18
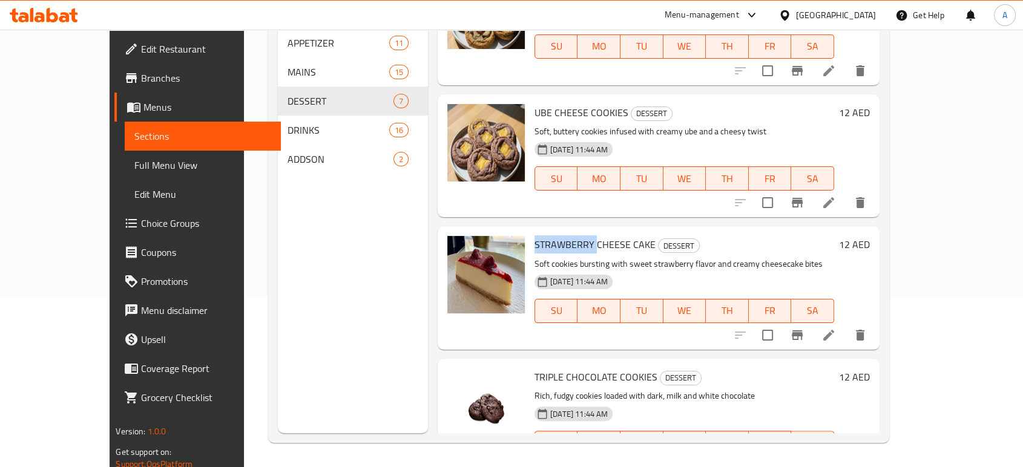
click at [552, 236] on span "STRAWBERRY CHEESE CAKE" at bounding box center [595, 245] width 121 height 18
click at [535, 257] on p "Soft cookies bursting with sweet strawberry flavor and creamy cheesecake bites" at bounding box center [685, 264] width 300 height 15
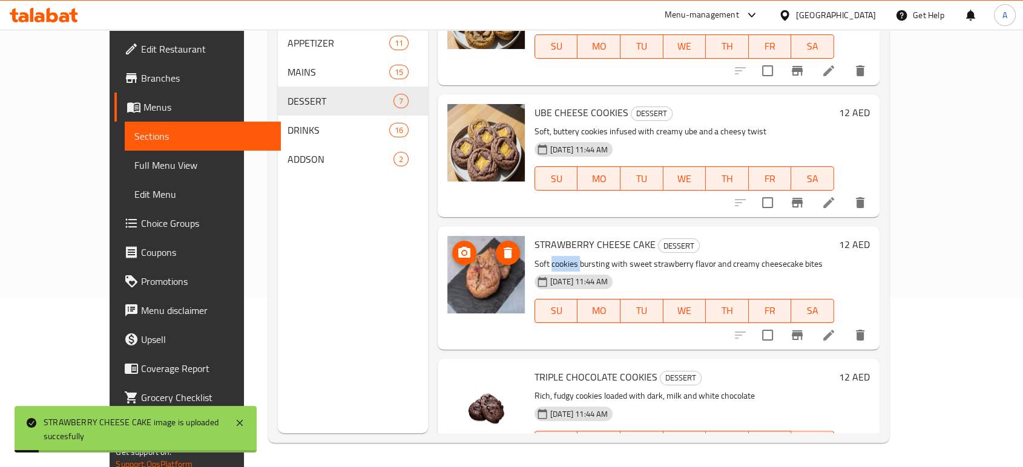
click at [600, 236] on span "STRAWBERRY CHEESE CAKE" at bounding box center [595, 245] width 121 height 18
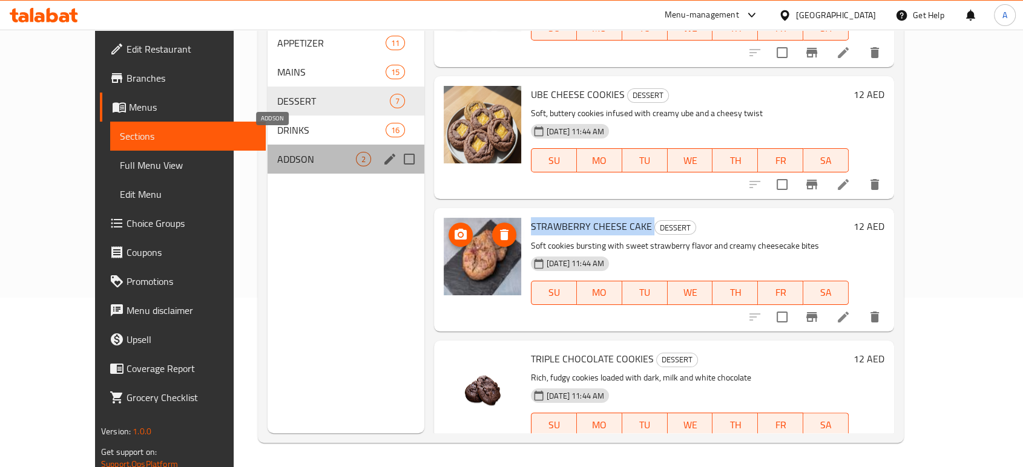
click at [280, 152] on span "ADDSON" at bounding box center [316, 159] width 79 height 15
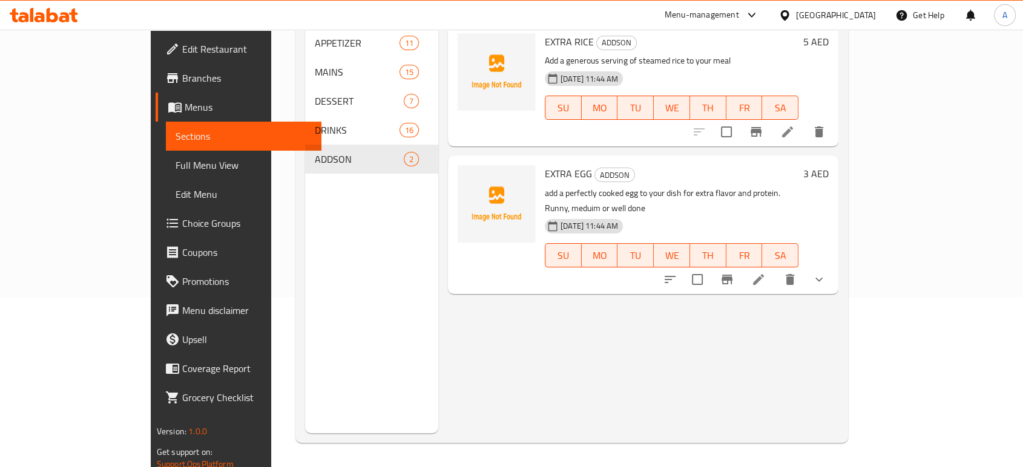
click at [766, 272] on icon at bounding box center [758, 279] width 15 height 15
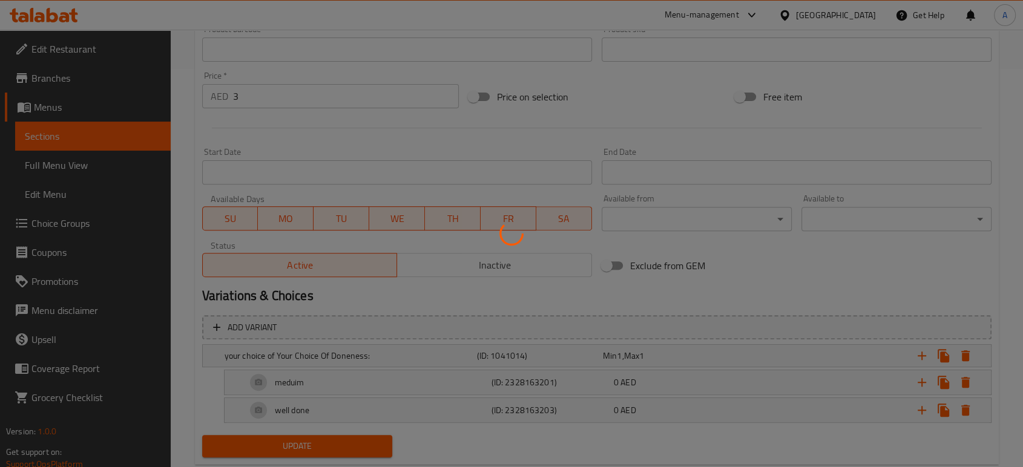
scroll to position [407, 0]
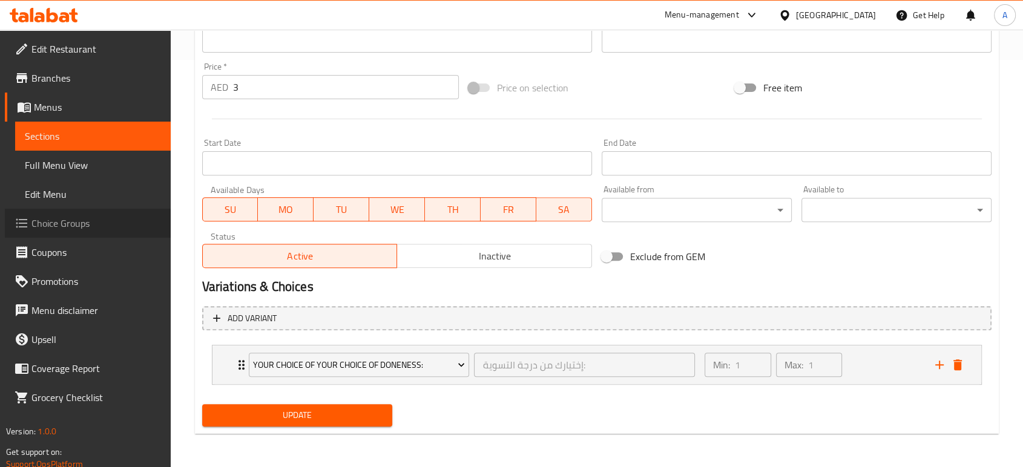
click at [90, 231] on link "Choice Groups" at bounding box center [88, 223] width 166 height 29
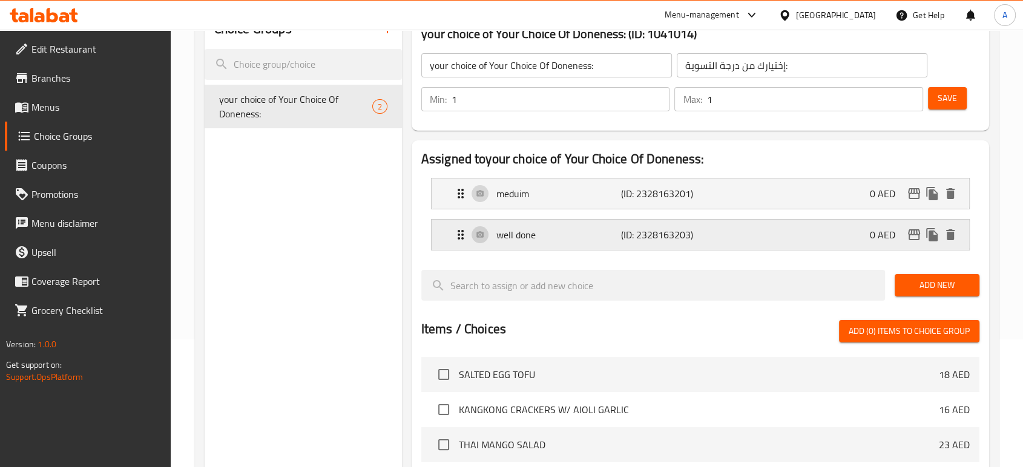
scroll to position [104, 0]
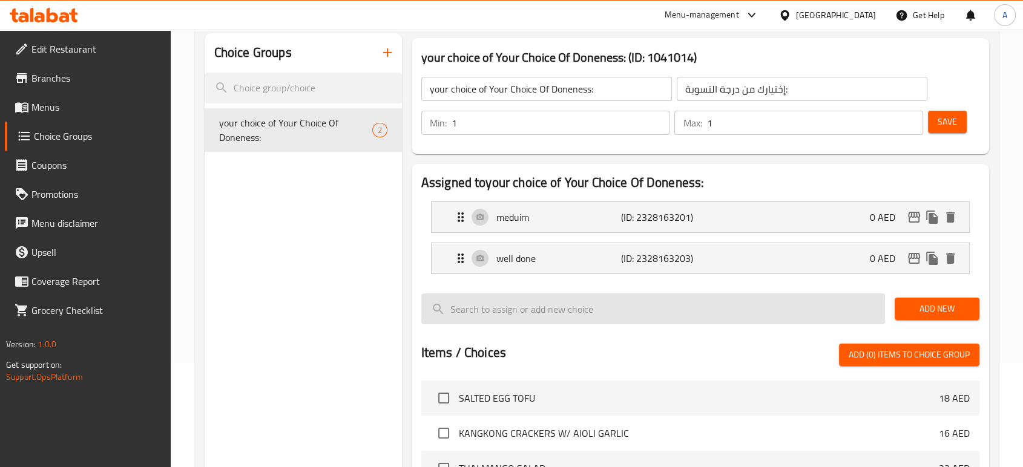
click at [706, 308] on input "search" at bounding box center [653, 309] width 464 height 31
click at [518, 305] on input "search" at bounding box center [653, 309] width 464 height 31
paste input "Runny"
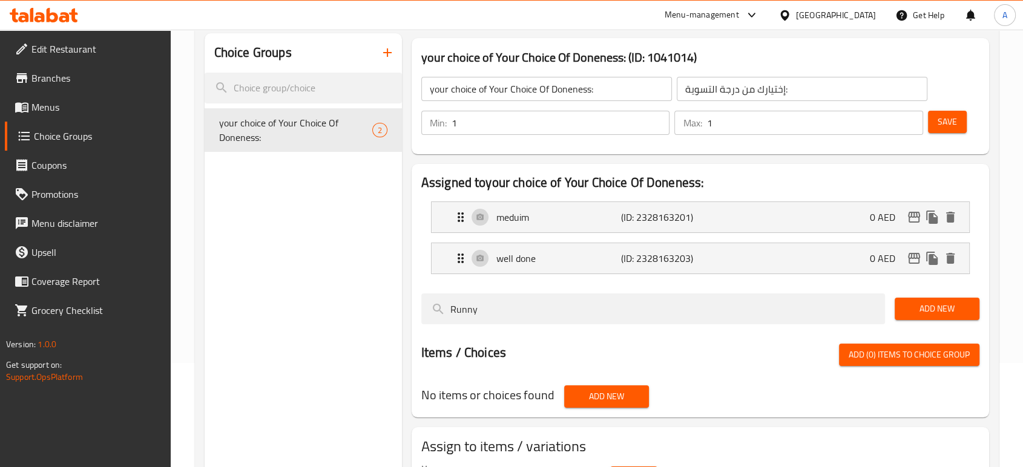
type input "Runny"
click at [929, 311] on span "Add New" at bounding box center [937, 309] width 65 height 15
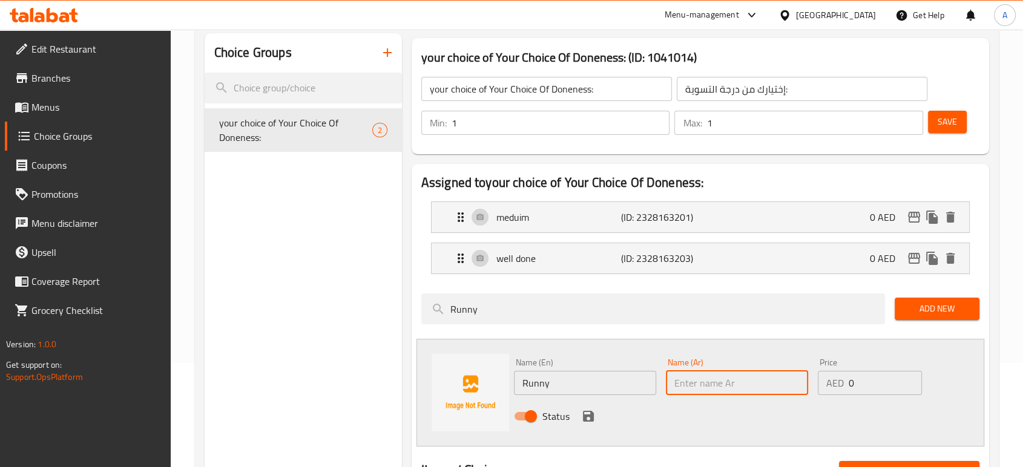
click at [702, 391] on input "text" at bounding box center [737, 383] width 142 height 24
paste input "سائل"
type input "سائل"
click at [682, 410] on div "Status" at bounding box center [737, 416] width 456 height 33
click at [590, 412] on icon "save" at bounding box center [588, 416] width 11 height 11
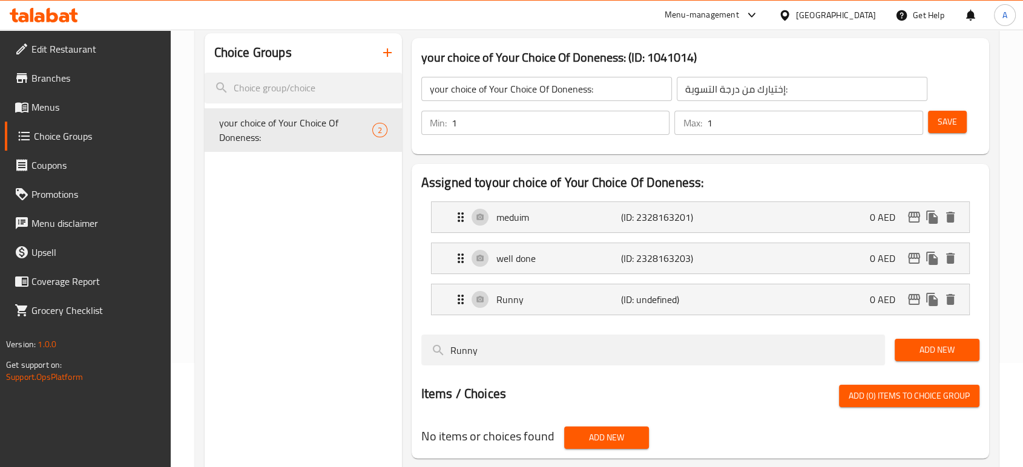
click at [951, 125] on span "Save" at bounding box center [947, 121] width 19 height 15
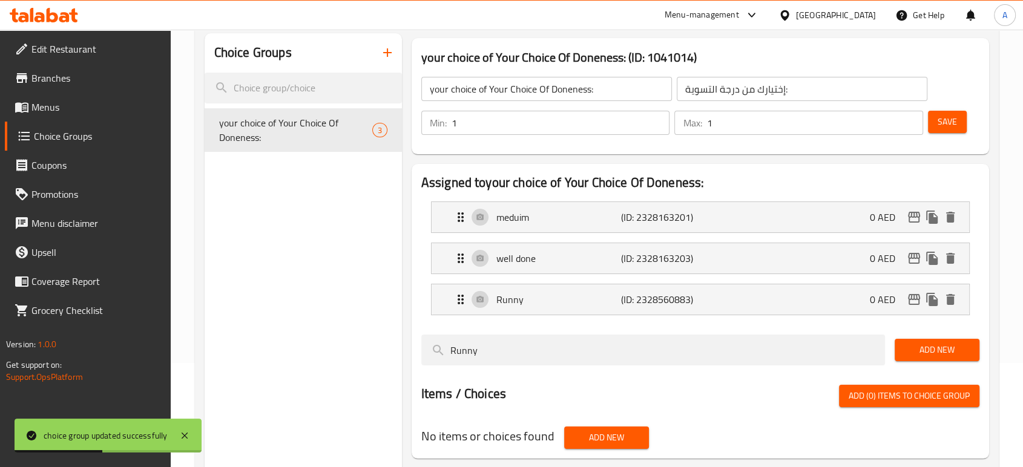
click at [107, 97] on link "Menus" at bounding box center [88, 107] width 166 height 29
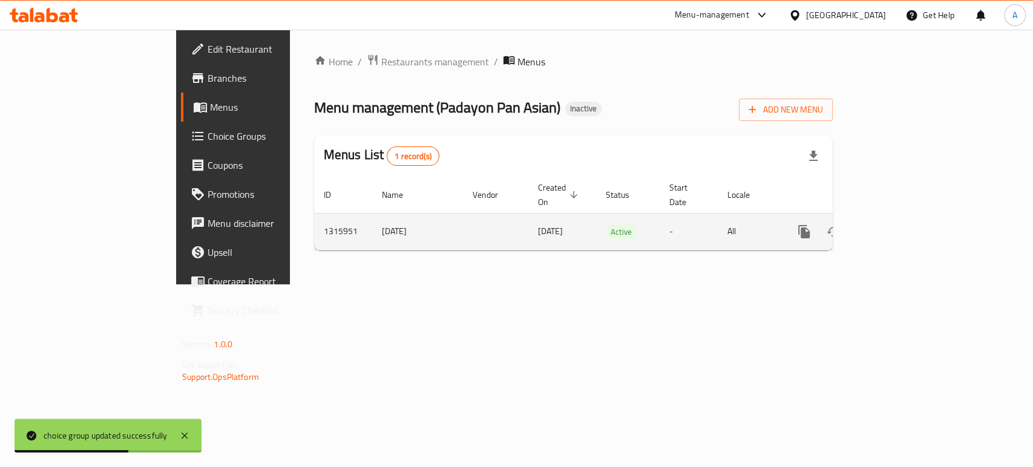
click at [899, 225] on icon "enhanced table" at bounding box center [892, 232] width 15 height 15
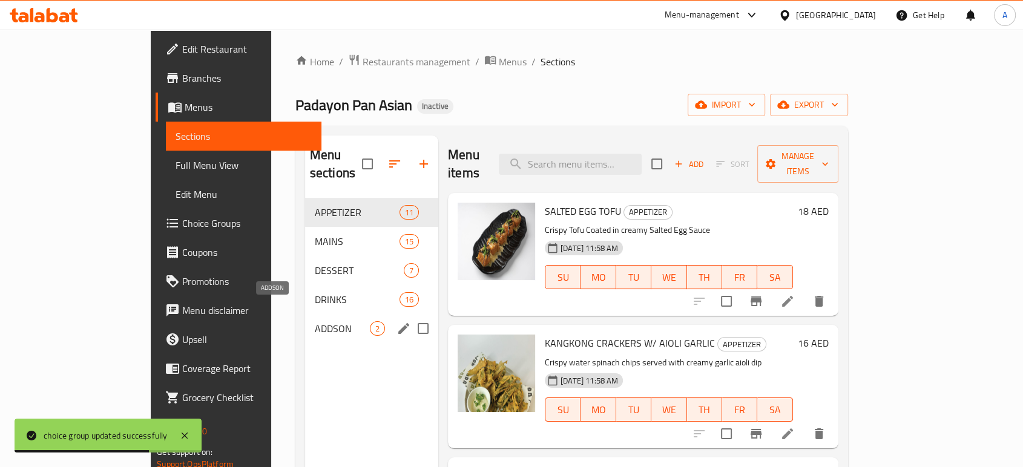
click at [315, 321] on span "ADDSON" at bounding box center [342, 328] width 55 height 15
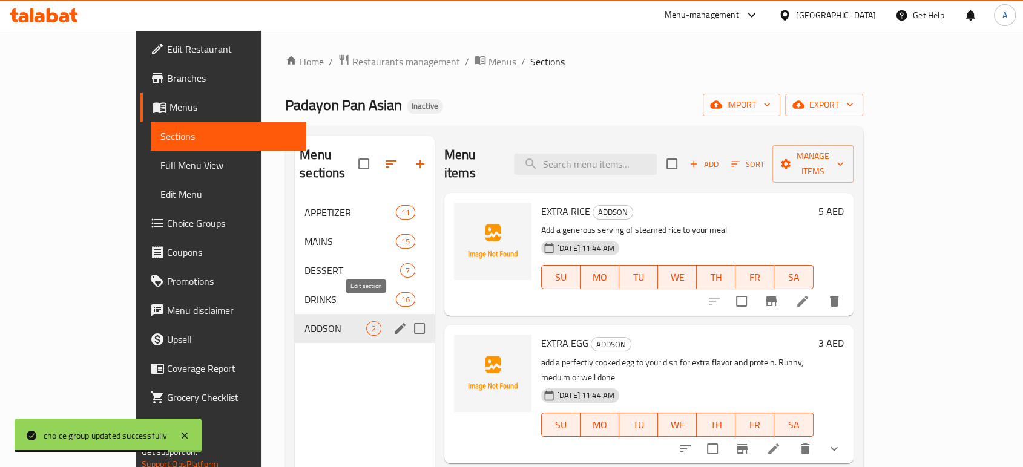
click at [393, 321] on icon "edit" at bounding box center [400, 328] width 15 height 15
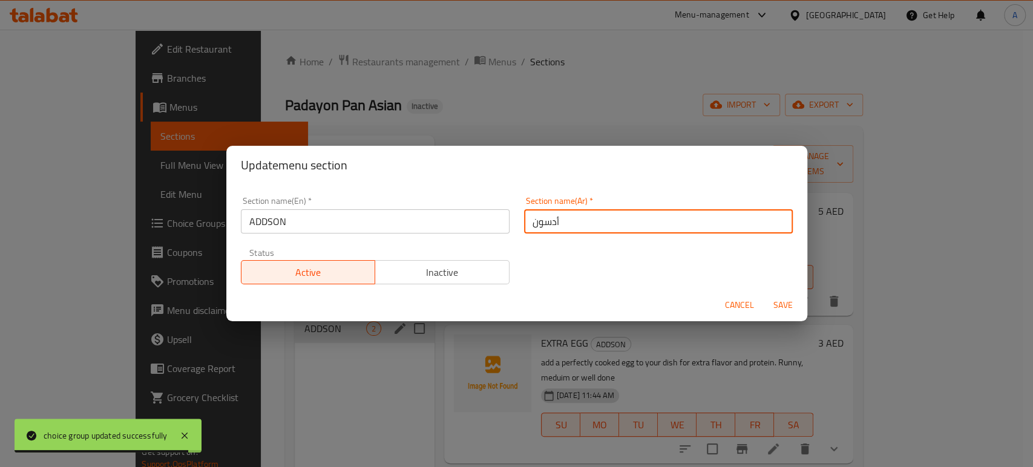
drag, startPoint x: 582, startPoint y: 221, endPoint x: 489, endPoint y: 219, distance: 92.6
click at [489, 219] on div "Section name(En)   * ADDSON Section name(En) * Section name(Ar)   * أدسون Secti…" at bounding box center [517, 241] width 567 height 102
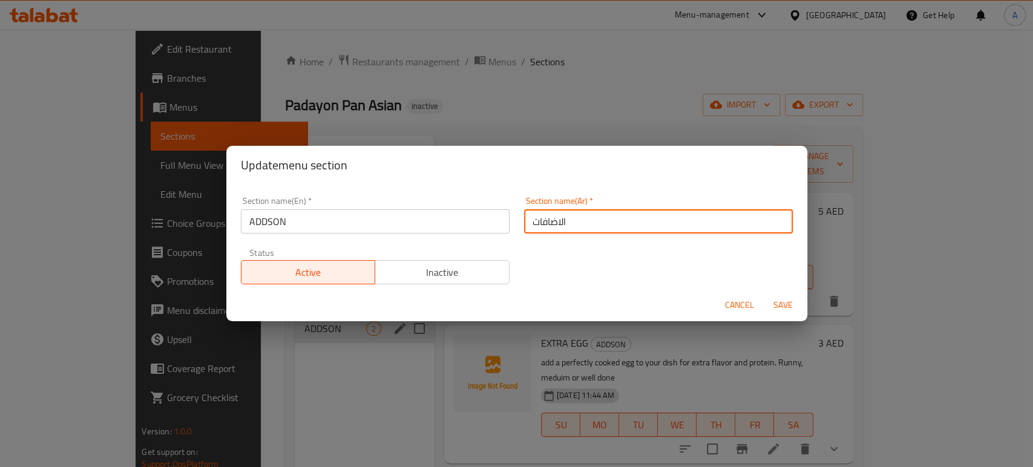
type input "الاضافات"
click at [764, 294] on button "Save" at bounding box center [783, 305] width 39 height 22
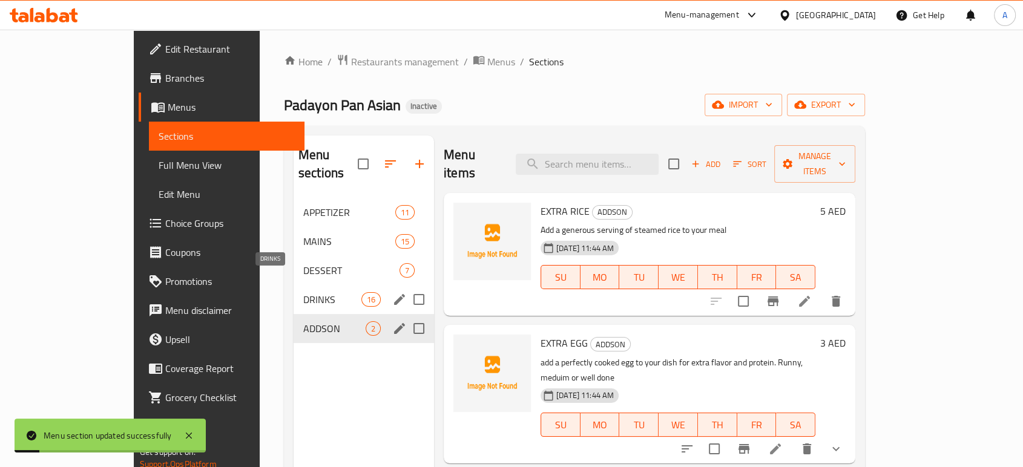
click at [303, 292] on span "DRINKS" at bounding box center [332, 299] width 58 height 15
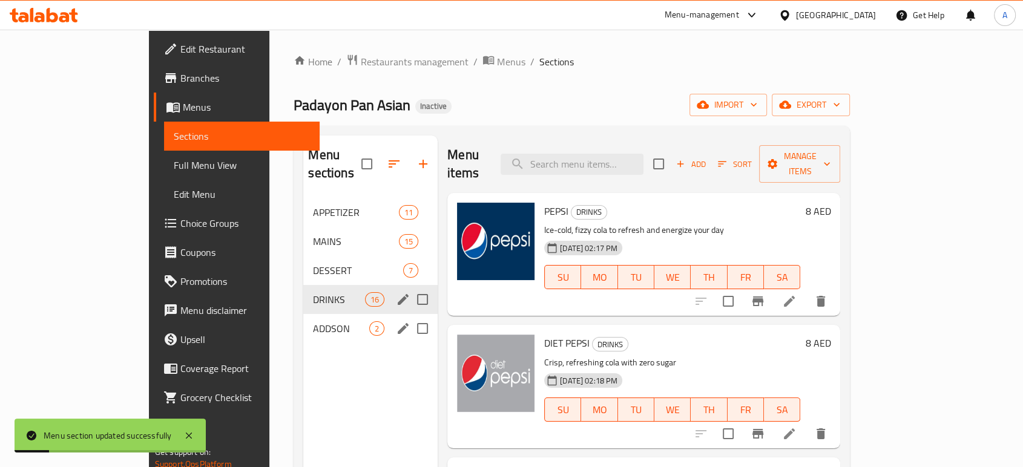
click at [410, 287] on input "Menu sections" at bounding box center [422, 299] width 25 height 25
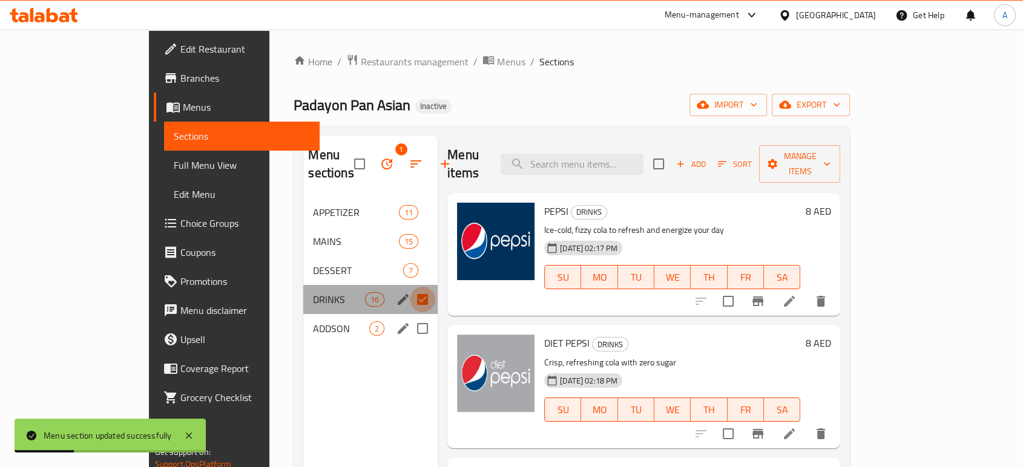
click at [410, 287] on input "Menu sections" at bounding box center [422, 299] width 25 height 25
checkbox input "false"
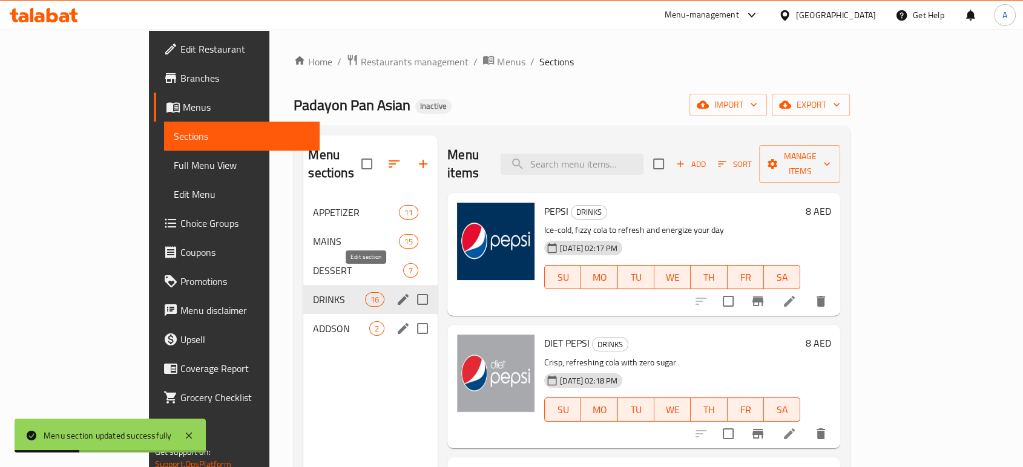
click at [396, 292] on icon "edit" at bounding box center [403, 299] width 15 height 15
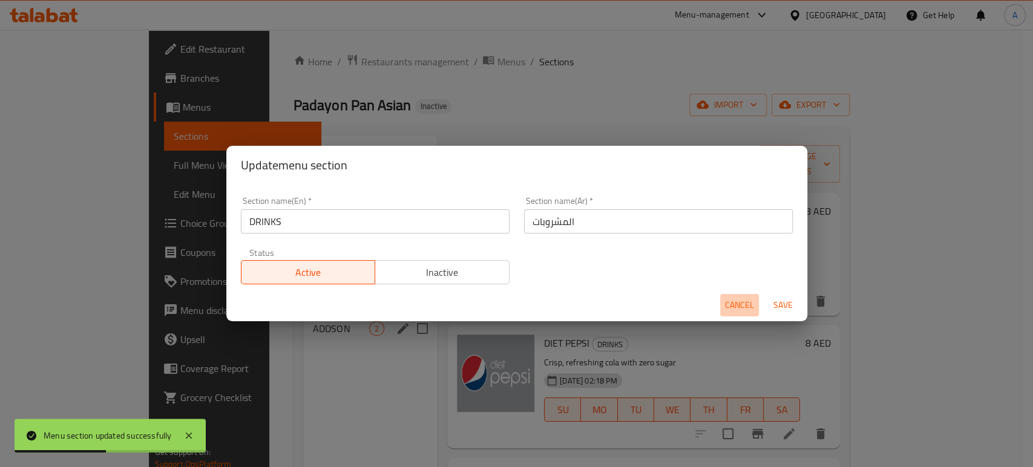
click at [729, 302] on span "Cancel" at bounding box center [739, 305] width 29 height 15
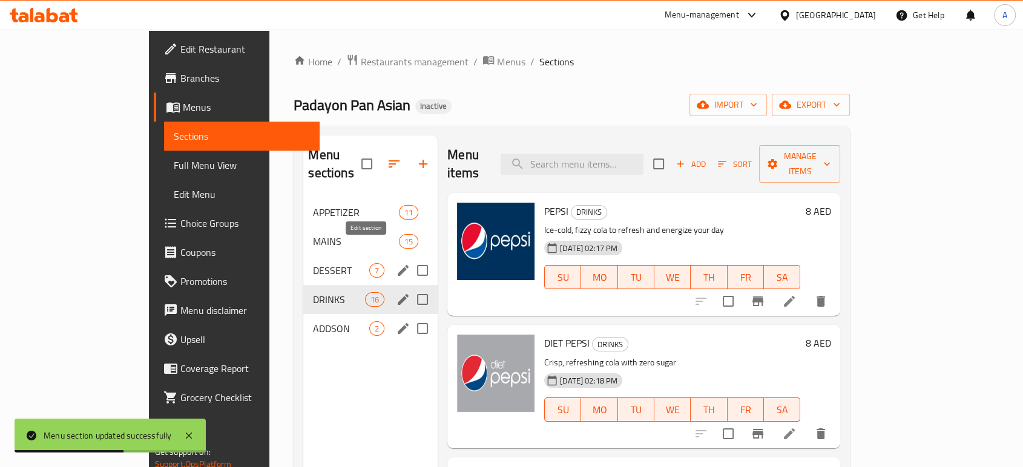
click at [396, 263] on icon "edit" at bounding box center [403, 270] width 15 height 15
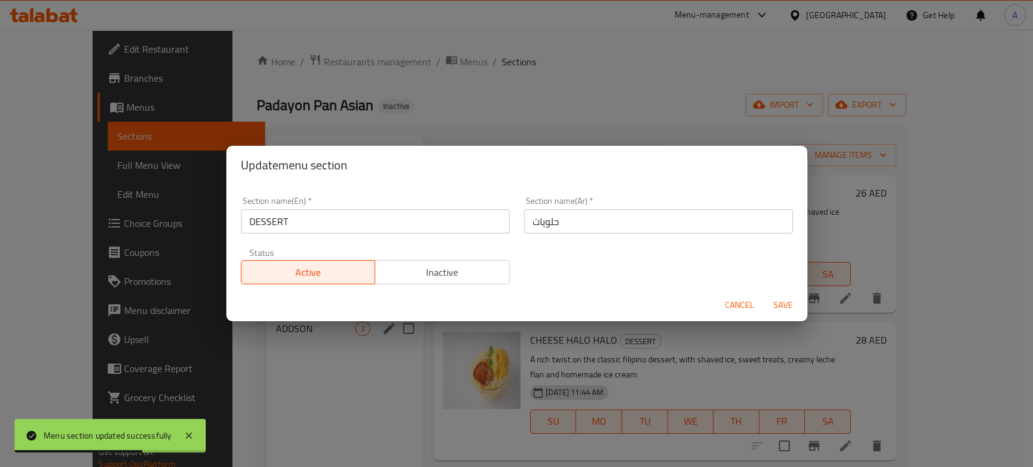
click at [727, 300] on span "Cancel" at bounding box center [739, 305] width 29 height 15
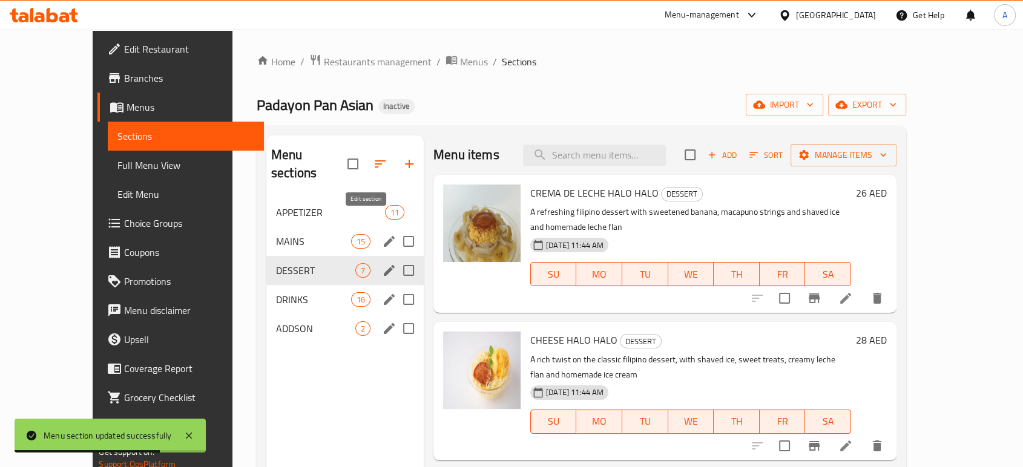
click at [382, 234] on icon "edit" at bounding box center [389, 241] width 15 height 15
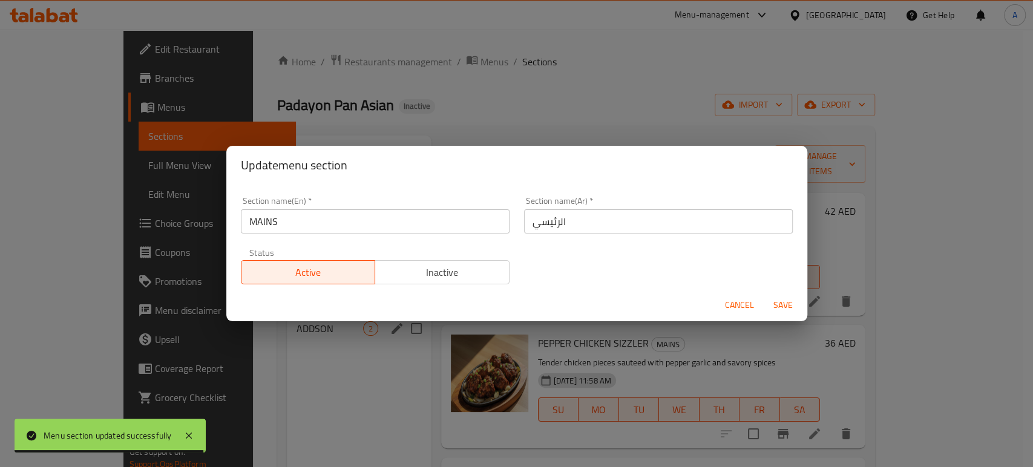
click at [517, 219] on div "Section name(Ar)   * الرئيسي Section name(Ar) *" at bounding box center [658, 215] width 283 height 51
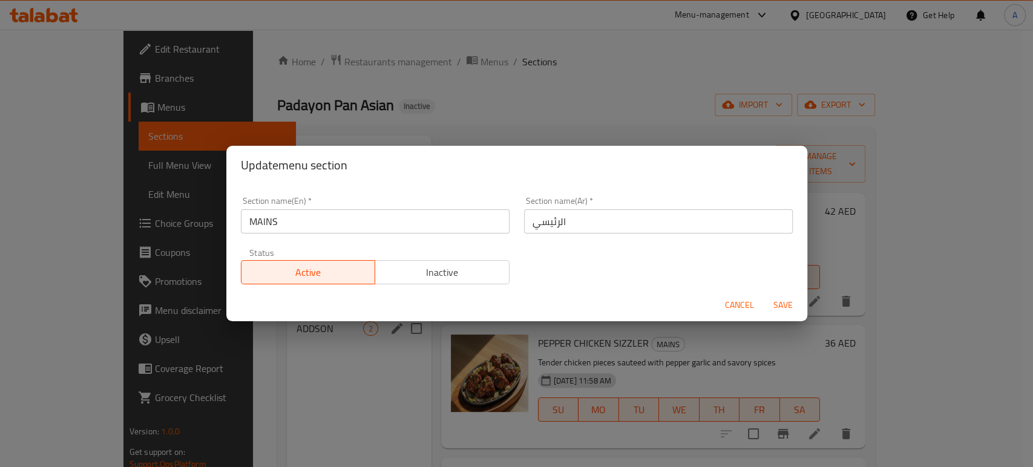
click at [524, 222] on input "الرئيسي" at bounding box center [658, 221] width 269 height 24
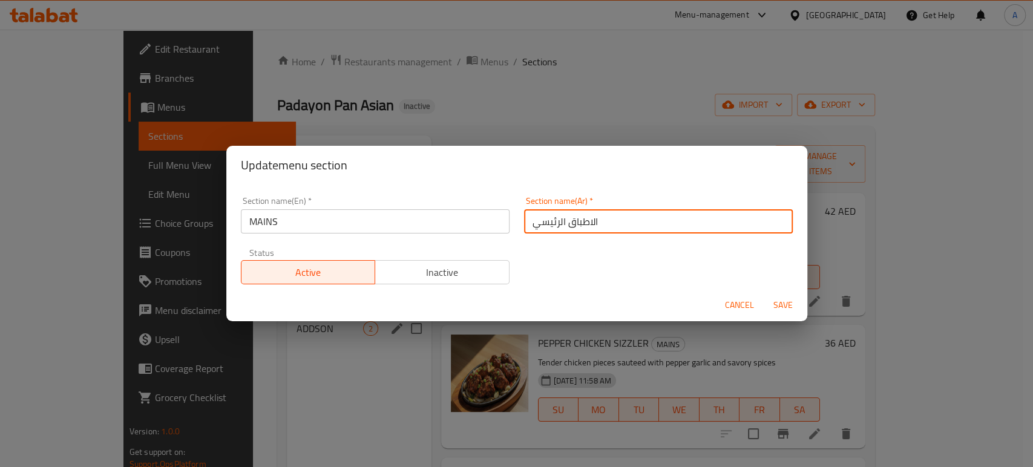
type input "الاطباق الرئيسي"
click at [764, 294] on button "Save" at bounding box center [783, 305] width 39 height 22
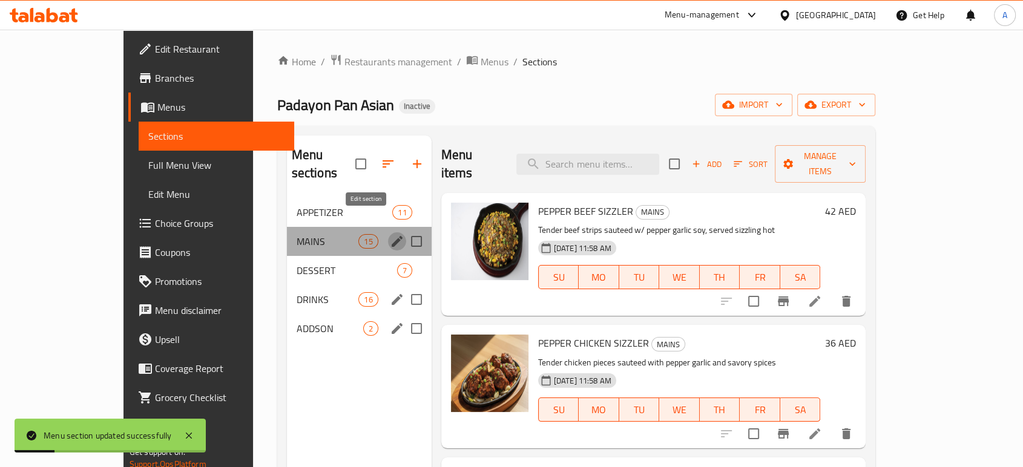
click at [390, 234] on icon "edit" at bounding box center [397, 241] width 15 height 15
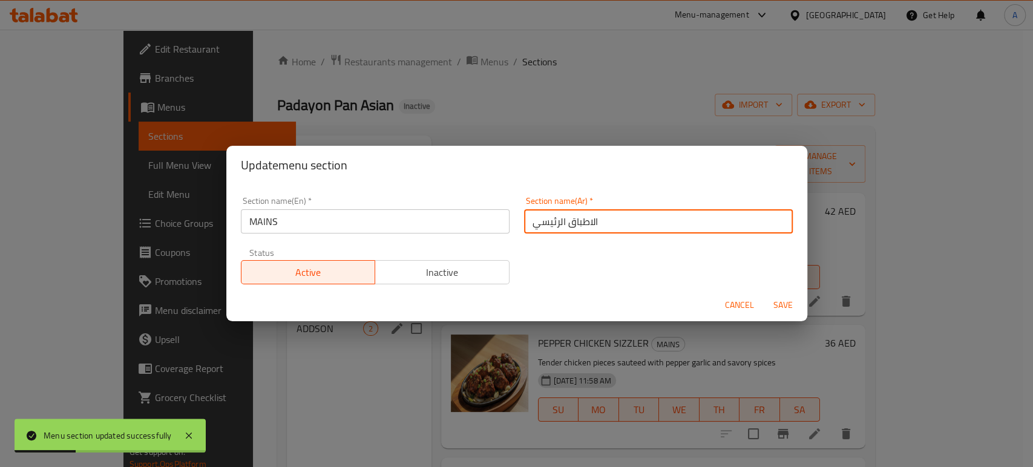
click at [609, 217] on input "الاطباق الرئيسي" at bounding box center [658, 221] width 269 height 24
type input "الاطباق الرئيسيه"
click at [764, 294] on button "Save" at bounding box center [783, 305] width 39 height 22
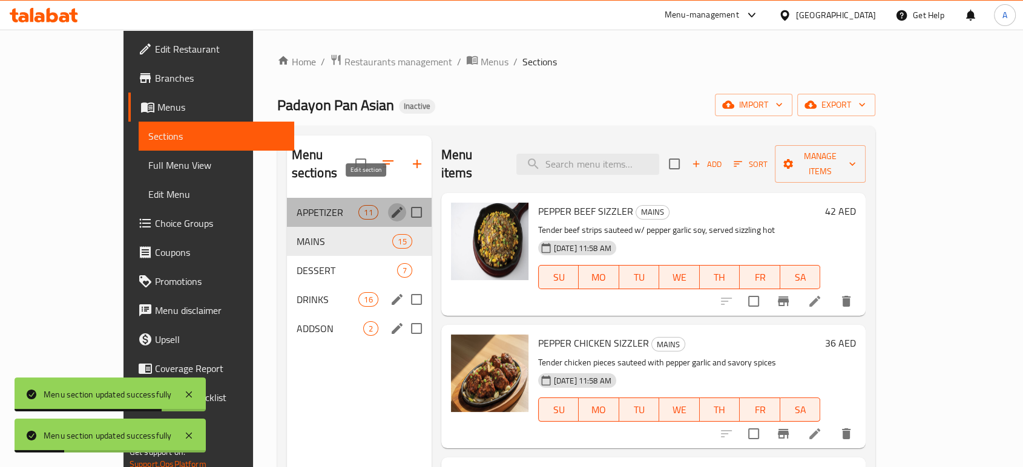
click at [390, 205] on icon "edit" at bounding box center [397, 212] width 15 height 15
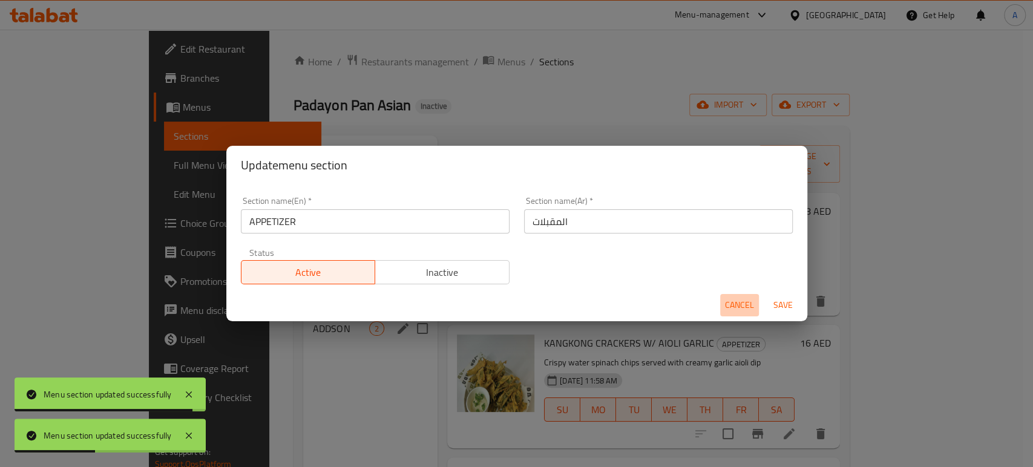
click at [739, 304] on span "Cancel" at bounding box center [739, 305] width 29 height 15
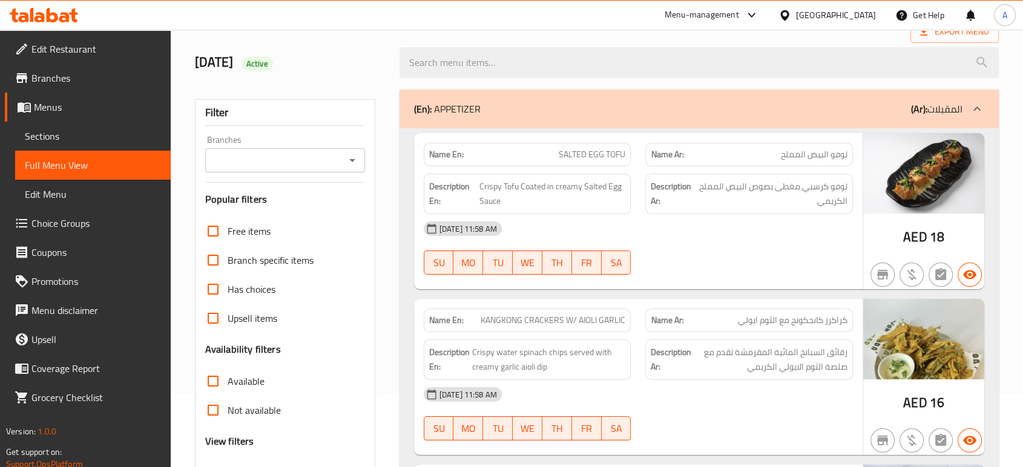
scroll to position [134, 0]
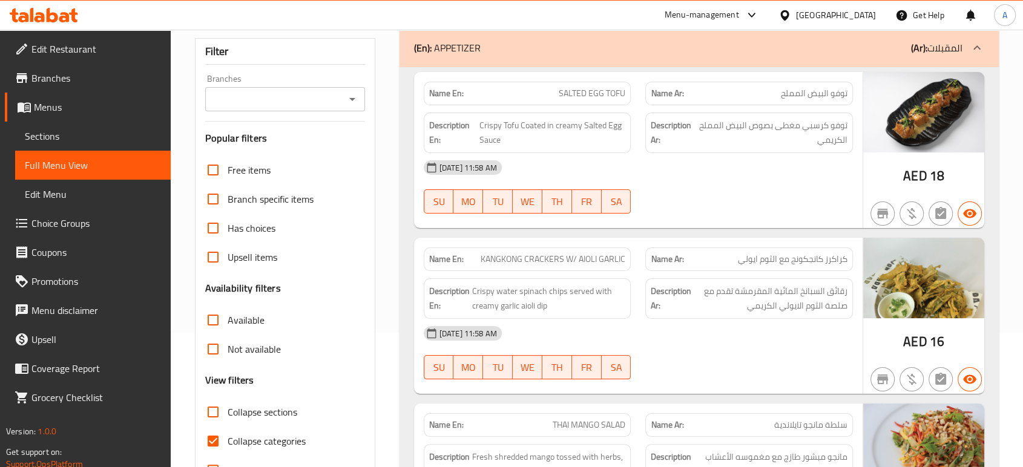
click at [249, 434] on span "Collapse categories" at bounding box center [267, 441] width 78 height 15
click at [228, 432] on input "Collapse categories" at bounding box center [213, 441] width 29 height 29
checkbox input "false"
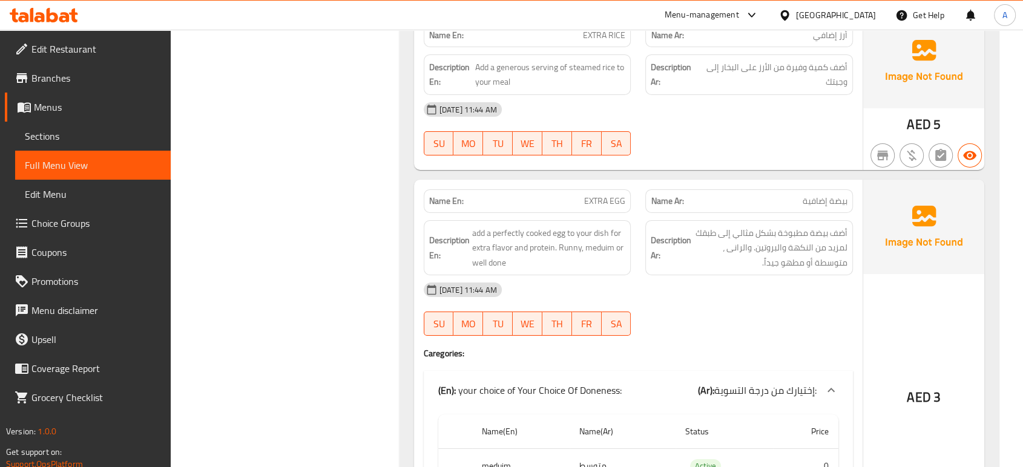
scroll to position [8612, 0]
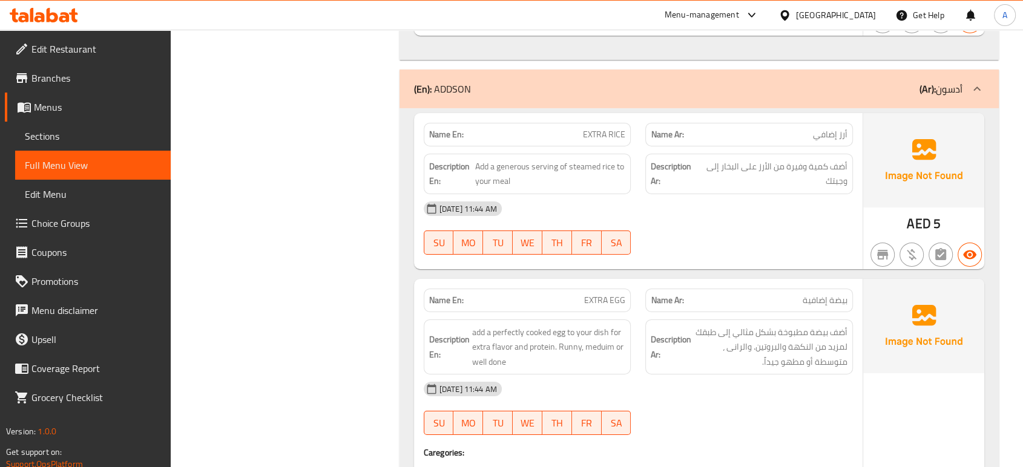
drag, startPoint x: 565, startPoint y: 294, endPoint x: 591, endPoint y: 282, distance: 28.7
click at [565, 320] on div "Description En: add a perfectly cooked egg to your dish for extra flavor and pr…" at bounding box center [528, 348] width 208 height 56
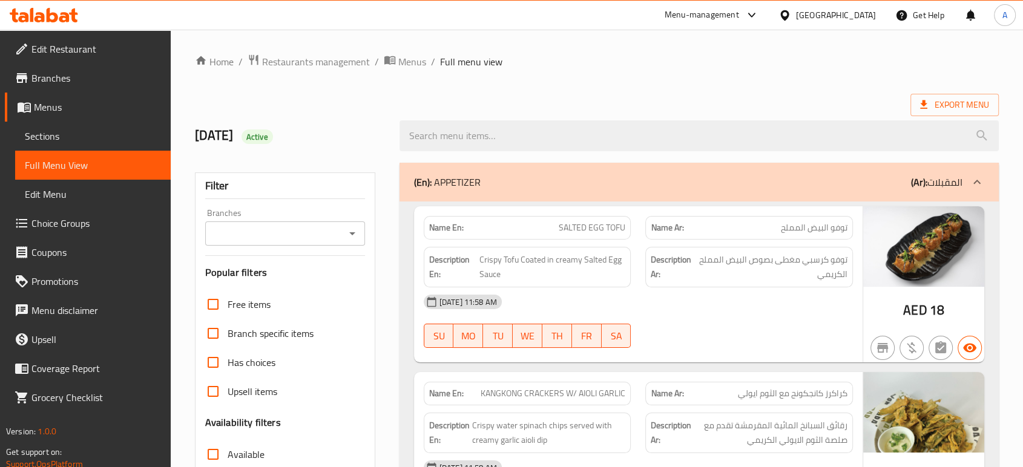
drag, startPoint x: 575, startPoint y: 76, endPoint x: 616, endPoint y: 75, distance: 41.2
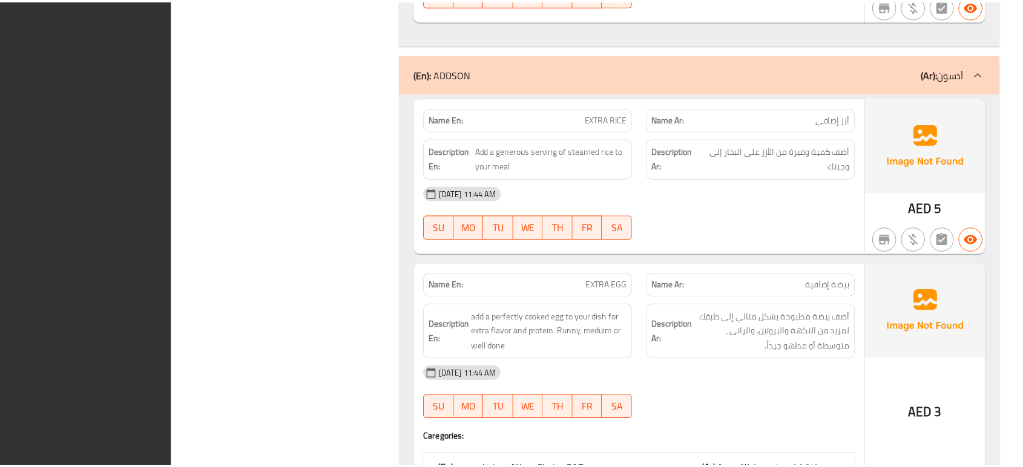
scroll to position [8678, 0]
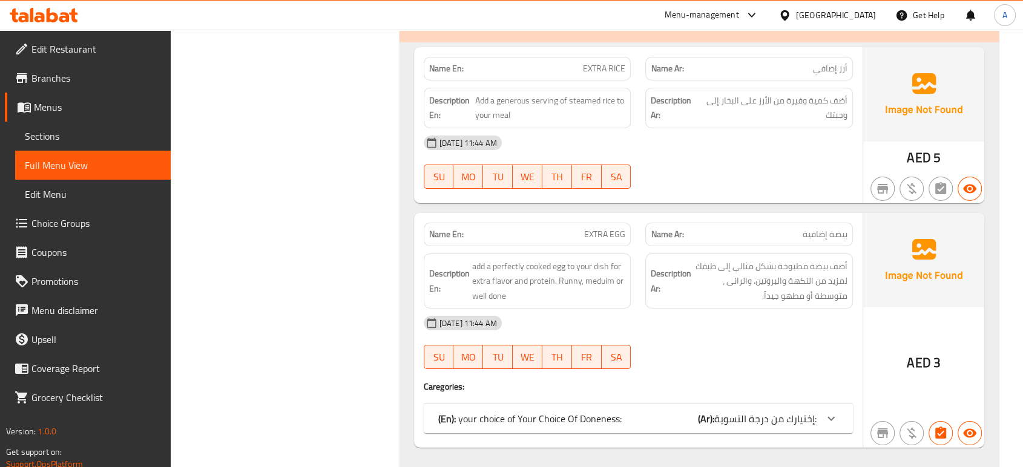
click at [821, 246] on div "Description Ar: أضف بيضة مطبوخة بشكل مثالي إلى طبقك لمزيد من النكهة والبروتين. …" at bounding box center [749, 281] width 222 height 70
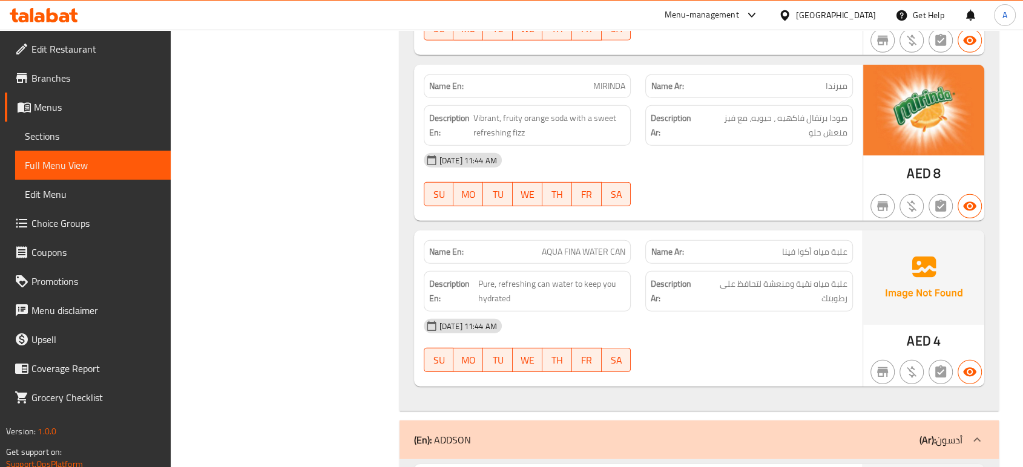
scroll to position [8194, 0]
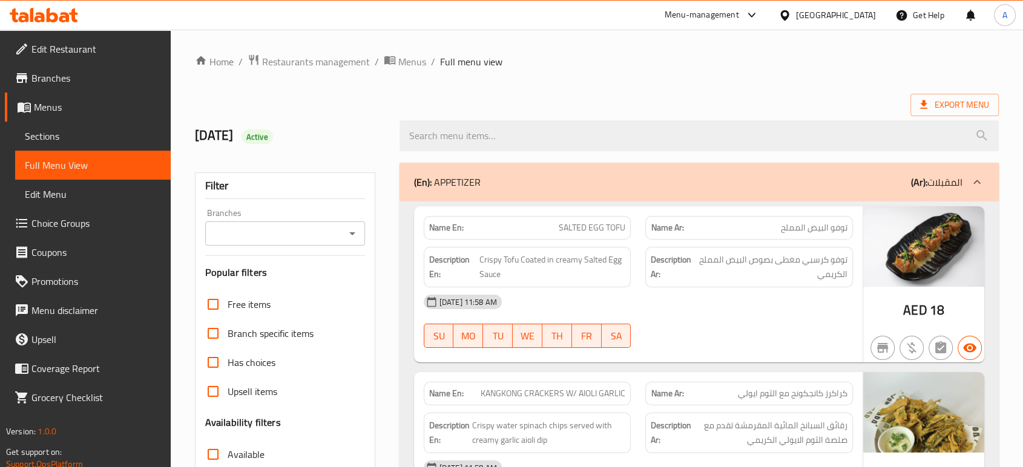
drag, startPoint x: 561, startPoint y: 97, endPoint x: 562, endPoint y: 119, distance: 22.4
click at [561, 97] on div "Export Menu" at bounding box center [597, 105] width 804 height 22
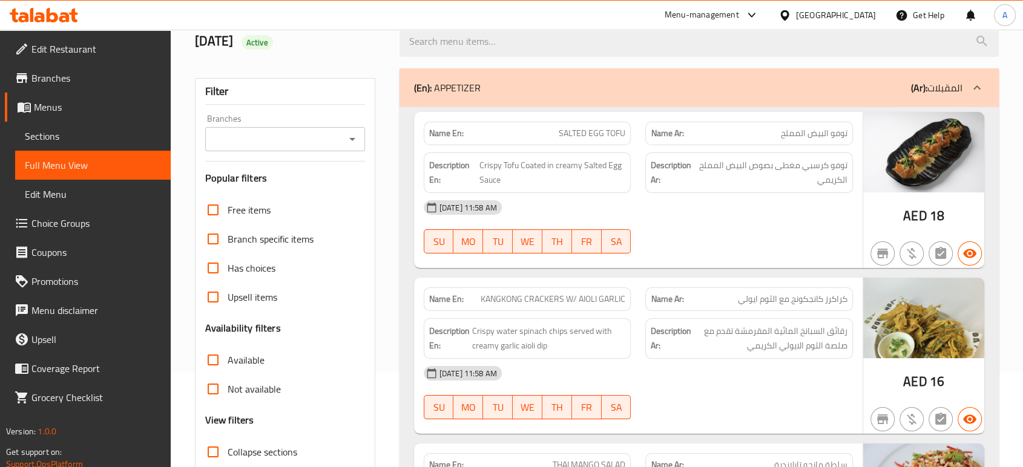
scroll to position [134, 0]
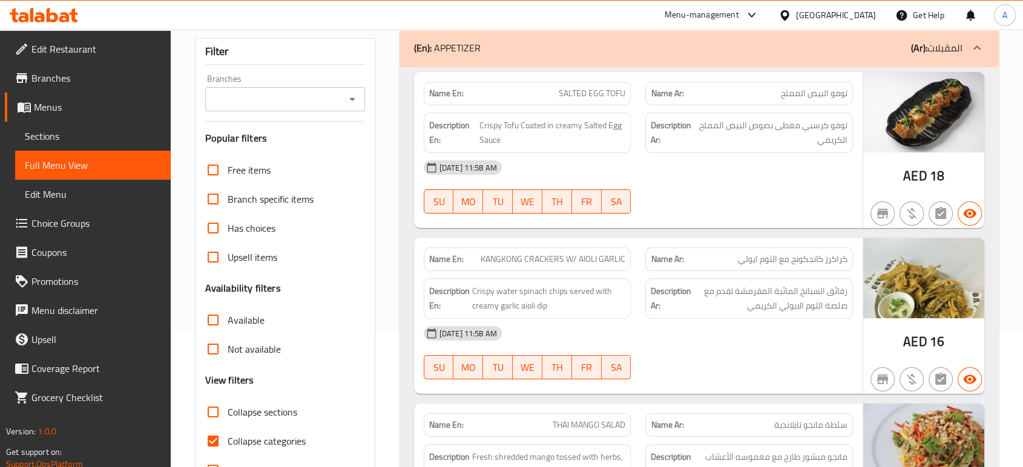
click at [228, 434] on span "Collapse categories" at bounding box center [267, 441] width 78 height 15
click at [228, 432] on input "Collapse categories" at bounding box center [213, 441] width 29 height 29
checkbox input "false"
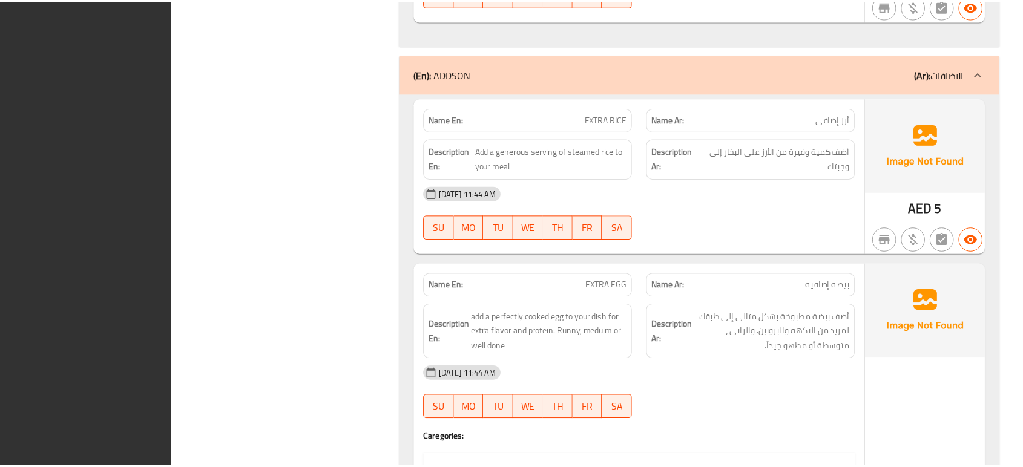
scroll to position [8850, 0]
